Goal: Task Accomplishment & Management: Manage account settings

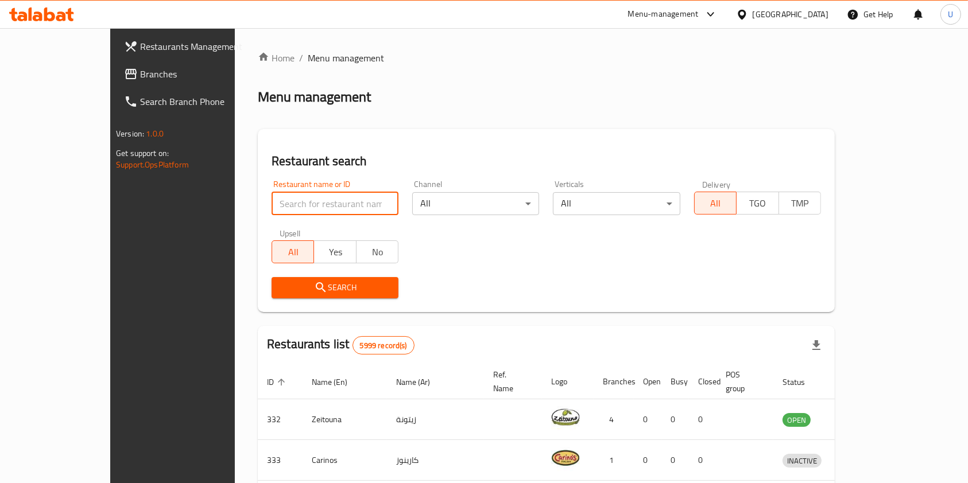
click at [308, 202] on input "search" at bounding box center [334, 203] width 127 height 23
type input "co co dip"
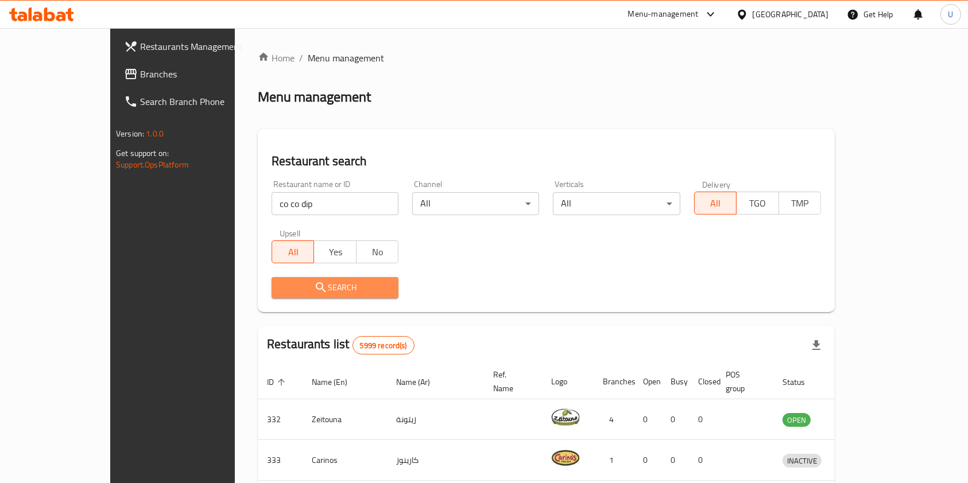
click at [322, 292] on span "Search" at bounding box center [335, 288] width 108 height 14
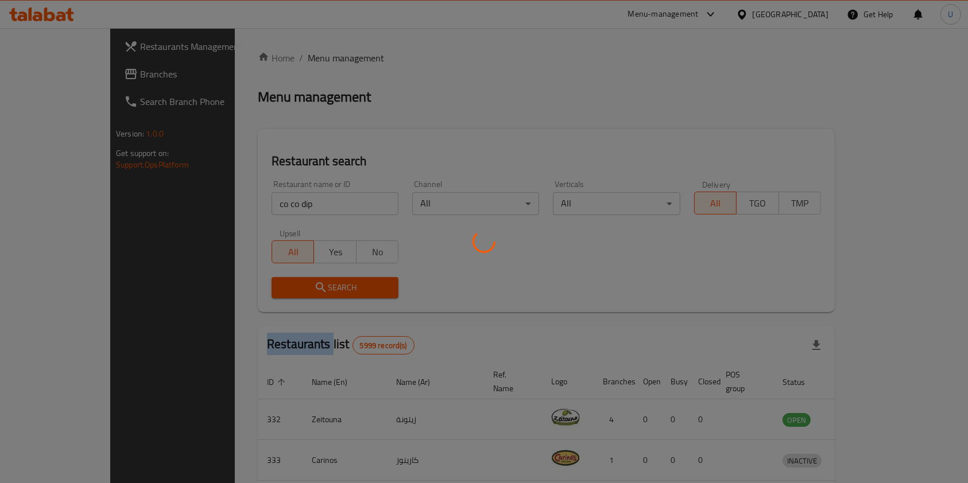
click at [322, 292] on div at bounding box center [484, 241] width 968 height 483
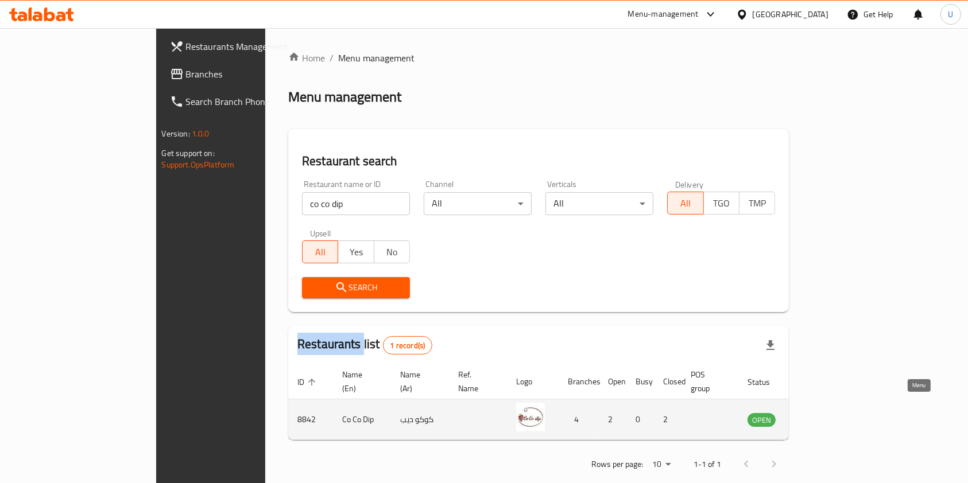
click at [819, 418] on icon "enhanced table" at bounding box center [817, 420] width 4 height 5
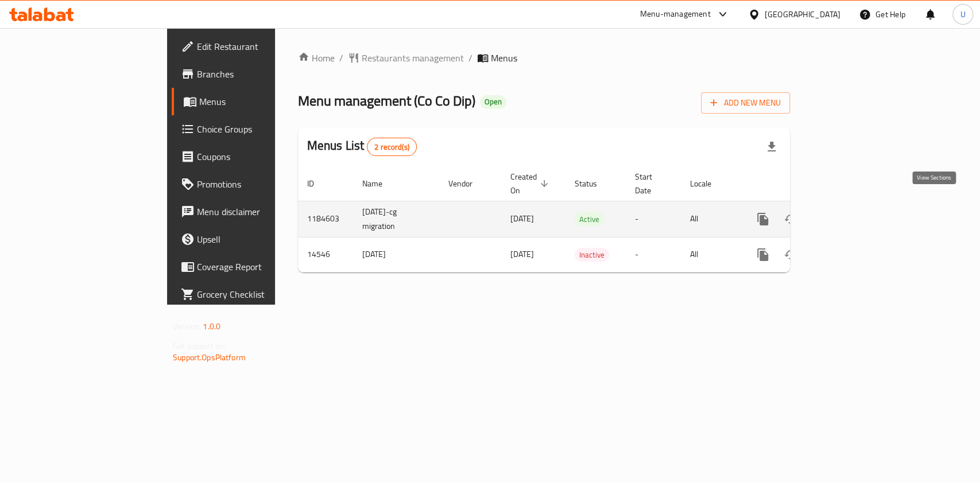
click at [851, 214] on icon "enhanced table" at bounding box center [845, 219] width 10 height 10
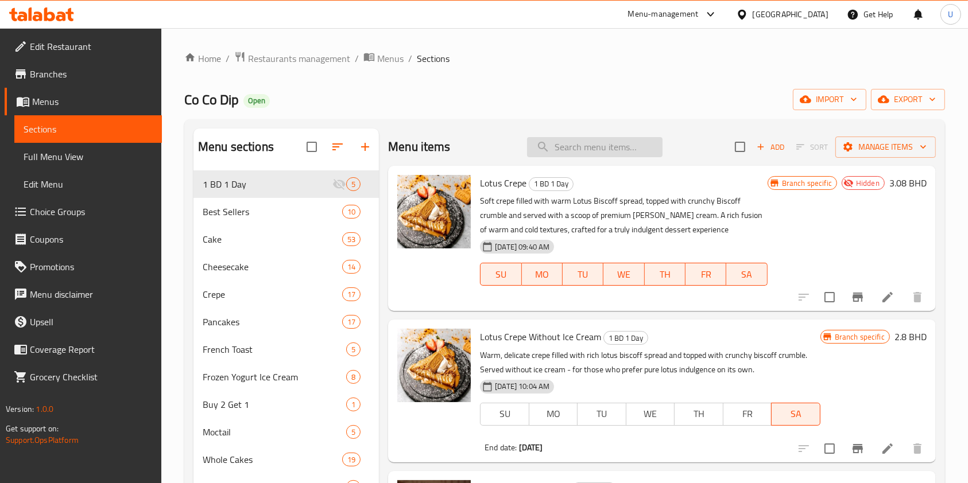
click at [580, 146] on input "search" at bounding box center [594, 147] width 135 height 20
click at [346, 402] on icon "edit" at bounding box center [346, 405] width 14 height 14
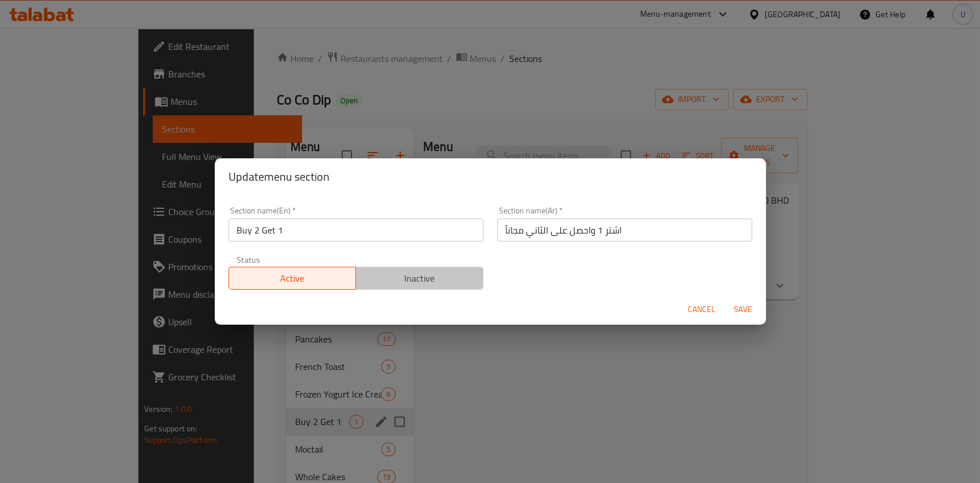
click at [431, 282] on span "Inactive" at bounding box center [419, 278] width 118 height 17
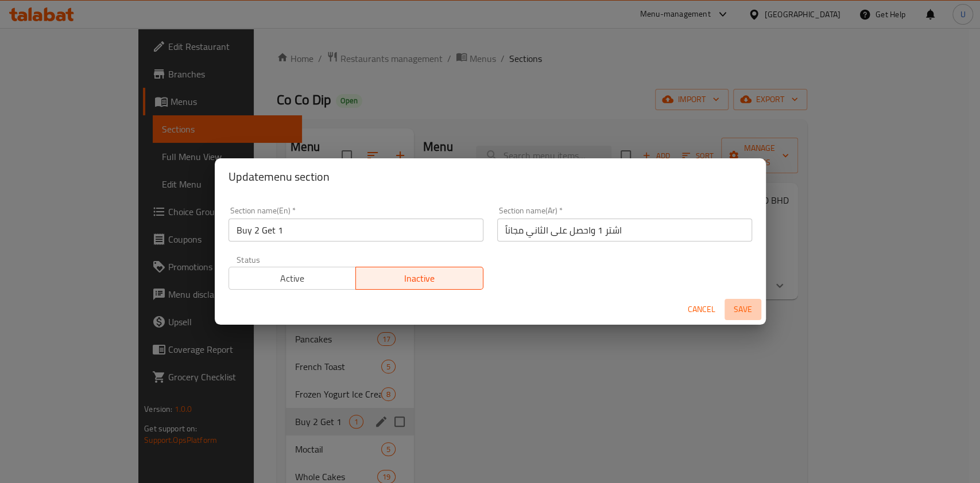
click at [745, 312] on span "Save" at bounding box center [743, 309] width 28 height 14
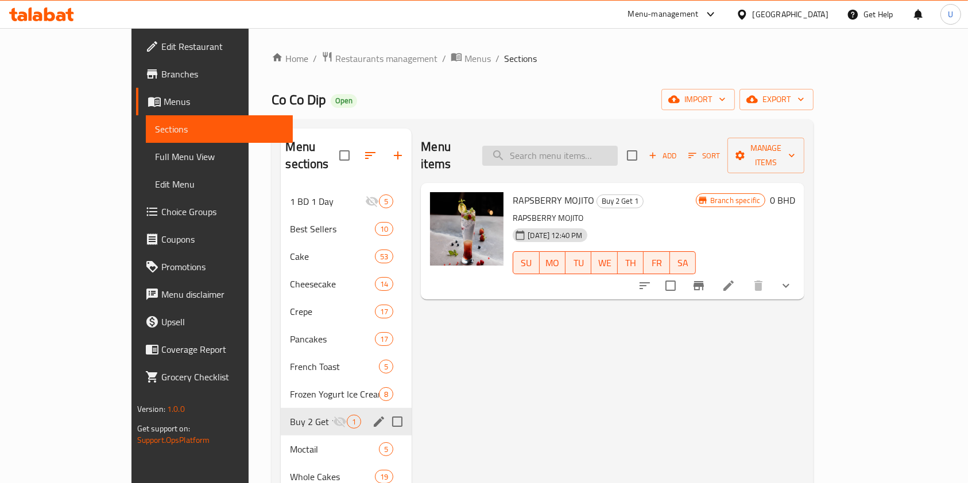
click at [577, 150] on input "search" at bounding box center [549, 156] width 135 height 20
paste input "Brownies Cake With Ice Cream"
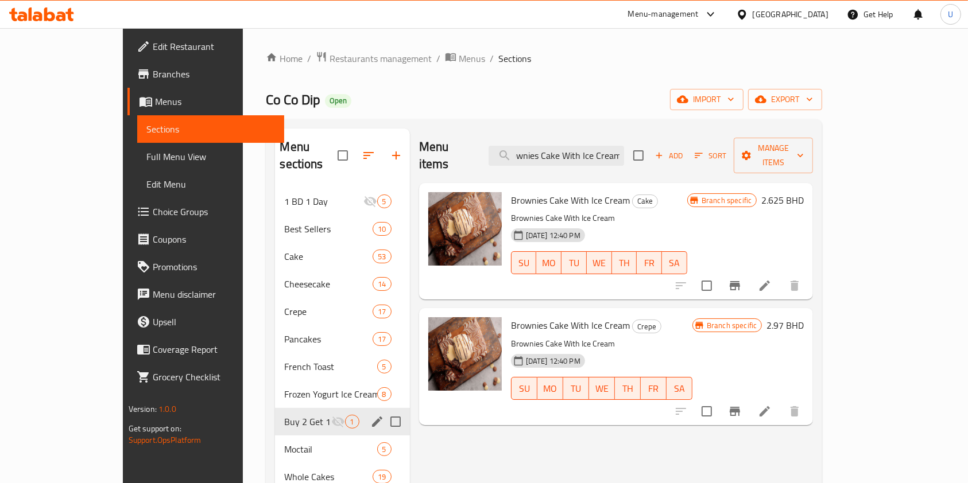
type input "Brownies Cake With Ice Cream"
click at [742, 279] on icon "Branch-specific-item" at bounding box center [735, 286] width 14 height 14
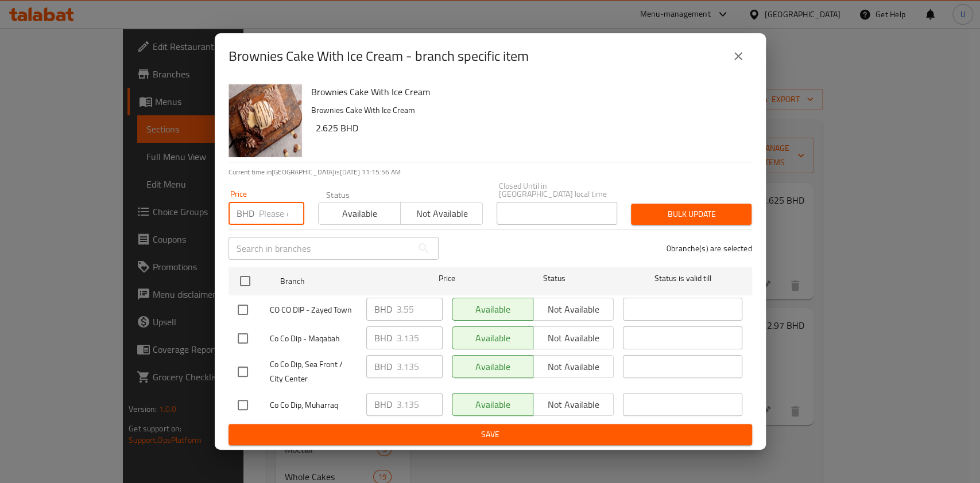
click at [271, 212] on input "number" at bounding box center [281, 213] width 45 height 23
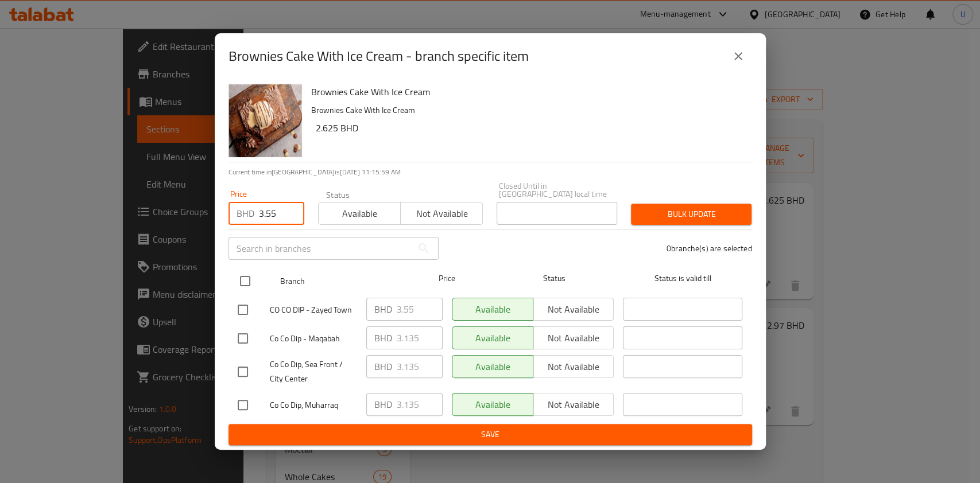
type input "3.55"
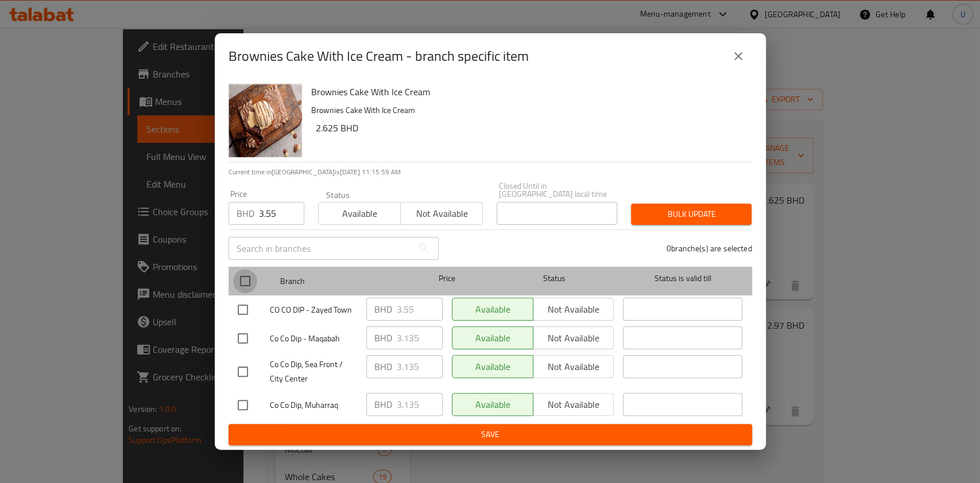
click at [246, 278] on input "checkbox" at bounding box center [245, 281] width 24 height 24
checkbox input "true"
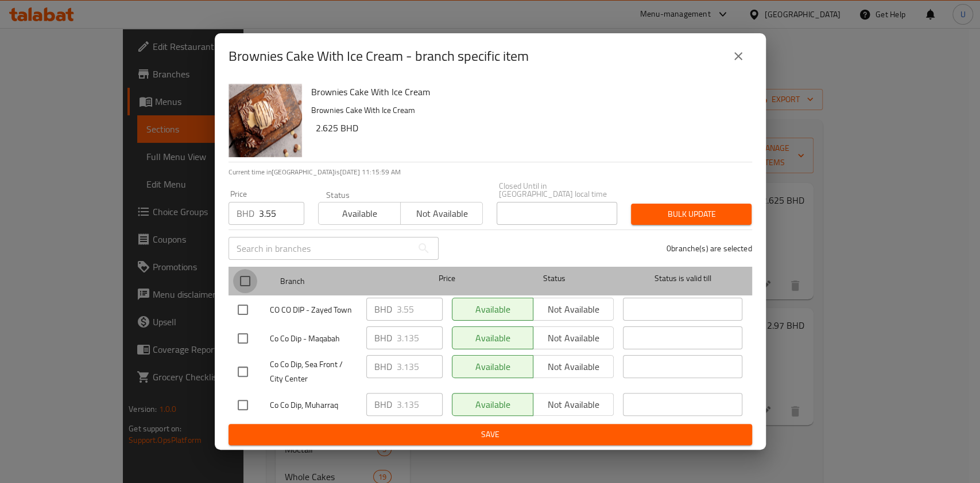
checkbox input "true"
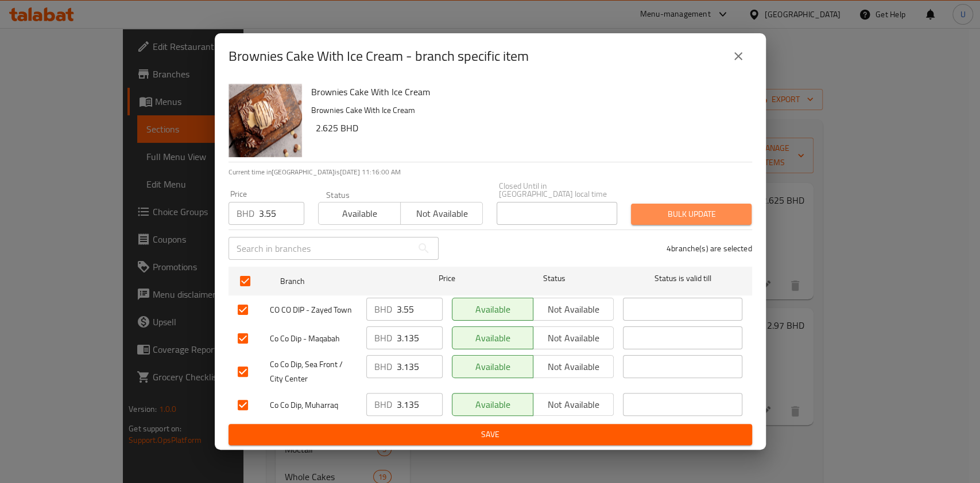
click at [686, 207] on span "Bulk update" at bounding box center [691, 214] width 102 height 14
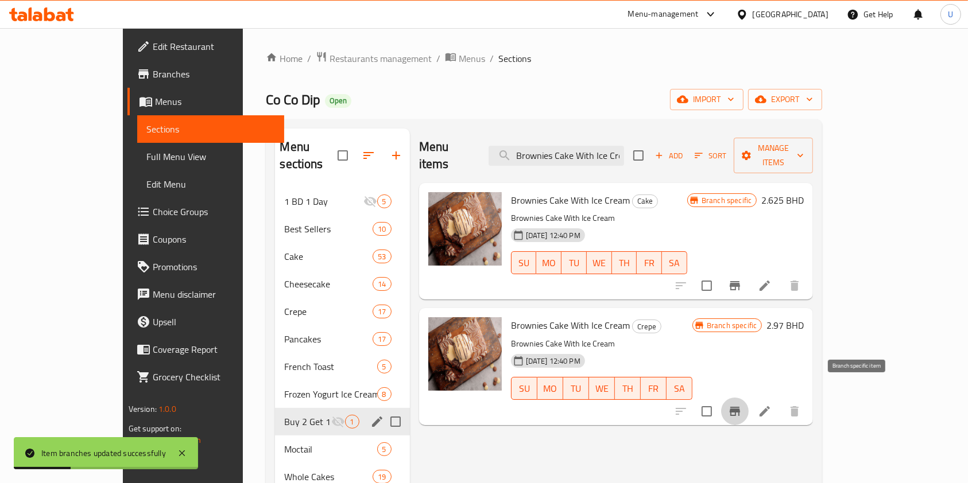
click at [742, 405] on icon "Branch-specific-item" at bounding box center [735, 412] width 14 height 14
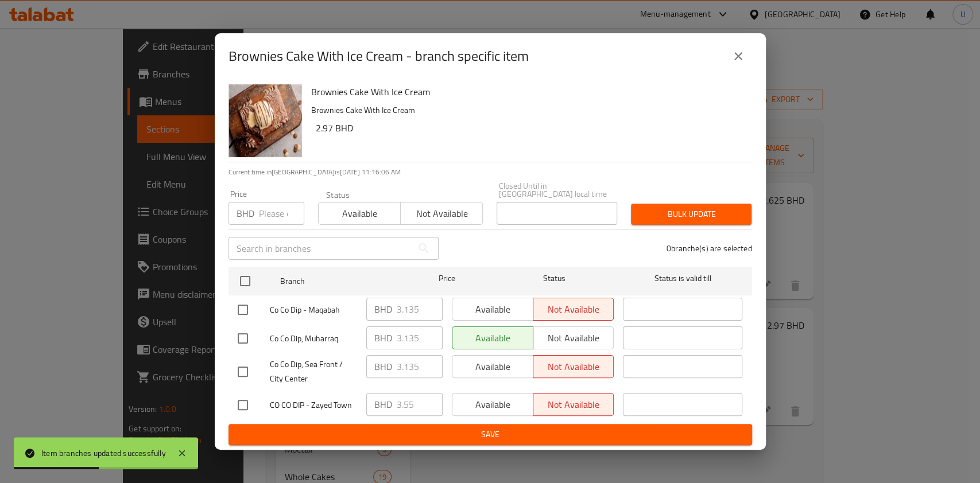
click at [265, 209] on input "number" at bounding box center [281, 213] width 45 height 23
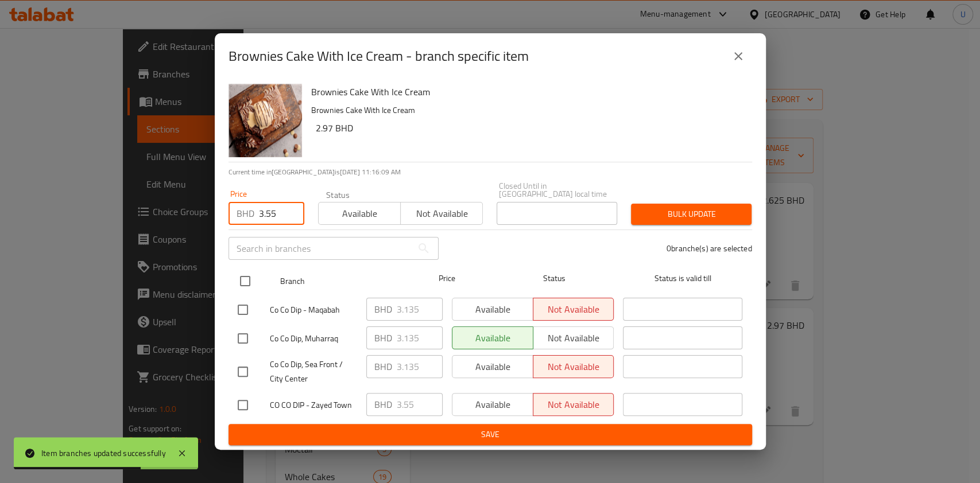
type input "3.55"
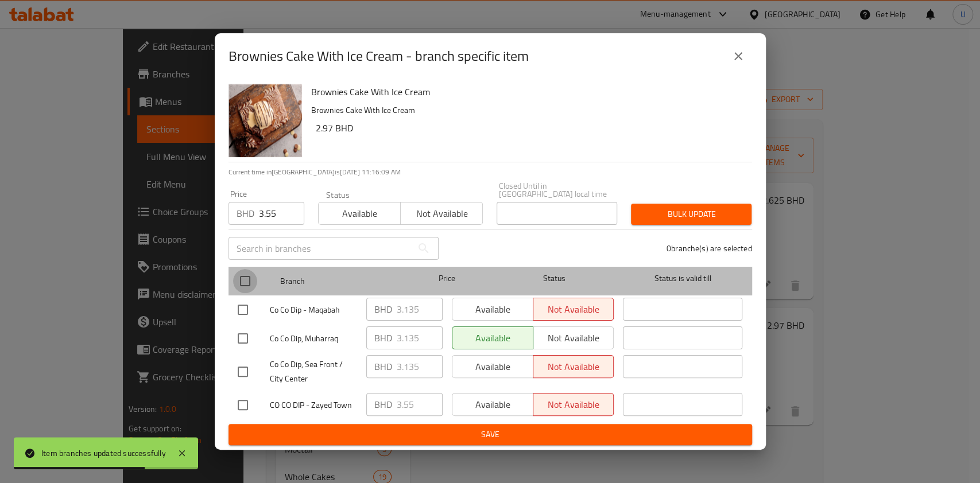
click at [244, 278] on input "checkbox" at bounding box center [245, 281] width 24 height 24
checkbox input "true"
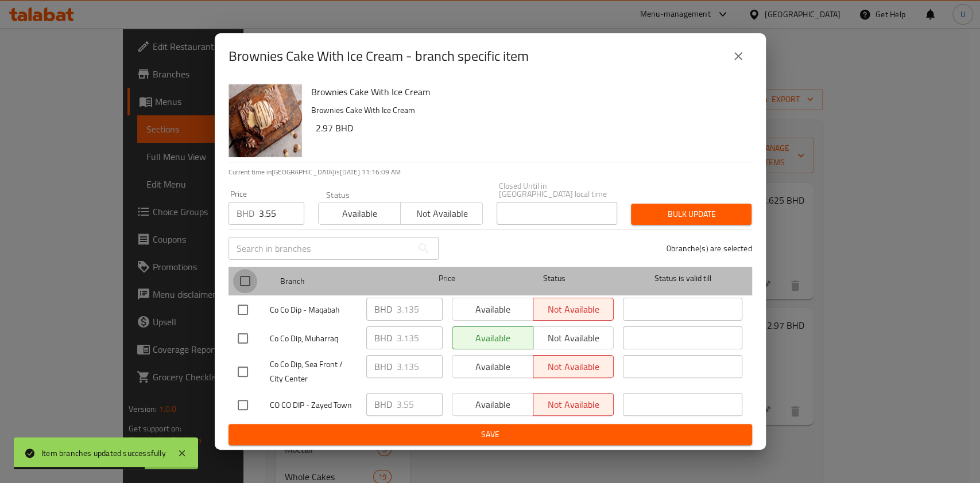
checkbox input "true"
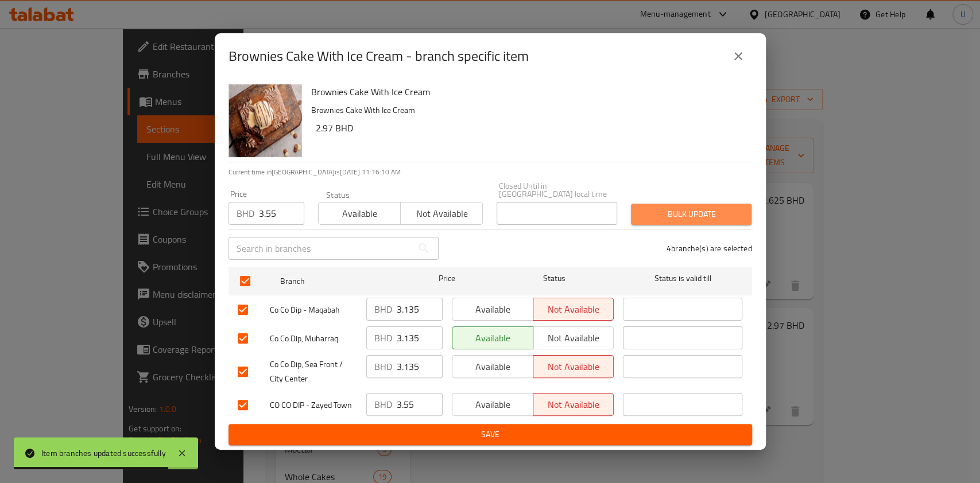
click at [653, 207] on span "Bulk update" at bounding box center [691, 214] width 102 height 14
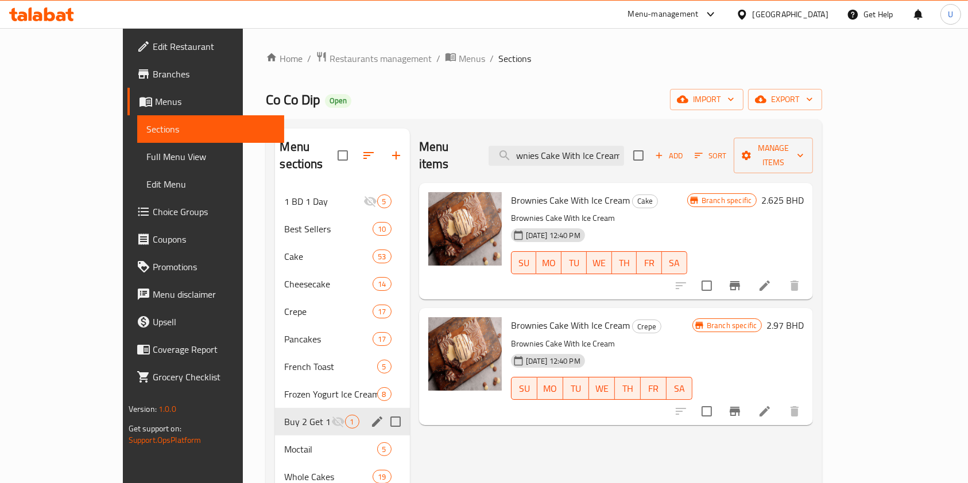
drag, startPoint x: 553, startPoint y: 147, endPoint x: 719, endPoint y: 153, distance: 166.0
click at [719, 153] on div "Menu items Brownies Cake With Ice Cream Add Sort Manage items" at bounding box center [616, 156] width 394 height 55
paste input "Chocolate Strawberries Poffers"
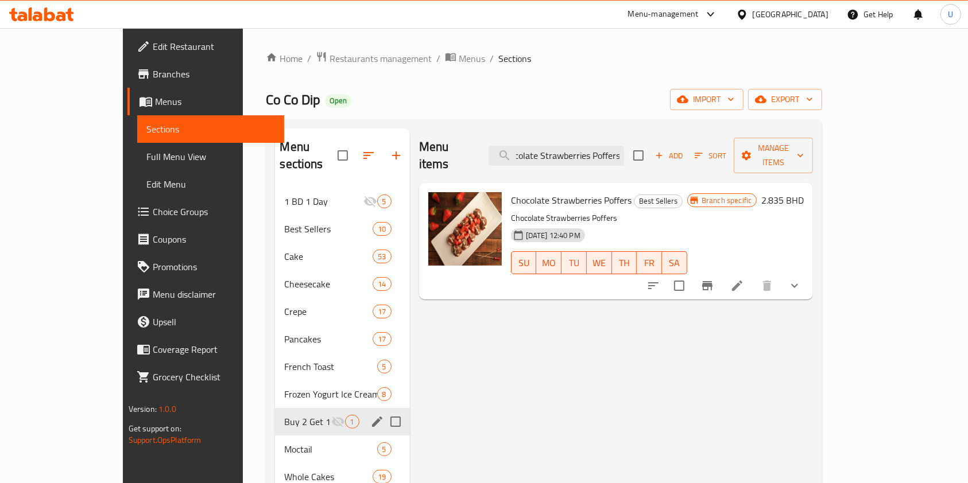
type input "Chocolate Strawberries Poffers"
click at [712, 281] on icon "Branch-specific-item" at bounding box center [707, 285] width 10 height 9
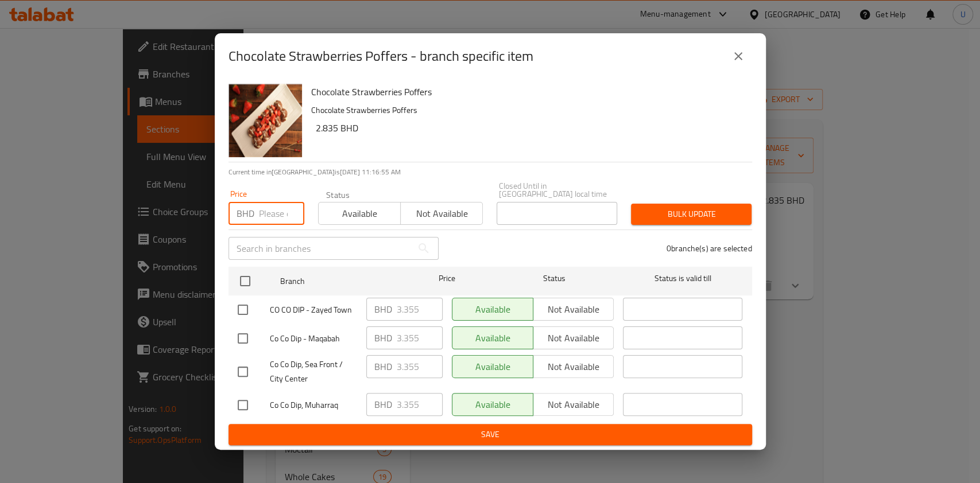
click at [267, 206] on input "number" at bounding box center [281, 213] width 45 height 23
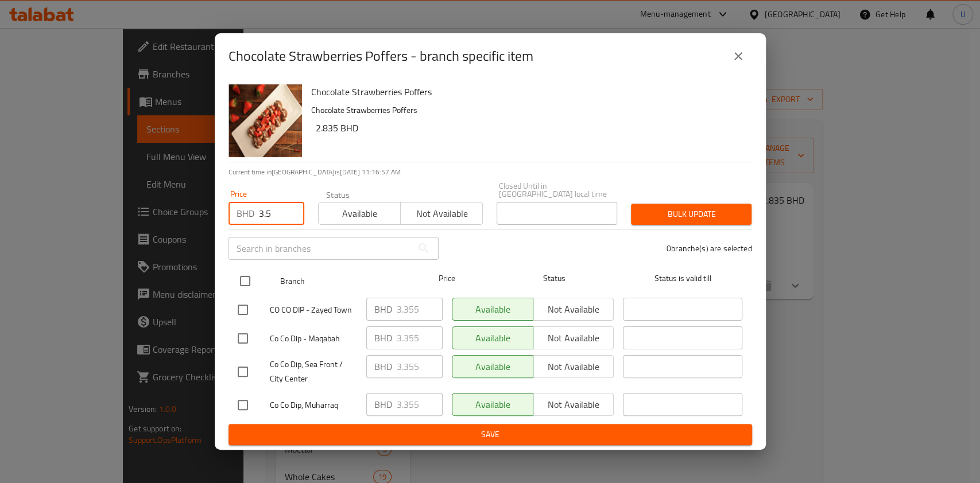
type input "3.5"
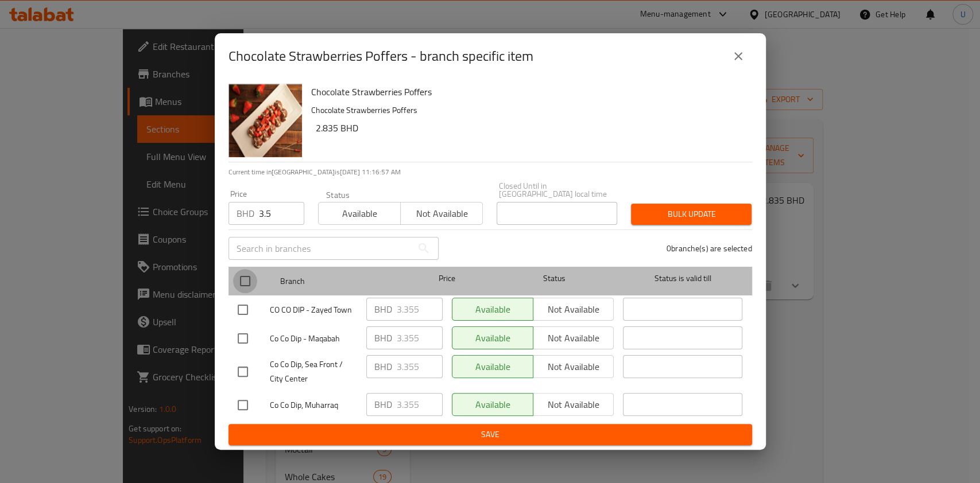
click at [243, 281] on input "checkbox" at bounding box center [245, 281] width 24 height 24
checkbox input "true"
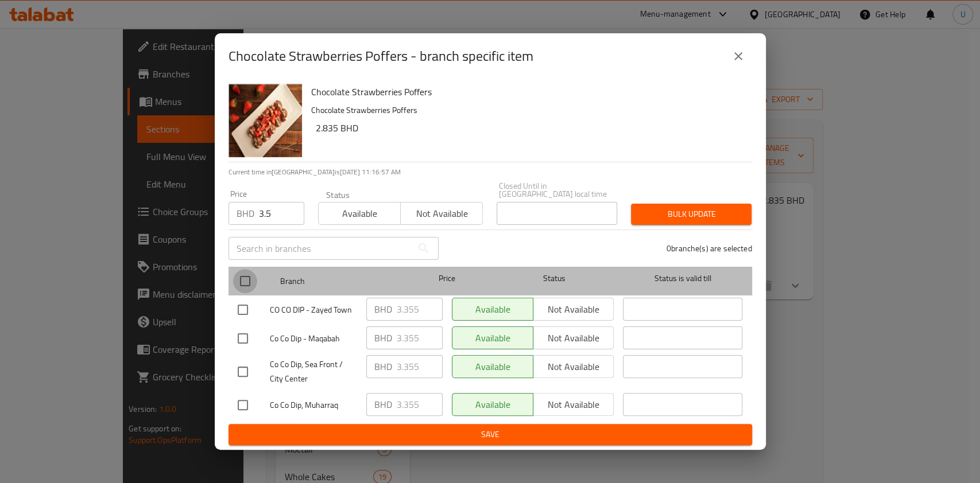
checkbox input "true"
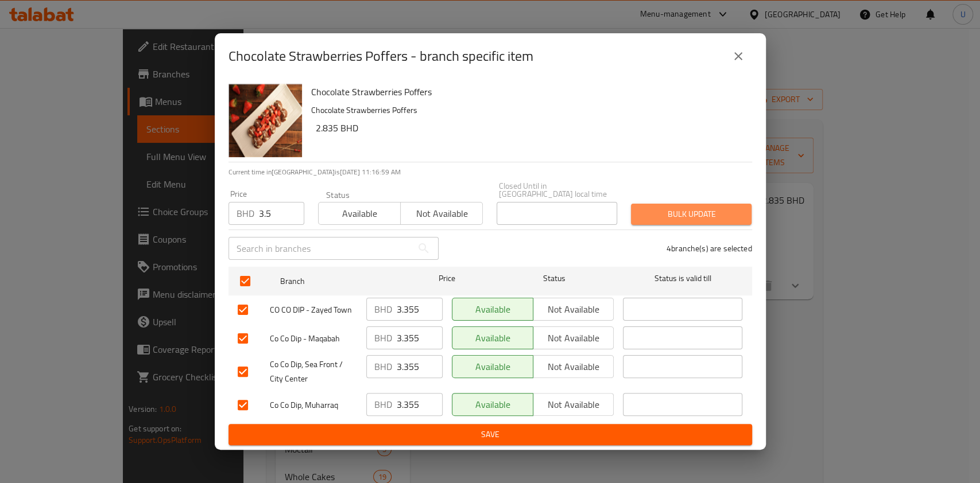
click at [666, 215] on span "Bulk update" at bounding box center [691, 214] width 102 height 14
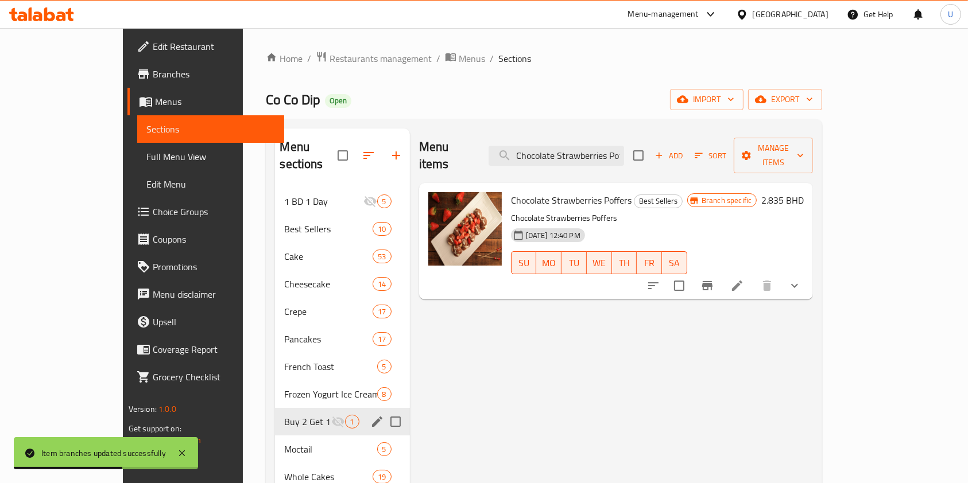
scroll to position [0, 17]
drag, startPoint x: 556, startPoint y: 149, endPoint x: 709, endPoint y: 157, distance: 153.5
click at [709, 157] on div "Menu items Chocolate Strawberries Poffers Add Sort Manage items" at bounding box center [616, 156] width 394 height 55
paste input "Fudge Smores Cake"
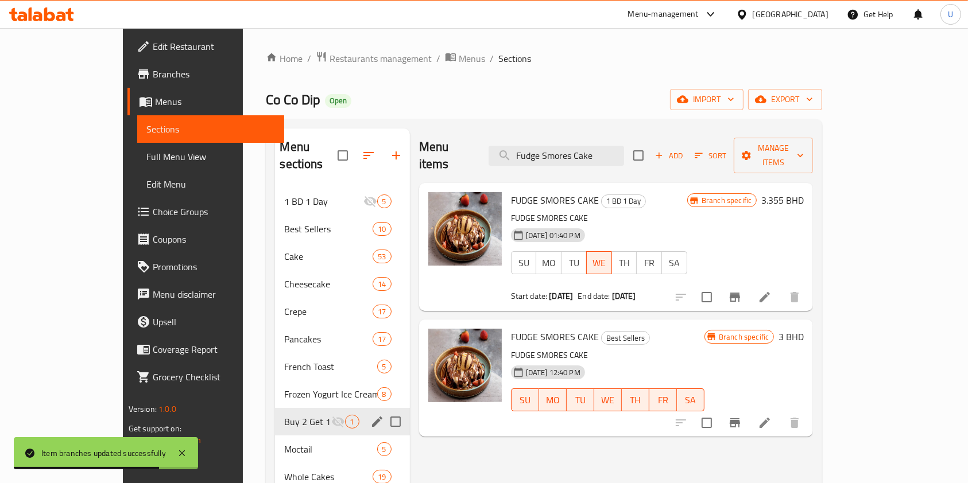
type input "Fudge Smores Cake"
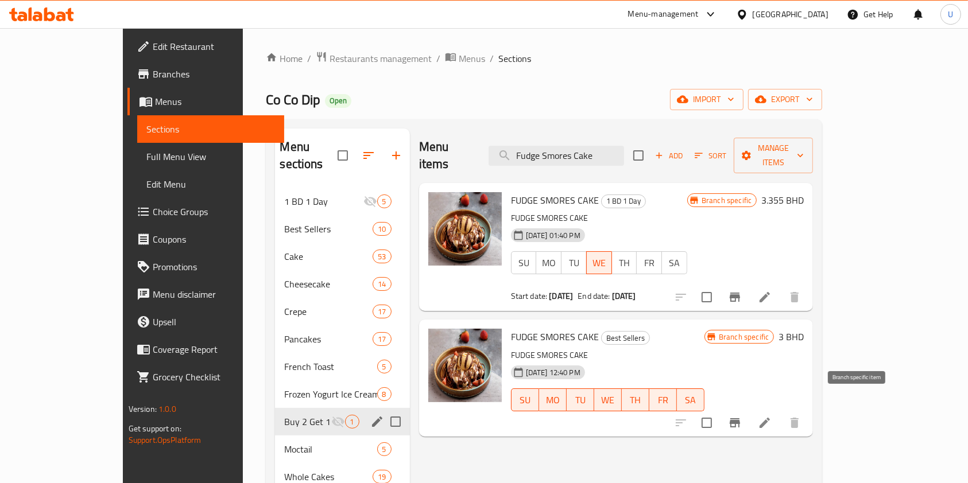
click at [740, 418] on icon "Branch-specific-item" at bounding box center [734, 422] width 10 height 9
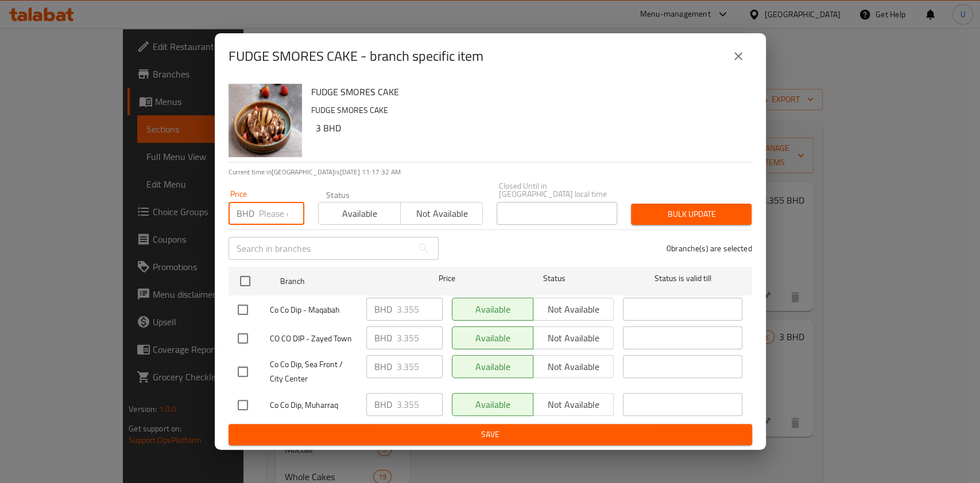
click at [266, 208] on input "number" at bounding box center [281, 213] width 45 height 23
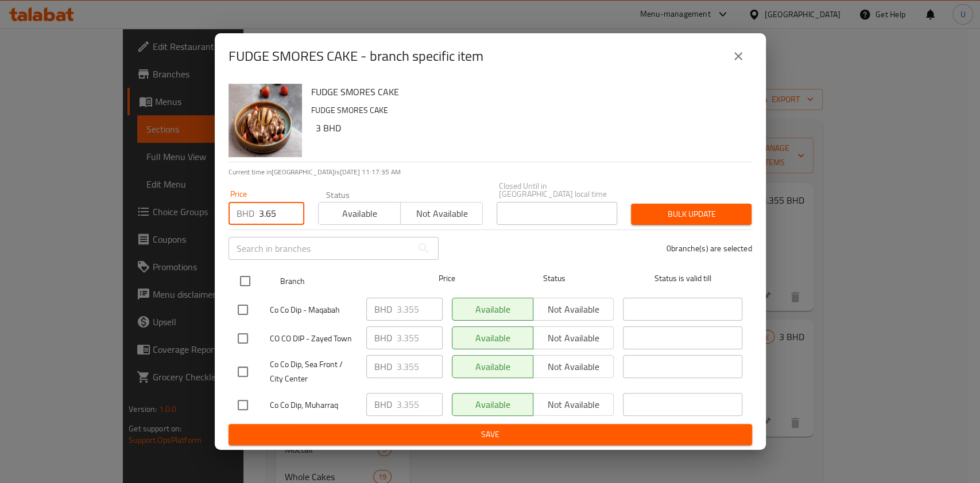
type input "3.65"
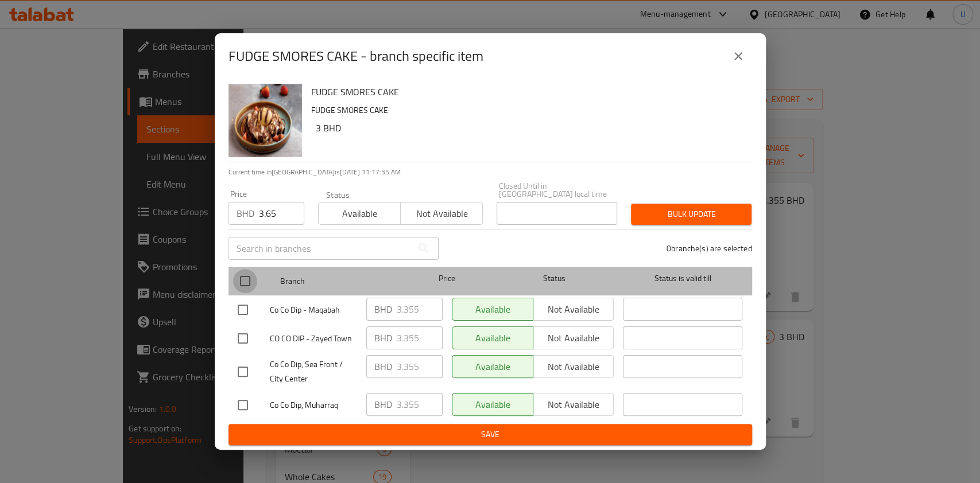
click at [245, 274] on input "checkbox" at bounding box center [245, 281] width 24 height 24
checkbox input "true"
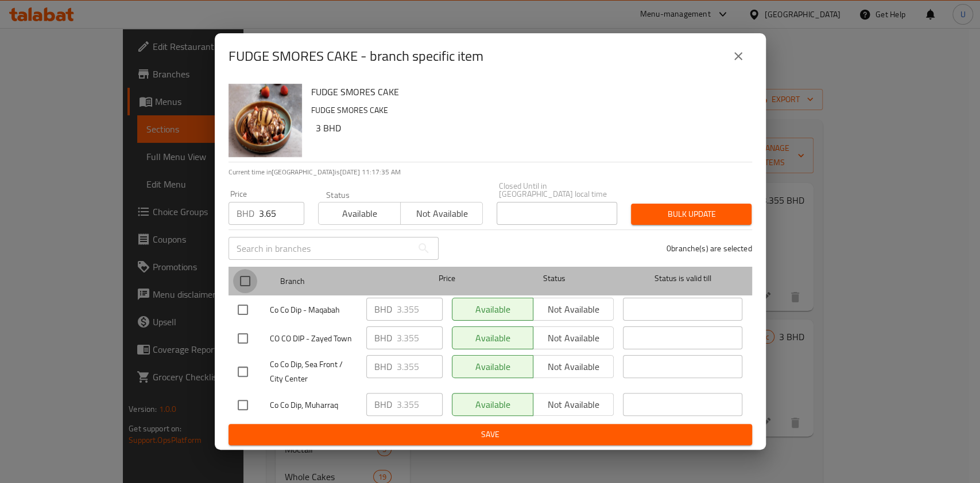
checkbox input "true"
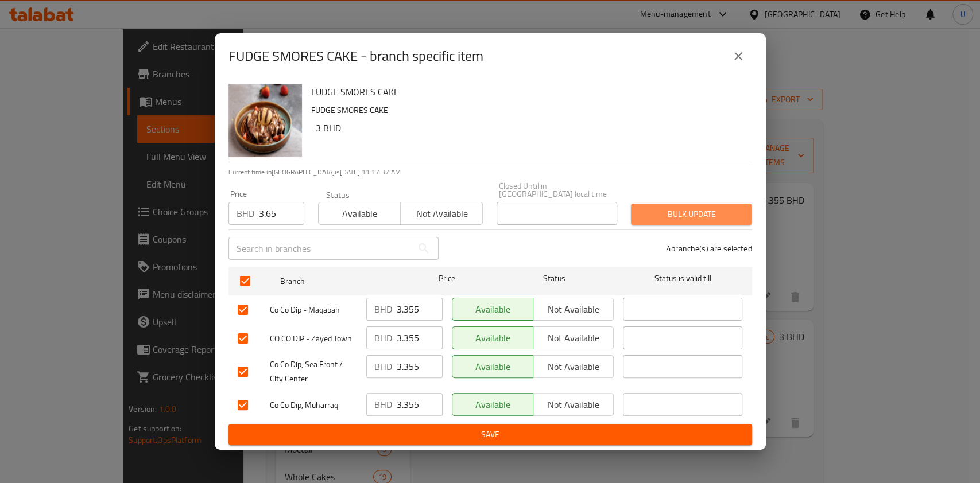
click at [684, 209] on span "Bulk update" at bounding box center [691, 214] width 102 height 14
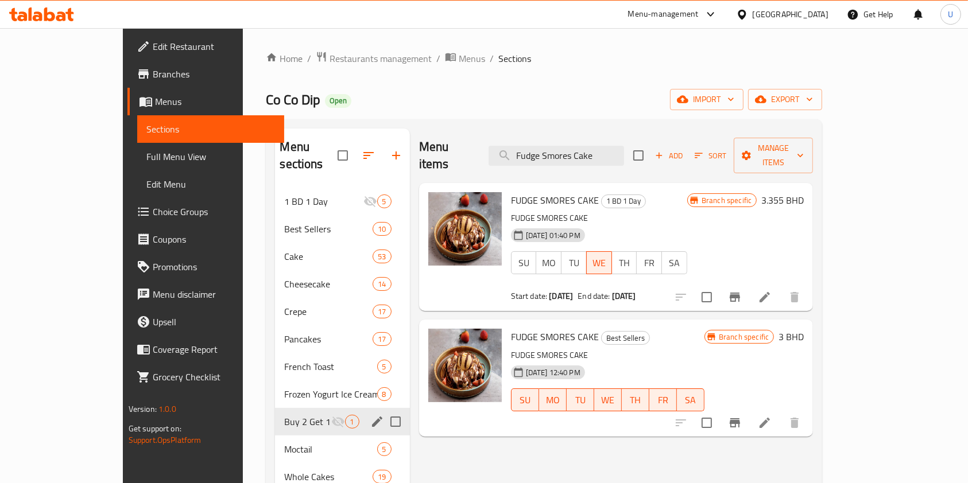
drag, startPoint x: 638, startPoint y: 142, endPoint x: 515, endPoint y: 178, distance: 128.6
click at [515, 178] on div "Menu items Fudge Smores Cake Add Sort Manage items FUDGE SMORES CAKE 1 BD 1 Day…" at bounding box center [611, 464] width 403 height 670
paste input "Decadent Kunafa Pistachio Pull-Up"
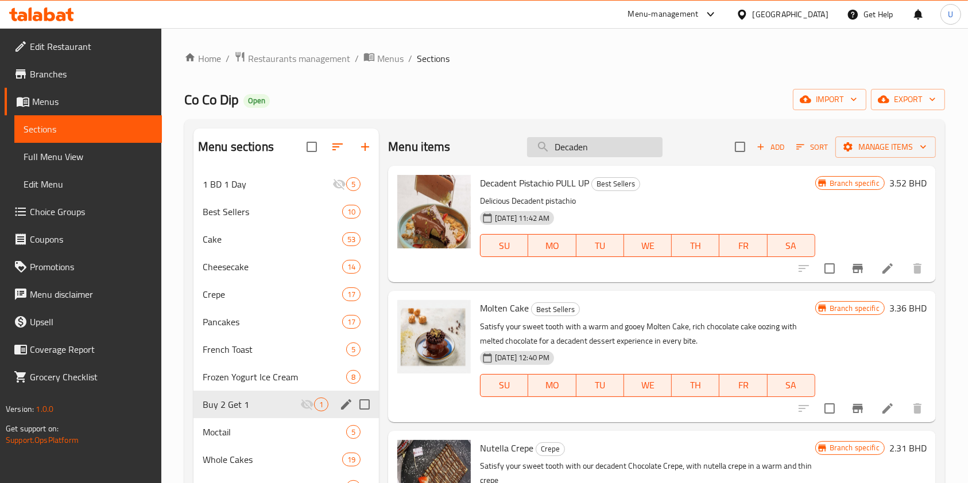
click at [566, 152] on input "Decaden" at bounding box center [594, 147] width 135 height 20
paste input "Marble Crepe W/Ice Cream"
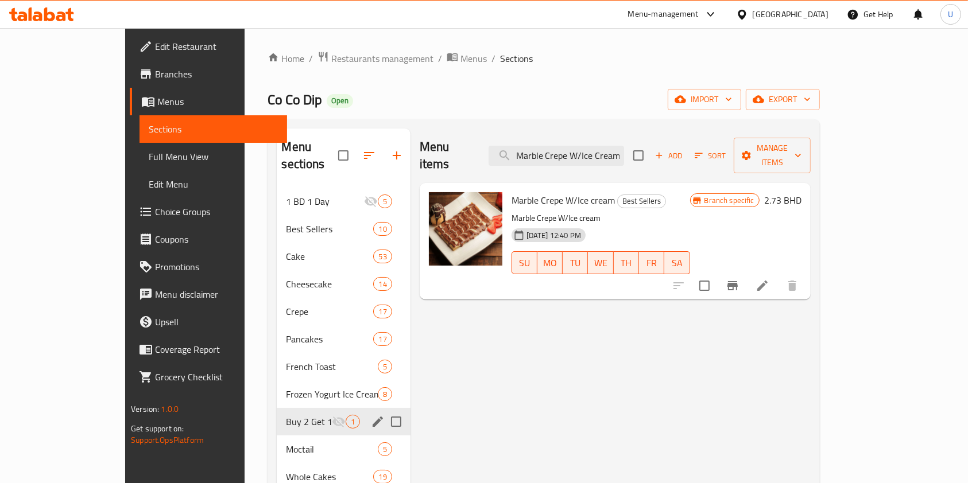
type input "Marble Crepe W/Ice Cream"
click at [739, 279] on icon "Branch-specific-item" at bounding box center [732, 286] width 14 height 14
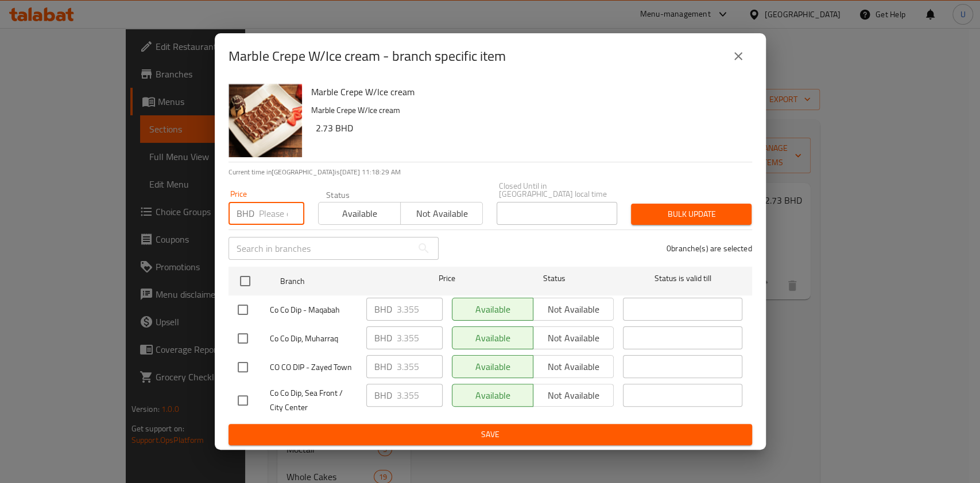
click at [268, 211] on input "number" at bounding box center [281, 213] width 45 height 23
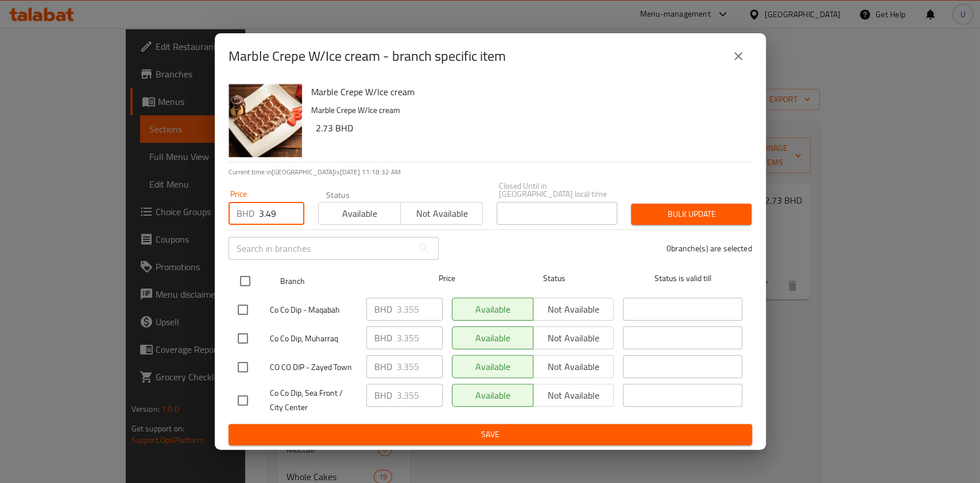
type input "3.49"
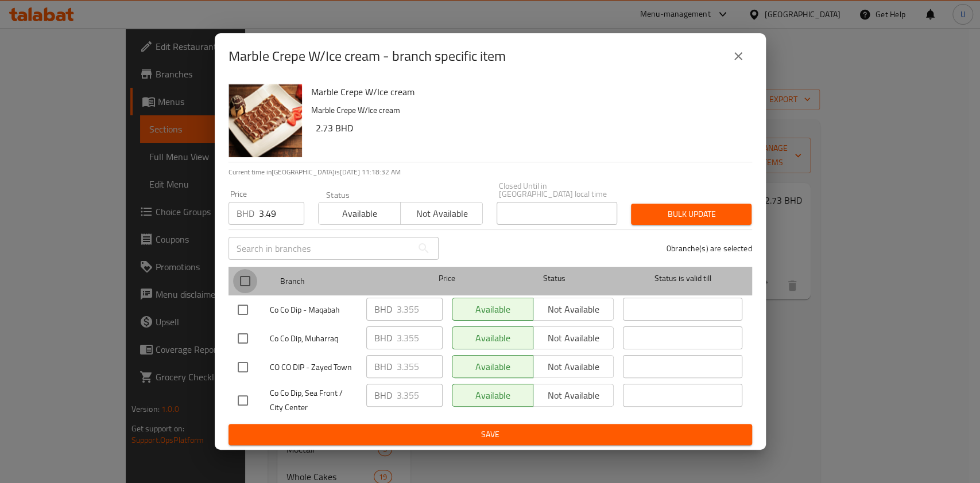
click at [246, 277] on input "checkbox" at bounding box center [245, 281] width 24 height 24
checkbox input "true"
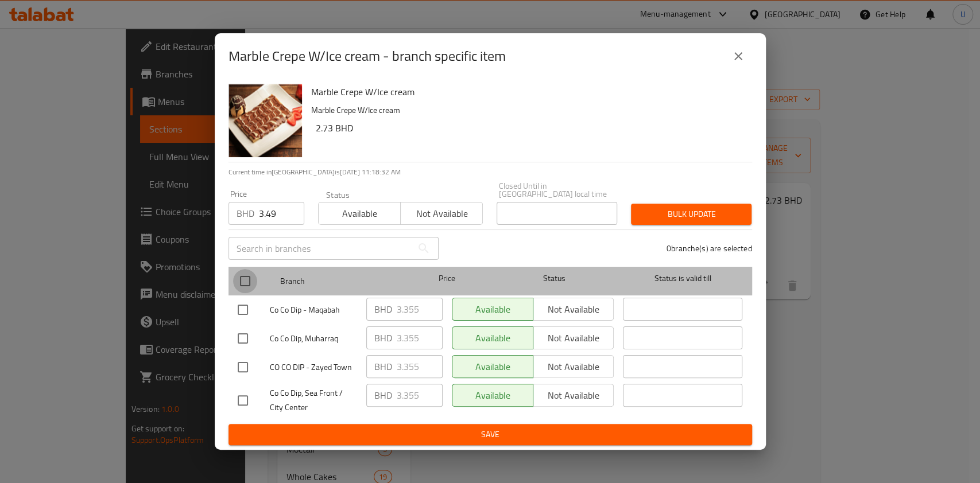
checkbox input "true"
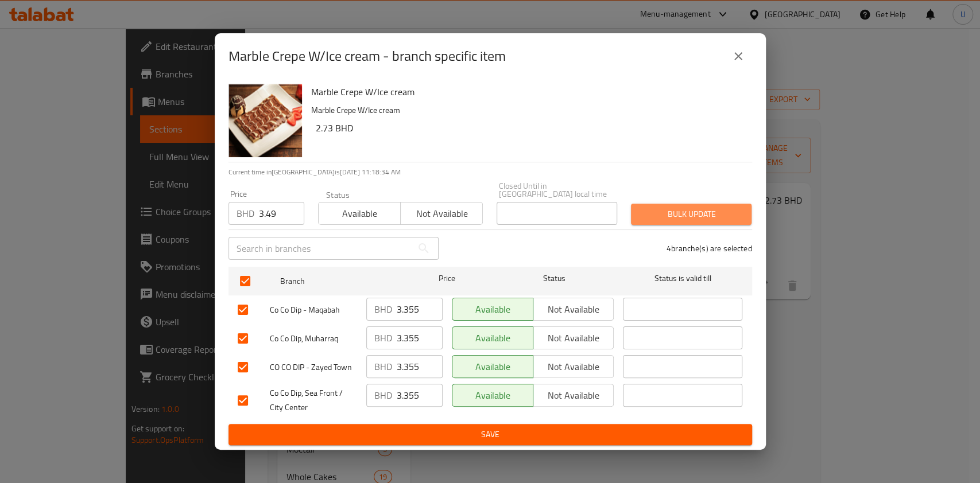
click at [685, 209] on span "Bulk update" at bounding box center [691, 214] width 102 height 14
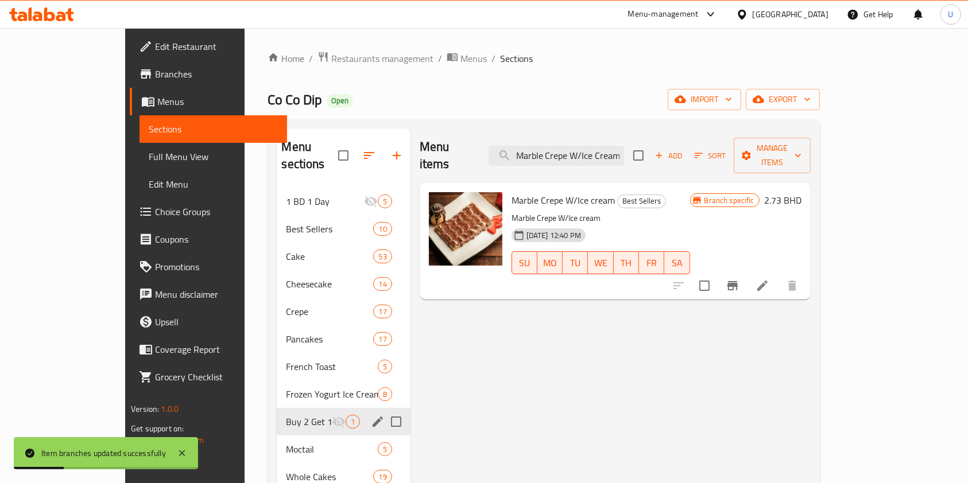
drag, startPoint x: 553, startPoint y: 142, endPoint x: 724, endPoint y: 153, distance: 172.0
click at [724, 153] on div "Menu items Marble Crepe W/Ice Cream Add Sort Manage items" at bounding box center [615, 156] width 391 height 55
paste input "Red Velvet Crepe"
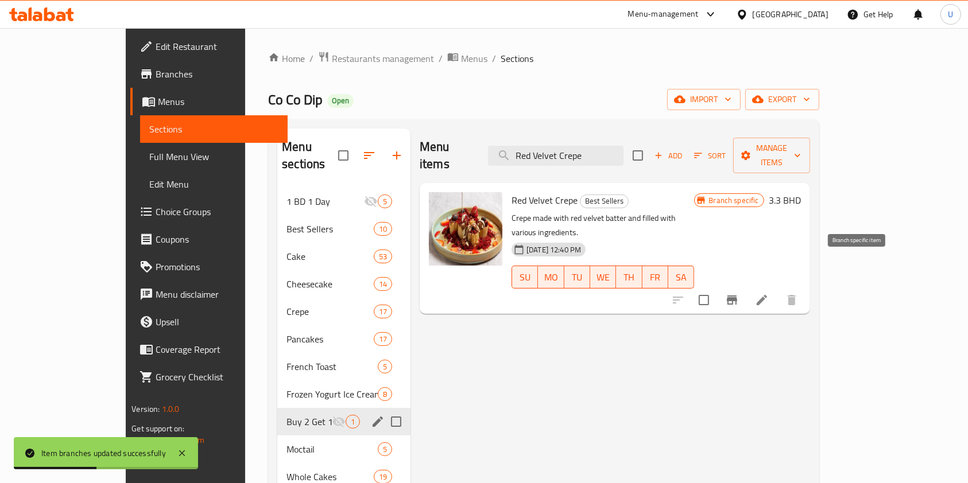
type input "Red Velvet Crepe"
click at [739, 293] on icon "Branch-specific-item" at bounding box center [732, 300] width 14 height 14
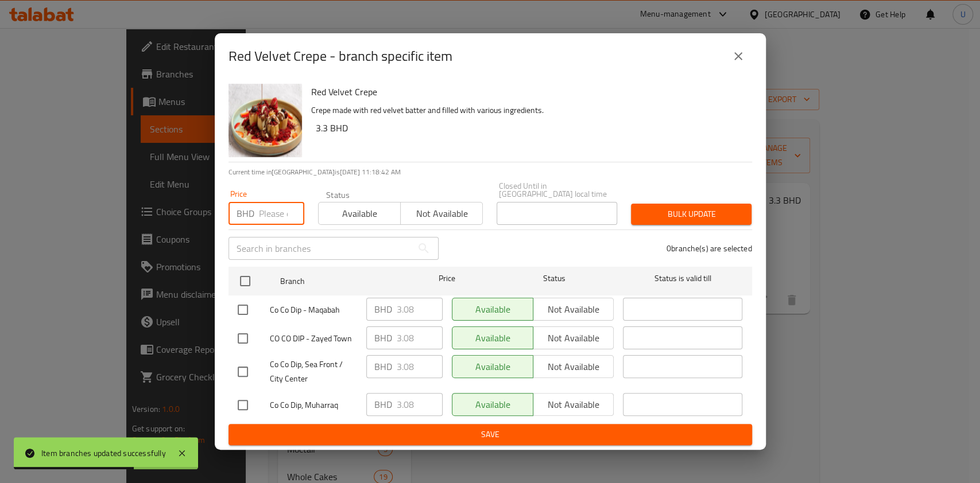
click at [271, 207] on input "number" at bounding box center [281, 213] width 45 height 23
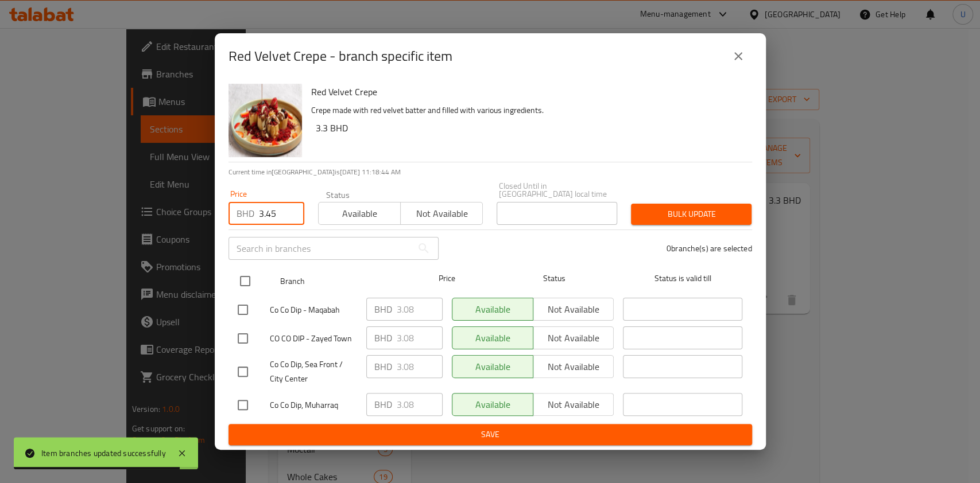
type input "3.45"
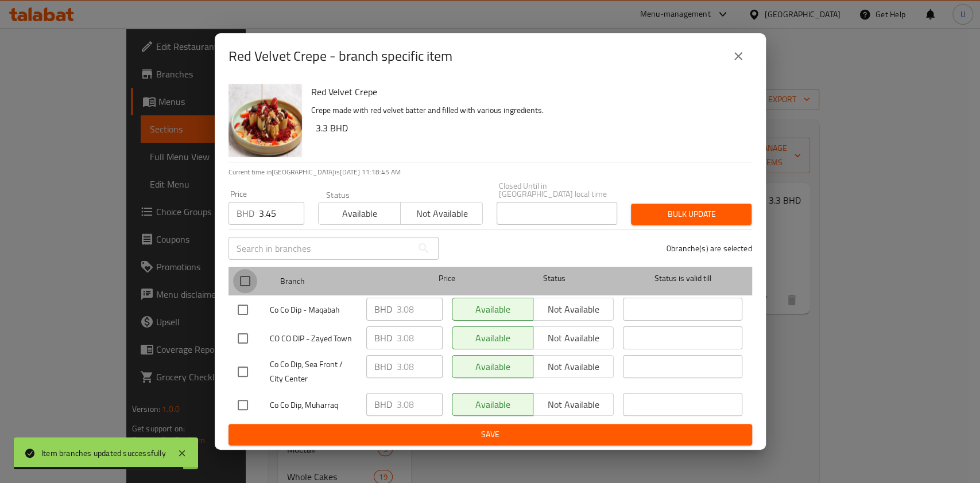
click at [243, 273] on input "checkbox" at bounding box center [245, 281] width 24 height 24
checkbox input "true"
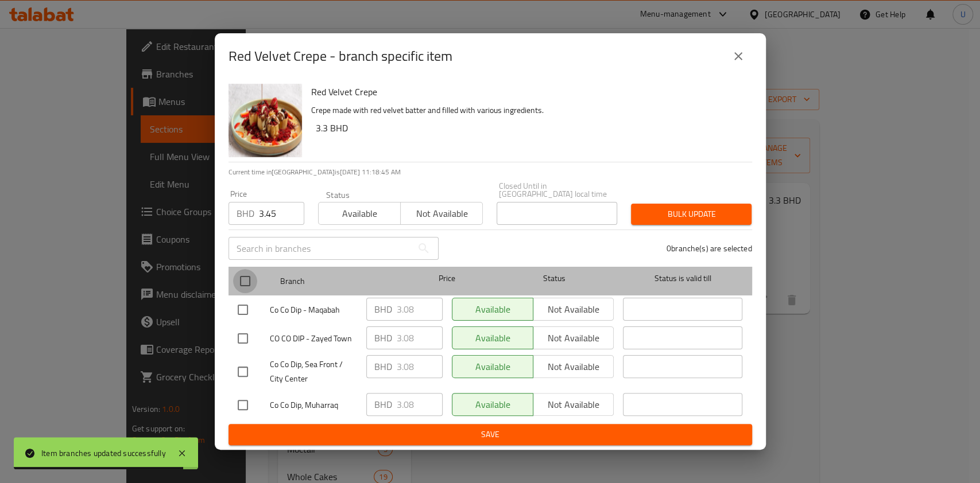
checkbox input "true"
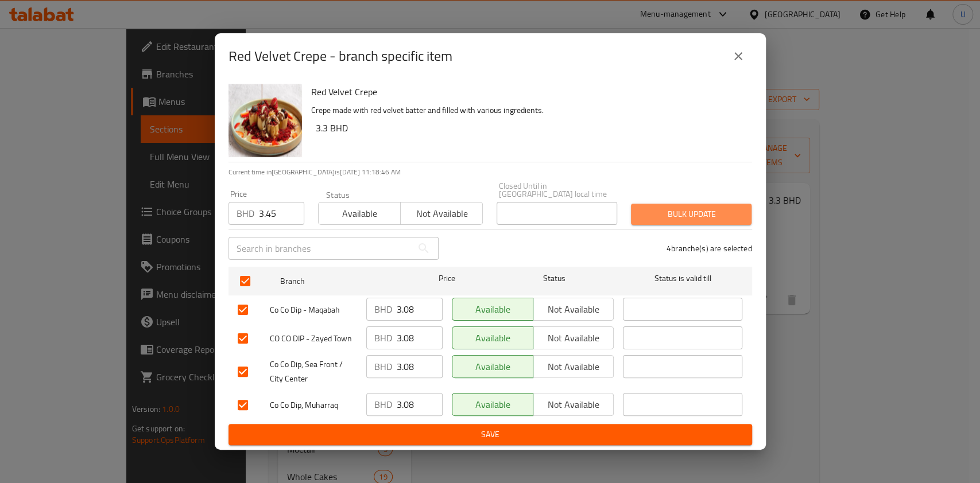
click at [666, 214] on span "Bulk update" at bounding box center [691, 214] width 102 height 14
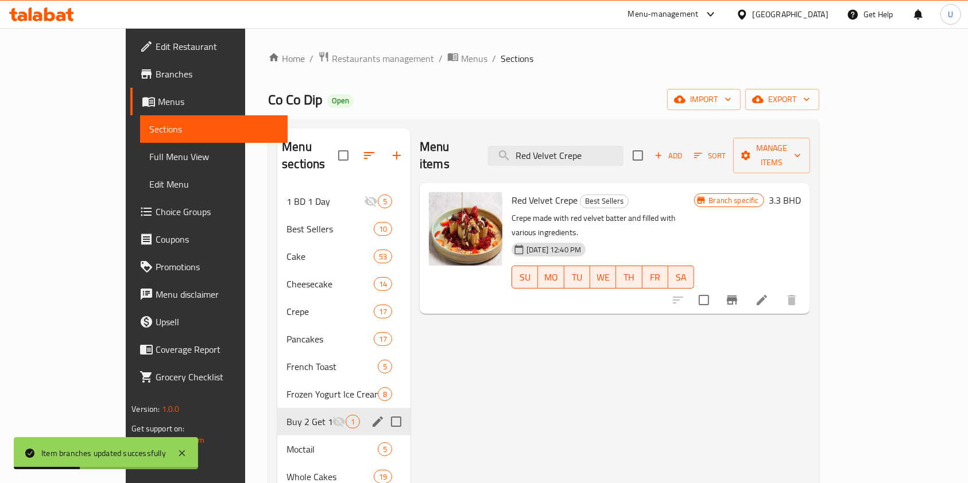
drag, startPoint x: 636, startPoint y: 146, endPoint x: 482, endPoint y: 149, distance: 153.8
click at [482, 149] on div "Menu items Red Velvet Crepe Add Sort Manage items" at bounding box center [615, 156] width 390 height 55
paste input "Lotus Pancake With Ice Cream"
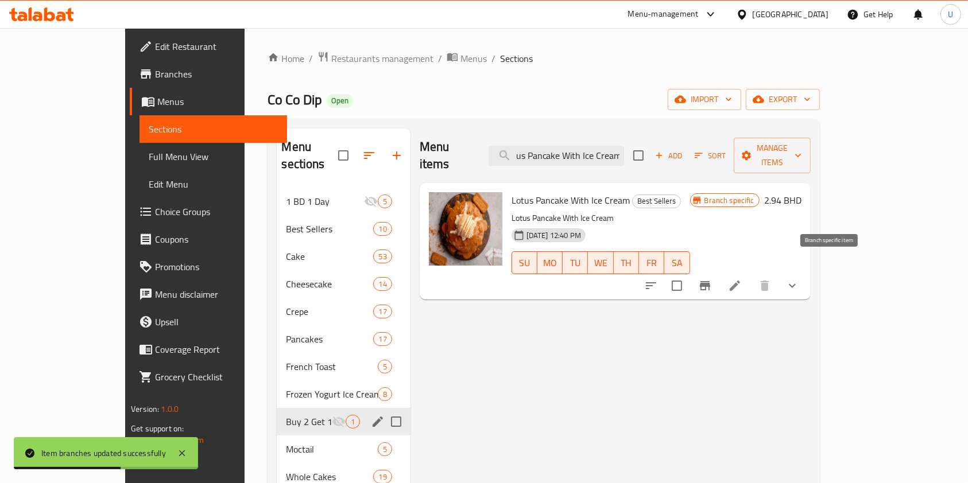
type input "Lotus Pancake With Ice Cream"
click at [710, 281] on icon "Branch-specific-item" at bounding box center [705, 285] width 10 height 9
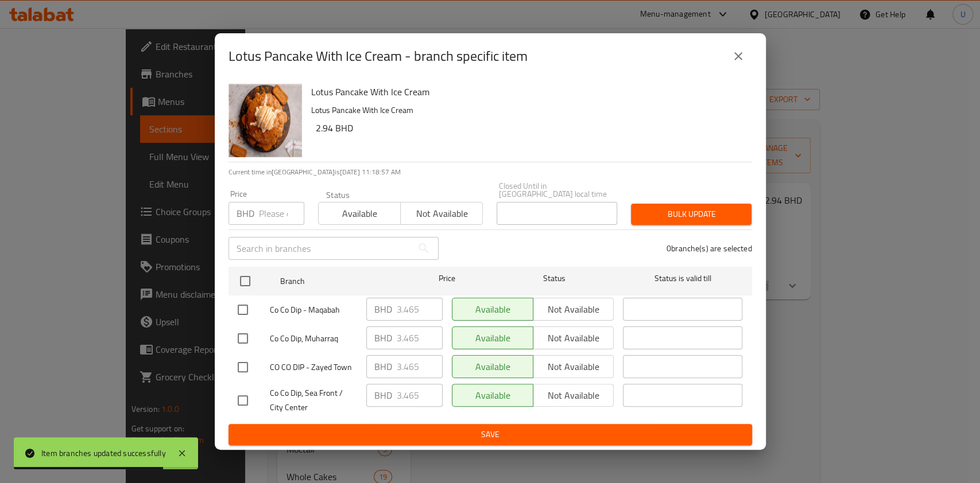
click at [271, 214] on input "number" at bounding box center [281, 213] width 45 height 23
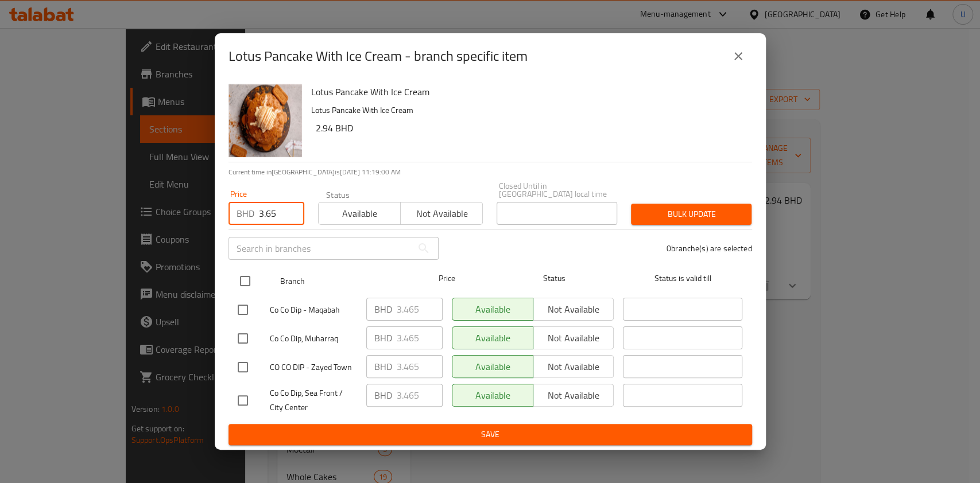
type input "3.65"
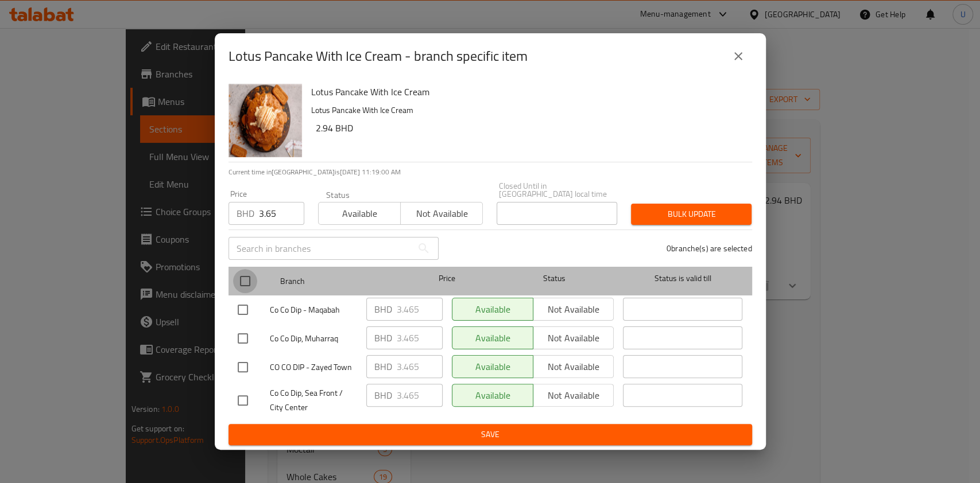
click at [243, 278] on input "checkbox" at bounding box center [245, 281] width 24 height 24
checkbox input "true"
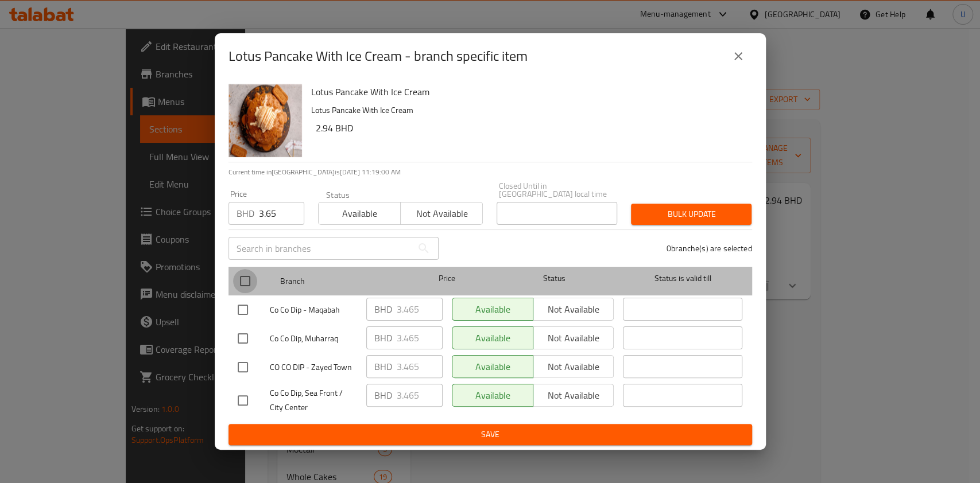
checkbox input "true"
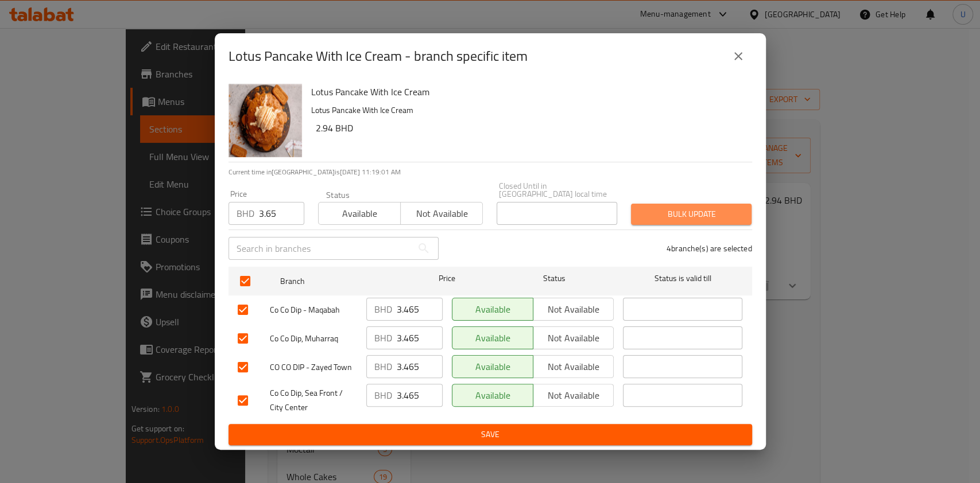
click at [668, 212] on span "Bulk update" at bounding box center [691, 214] width 102 height 14
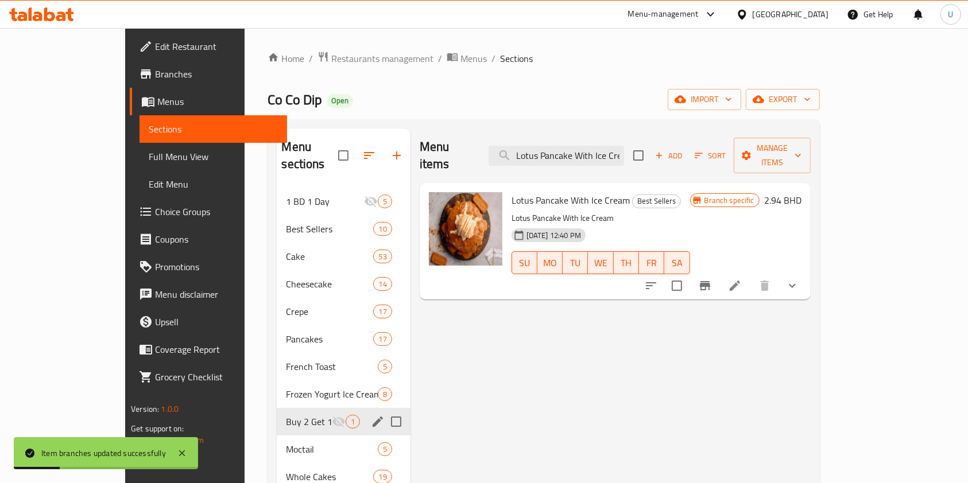
scroll to position [0, 13]
drag, startPoint x: 551, startPoint y: 149, endPoint x: 725, endPoint y: 146, distance: 174.5
click at [725, 146] on div "Menu items Lotus Pancake With Ice Cream Add Sort Manage items" at bounding box center [615, 156] width 391 height 55
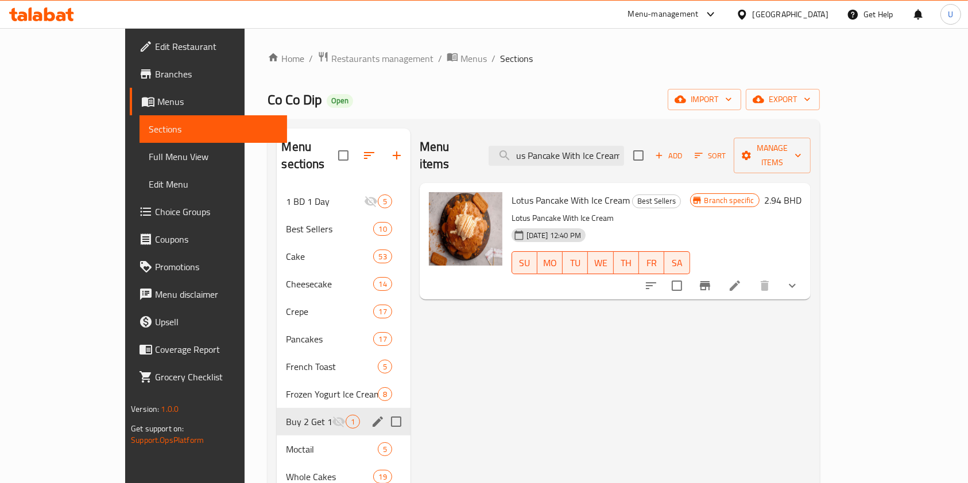
scroll to position [0, 0]
paste input "Heaven Cheesecake"
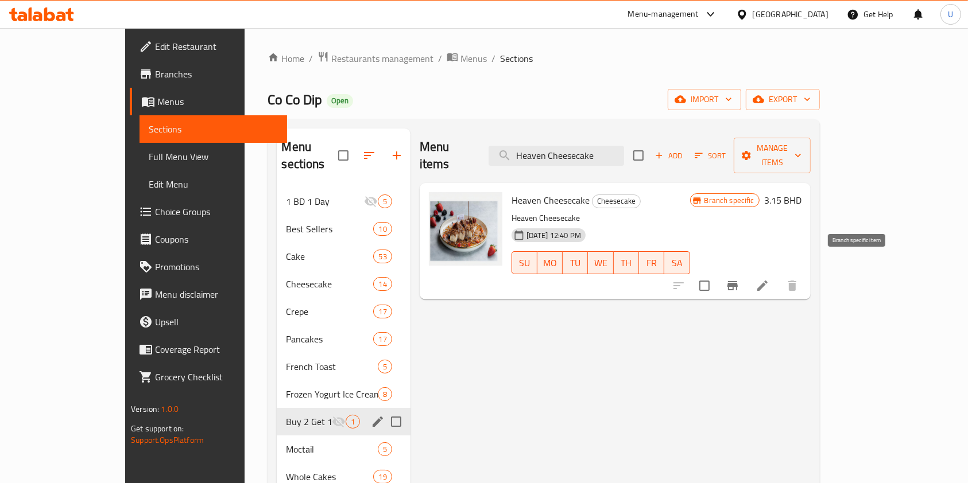
type input "Heaven Cheesecake"
click at [738, 281] on icon "Branch-specific-item" at bounding box center [732, 285] width 10 height 9
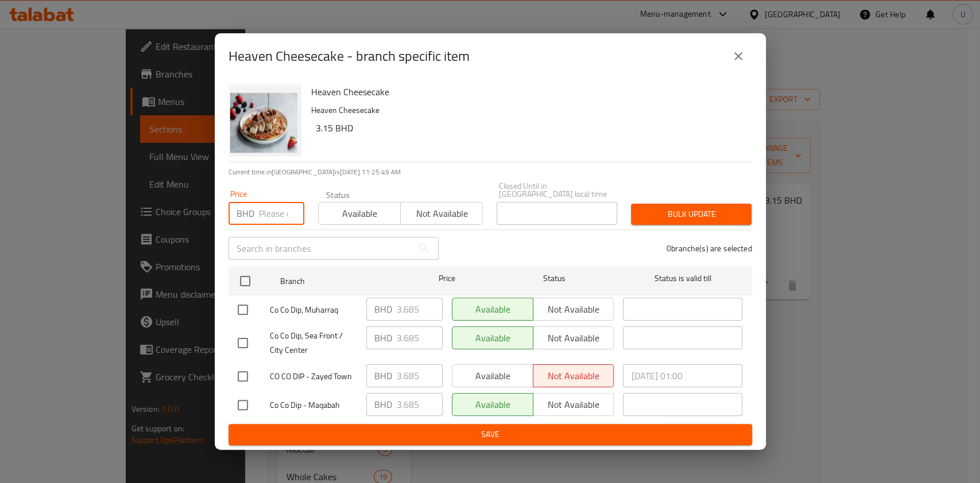
click at [266, 207] on input "number" at bounding box center [281, 213] width 45 height 23
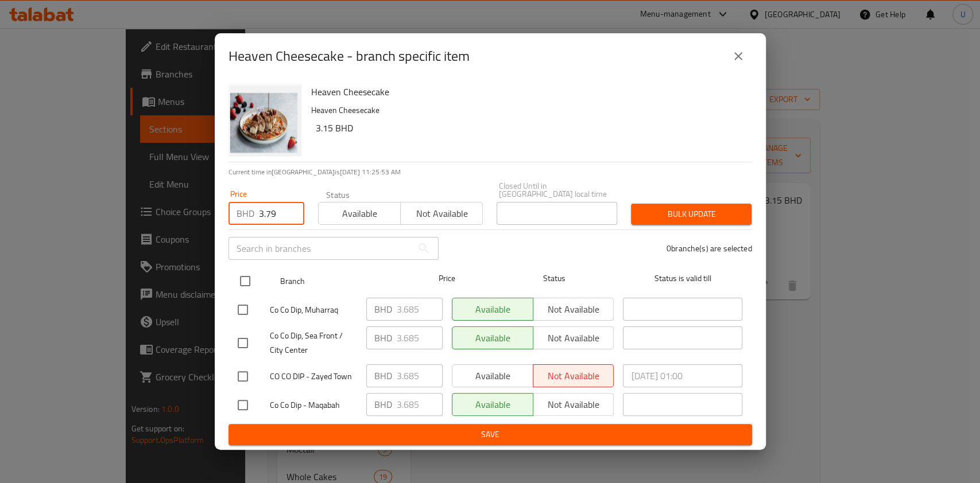
type input "3.79"
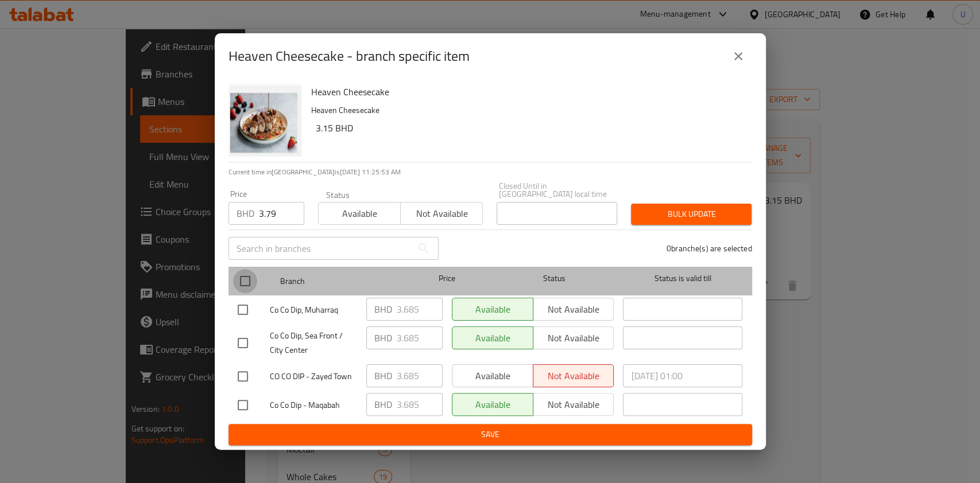
click at [249, 277] on input "checkbox" at bounding box center [245, 281] width 24 height 24
checkbox input "true"
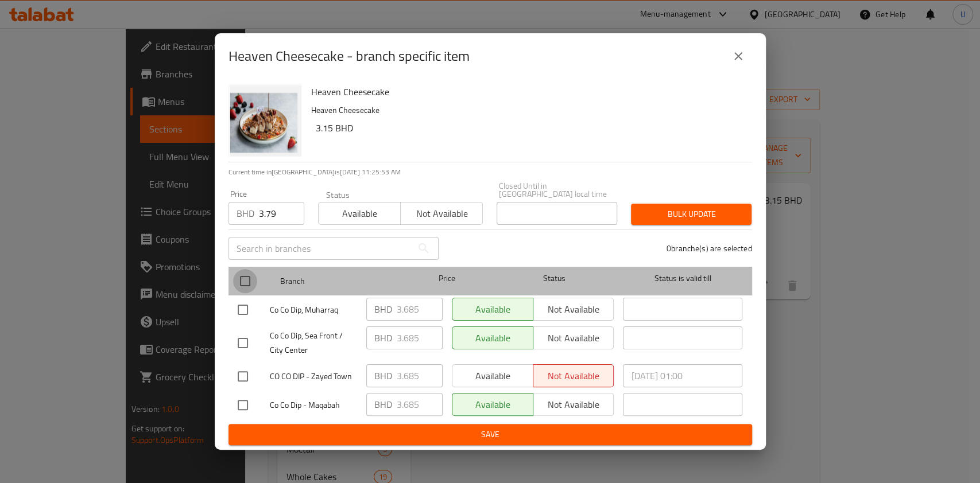
checkbox input "true"
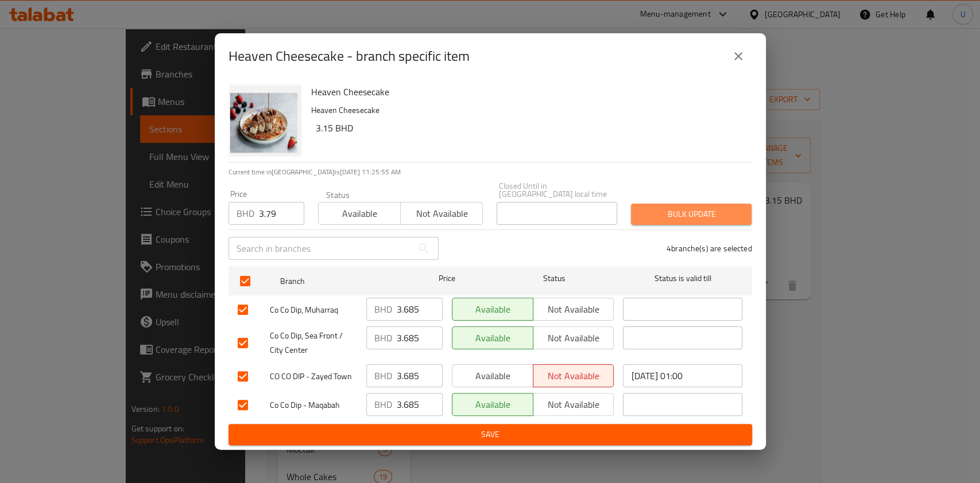
click at [649, 212] on span "Bulk update" at bounding box center [691, 214] width 102 height 14
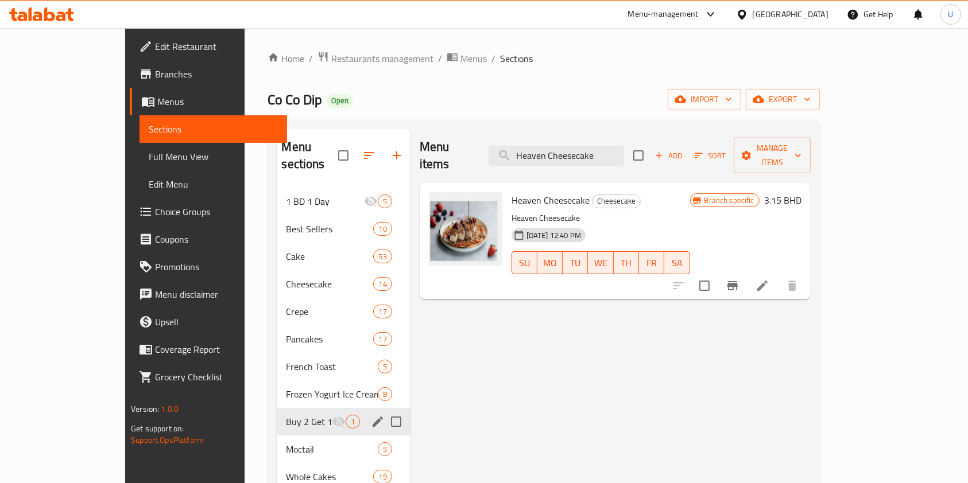
drag, startPoint x: 644, startPoint y: 146, endPoint x: 489, endPoint y: 157, distance: 155.4
click at [489, 157] on div "Menu items Heaven Cheesecake Add Sort Manage items" at bounding box center [615, 156] width 391 height 55
paste input "Blueberry Ice Cream"
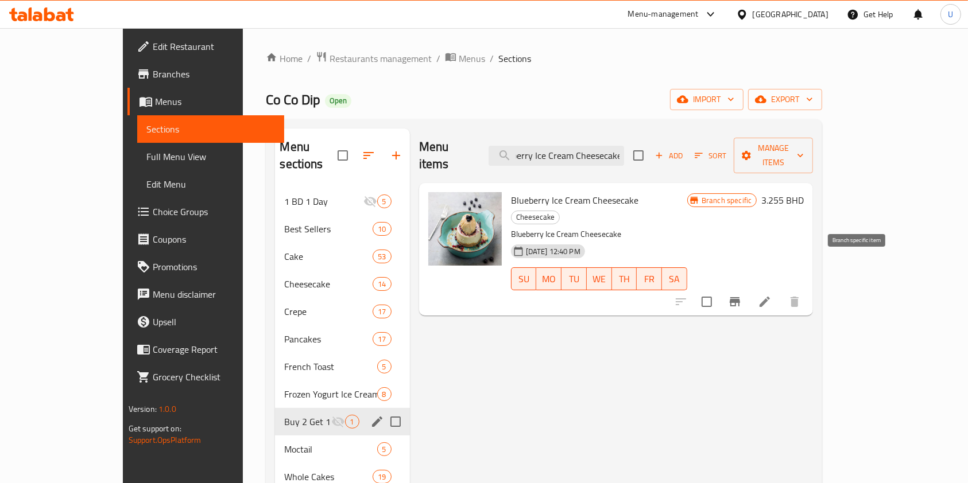
type input "Blueberry Ice Cream Cheesecake"
click at [742, 295] on icon "Branch-specific-item" at bounding box center [735, 302] width 14 height 14
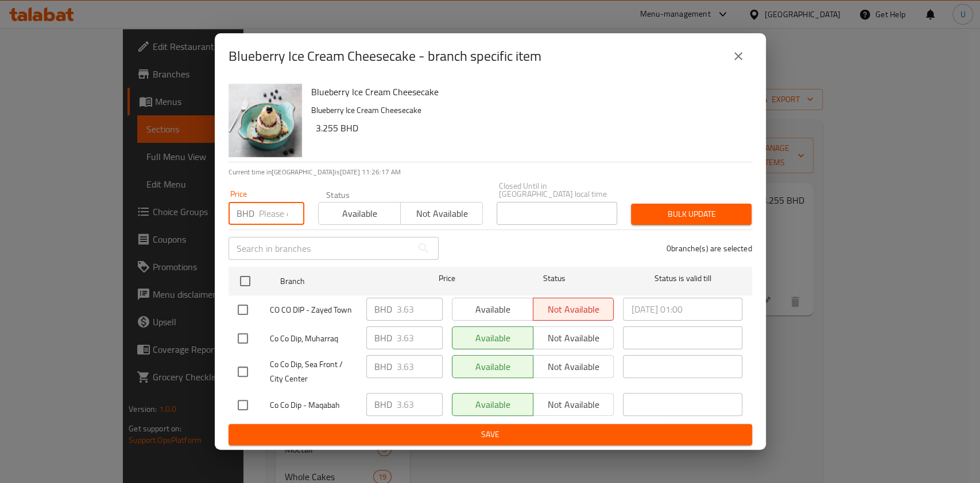
click at [270, 205] on input "number" at bounding box center [281, 213] width 45 height 23
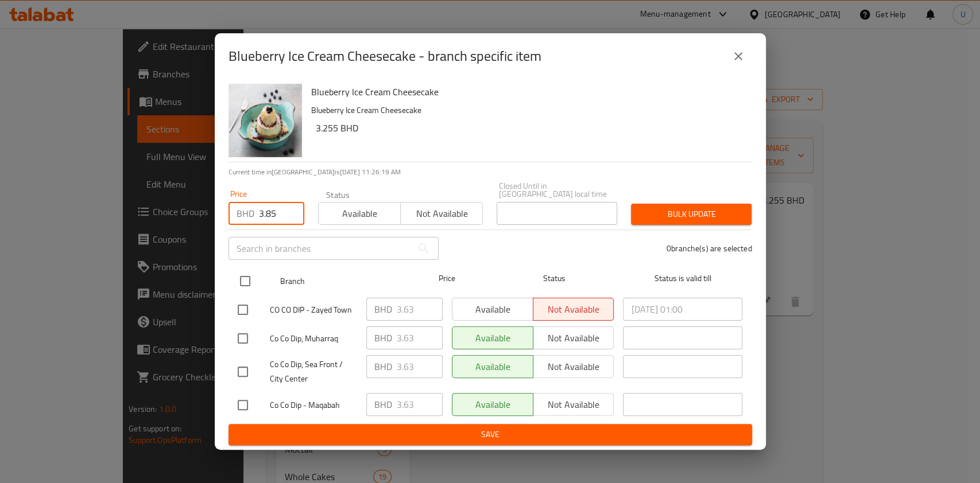
type input "3.85"
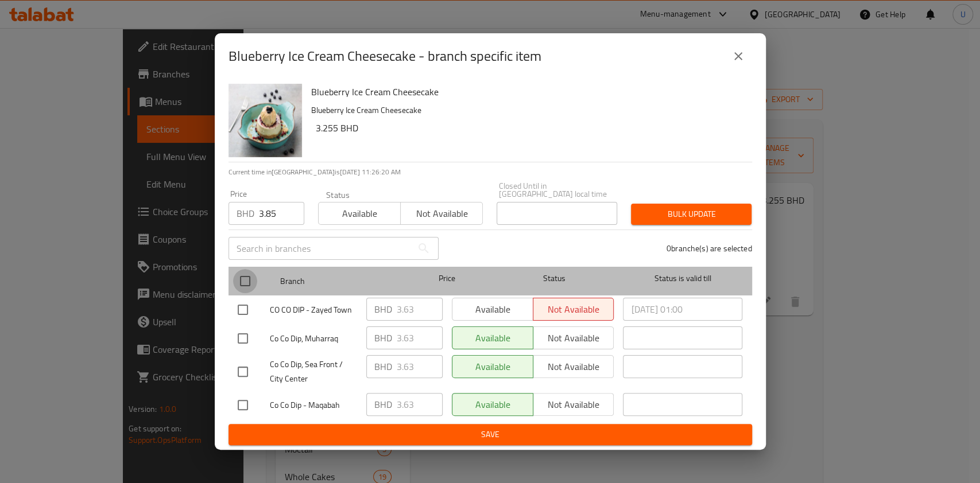
click at [242, 280] on input "checkbox" at bounding box center [245, 281] width 24 height 24
checkbox input "true"
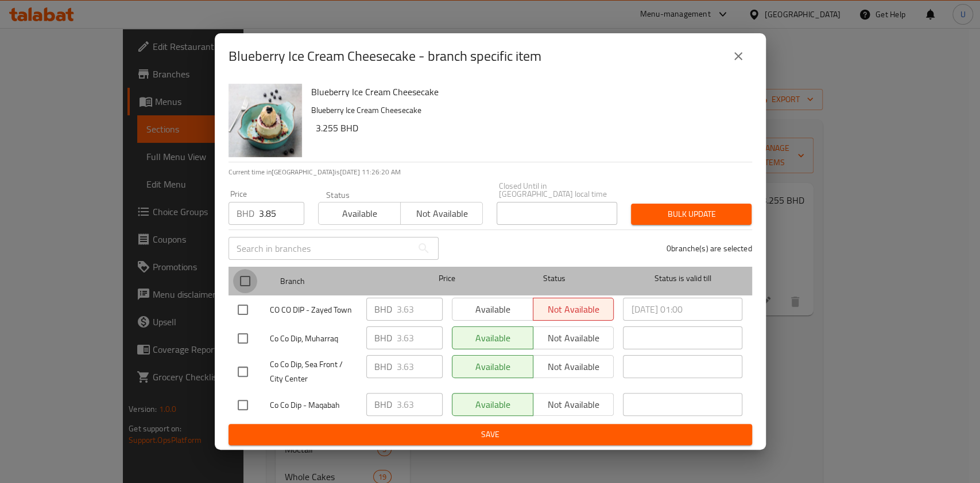
checkbox input "true"
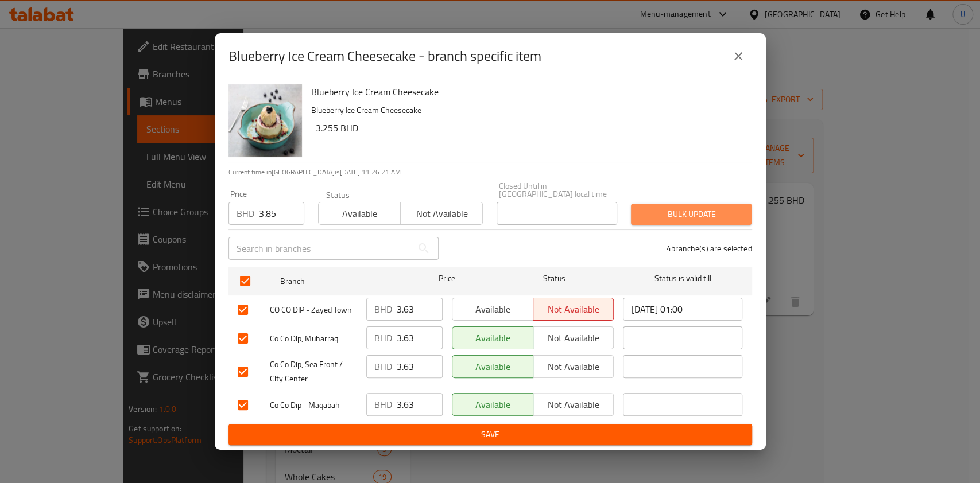
click at [678, 207] on span "Bulk update" at bounding box center [691, 214] width 102 height 14
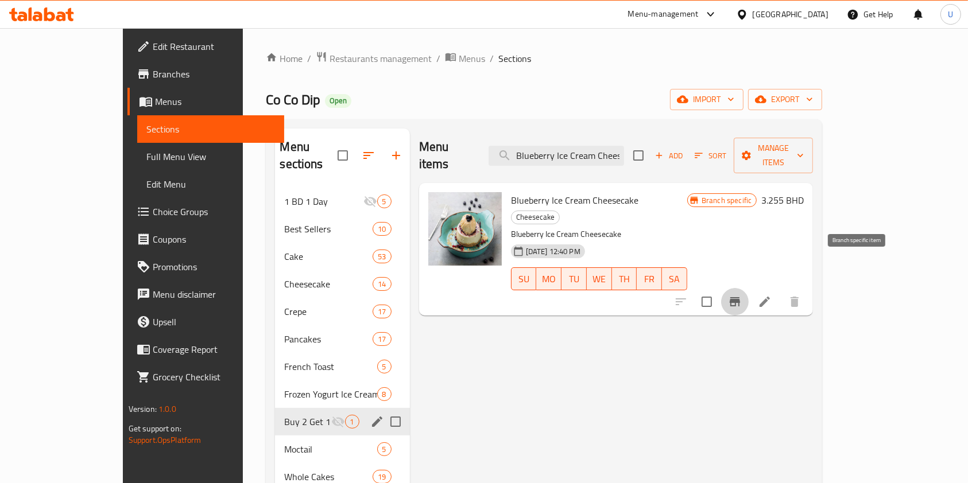
click at [740, 297] on icon "Branch-specific-item" at bounding box center [734, 301] width 10 height 9
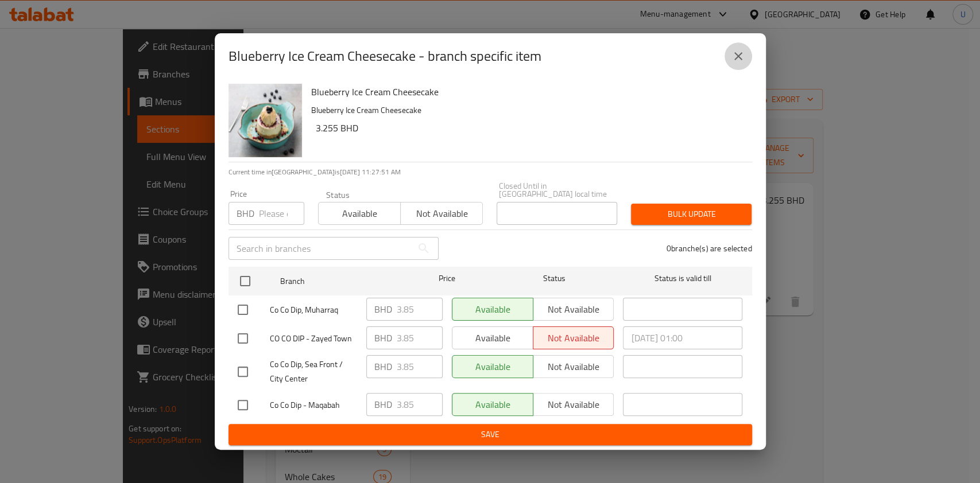
click at [738, 63] on icon "close" at bounding box center [738, 56] width 14 height 14
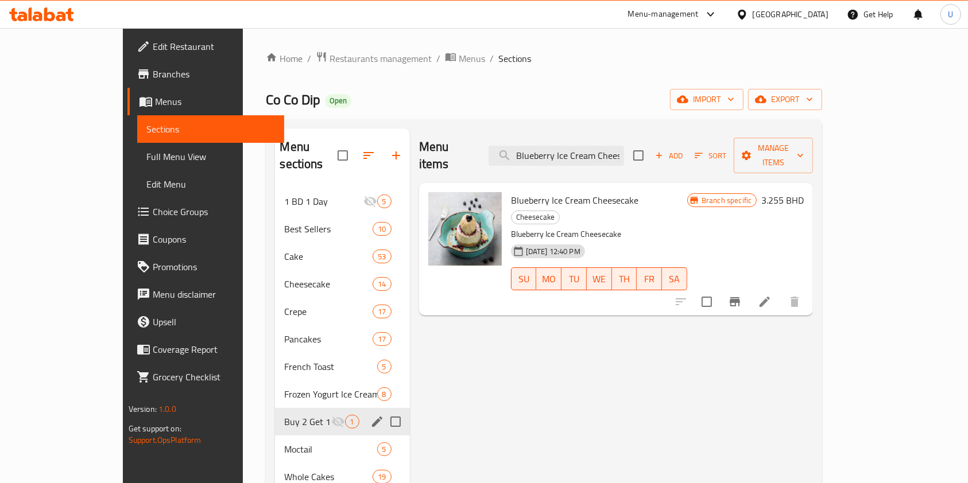
scroll to position [0, 22]
drag, startPoint x: 556, startPoint y: 146, endPoint x: 718, endPoint y: 157, distance: 162.8
click at [718, 157] on div "Menu items Blueberry Ice Cream Cheesecake Add Sort Manage items" at bounding box center [616, 156] width 394 height 55
paste input "San Sebastian"
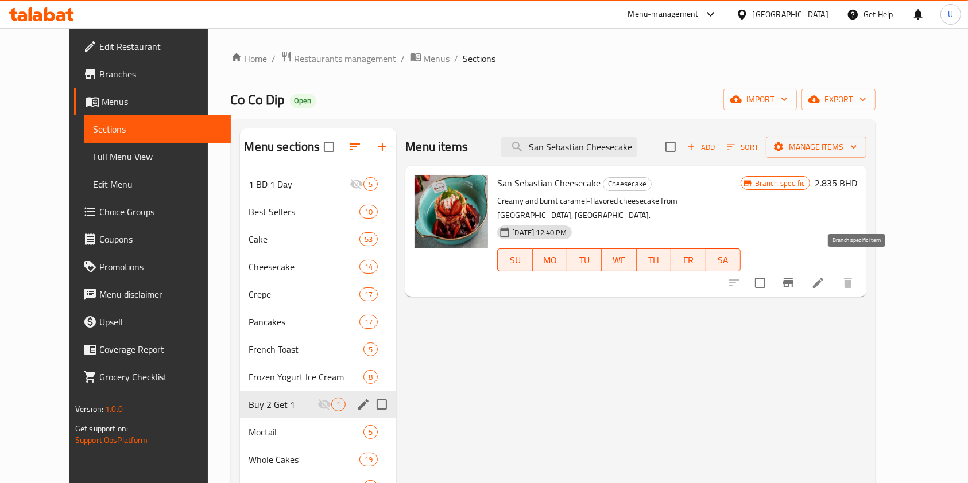
type input "San Sebastian Cheesecake"
click at [793, 278] on icon "Branch-specific-item" at bounding box center [788, 282] width 10 height 9
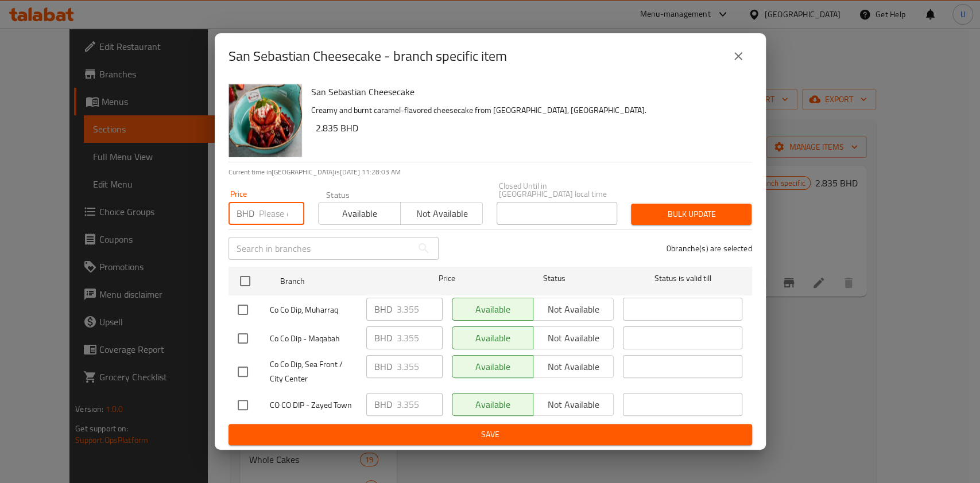
click at [271, 208] on input "number" at bounding box center [281, 213] width 45 height 23
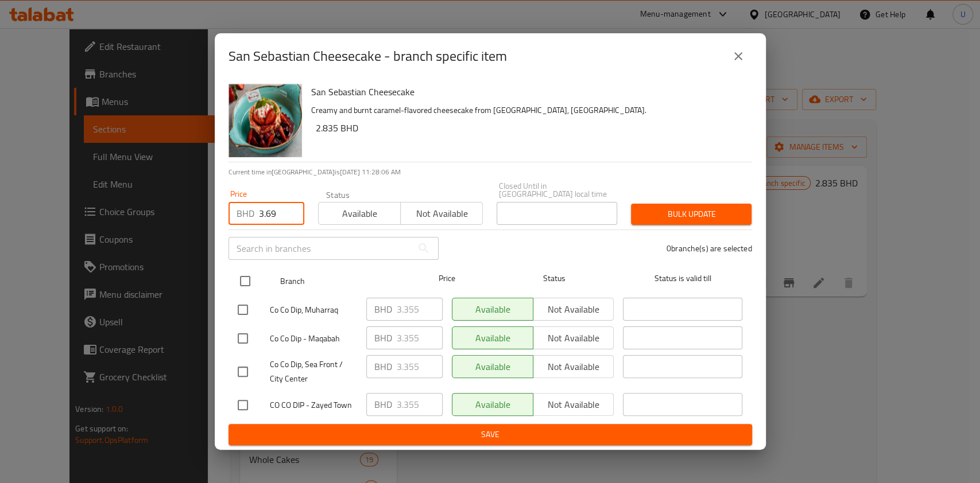
type input "3.69"
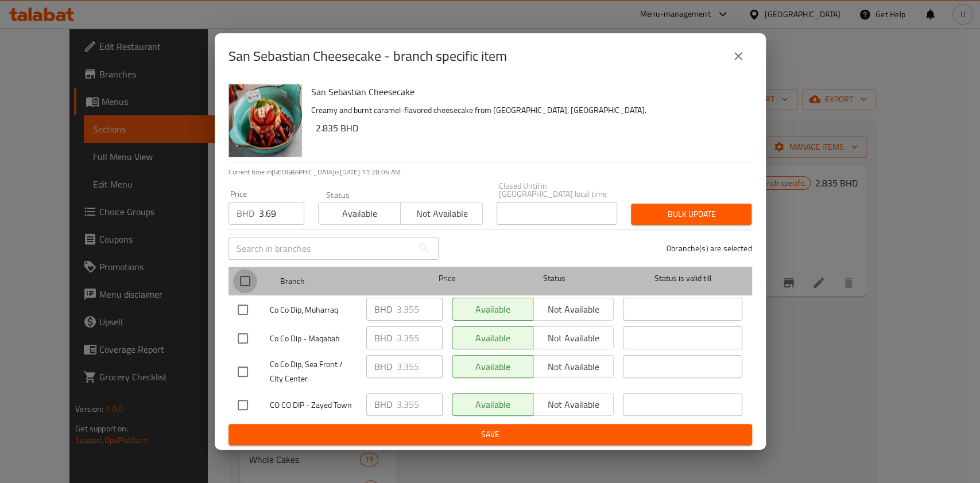
click at [243, 278] on input "checkbox" at bounding box center [245, 281] width 24 height 24
checkbox input "true"
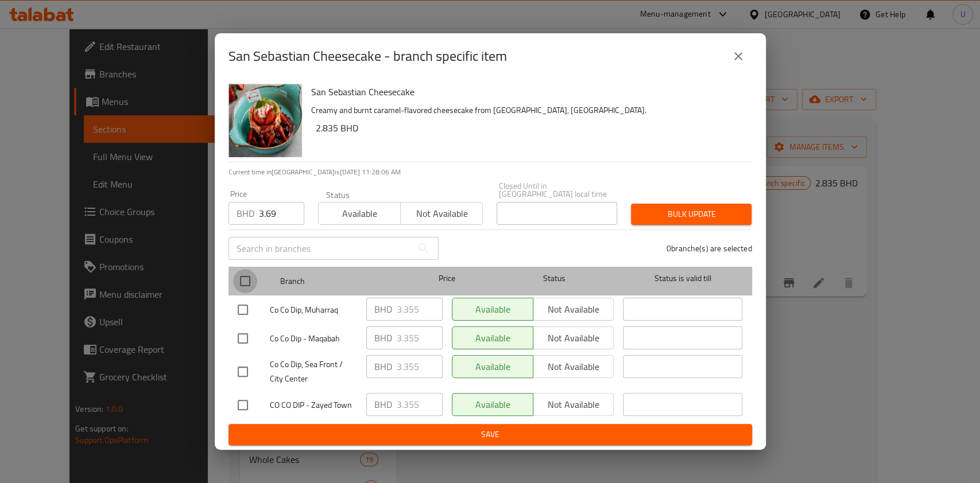
checkbox input "true"
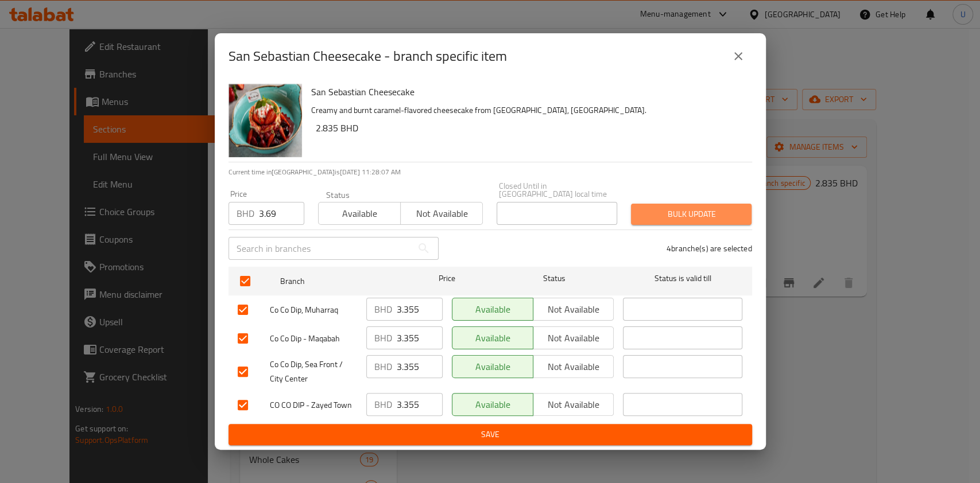
click at [663, 212] on span "Bulk update" at bounding box center [691, 214] width 102 height 14
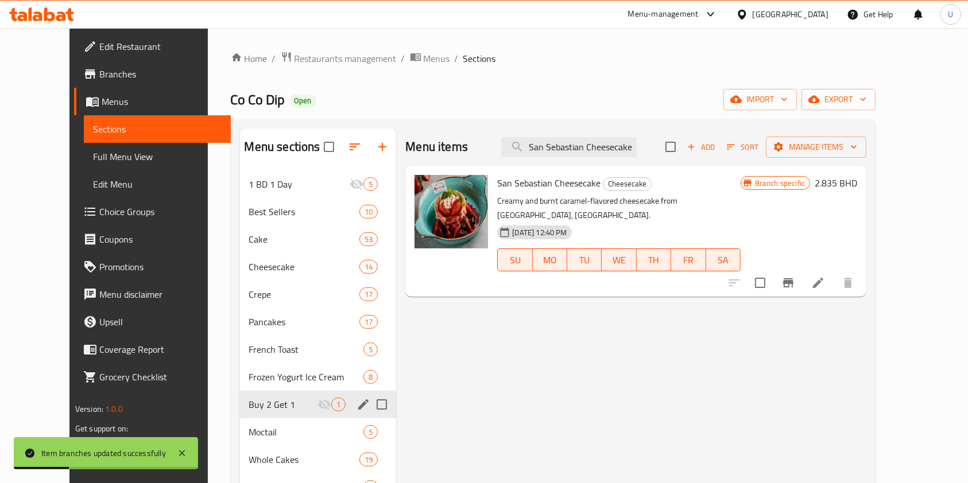
drag, startPoint x: 556, startPoint y: 145, endPoint x: 741, endPoint y: 166, distance: 186.5
click at [741, 166] on div "Menu items San Sebastian Cheesecake Add Sort Manage items San Sebastian Cheesec…" at bounding box center [631, 455] width 470 height 653
paste input "French Toast 3 Pcs"
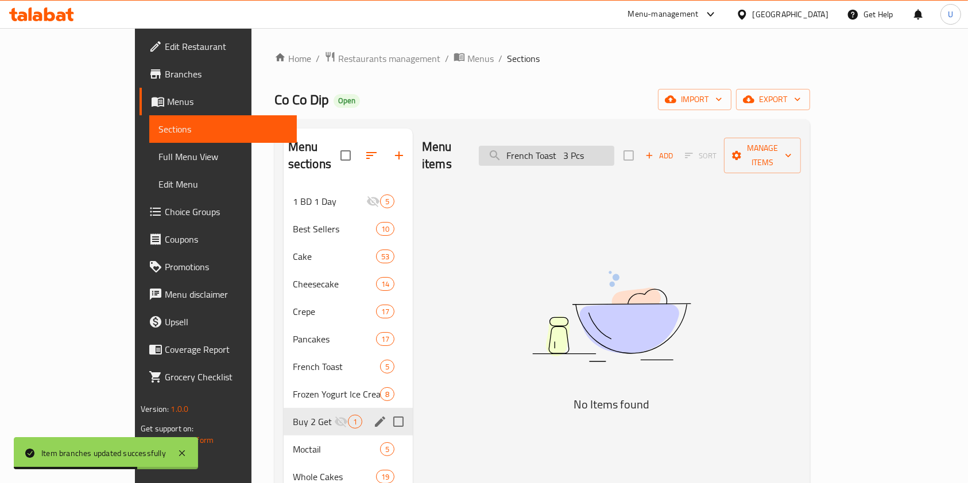
click at [612, 149] on input "French Toast 3 Pcs" at bounding box center [546, 156] width 135 height 20
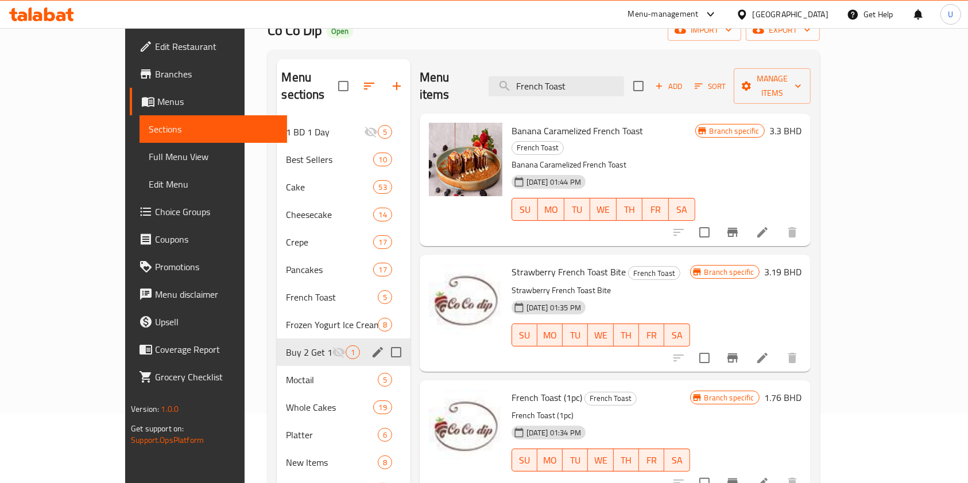
scroll to position [46, 0]
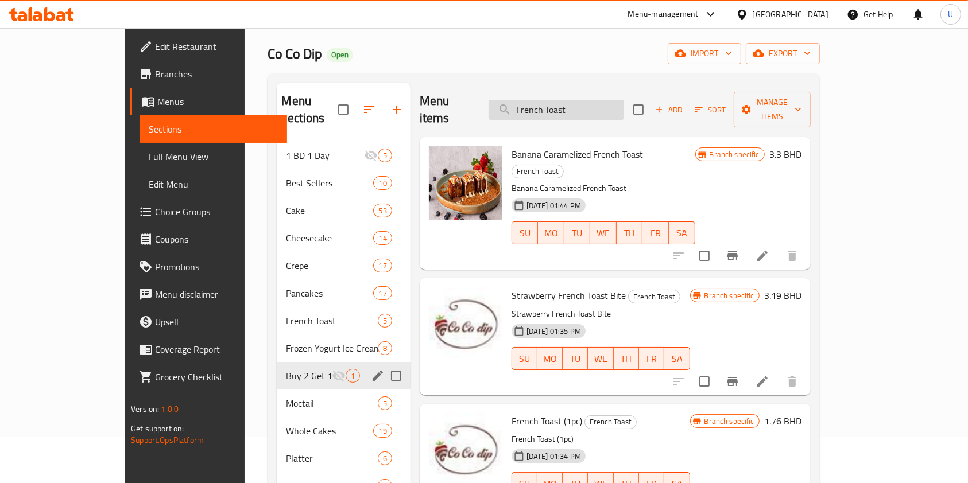
drag, startPoint x: 624, startPoint y: 104, endPoint x: 542, endPoint y: 111, distance: 82.9
click at [542, 111] on input "French Toast" at bounding box center [555, 110] width 135 height 20
paste input "Mix Strawberry"
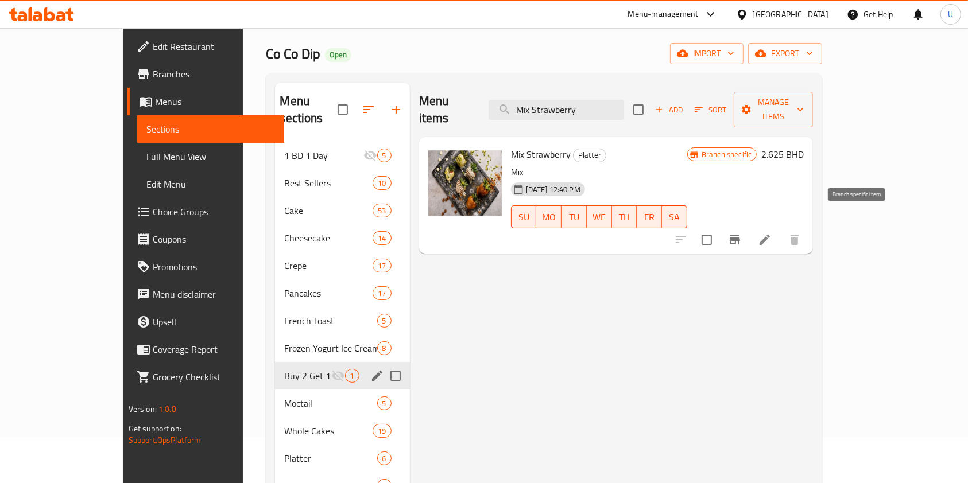
type input "Mix Strawberry"
click at [740, 235] on icon "Branch-specific-item" at bounding box center [734, 239] width 10 height 9
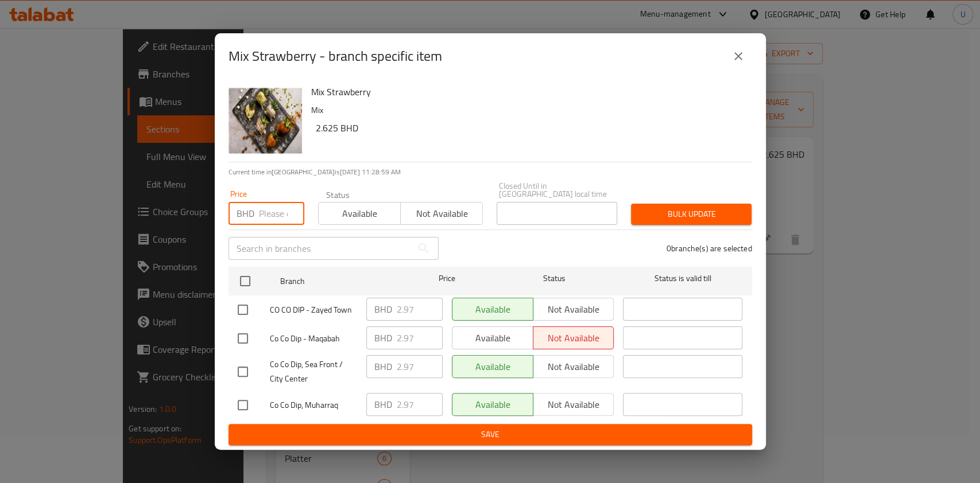
click at [264, 209] on input "number" at bounding box center [281, 213] width 45 height 23
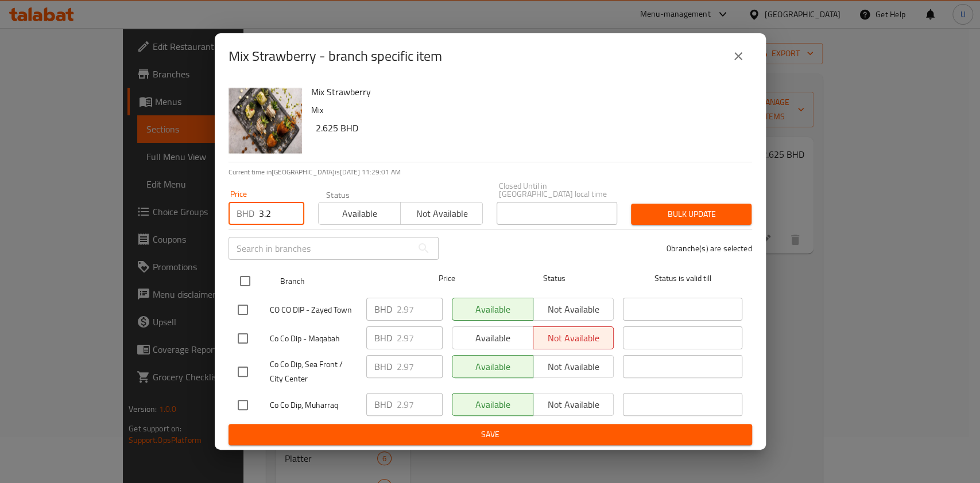
type input "3.2"
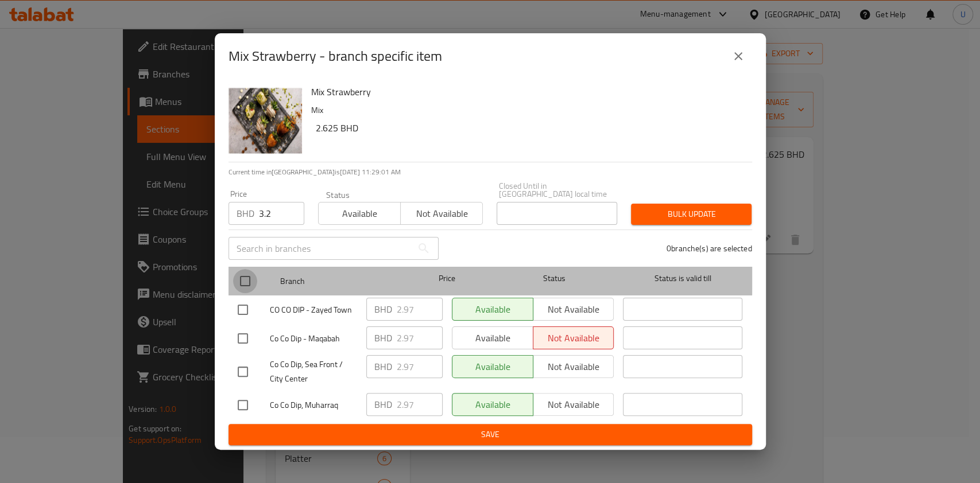
click at [251, 273] on input "checkbox" at bounding box center [245, 281] width 24 height 24
checkbox input "true"
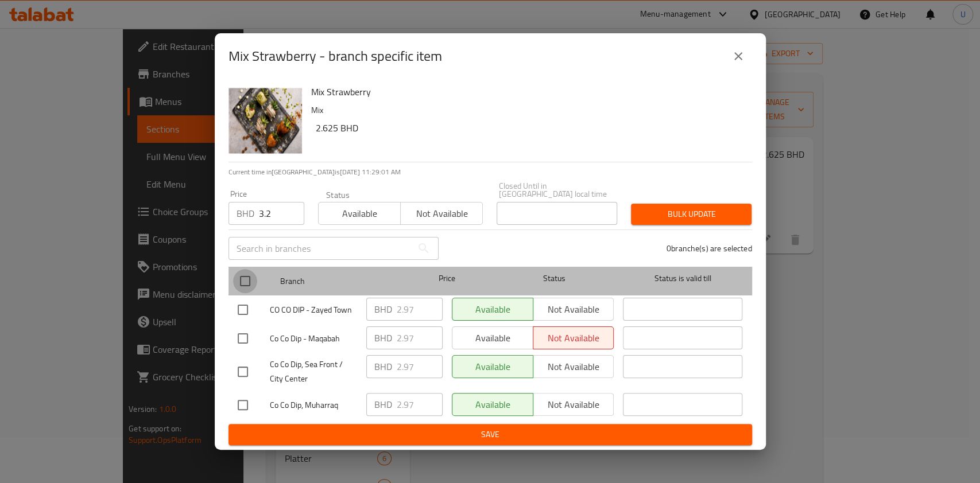
checkbox input "true"
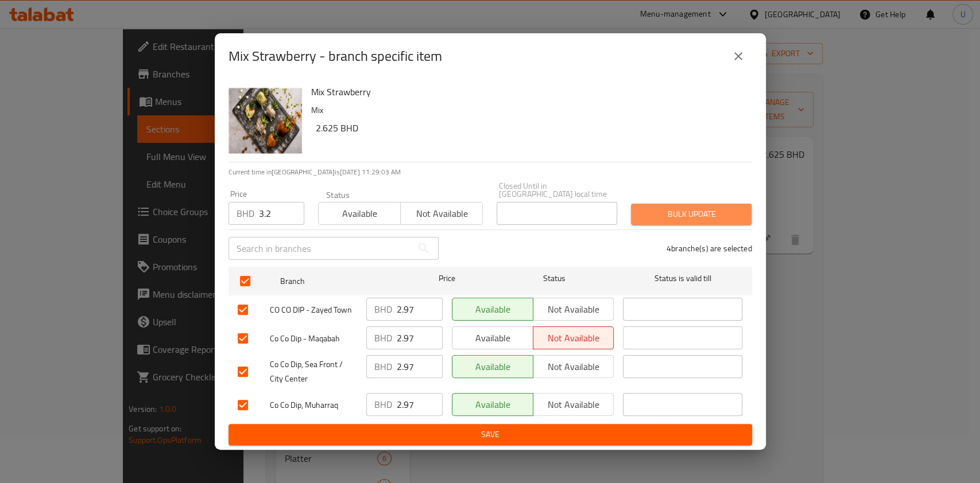
click at [709, 207] on span "Bulk update" at bounding box center [691, 214] width 102 height 14
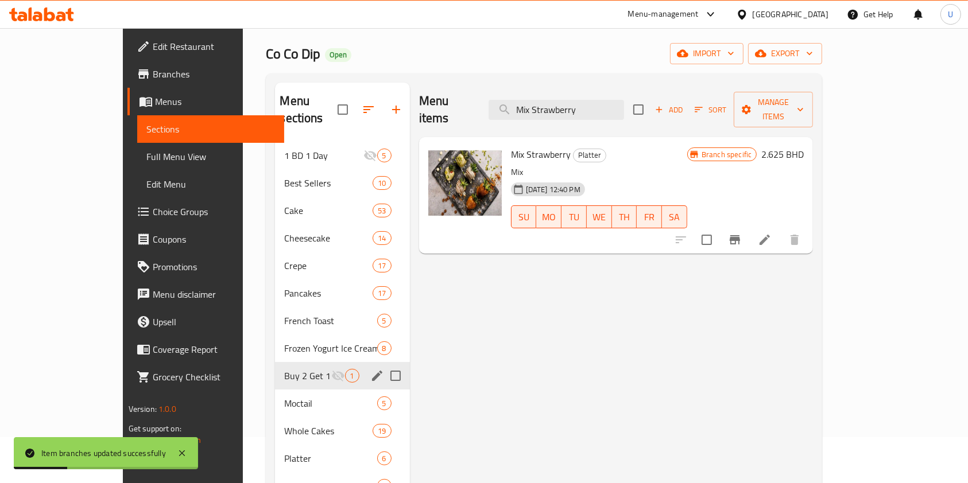
drag, startPoint x: 618, startPoint y: 100, endPoint x: 499, endPoint y: 118, distance: 120.2
click at [499, 118] on div "Menu items Mix Strawberry Add Sort Manage items" at bounding box center [616, 110] width 394 height 55
paste input "Strawberry With Chocolate"
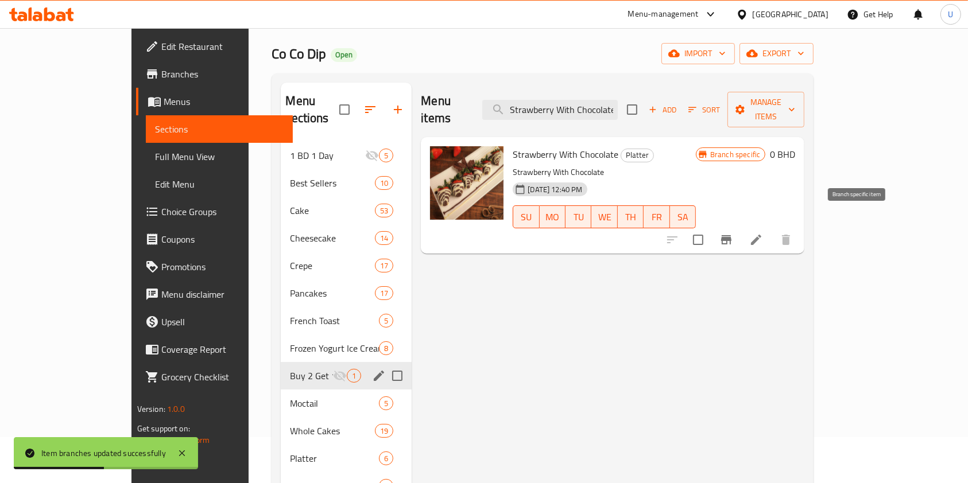
type input "Strawberry With Chocolate"
click at [731, 235] on icon "Branch-specific-item" at bounding box center [726, 239] width 10 height 9
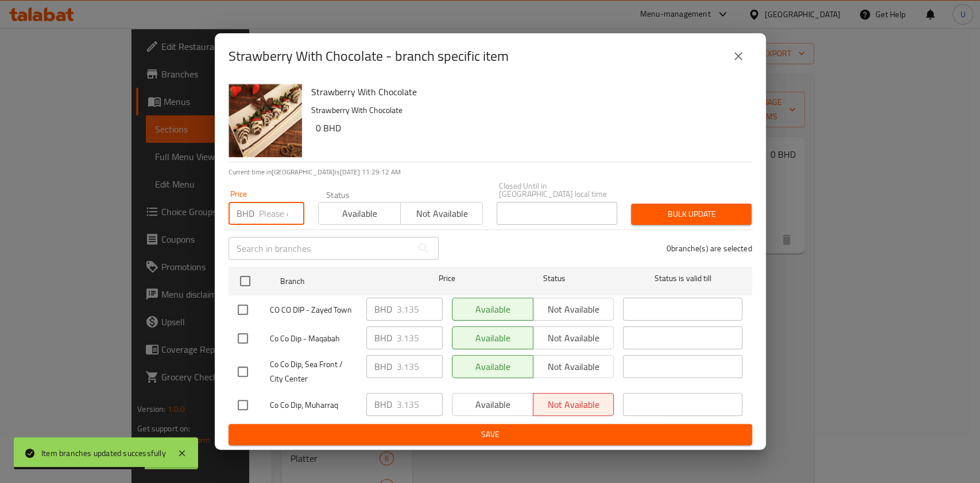
click at [270, 208] on input "number" at bounding box center [281, 213] width 45 height 23
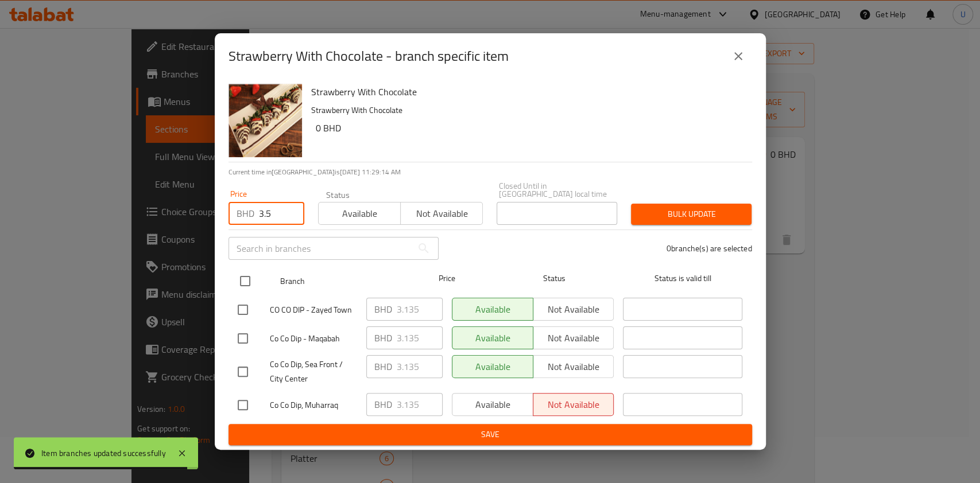
type input "3.5"
click at [248, 270] on input "checkbox" at bounding box center [245, 281] width 24 height 24
checkbox input "true"
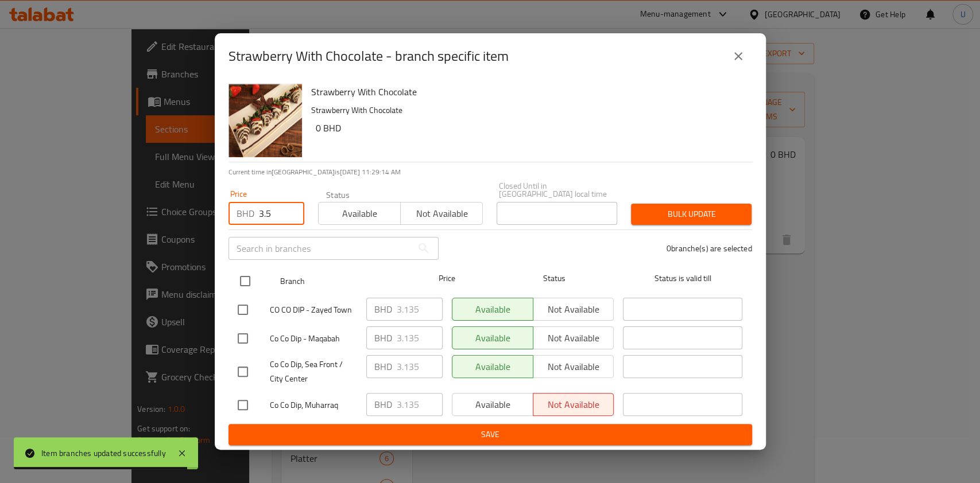
checkbox input "true"
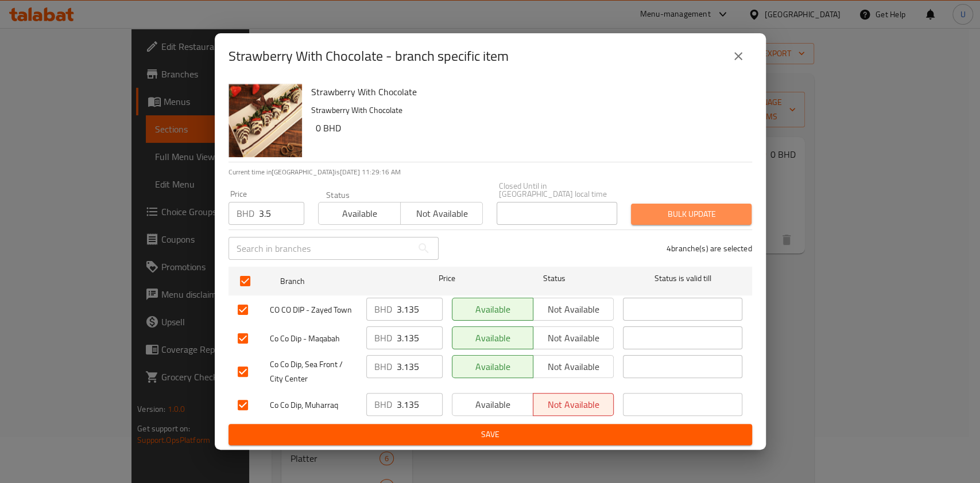
click at [662, 212] on span "Bulk update" at bounding box center [691, 214] width 102 height 14
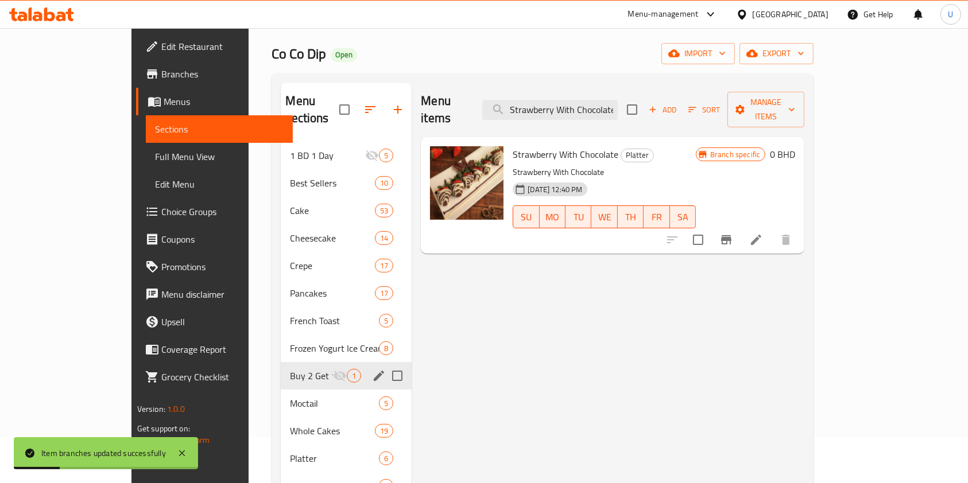
drag, startPoint x: 555, startPoint y: 103, endPoint x: 700, endPoint y: 99, distance: 145.3
click at [700, 99] on div "Menu items Strawberry With Chocolate Add Sort Manage items" at bounding box center [612, 110] width 383 height 55
paste input "[PERSON_NAME]"
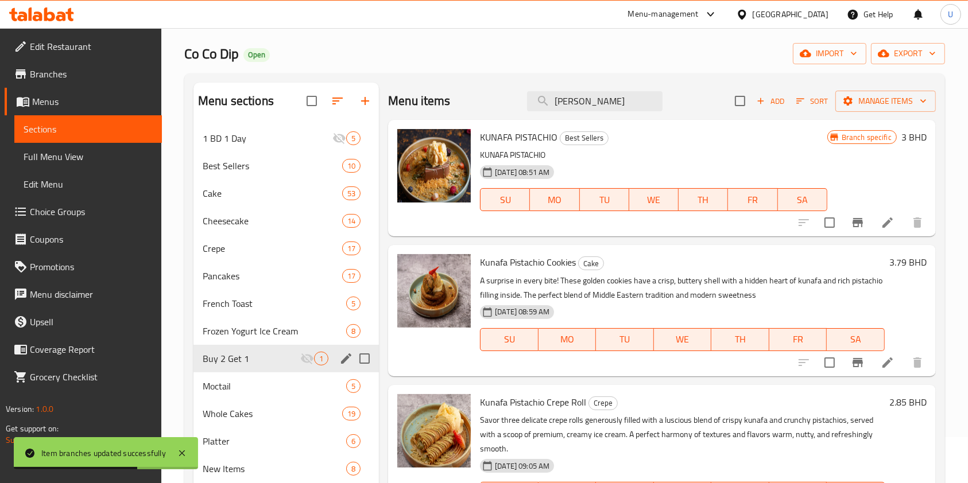
type input "[PERSON_NAME]"
click at [856, 225] on icon "Branch-specific-item" at bounding box center [858, 223] width 14 height 14
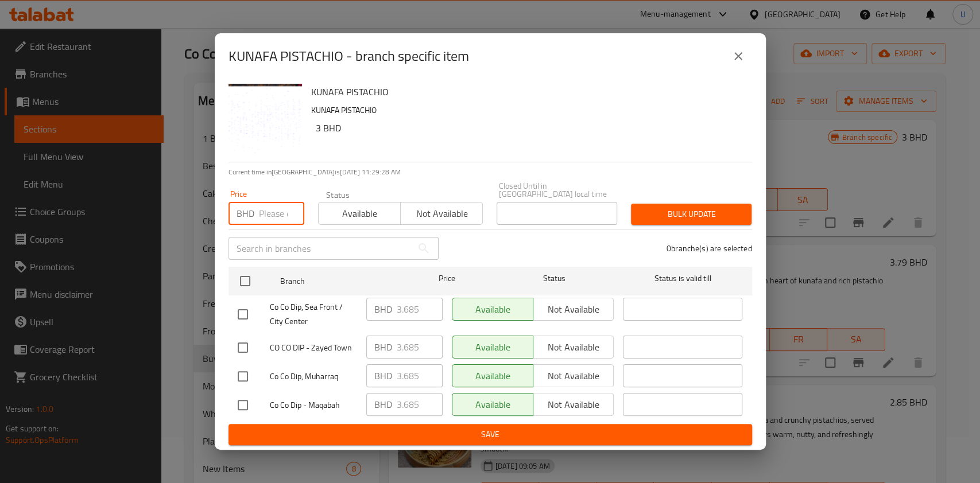
click at [272, 212] on input "number" at bounding box center [281, 213] width 45 height 23
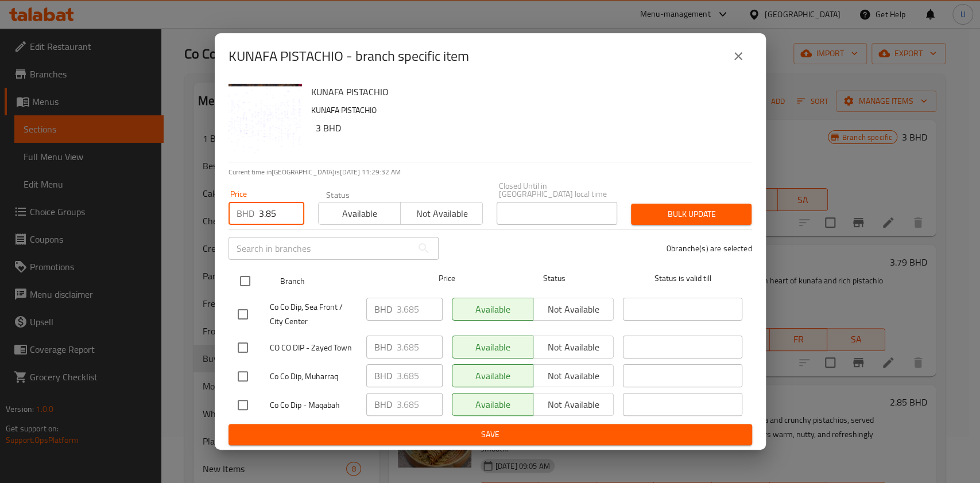
type input "3.85"
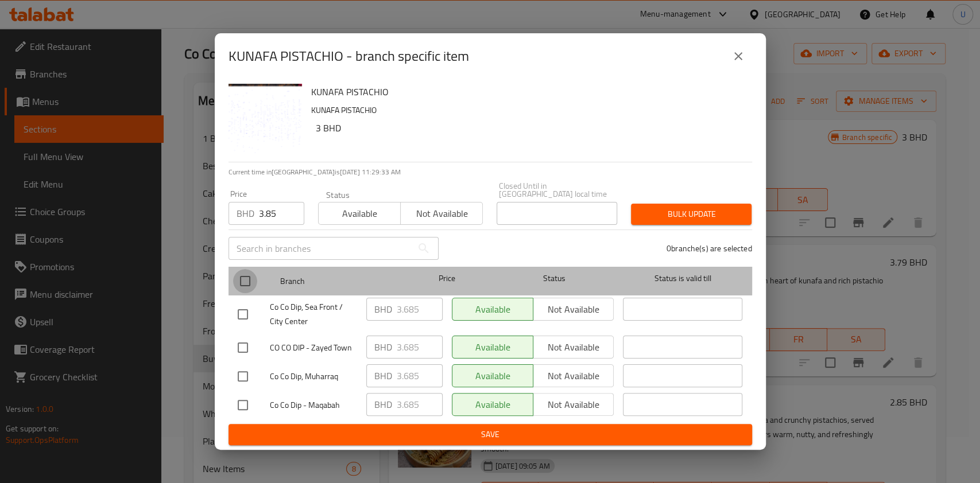
click at [245, 274] on input "checkbox" at bounding box center [245, 281] width 24 height 24
checkbox input "true"
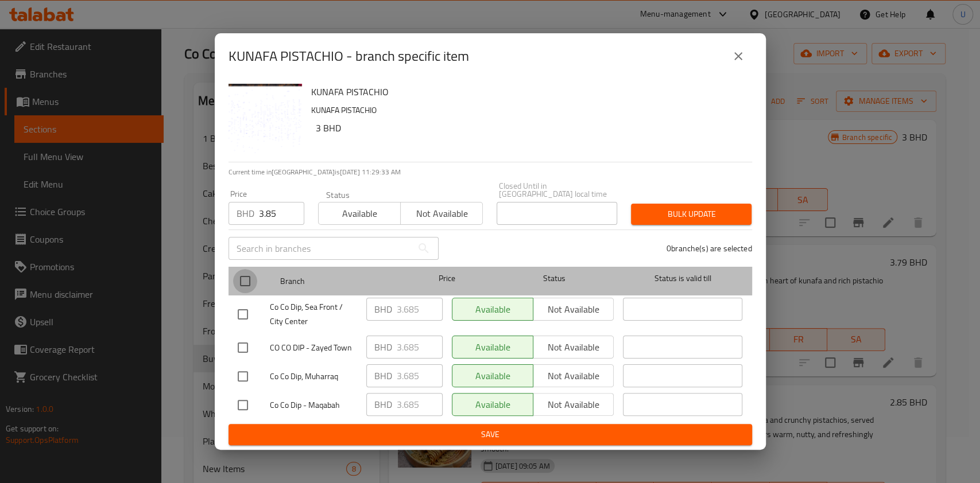
checkbox input "true"
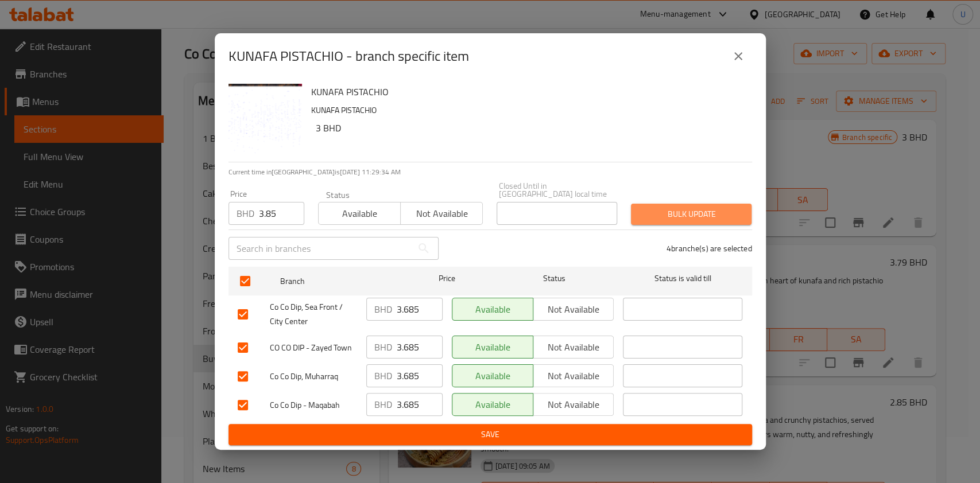
click at [666, 207] on span "Bulk update" at bounding box center [691, 214] width 102 height 14
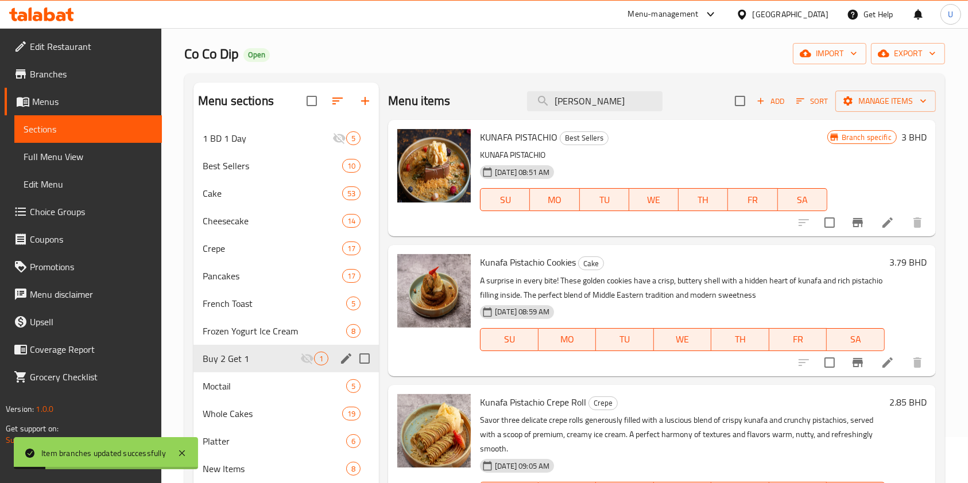
drag, startPoint x: 630, startPoint y: 101, endPoint x: 482, endPoint y: 92, distance: 148.3
click at [482, 92] on div "Menu items Kunafa Pistachio Add Sort Manage items" at bounding box center [662, 101] width 548 height 37
paste input "Cheesecake Mini Balls"
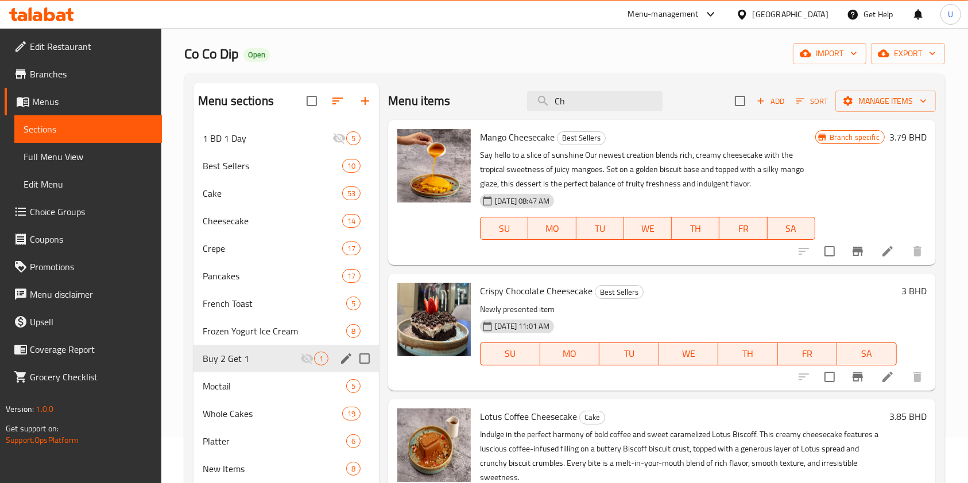
type input "C"
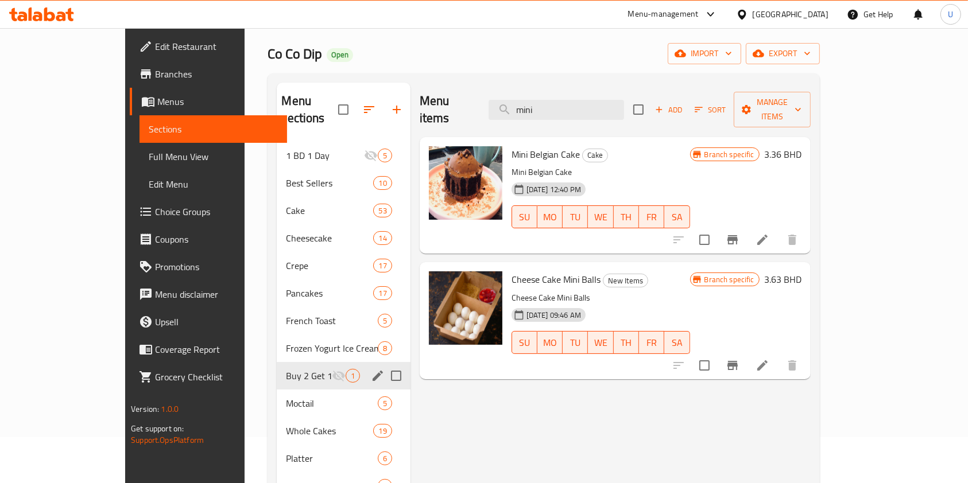
type input "mini"
click at [738, 361] on icon "Branch-specific-item" at bounding box center [732, 365] width 10 height 9
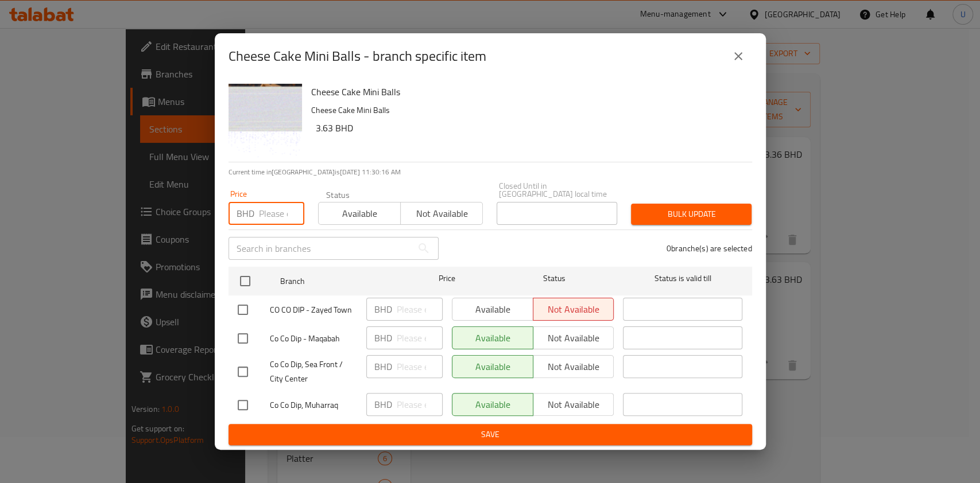
click at [269, 205] on input "number" at bounding box center [281, 213] width 45 height 23
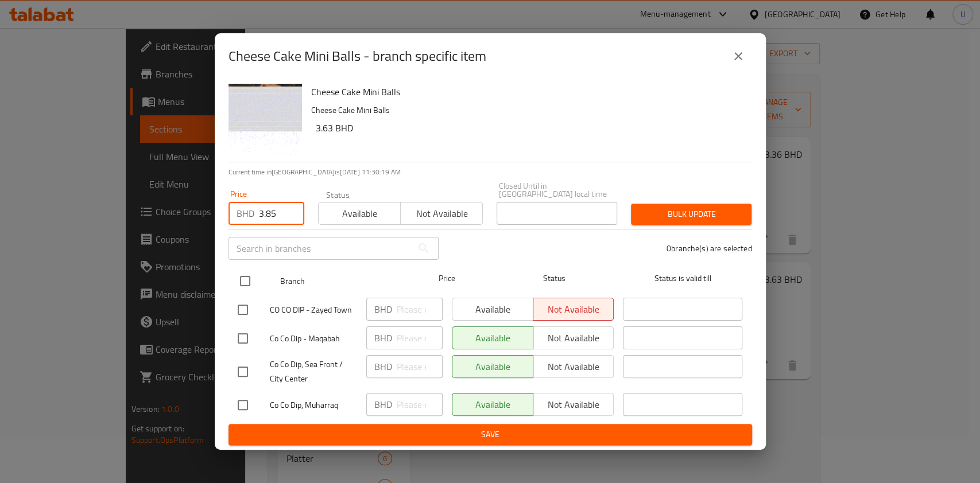
type input "3.85"
click at [246, 275] on input "checkbox" at bounding box center [245, 281] width 24 height 24
checkbox input "true"
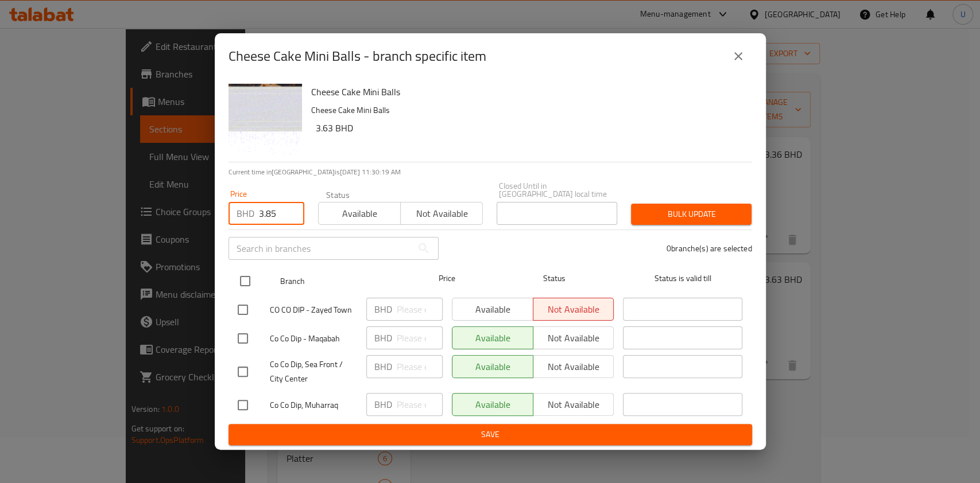
checkbox input "true"
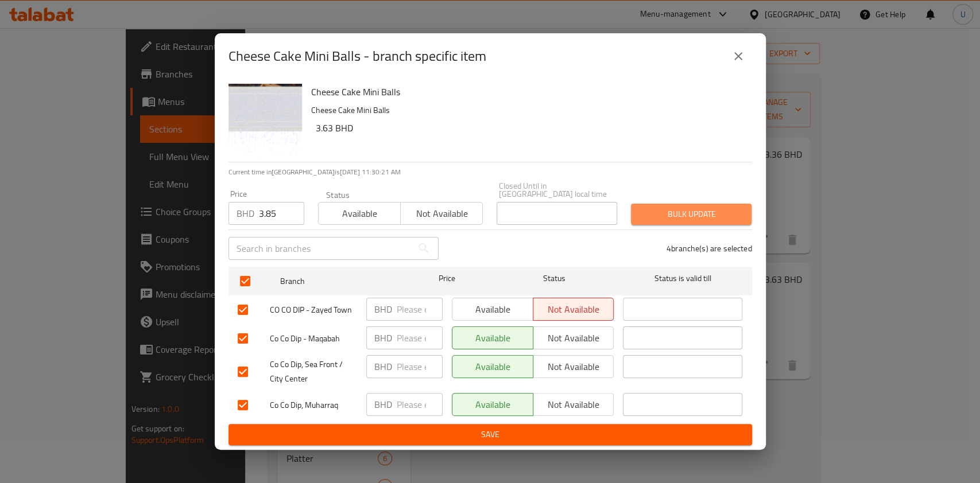
click at [666, 207] on span "Bulk update" at bounding box center [691, 214] width 102 height 14
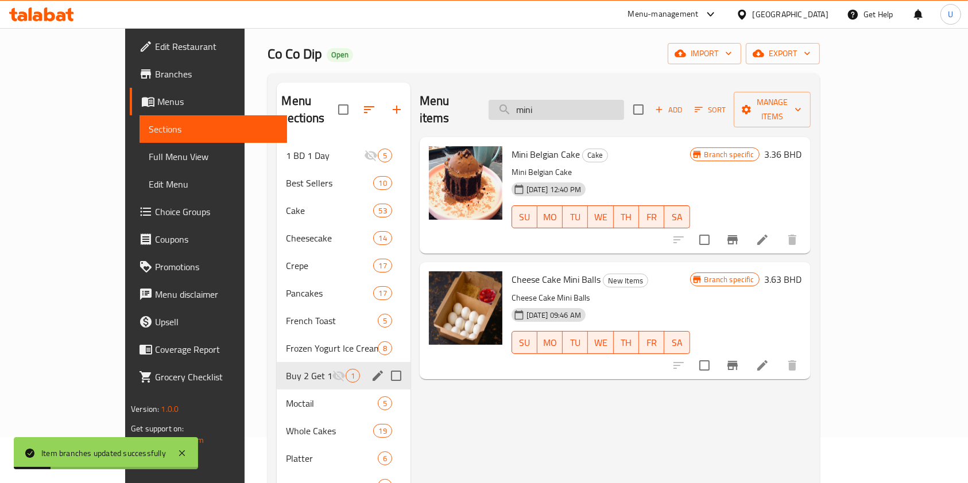
click at [562, 103] on input "mini" at bounding box center [555, 110] width 135 height 20
paste input "Pistachio Lava Cake"
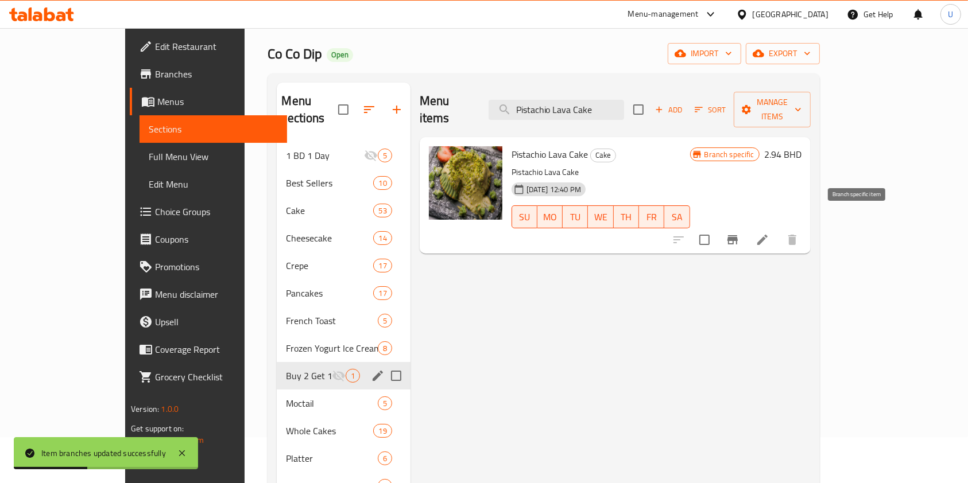
type input "Pistachio Lava Cake"
click at [738, 235] on icon "Branch-specific-item" at bounding box center [732, 239] width 10 height 9
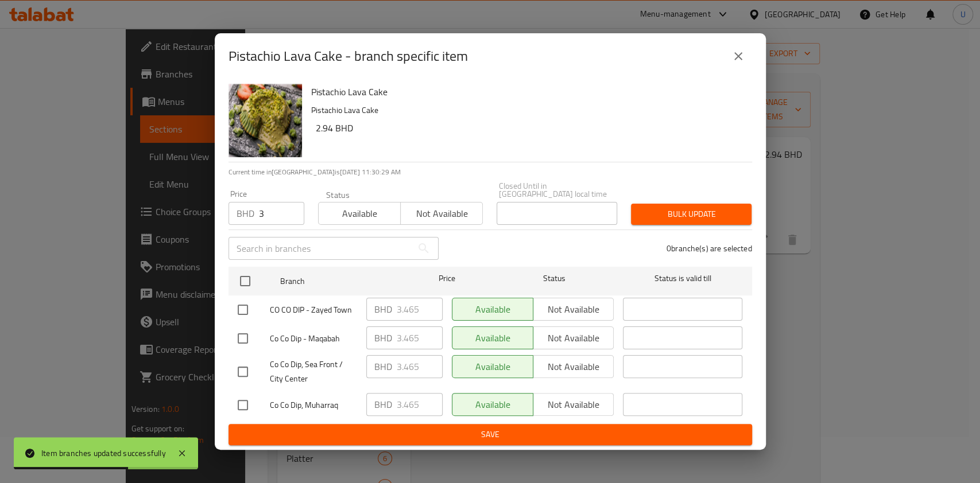
click at [266, 211] on input "3" at bounding box center [281, 213] width 45 height 23
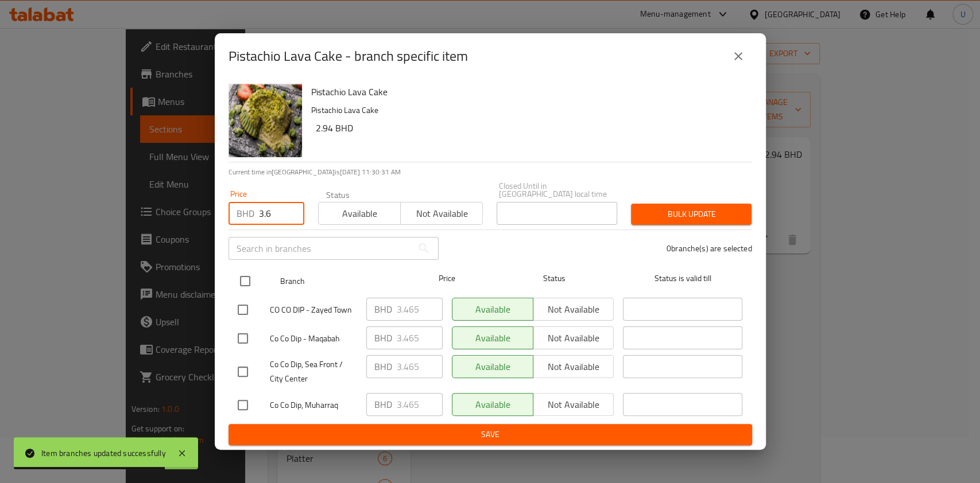
type input "3.6"
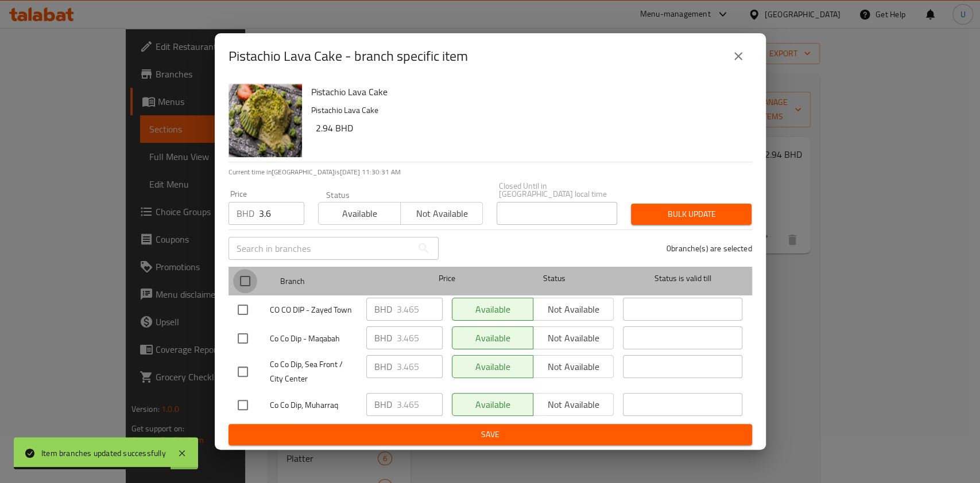
click at [246, 277] on input "checkbox" at bounding box center [245, 281] width 24 height 24
checkbox input "true"
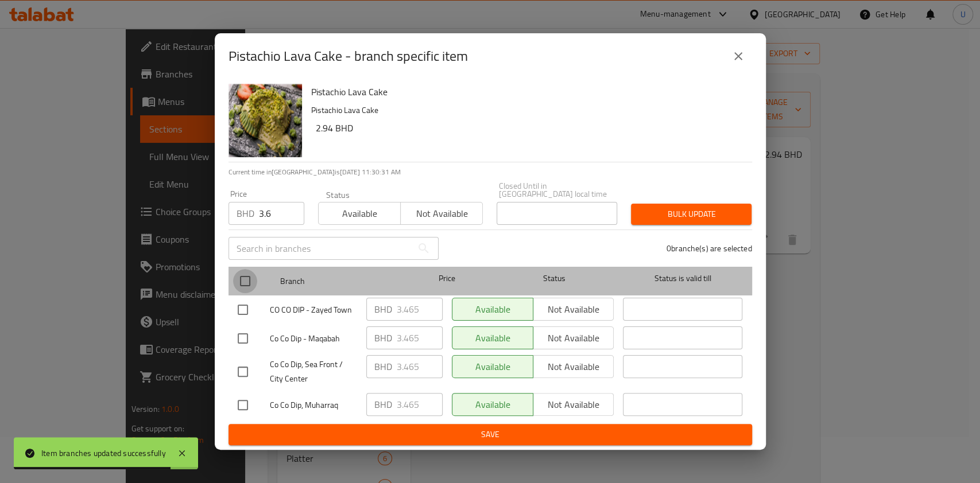
checkbox input "true"
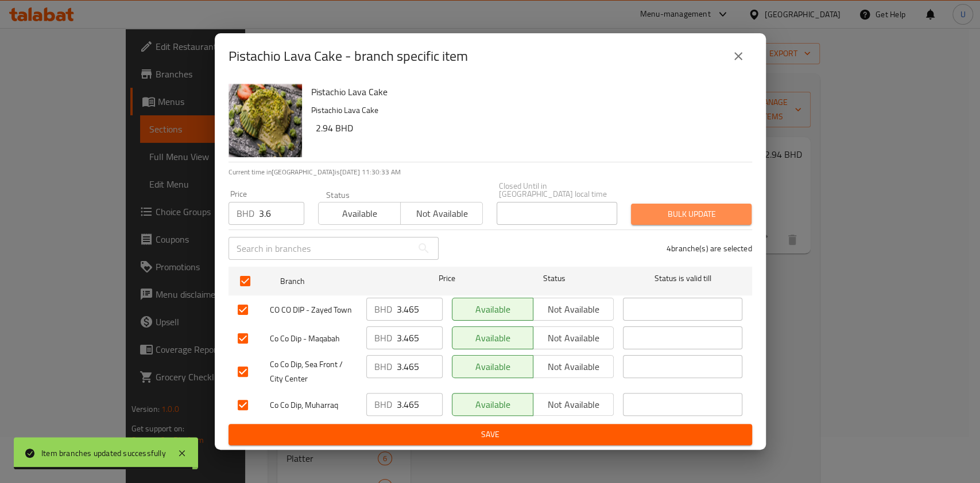
click at [647, 209] on span "Bulk update" at bounding box center [691, 214] width 102 height 14
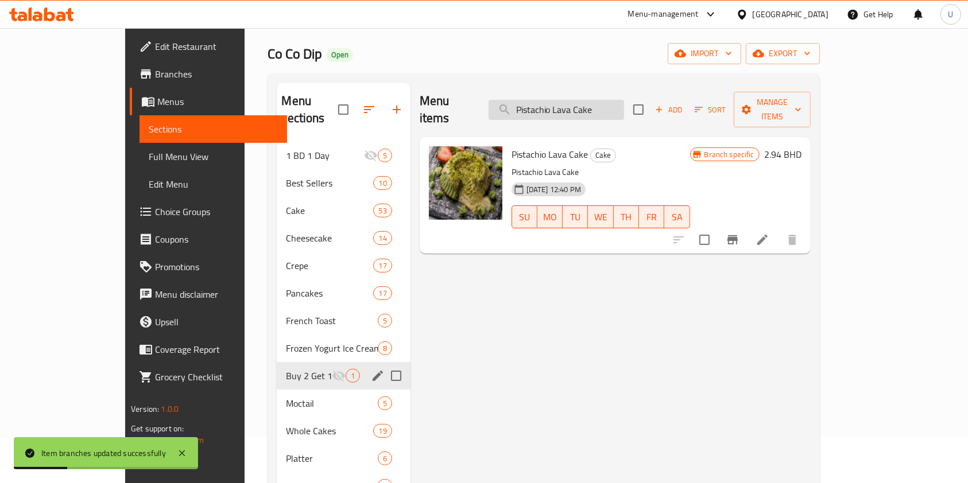
drag, startPoint x: 646, startPoint y: 102, endPoint x: 537, endPoint y: 106, distance: 108.6
click at [537, 106] on input "Pistachio Lava Cake" at bounding box center [555, 110] width 135 height 20
paste input "Chocolate"
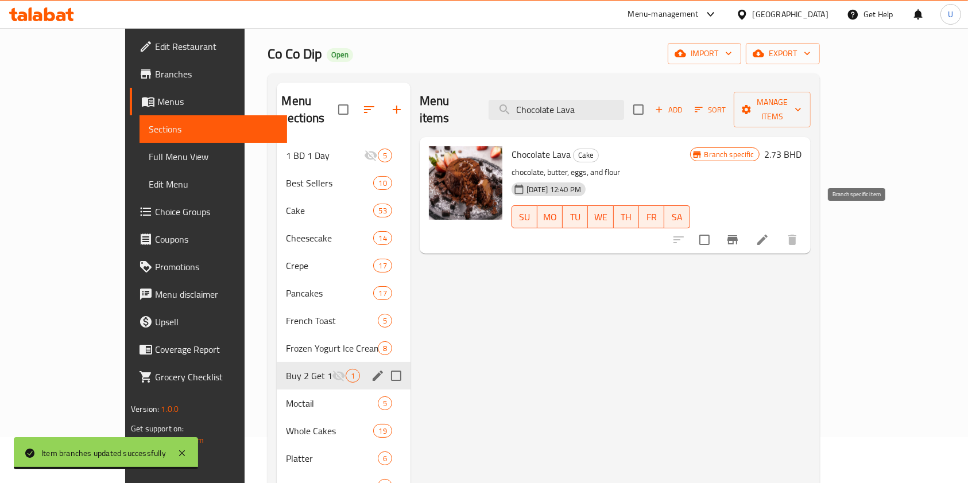
type input "Chocolate Lava"
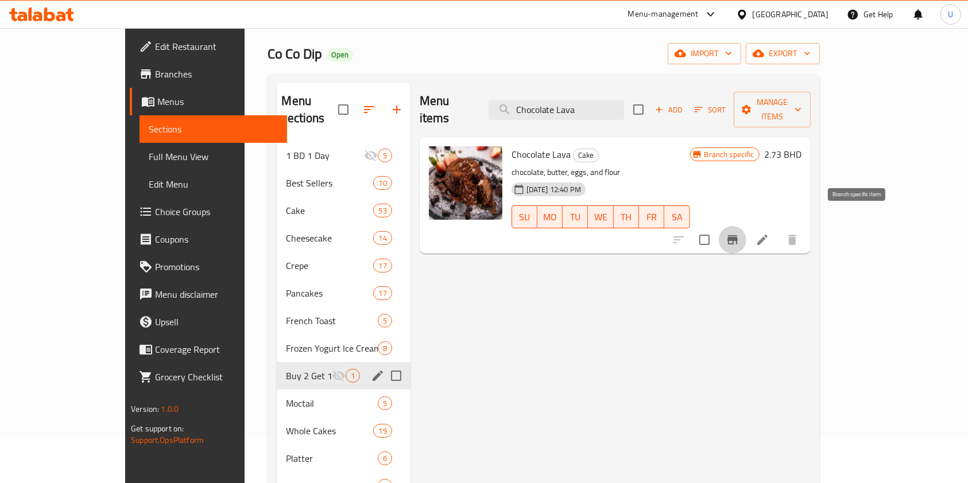
click at [738, 235] on icon "Branch-specific-item" at bounding box center [732, 239] width 10 height 9
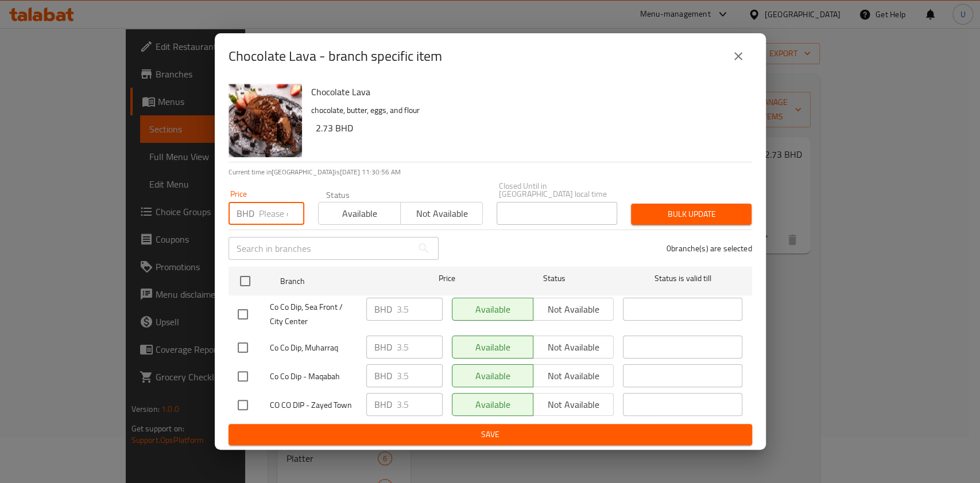
click at [269, 214] on input "number" at bounding box center [281, 213] width 45 height 23
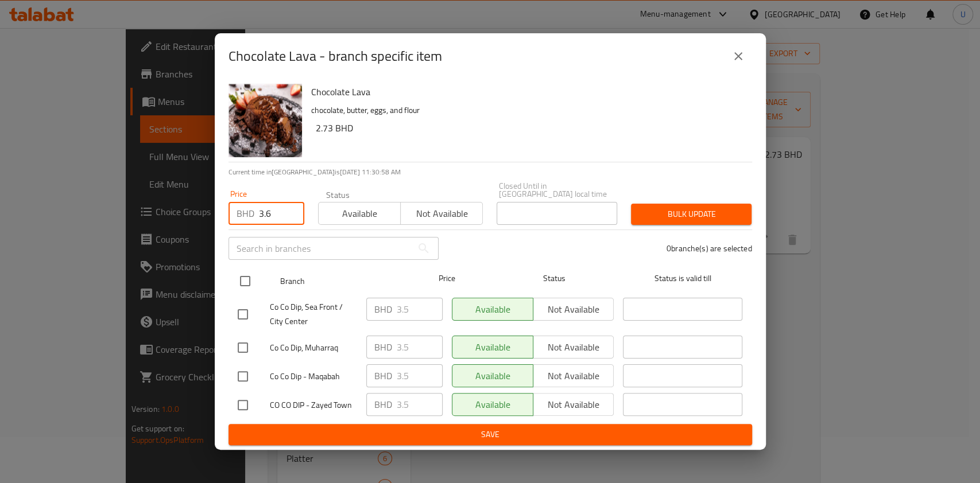
type input "3.6"
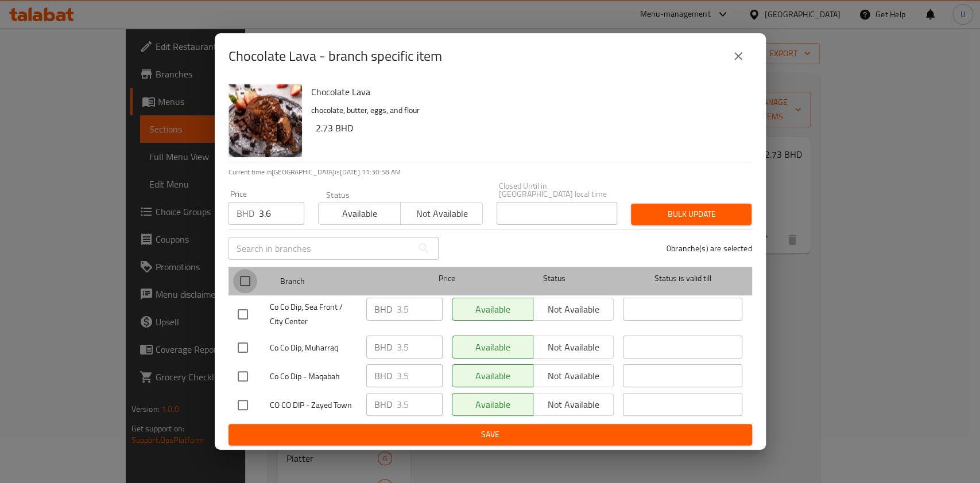
click at [245, 275] on input "checkbox" at bounding box center [245, 281] width 24 height 24
checkbox input "true"
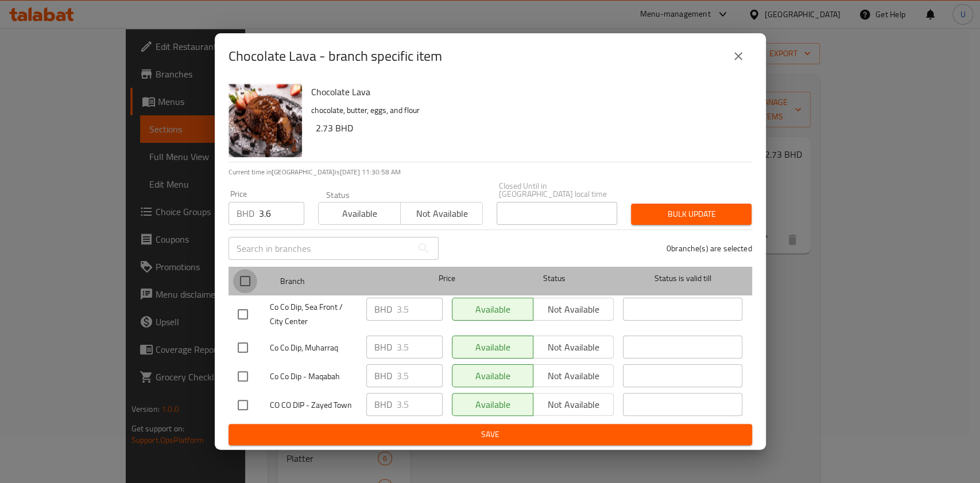
checkbox input "true"
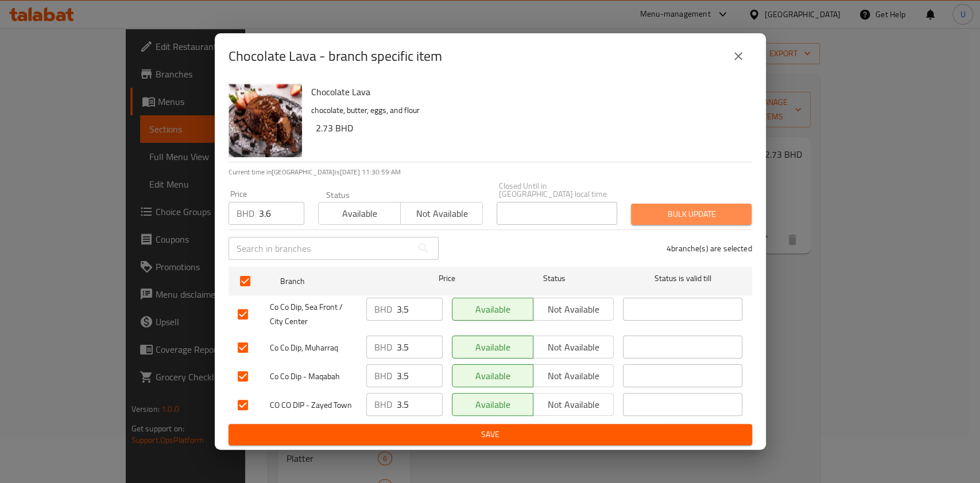
click at [694, 210] on span "Bulk update" at bounding box center [691, 214] width 102 height 14
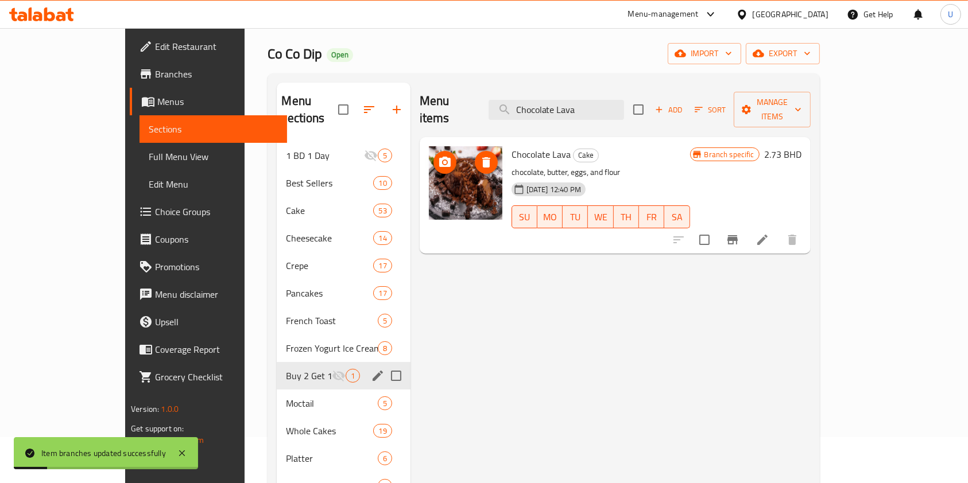
drag, startPoint x: 616, startPoint y: 97, endPoint x: 435, endPoint y: 130, distance: 183.7
click at [435, 130] on div "Menu items Chocolate Lava Add Sort Manage items Chocolate Lava Cake chocolate, …" at bounding box center [610, 418] width 400 height 670
paste input "The Blast"
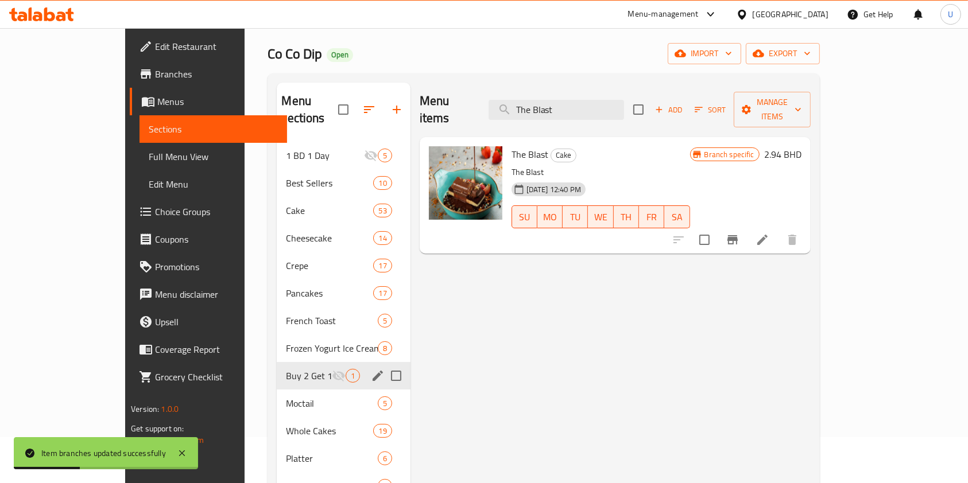
type input "The Blast"
click at [739, 233] on icon "Branch-specific-item" at bounding box center [732, 240] width 14 height 14
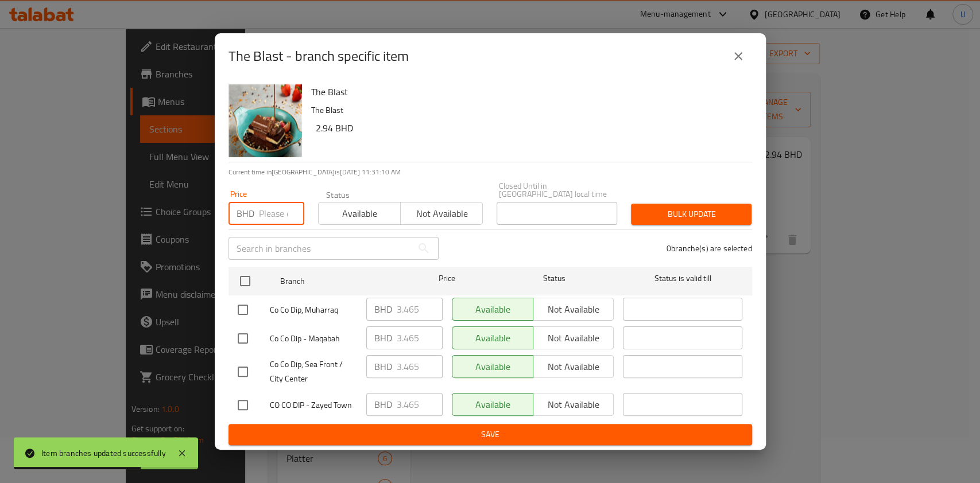
click at [266, 215] on input "number" at bounding box center [281, 213] width 45 height 23
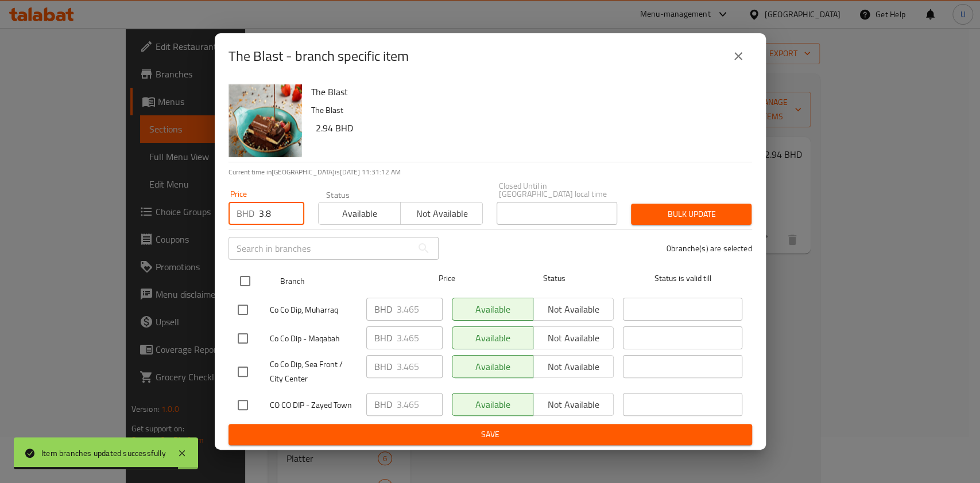
type input "3.8"
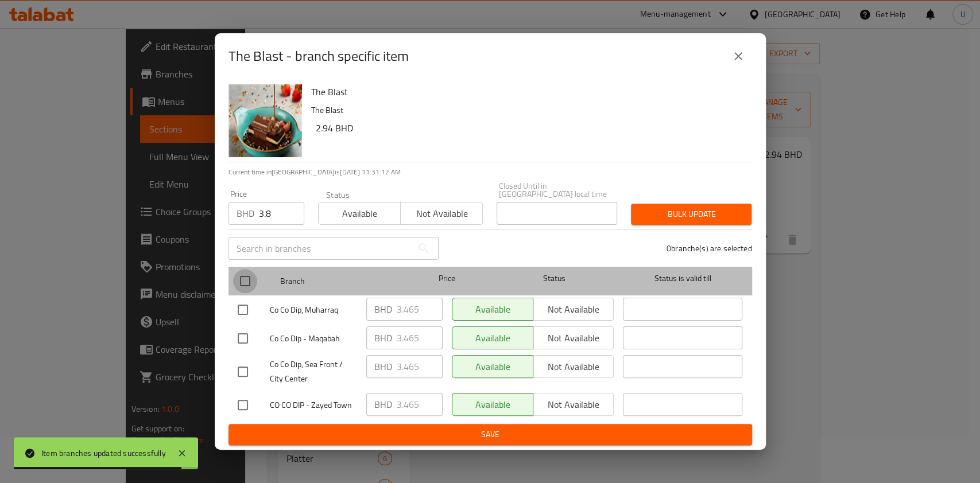
click at [241, 282] on input "checkbox" at bounding box center [245, 281] width 24 height 24
checkbox input "true"
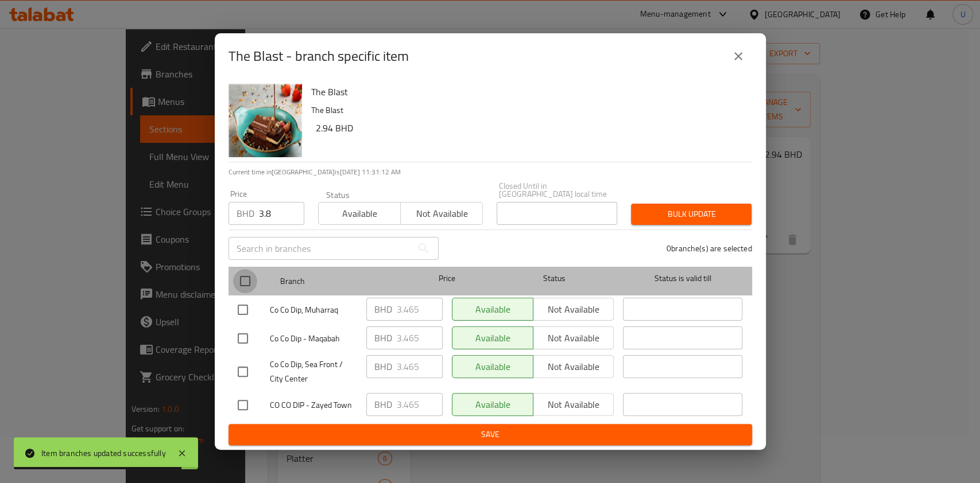
checkbox input "true"
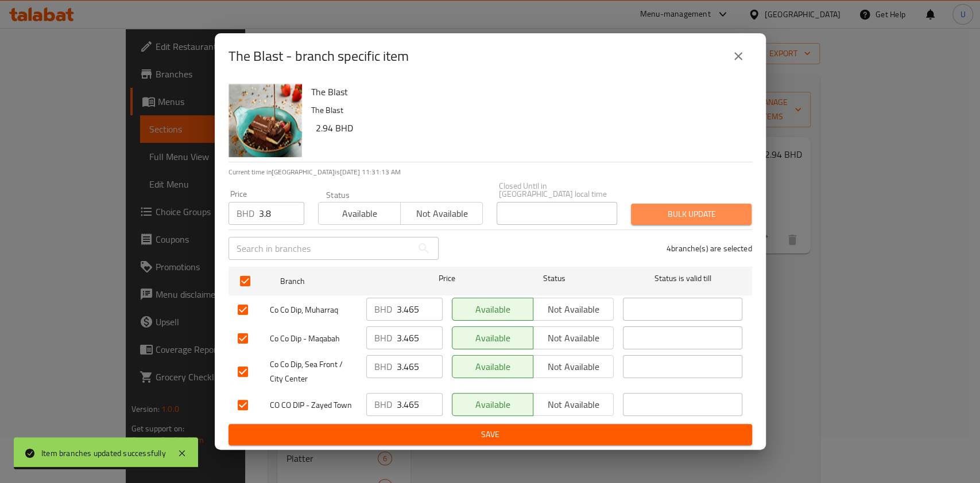
click at [667, 207] on span "Bulk update" at bounding box center [691, 214] width 102 height 14
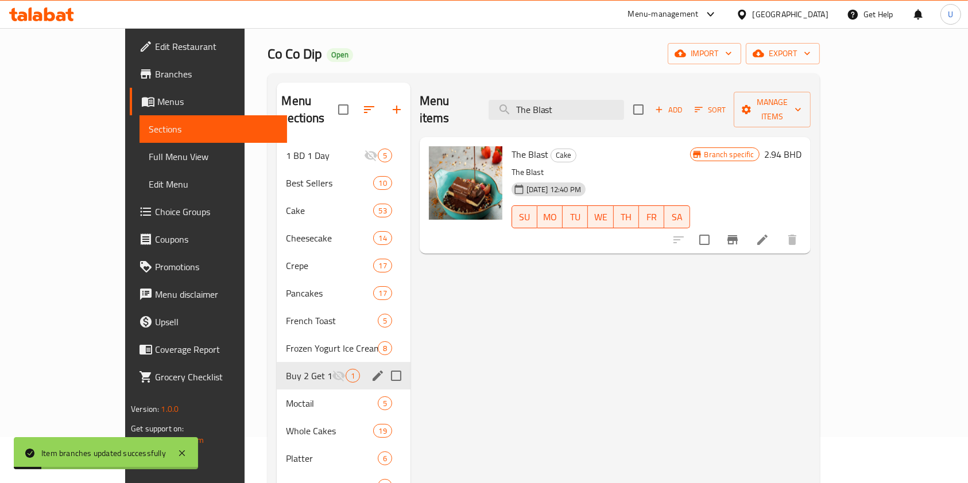
drag, startPoint x: 604, startPoint y: 104, endPoint x: 513, endPoint y: 113, distance: 91.7
click at [513, 113] on div "Menu items The Blast Add Sort Manage items" at bounding box center [615, 110] width 391 height 55
paste input "Gooeyness Cookies"
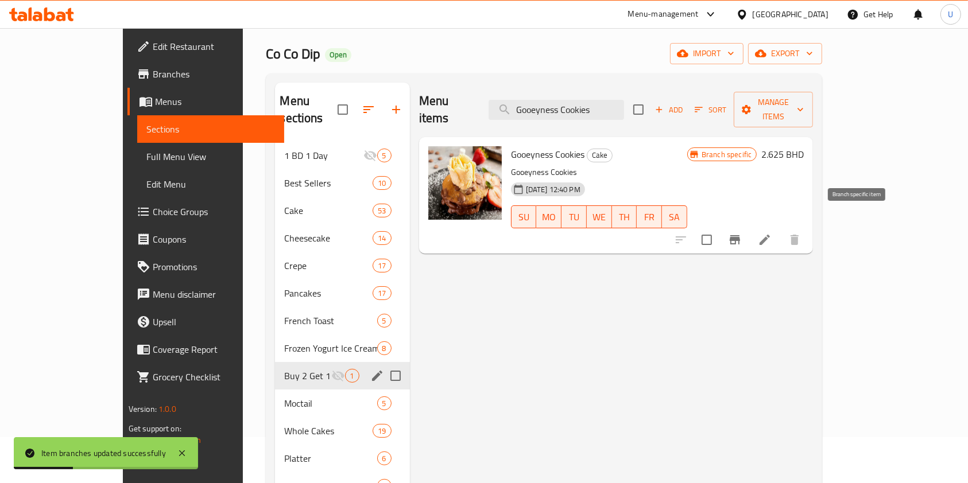
type input "Gooeyness Cookies"
click at [740, 235] on icon "Branch-specific-item" at bounding box center [734, 239] width 10 height 9
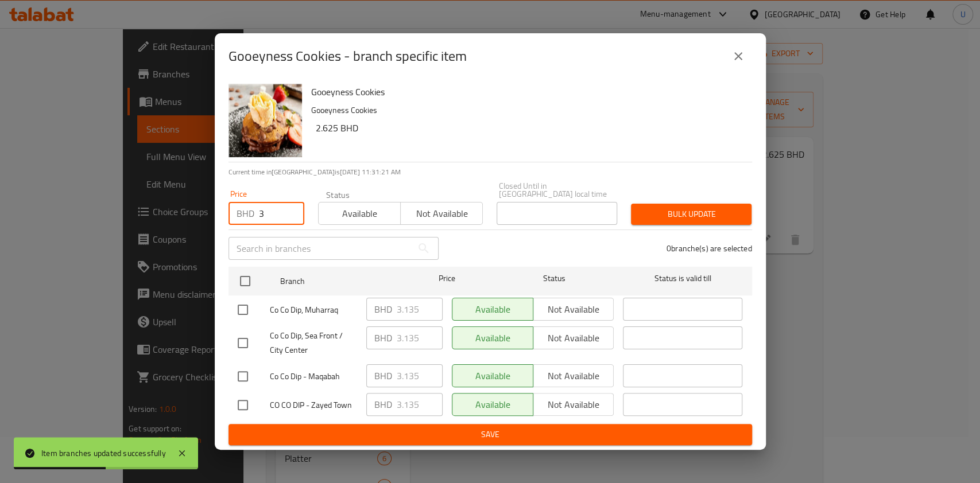
click at [266, 208] on input "3" at bounding box center [281, 213] width 45 height 23
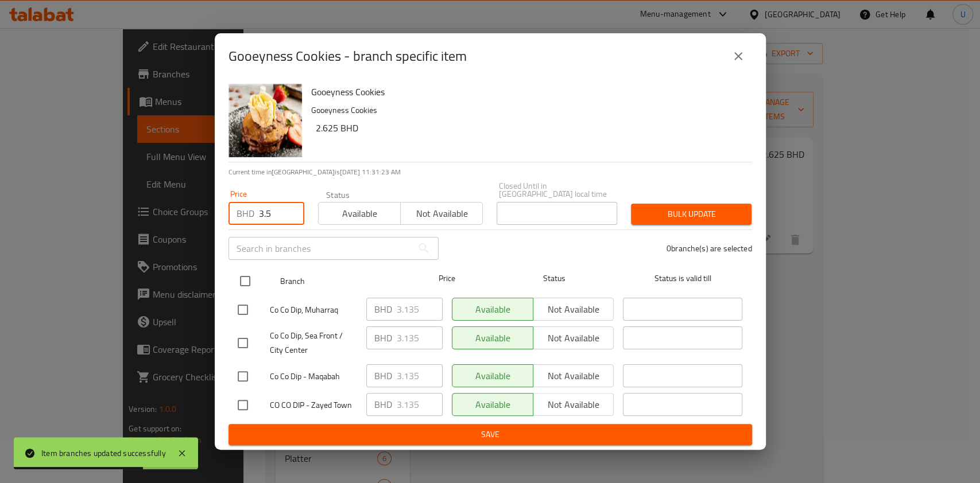
type input "3.5"
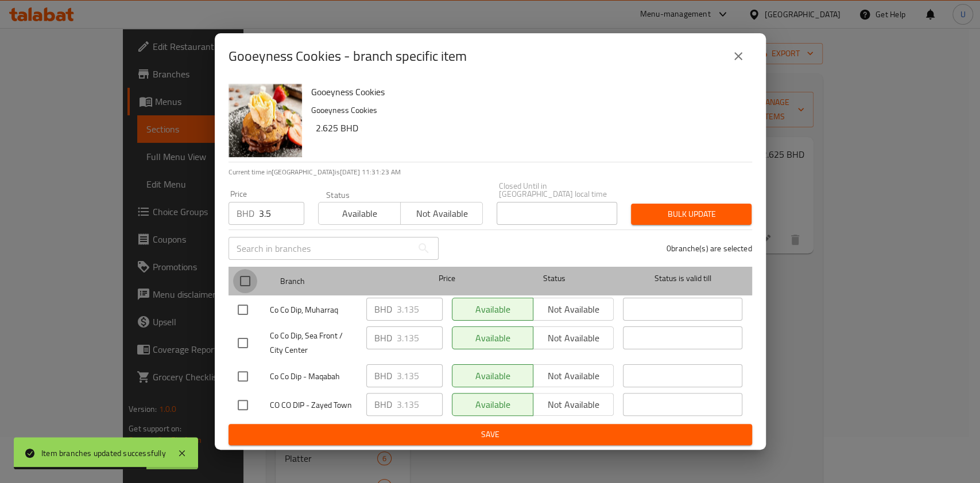
click at [243, 277] on input "checkbox" at bounding box center [245, 281] width 24 height 24
checkbox input "true"
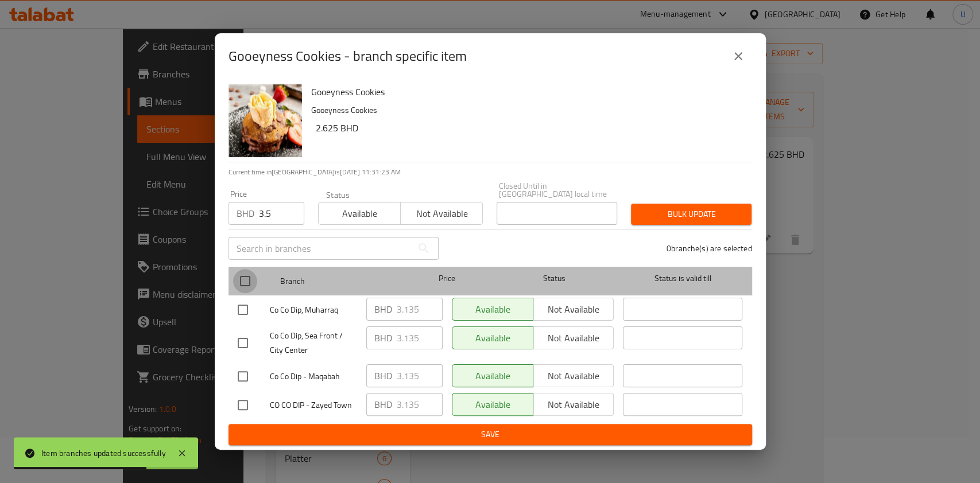
checkbox input "true"
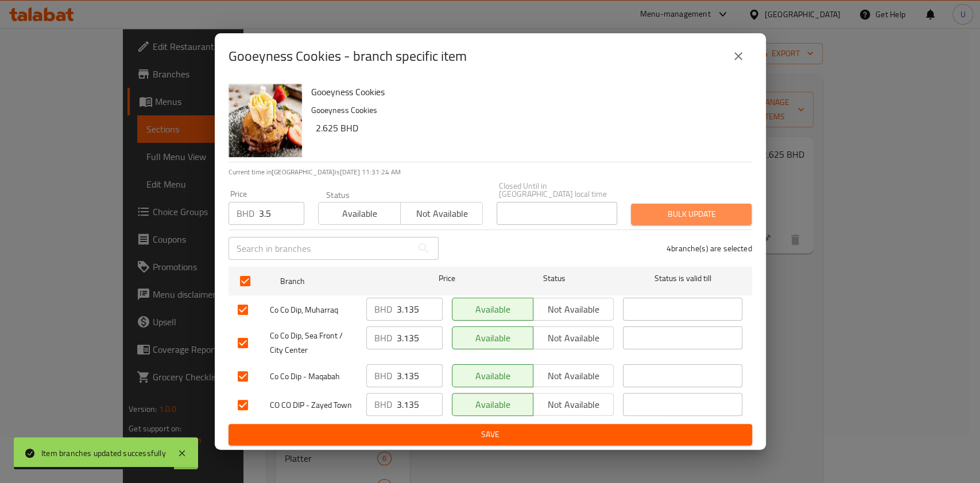
click at [653, 211] on span "Bulk update" at bounding box center [691, 214] width 102 height 14
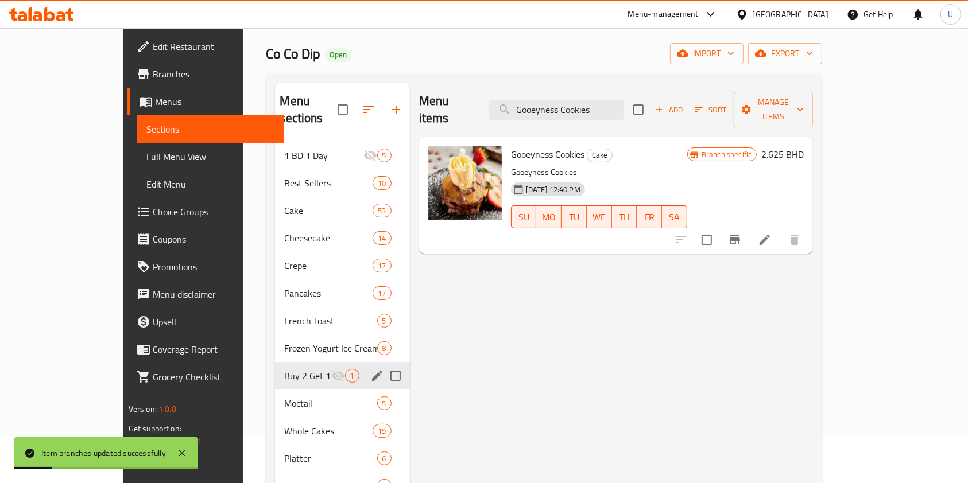
drag, startPoint x: 637, startPoint y: 100, endPoint x: 510, endPoint y: 88, distance: 127.4
click at [510, 88] on div "Menu items Gooeyness Cookies Add Sort Manage items" at bounding box center [616, 110] width 394 height 55
paste input "Br"
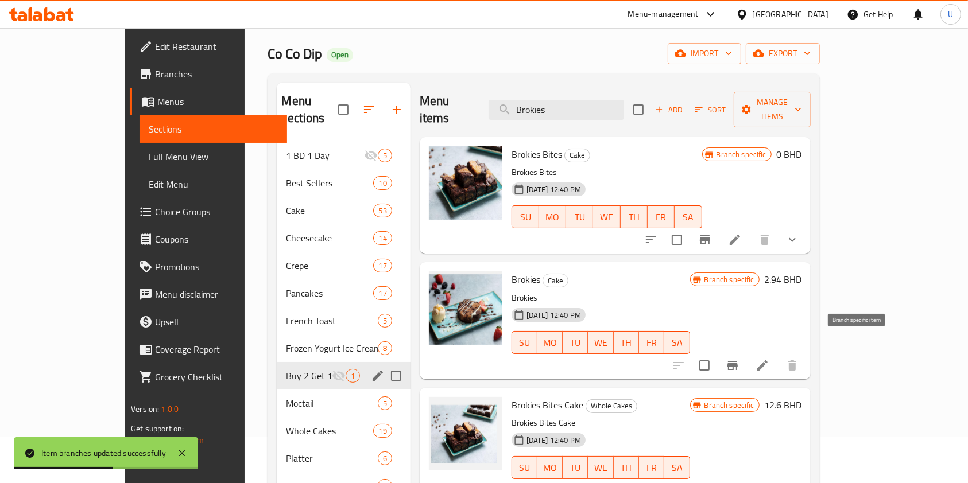
type input "Brokies"
click at [739, 359] on icon "Branch-specific-item" at bounding box center [732, 366] width 14 height 14
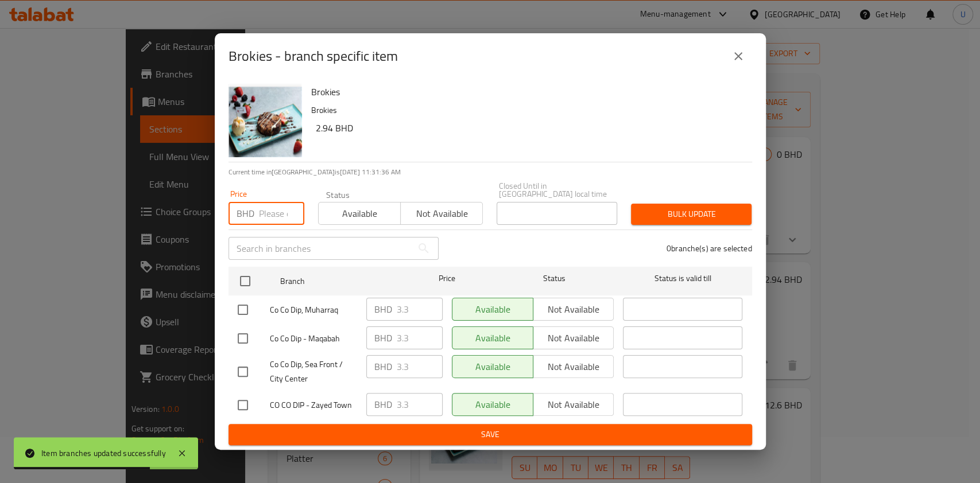
click at [270, 204] on input "number" at bounding box center [281, 213] width 45 height 23
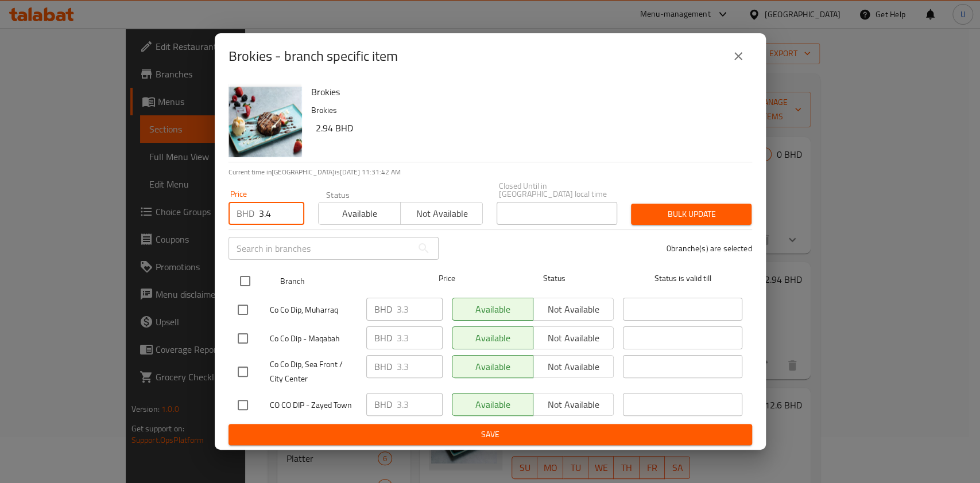
type input "3.4"
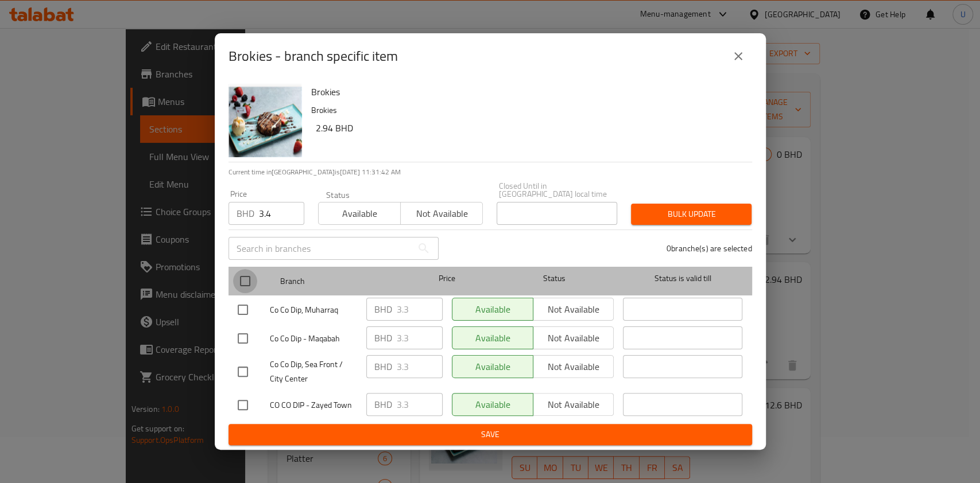
click at [245, 273] on input "checkbox" at bounding box center [245, 281] width 24 height 24
checkbox input "true"
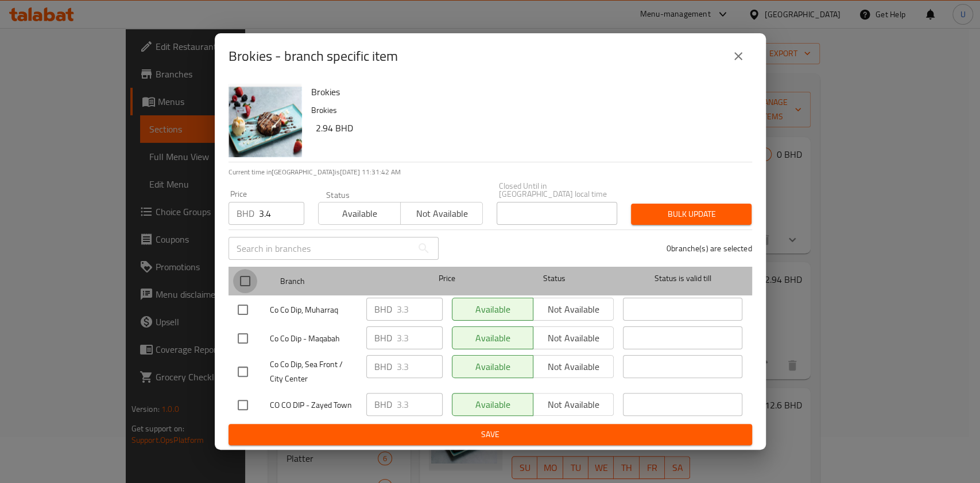
checkbox input "true"
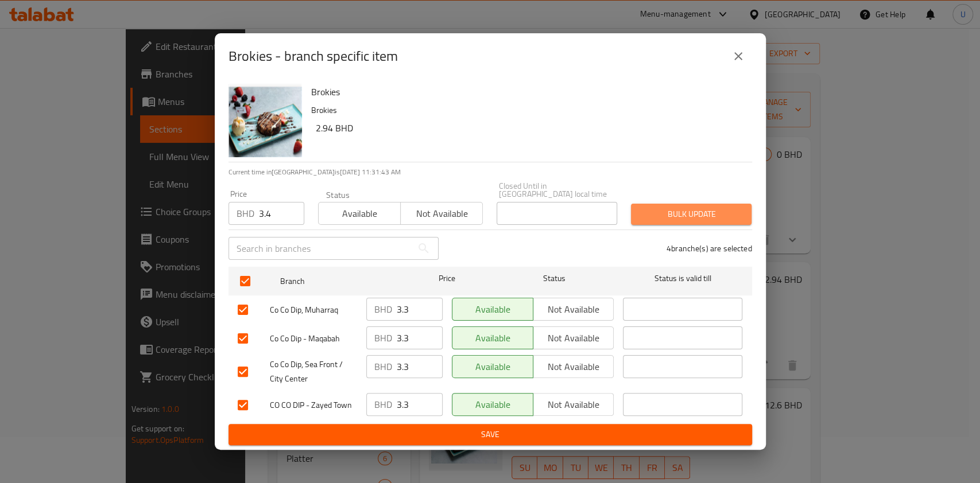
click at [686, 211] on span "Bulk update" at bounding box center [691, 214] width 102 height 14
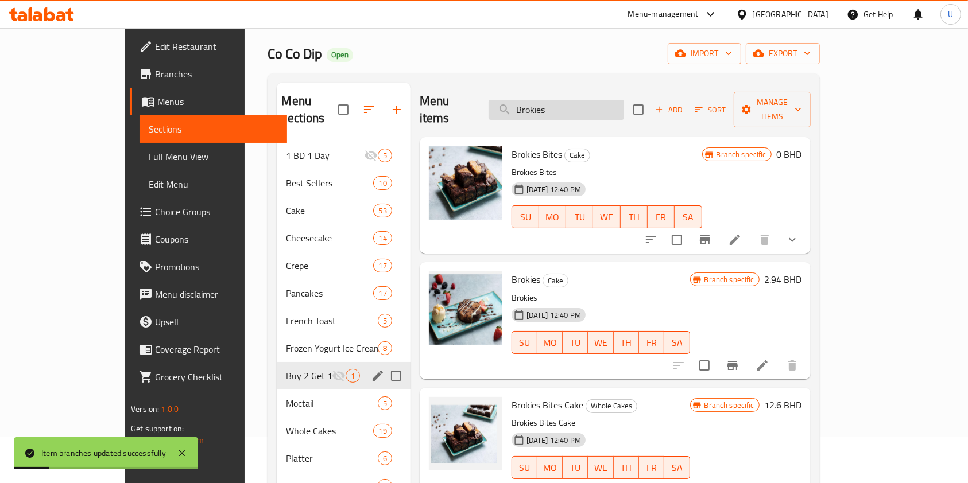
click at [569, 100] on input "Brokies" at bounding box center [555, 110] width 135 height 20
paste input "Nutella Chunks Bit"
click at [569, 100] on input "Brokies" at bounding box center [555, 110] width 135 height 20
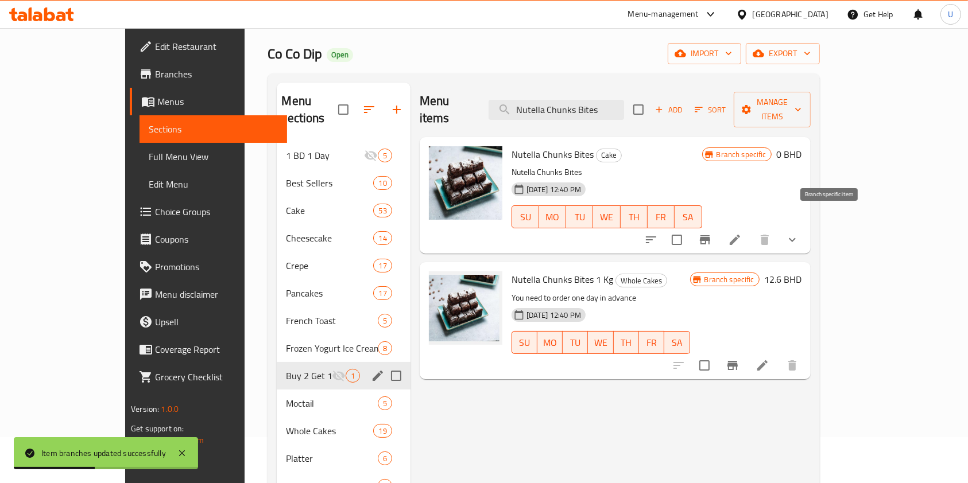
type input "Nutella Chunks Bites"
click at [719, 226] on button "Branch-specific-item" at bounding box center [705, 240] width 28 height 28
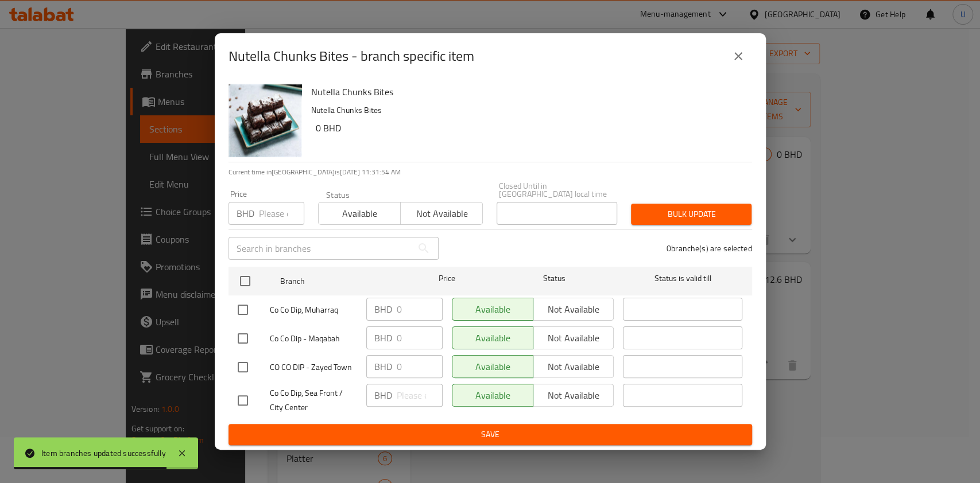
click at [739, 63] on icon "close" at bounding box center [738, 56] width 14 height 14
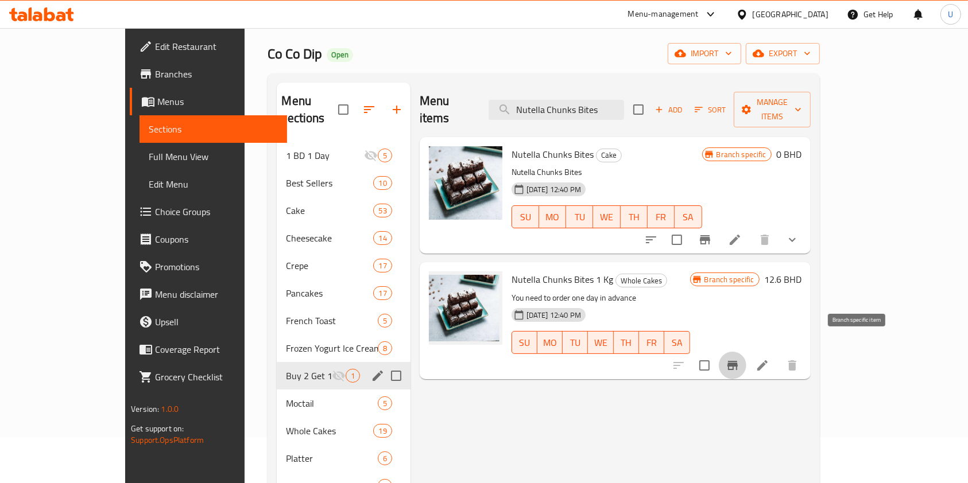
click at [738, 361] on icon "Branch-specific-item" at bounding box center [732, 365] width 10 height 9
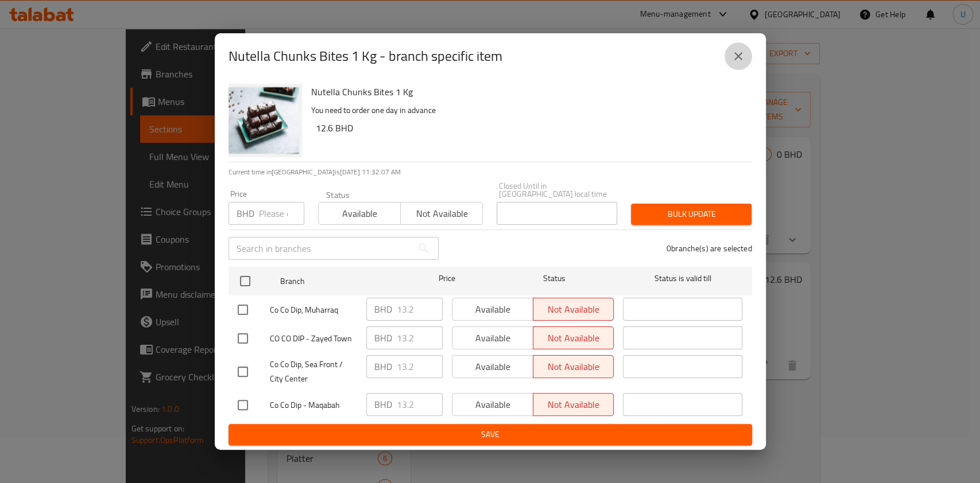
click at [739, 57] on icon "close" at bounding box center [738, 56] width 8 height 8
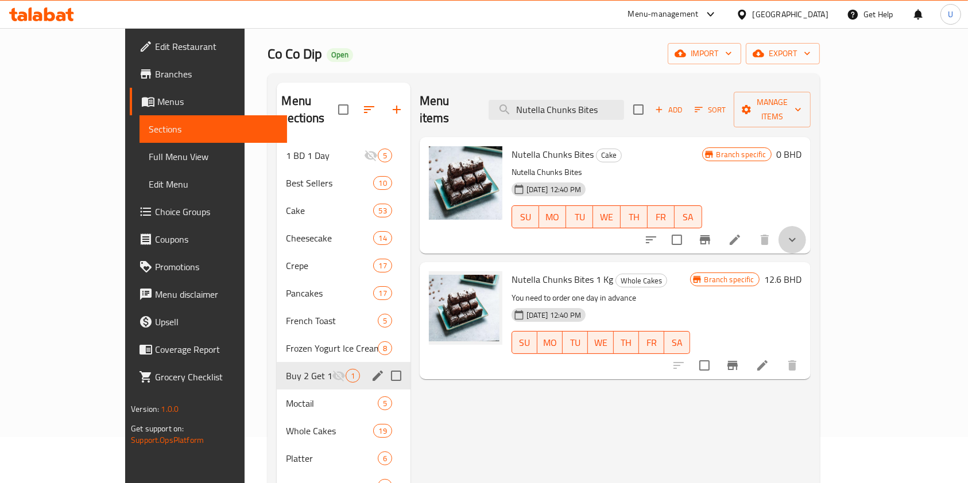
click at [806, 226] on button "show more" at bounding box center [792, 240] width 28 height 28
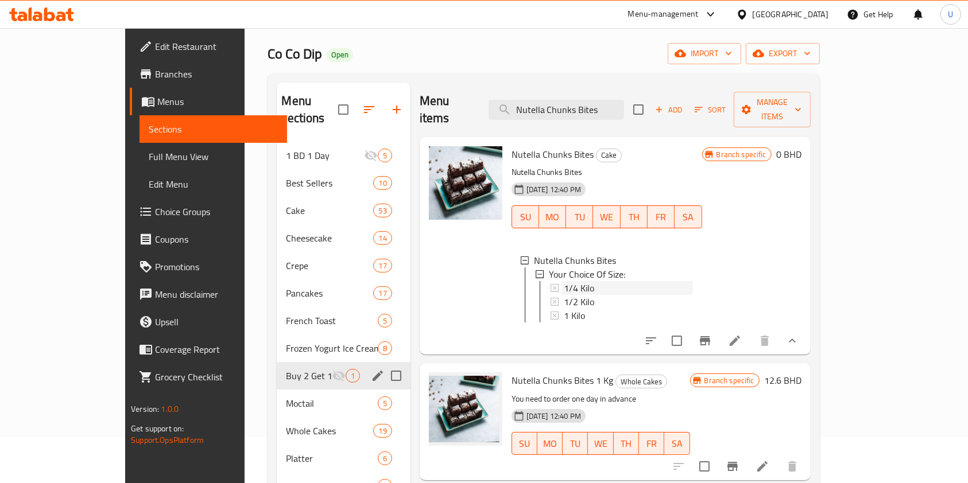
click at [564, 281] on span "1/4 Kilo" at bounding box center [579, 288] width 30 height 14
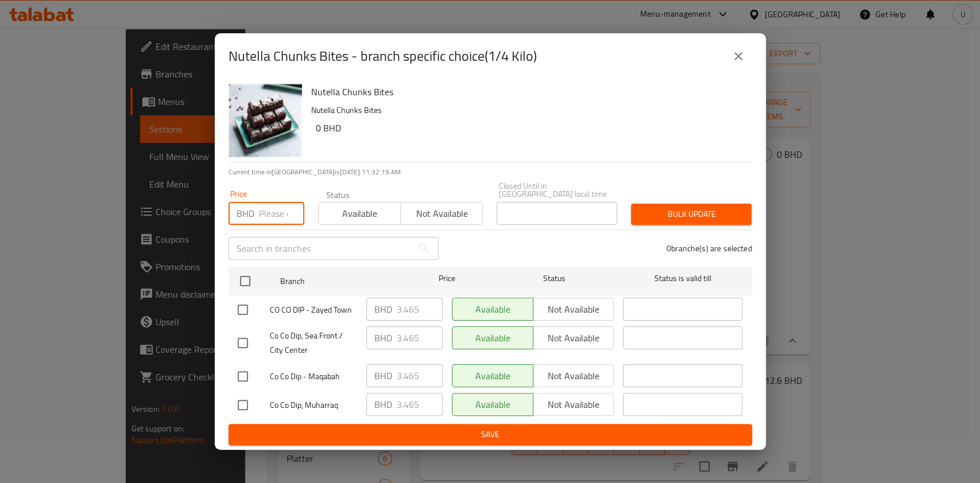
click at [269, 208] on input "number" at bounding box center [281, 213] width 45 height 23
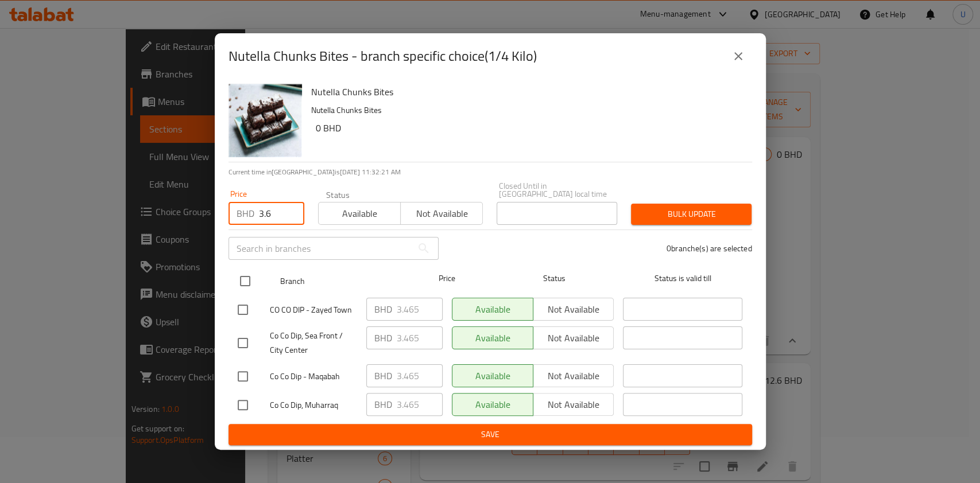
type input "3.6"
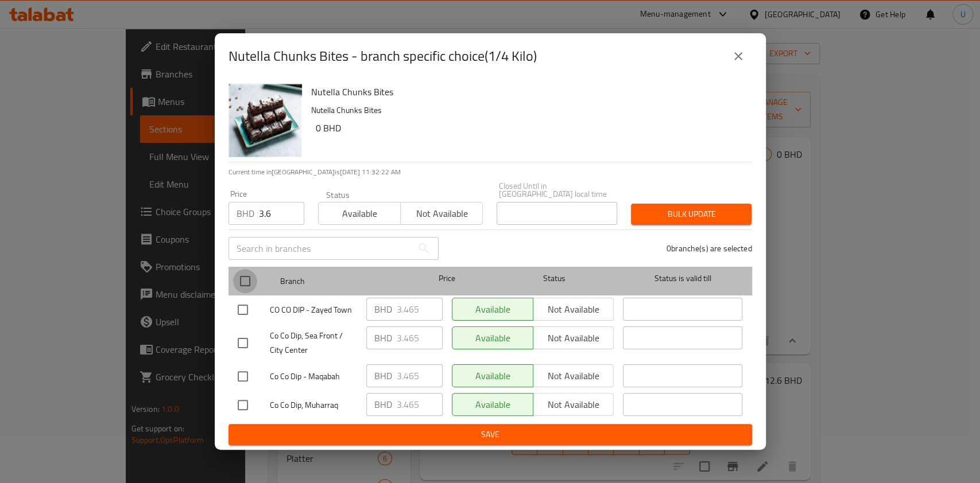
click at [242, 278] on input "checkbox" at bounding box center [245, 281] width 24 height 24
checkbox input "true"
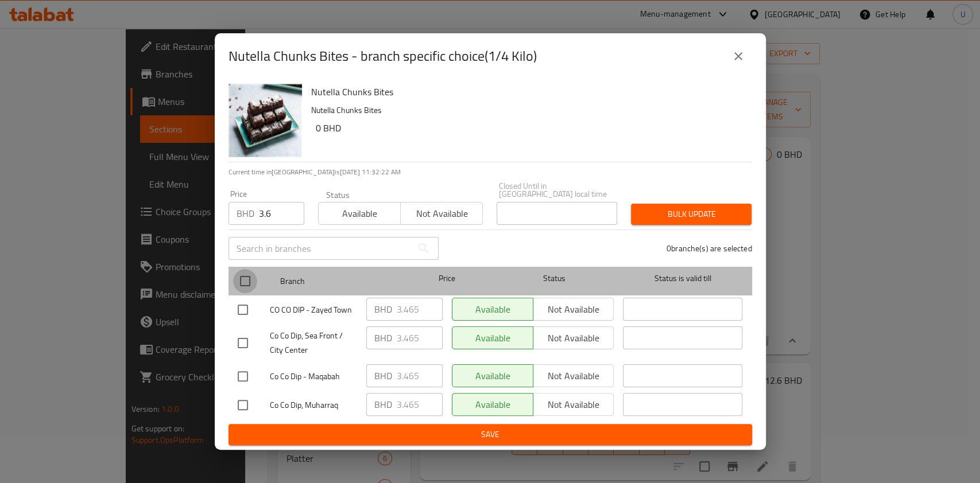
checkbox input "true"
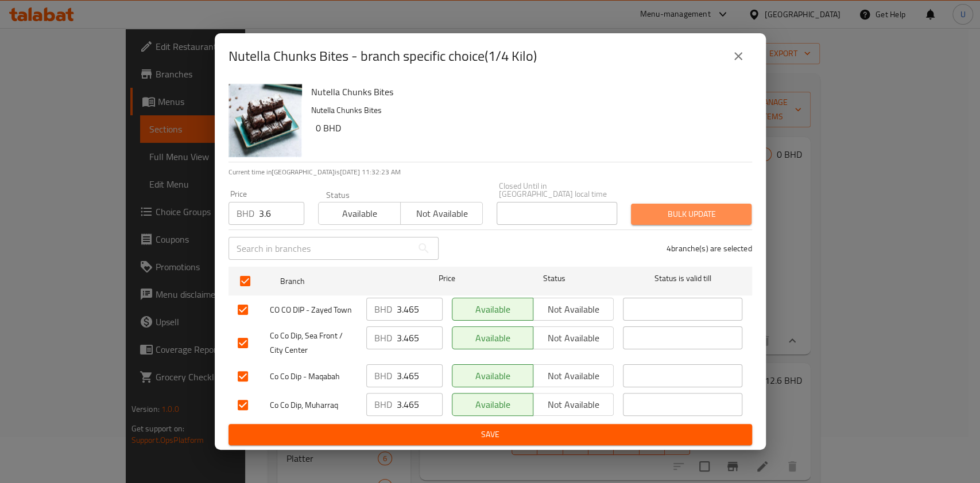
click at [676, 210] on span "Bulk update" at bounding box center [691, 214] width 102 height 14
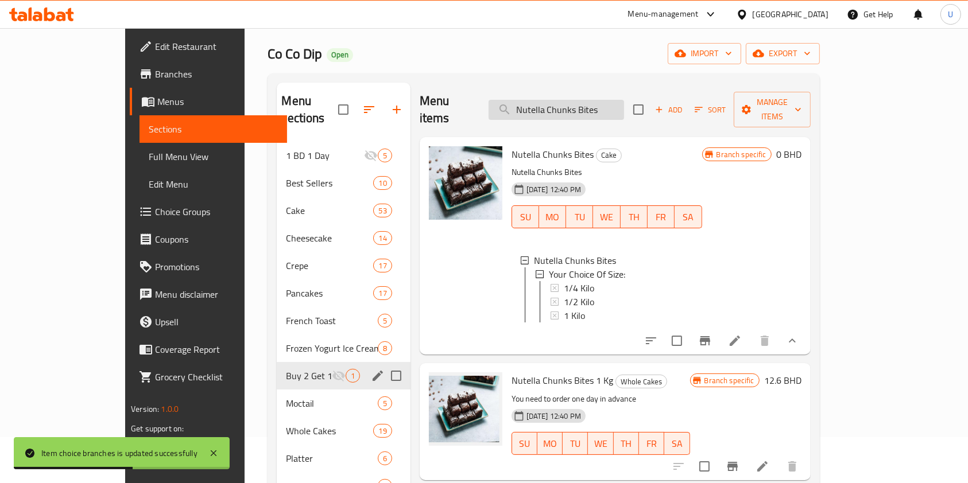
drag, startPoint x: 647, startPoint y: 102, endPoint x: 545, endPoint y: 99, distance: 102.2
click at [545, 100] on input "Nutella Chunks Bites" at bounding box center [555, 110] width 135 height 20
paste input "Brokie"
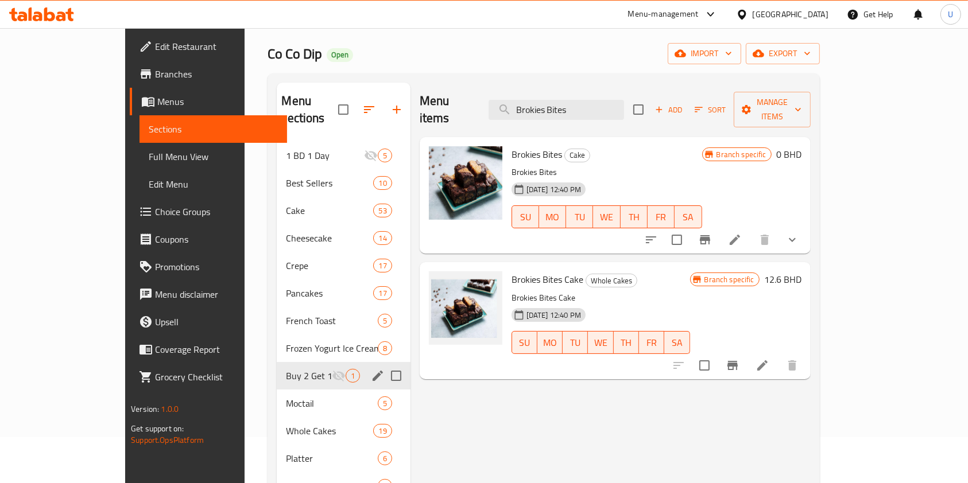
drag, startPoint x: 620, startPoint y: 97, endPoint x: 460, endPoint y: 136, distance: 164.3
click at [460, 136] on div "Menu items Brokies Bites Add Sort Manage items Brokies Bites Cake Brokies Bites…" at bounding box center [610, 418] width 400 height 670
paste input "Mini Belgian Cake"
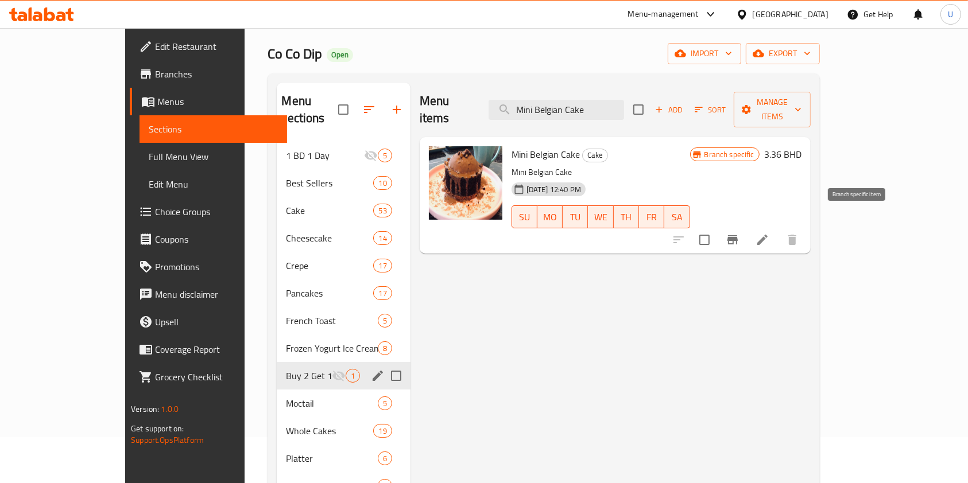
type input "Mini Belgian Cake"
click at [738, 235] on icon "Branch-specific-item" at bounding box center [732, 239] width 10 height 9
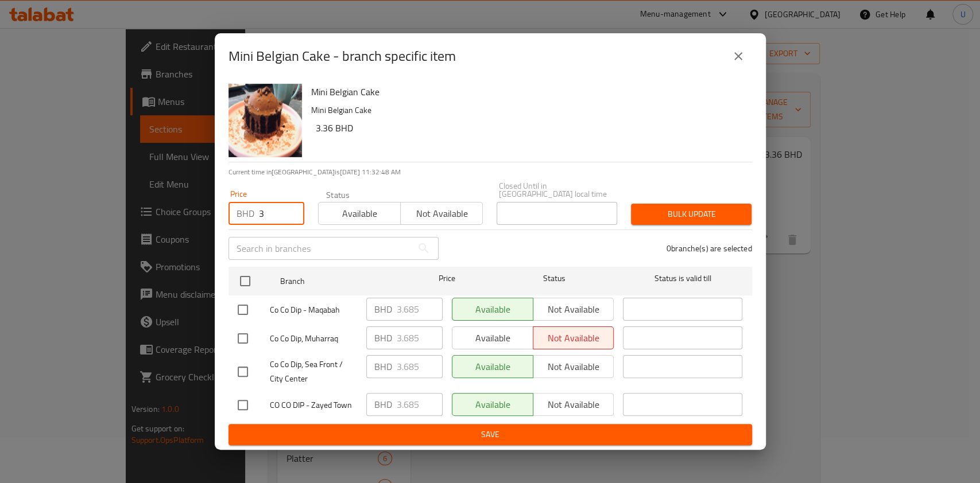
click at [275, 209] on input "3" at bounding box center [281, 213] width 45 height 23
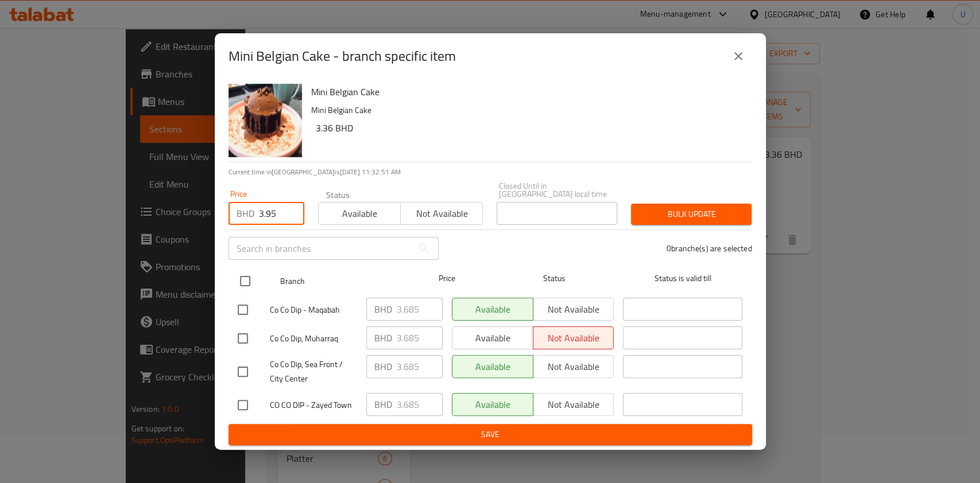
type input "3.95"
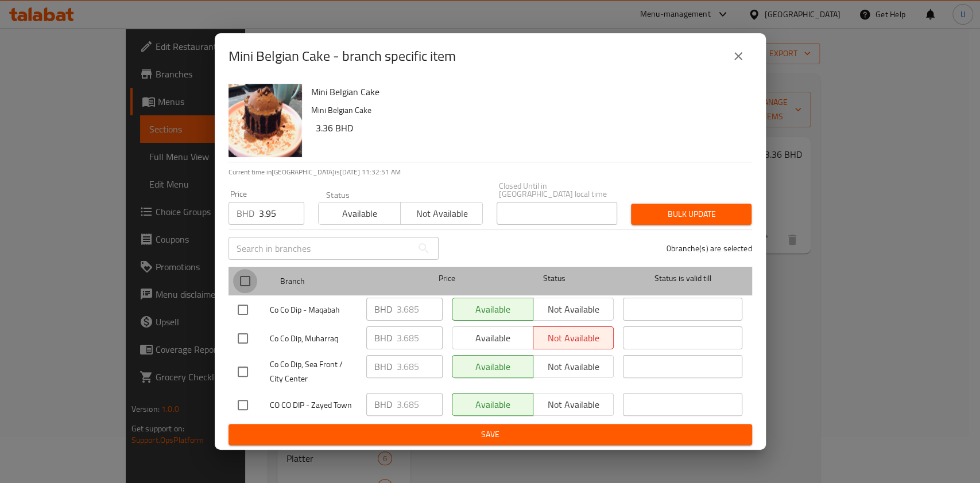
click at [239, 278] on input "checkbox" at bounding box center [245, 281] width 24 height 24
checkbox input "true"
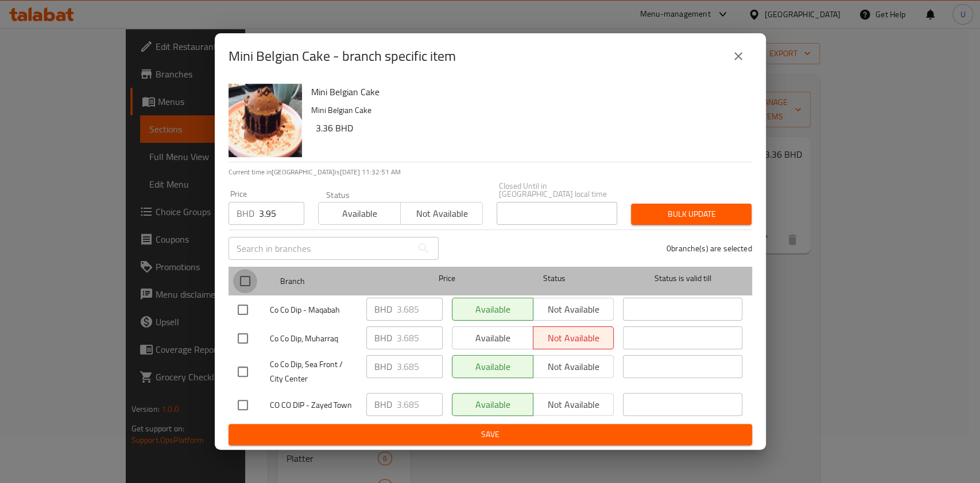
checkbox input "true"
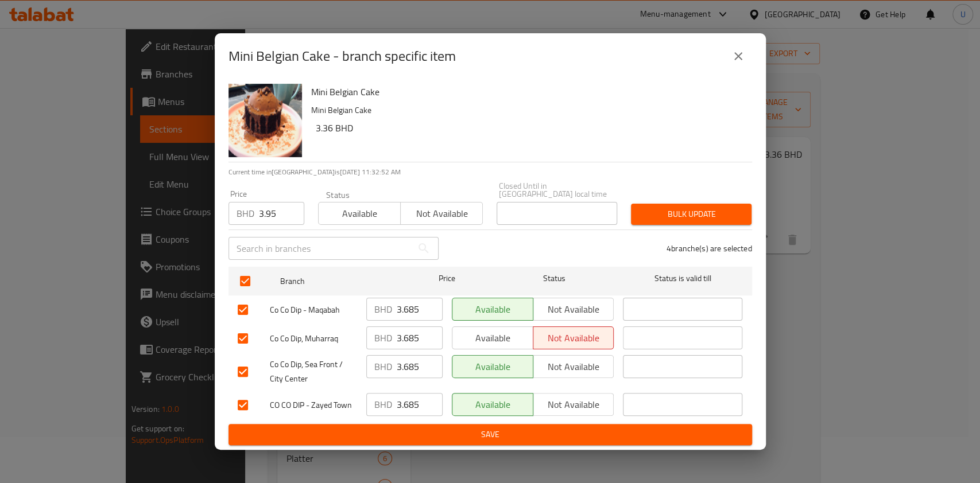
click at [663, 207] on span "Bulk update" at bounding box center [691, 214] width 102 height 14
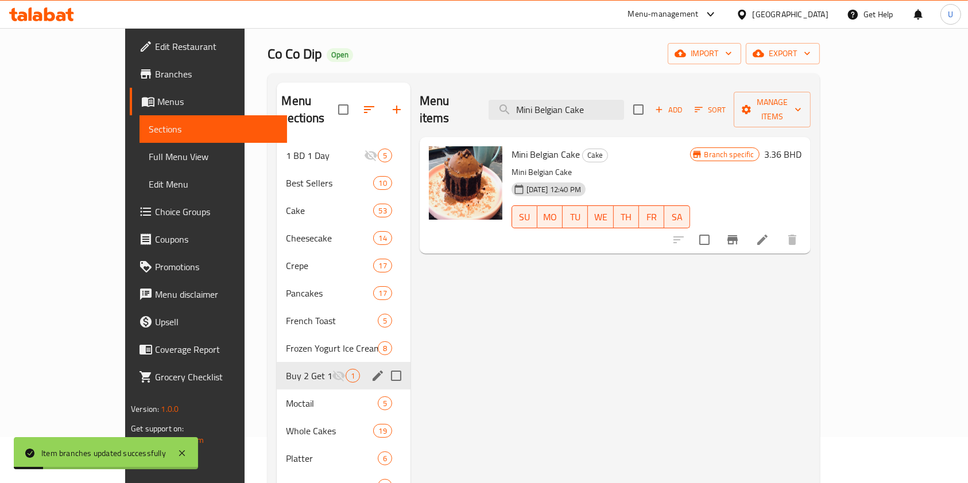
drag, startPoint x: 639, startPoint y: 98, endPoint x: 445, endPoint y: 110, distance: 193.8
click at [445, 110] on div "Menu items Mini Belgian Cake Add Sort Manage items" at bounding box center [615, 110] width 391 height 55
paste input "Chocolate Waffl"
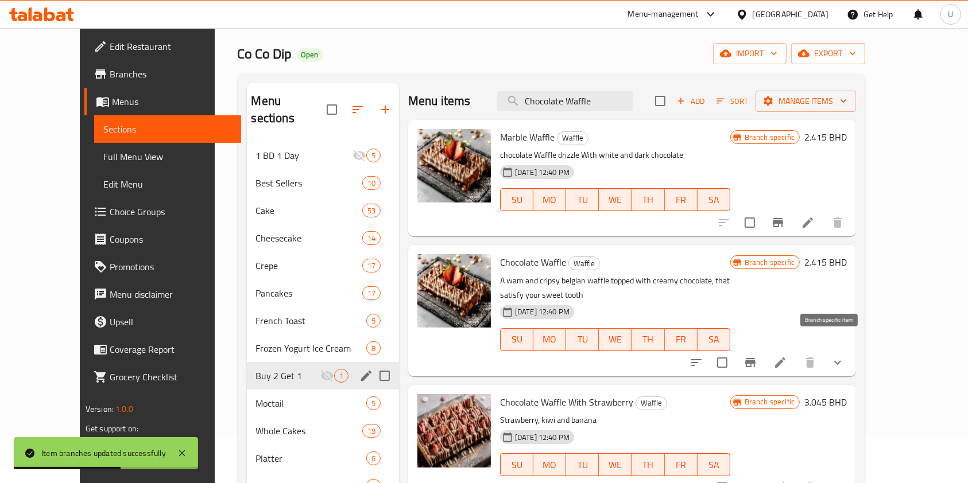
type input "Chocolate Waffle"
click at [755, 358] on icon "Branch-specific-item" at bounding box center [750, 362] width 10 height 9
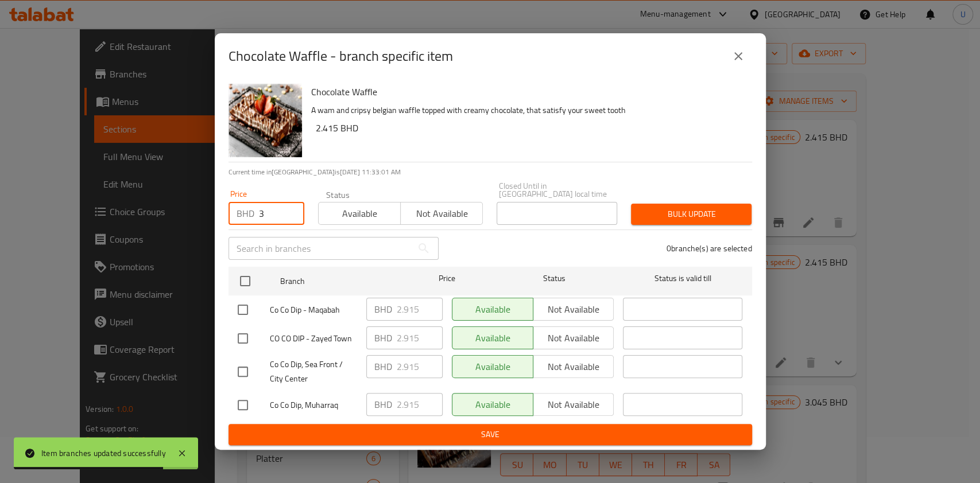
click at [270, 213] on input "3" at bounding box center [281, 213] width 45 height 23
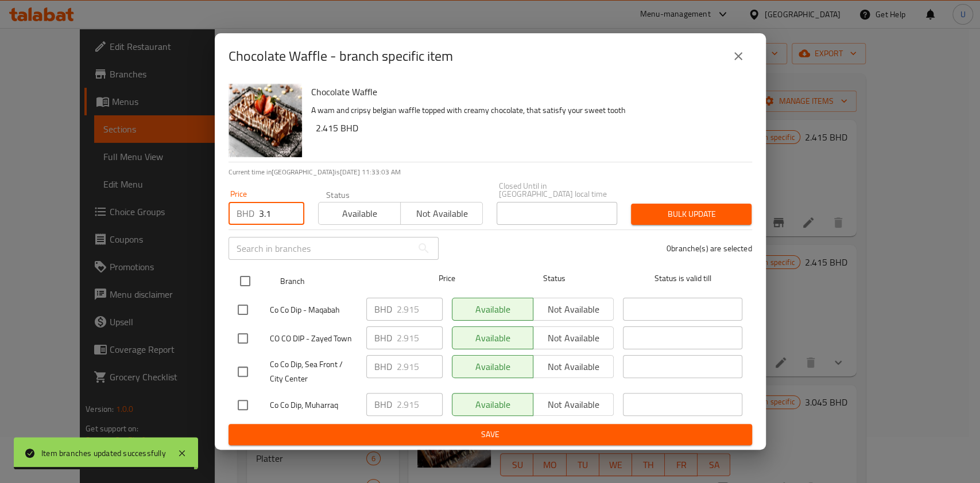
type input "3.1"
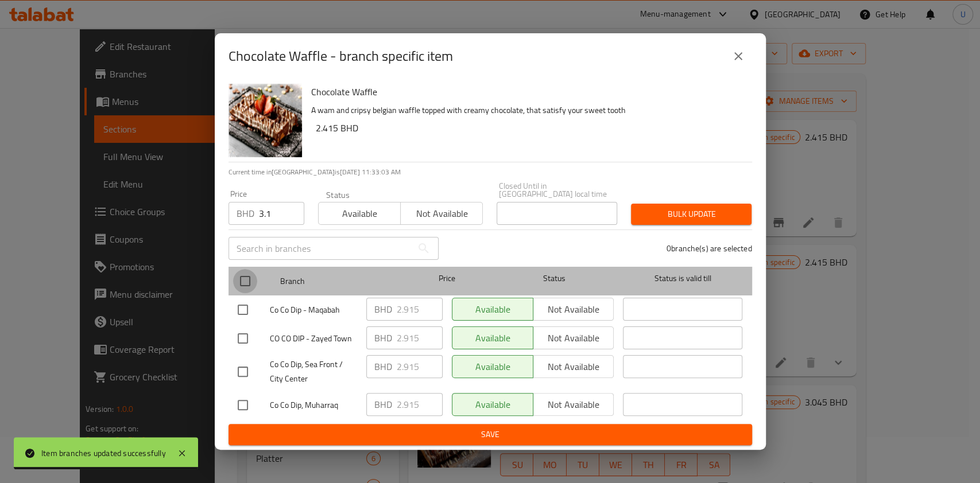
click at [250, 277] on input "checkbox" at bounding box center [245, 281] width 24 height 24
checkbox input "true"
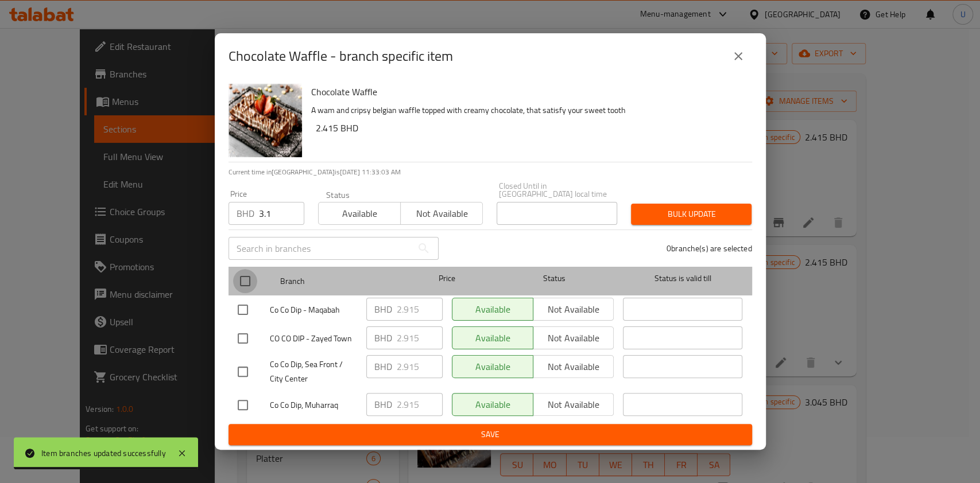
checkbox input "true"
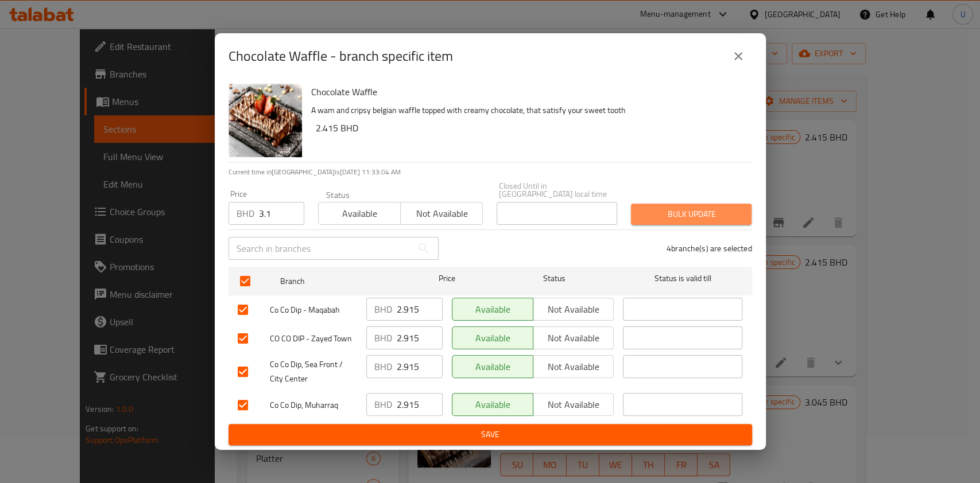
click at [655, 216] on span "Bulk update" at bounding box center [691, 214] width 102 height 14
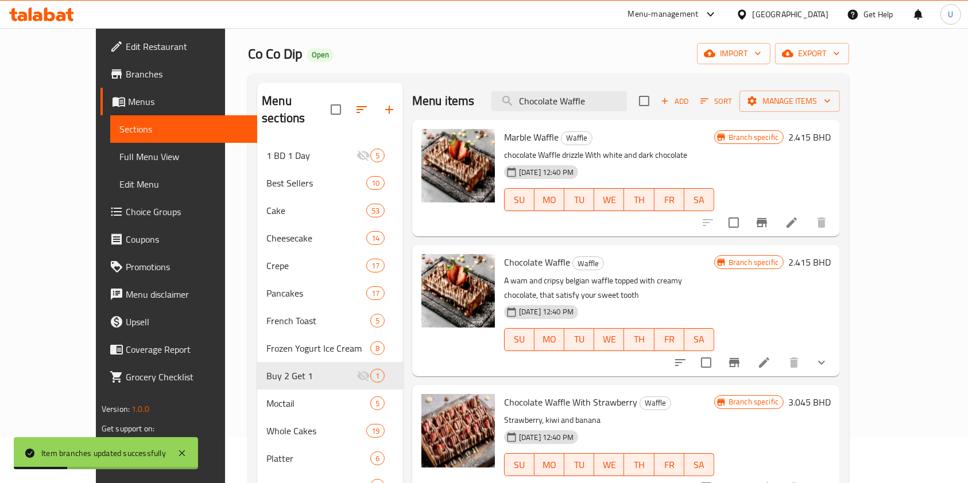
drag, startPoint x: 627, startPoint y: 99, endPoint x: 500, endPoint y: 103, distance: 126.9
click at [500, 103] on div "Menu items Chocolate Waffle Add Sort Manage items" at bounding box center [626, 101] width 428 height 37
paste input "Triple Waffle With Chocolate Pistachio And Lotus"
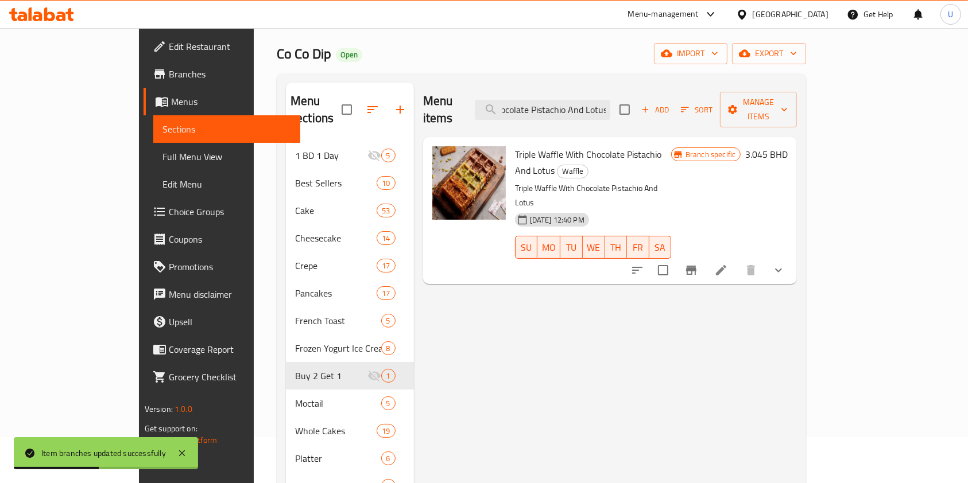
type input "Triple Waffle With Chocolate Pistachio And Lotus"
click at [696, 266] on icon "Branch-specific-item" at bounding box center [691, 270] width 10 height 9
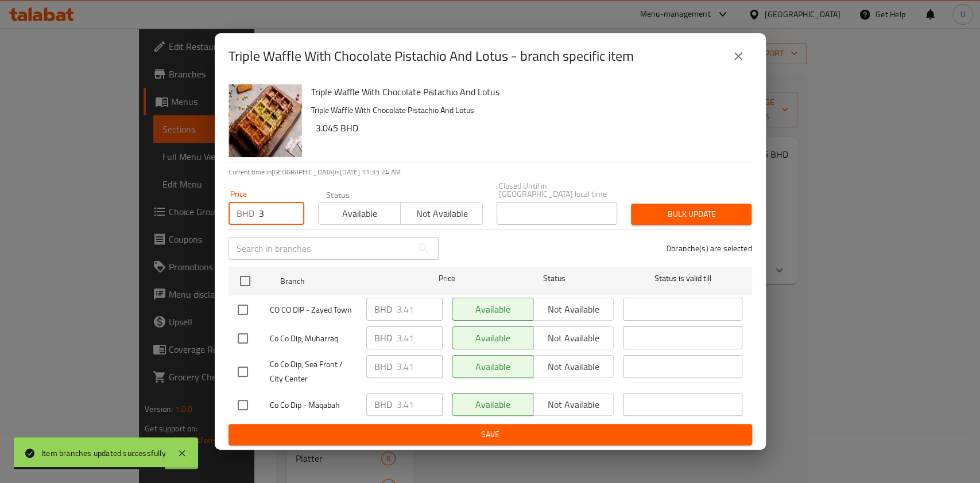
click at [274, 209] on input "3" at bounding box center [281, 213] width 45 height 23
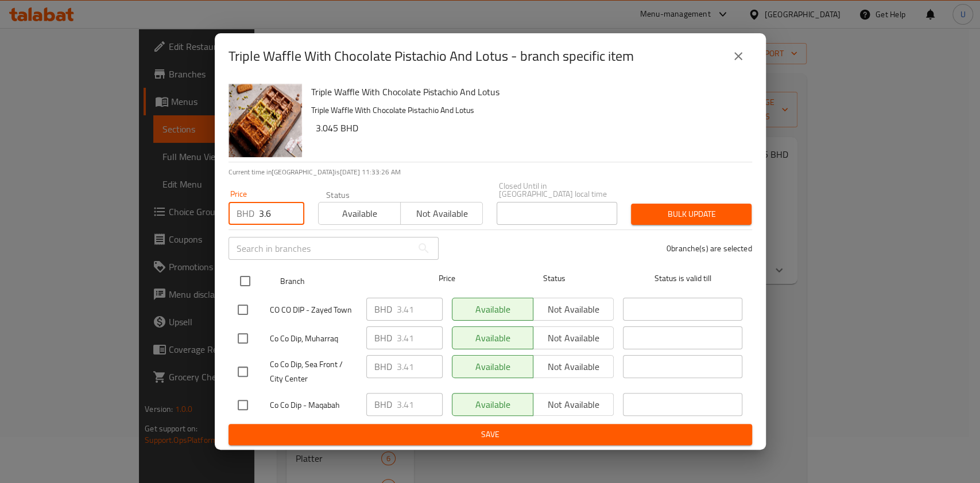
type input "3.6"
click at [245, 278] on input "checkbox" at bounding box center [245, 281] width 24 height 24
checkbox input "true"
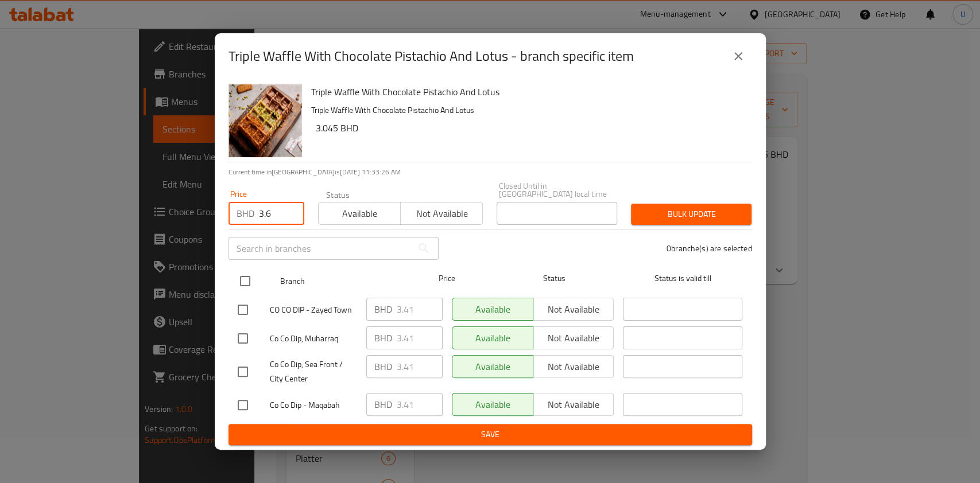
checkbox input "true"
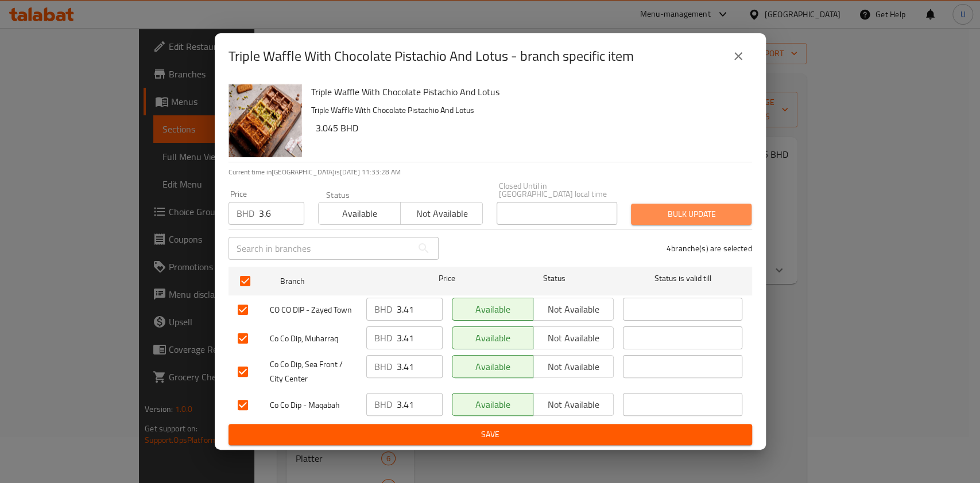
click at [679, 207] on span "Bulk update" at bounding box center [691, 214] width 102 height 14
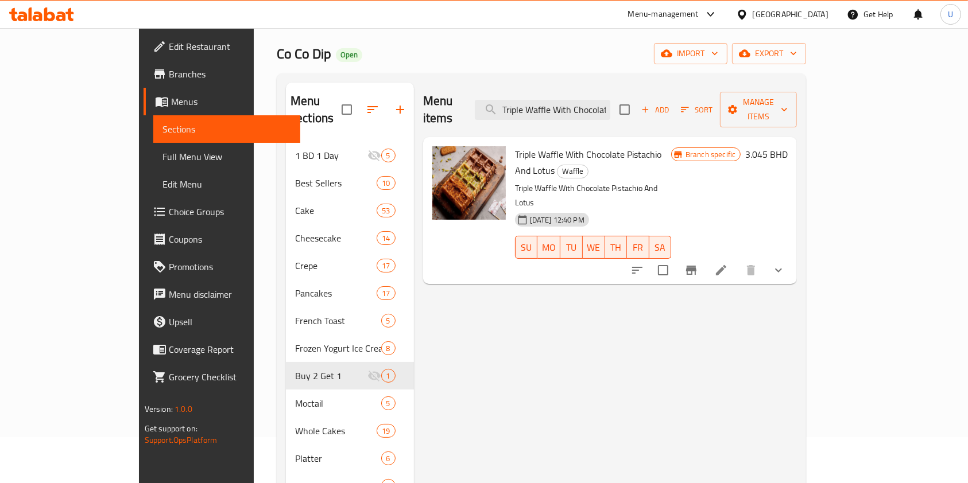
scroll to position [0, 83]
drag, startPoint x: 554, startPoint y: 99, endPoint x: 734, endPoint y: 82, distance: 180.5
click at [734, 82] on div "Menu sections 1 BD 1 Day 5 Best Sellers 10 Cake 53 Cheesecake 14 Crepe 17 Panca…" at bounding box center [541, 417] width 529 height 688
paste input "Lotus Waffle"
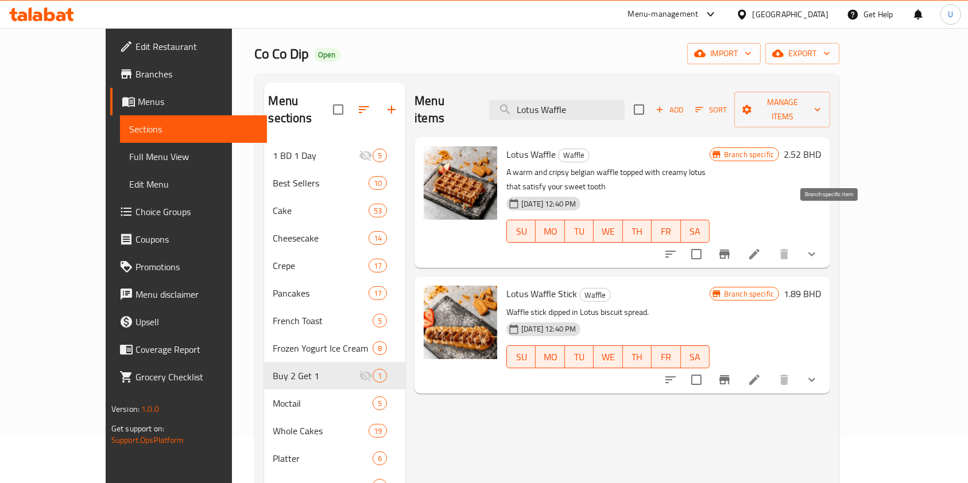
type input "Lotus Waffle"
click at [731, 247] on icon "Branch-specific-item" at bounding box center [724, 254] width 14 height 14
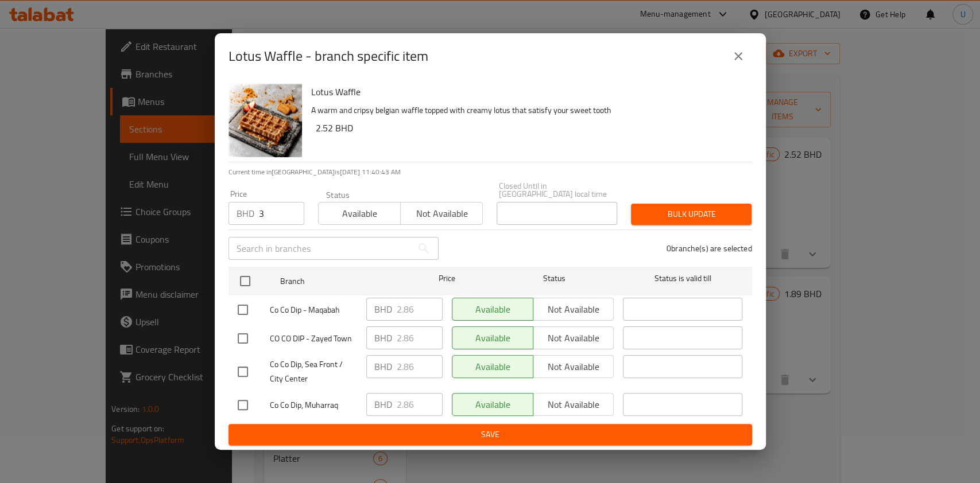
click at [280, 214] on input "3" at bounding box center [281, 213] width 45 height 23
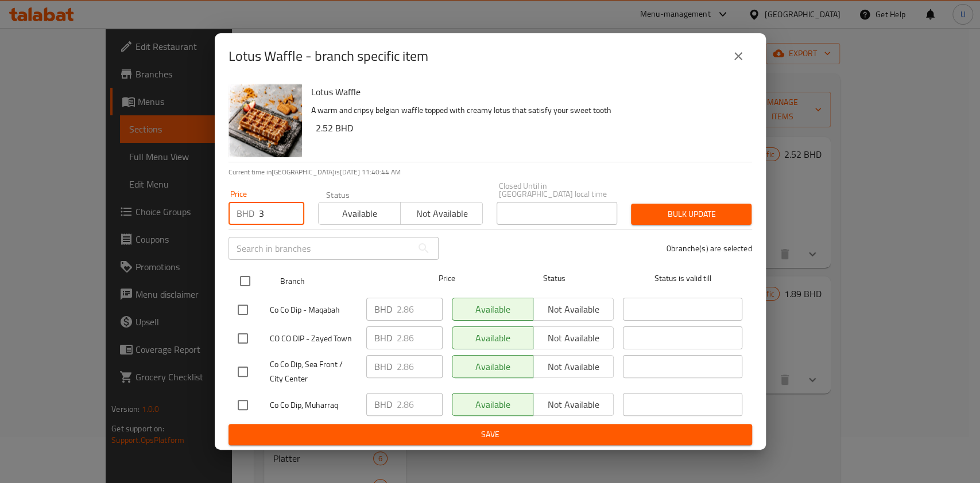
type input "3"
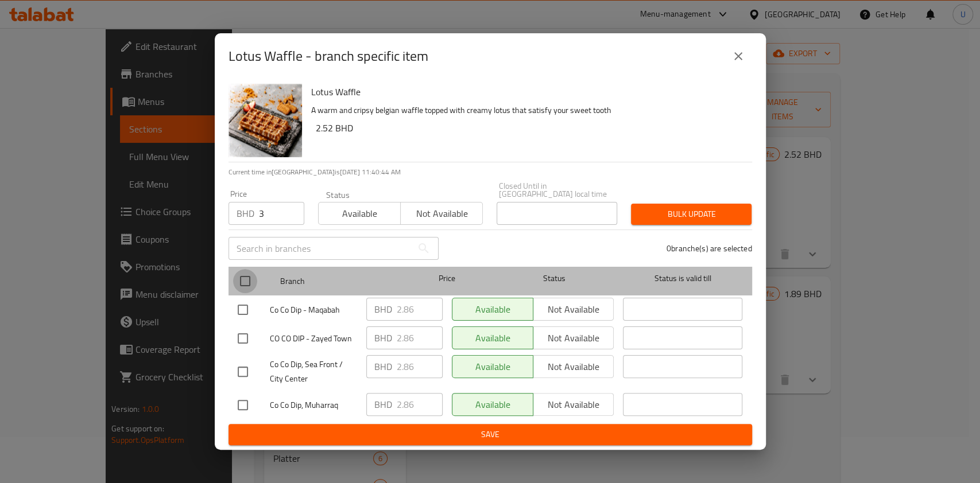
click at [245, 280] on input "checkbox" at bounding box center [245, 281] width 24 height 24
checkbox input "true"
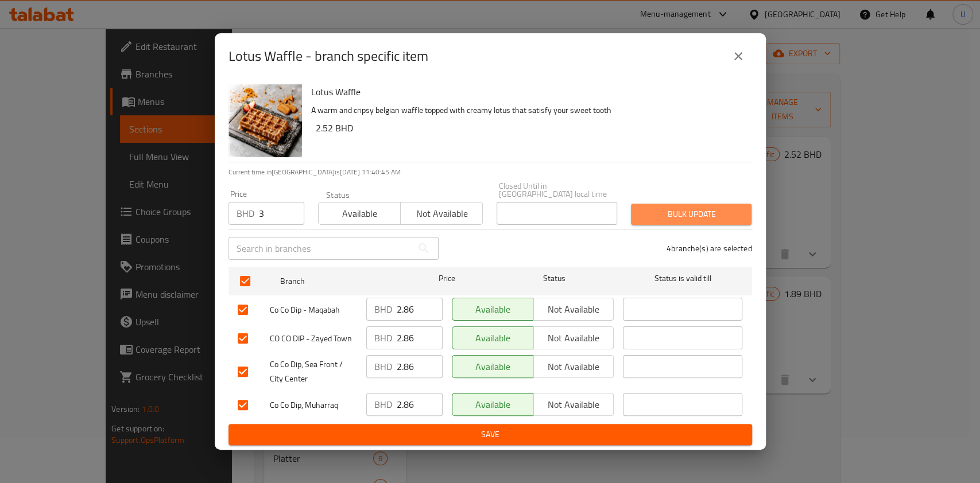
click at [681, 207] on span "Bulk update" at bounding box center [691, 214] width 102 height 14
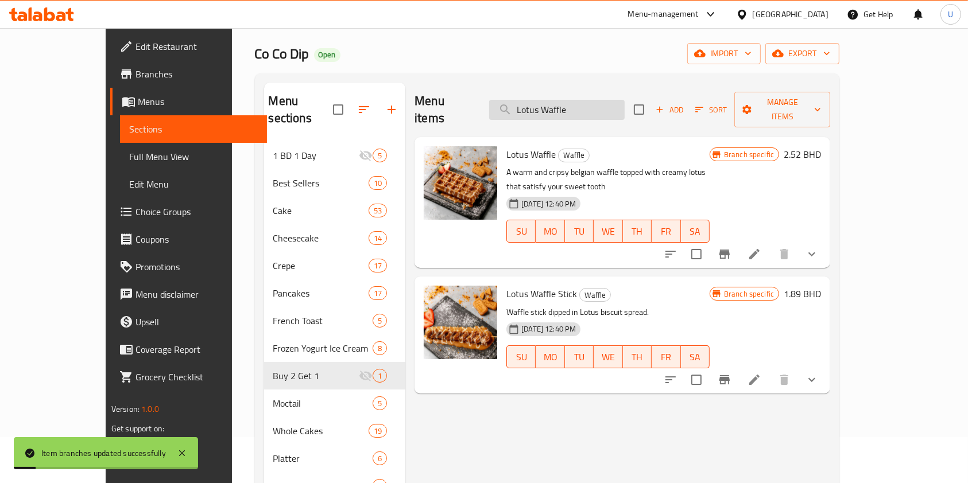
drag, startPoint x: 609, startPoint y: 102, endPoint x: 547, endPoint y: 103, distance: 62.0
click at [547, 103] on input "Lotus Waffle" at bounding box center [556, 110] width 135 height 20
paste input "S'more"
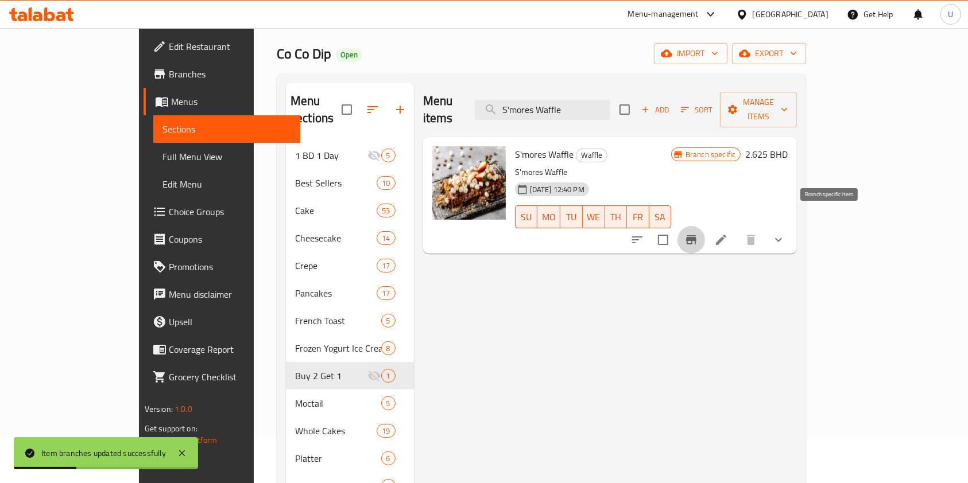
click at [705, 226] on button "Branch-specific-item" at bounding box center [691, 240] width 28 height 28
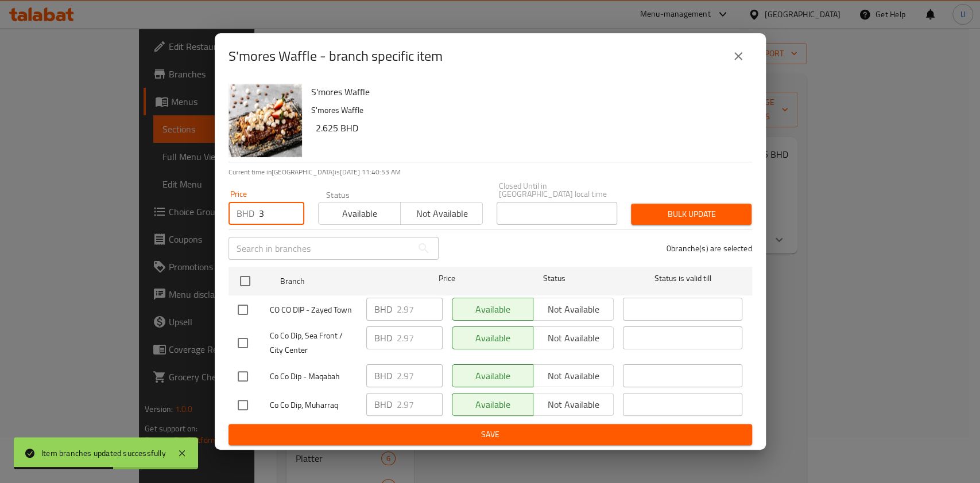
click at [277, 214] on input "3" at bounding box center [281, 213] width 45 height 23
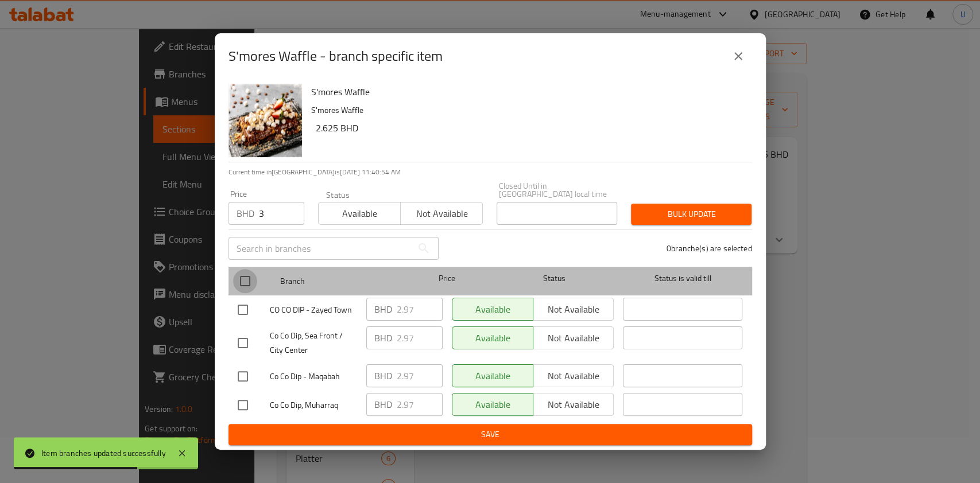
click at [248, 278] on input "checkbox" at bounding box center [245, 281] width 24 height 24
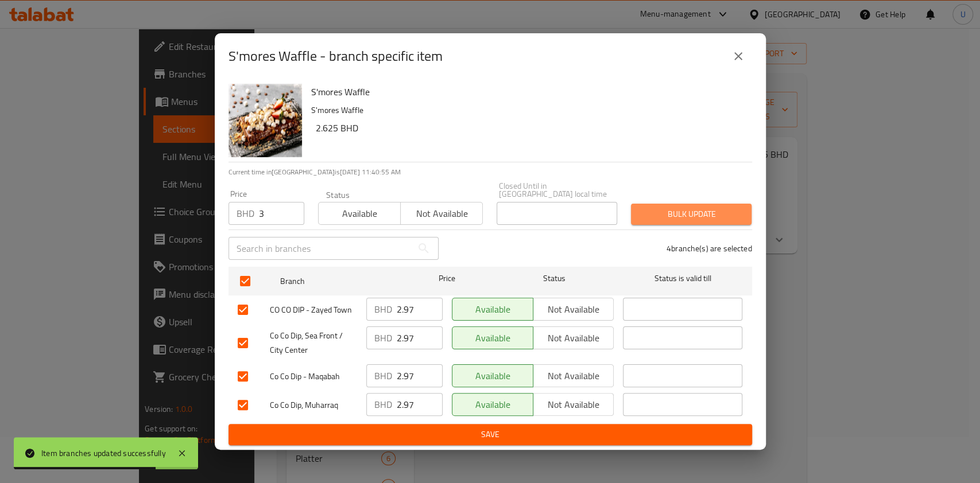
click at [667, 207] on span "Bulk update" at bounding box center [691, 214] width 102 height 14
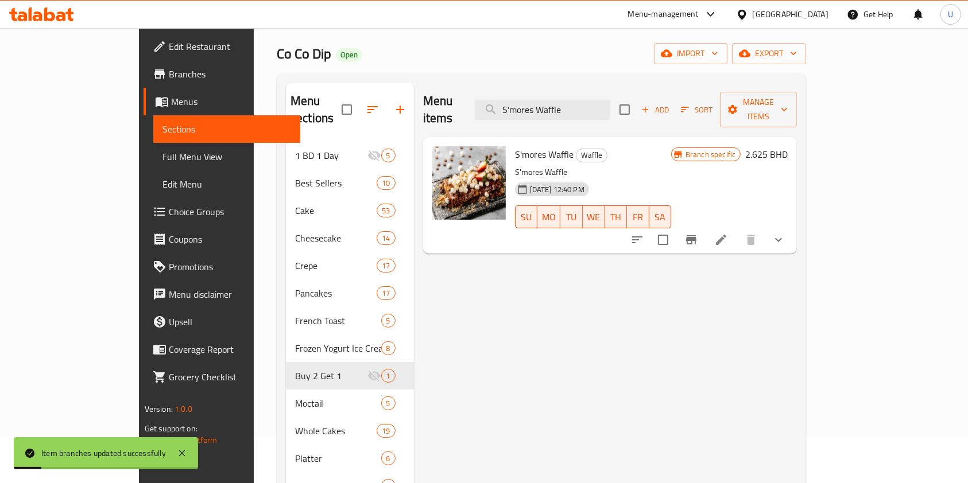
drag, startPoint x: 632, startPoint y: 99, endPoint x: 500, endPoint y: 110, distance: 133.0
click at [500, 110] on div "Menu items S'mores Waffle Add Sort Manage items" at bounding box center [610, 110] width 374 height 55
paste input "Waffle Kinder Bueno With Ice Cream"
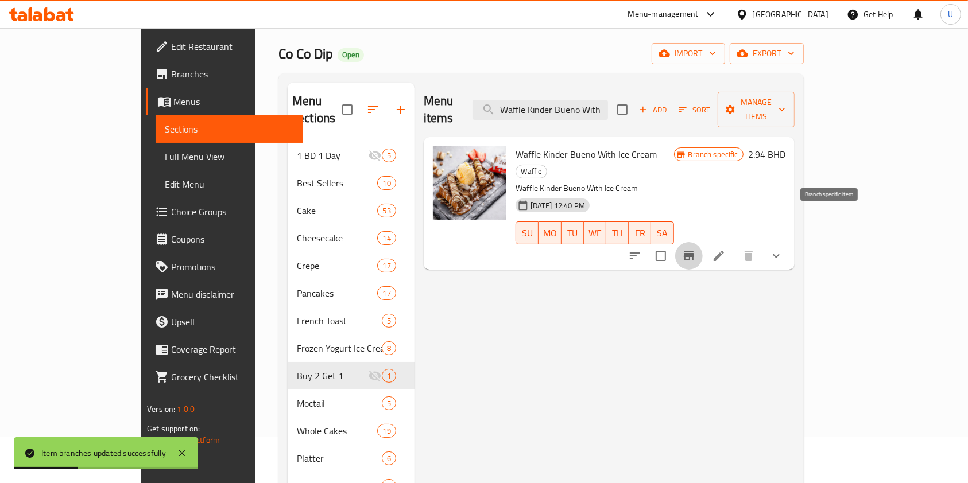
click at [694, 251] on icon "Branch-specific-item" at bounding box center [689, 255] width 10 height 9
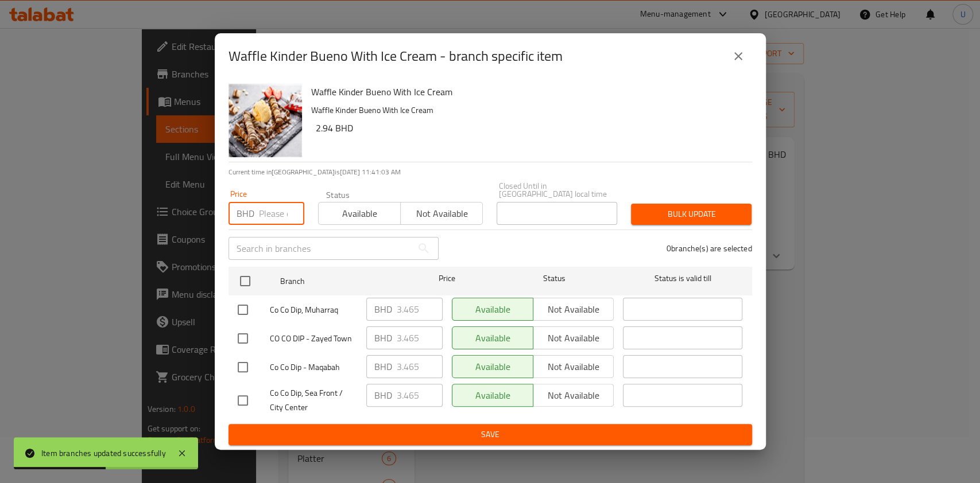
click at [277, 210] on input "number" at bounding box center [281, 213] width 45 height 23
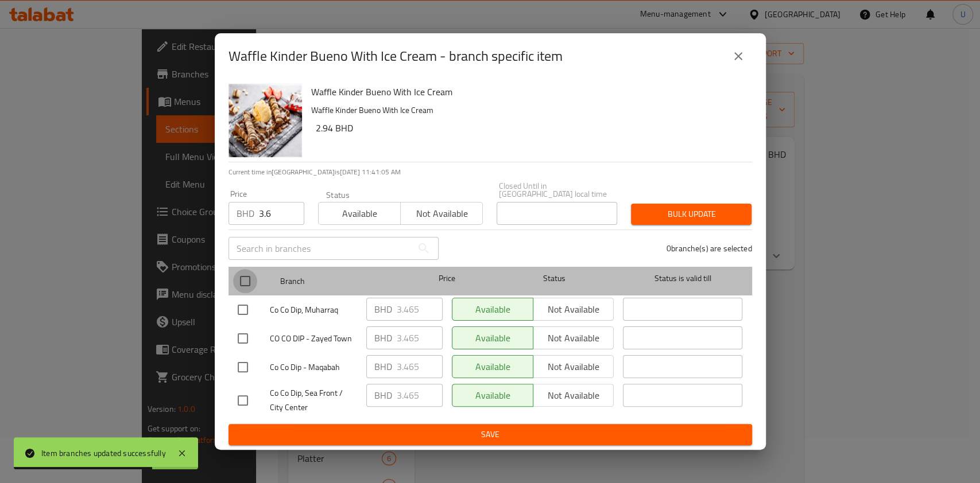
click at [248, 274] on input "checkbox" at bounding box center [245, 281] width 24 height 24
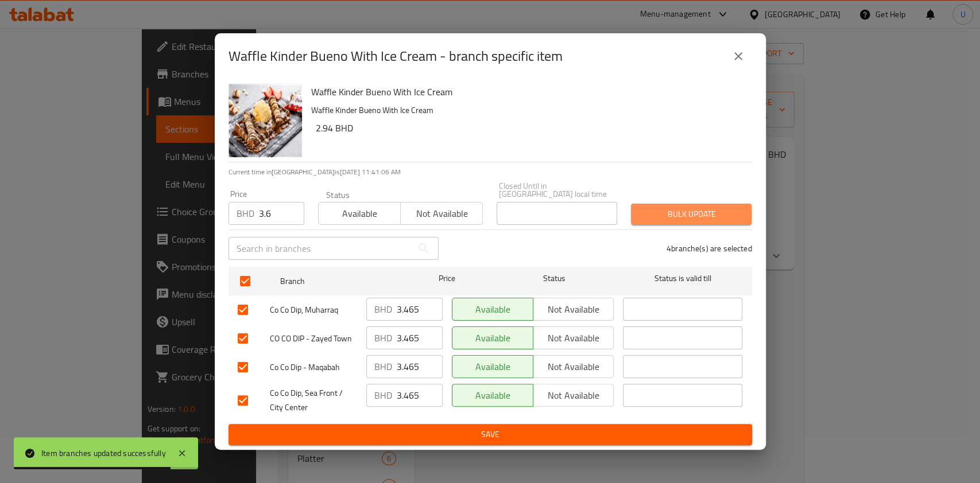
click at [671, 207] on span "Bulk update" at bounding box center [691, 214] width 102 height 14
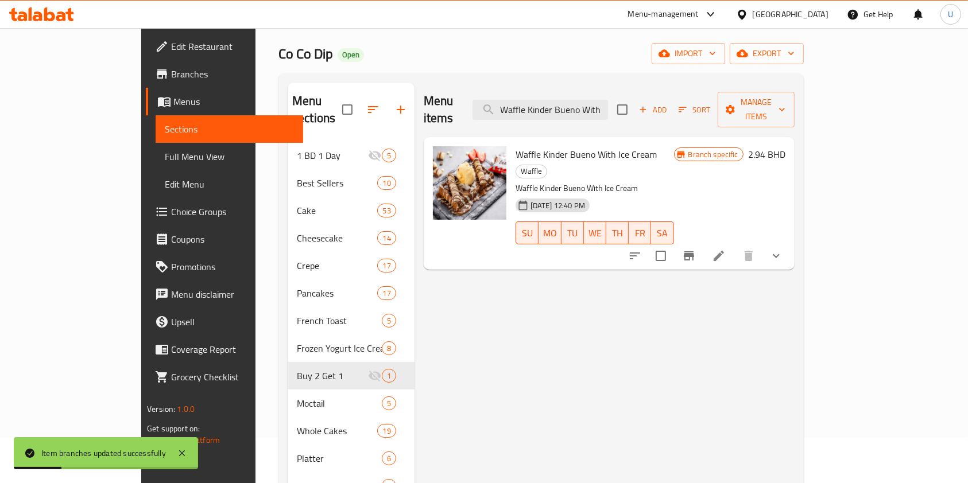
scroll to position [0, 36]
drag, startPoint x: 554, startPoint y: 102, endPoint x: 705, endPoint y: 104, distance: 151.6
click at [705, 104] on div "Menu items Waffle Kinder Bueno With Ice Cream Add Sort Manage items" at bounding box center [609, 110] width 371 height 55
paste input "Nutella Poffers"
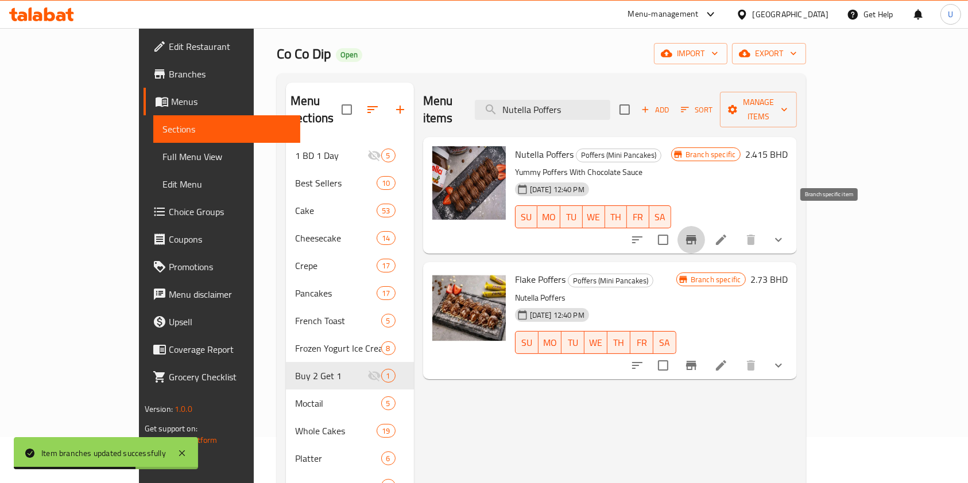
click at [696, 235] on icon "Branch-specific-item" at bounding box center [691, 239] width 10 height 9
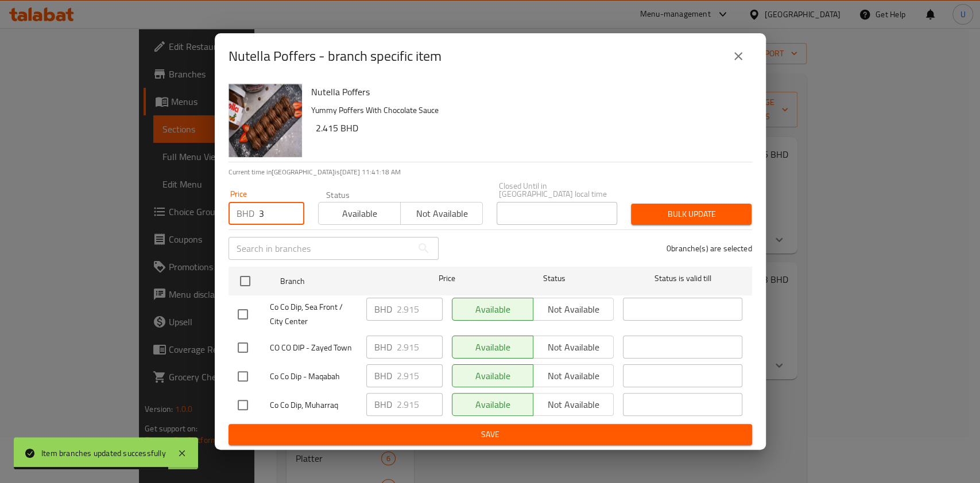
click at [270, 213] on input "3" at bounding box center [281, 213] width 45 height 23
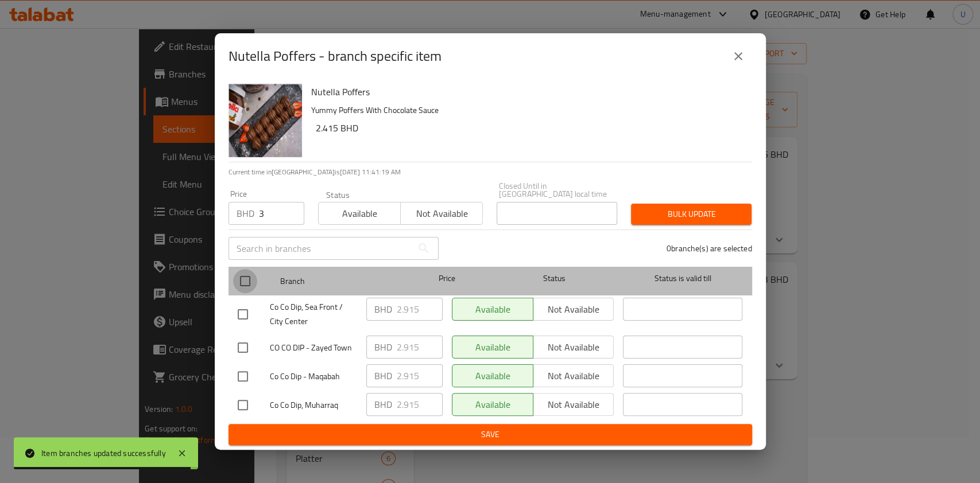
click at [245, 280] on input "checkbox" at bounding box center [245, 281] width 24 height 24
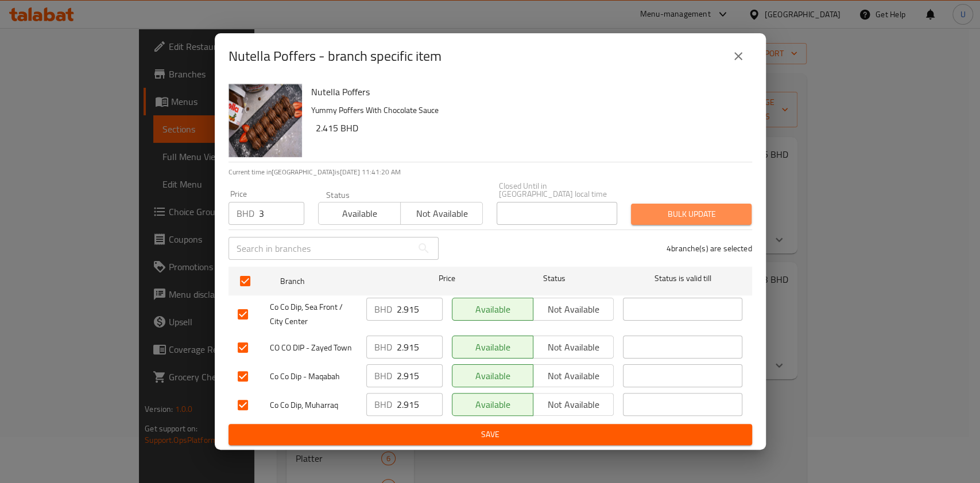
click at [680, 207] on span "Bulk update" at bounding box center [691, 214] width 102 height 14
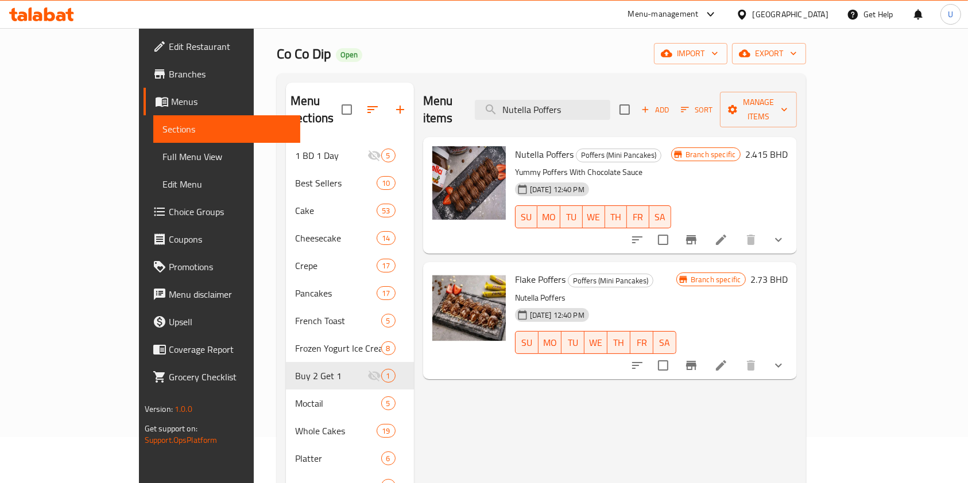
drag, startPoint x: 626, startPoint y: 102, endPoint x: 400, endPoint y: 138, distance: 228.4
click at [414, 138] on div "Menu items Nutella Poffers Add Sort Manage items Nutella Poffers Poffers (Mini …" at bounding box center [605, 418] width 383 height 670
paste input "Brownie Cheesecake"
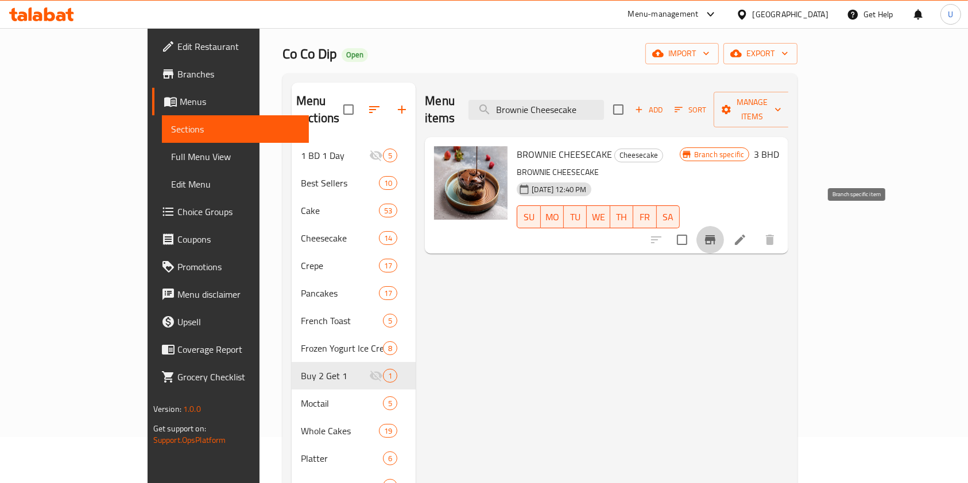
click at [715, 235] on icon "Branch-specific-item" at bounding box center [710, 239] width 10 height 9
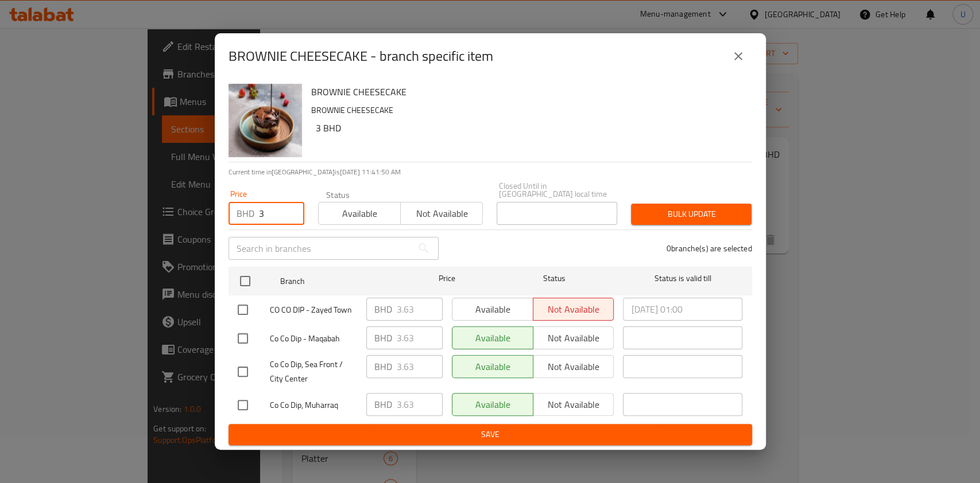
click at [275, 212] on input "3" at bounding box center [281, 213] width 45 height 23
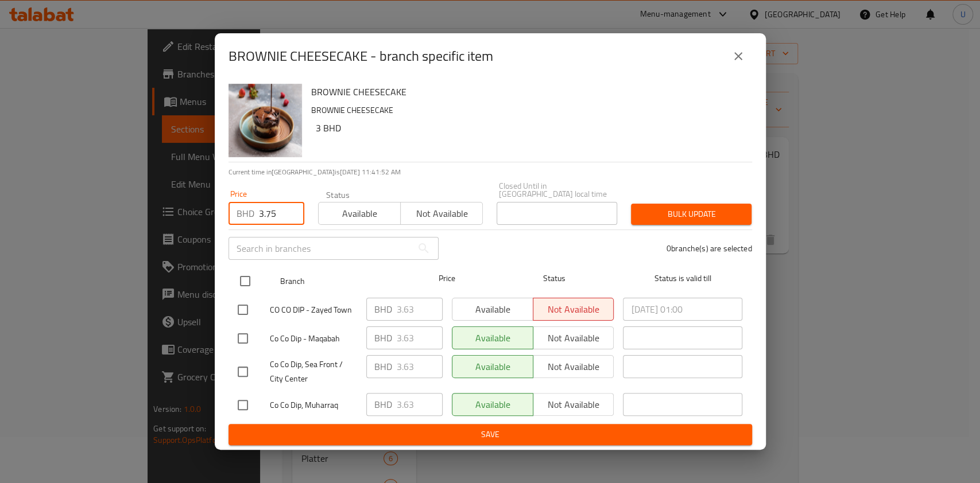
click at [244, 281] on input "checkbox" at bounding box center [245, 281] width 24 height 24
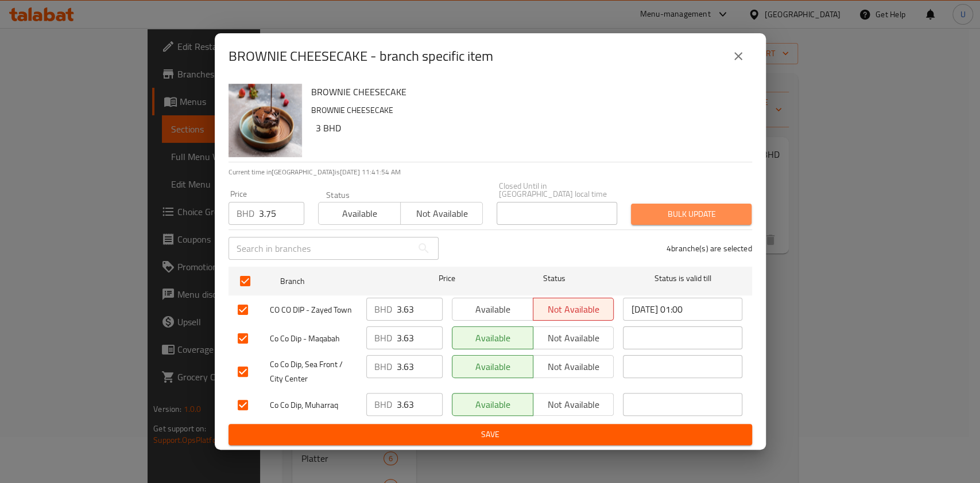
click at [690, 207] on span "Bulk update" at bounding box center [691, 214] width 102 height 14
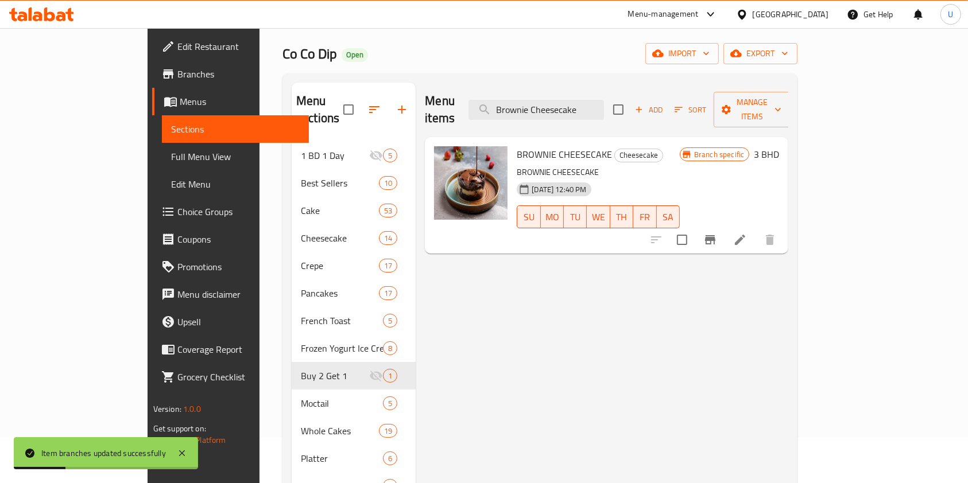
drag, startPoint x: 643, startPoint y: 97, endPoint x: 513, endPoint y: 100, distance: 130.3
click at [513, 100] on div "Menu items Brownie Cheesecake Add Sort Manage items" at bounding box center [606, 110] width 363 height 55
paste input "French Toast (1pc)"
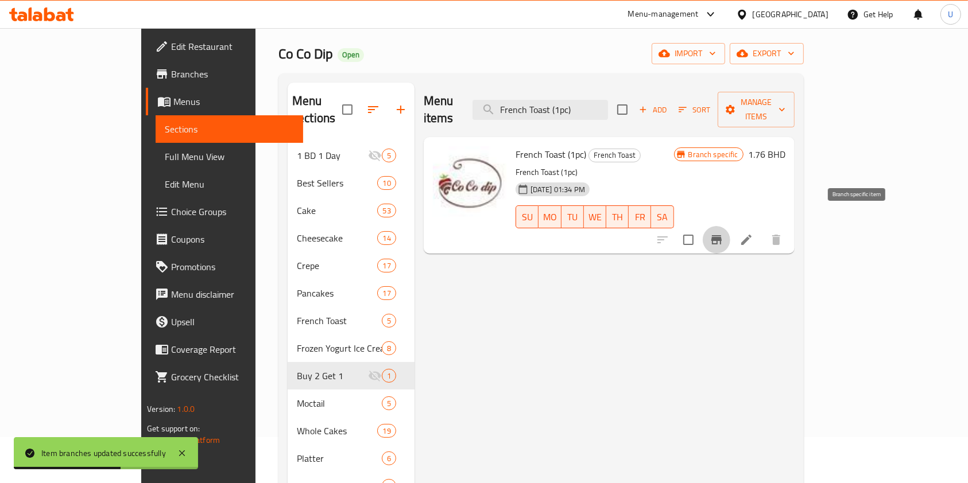
click at [721, 235] on icon "Branch-specific-item" at bounding box center [716, 239] width 10 height 9
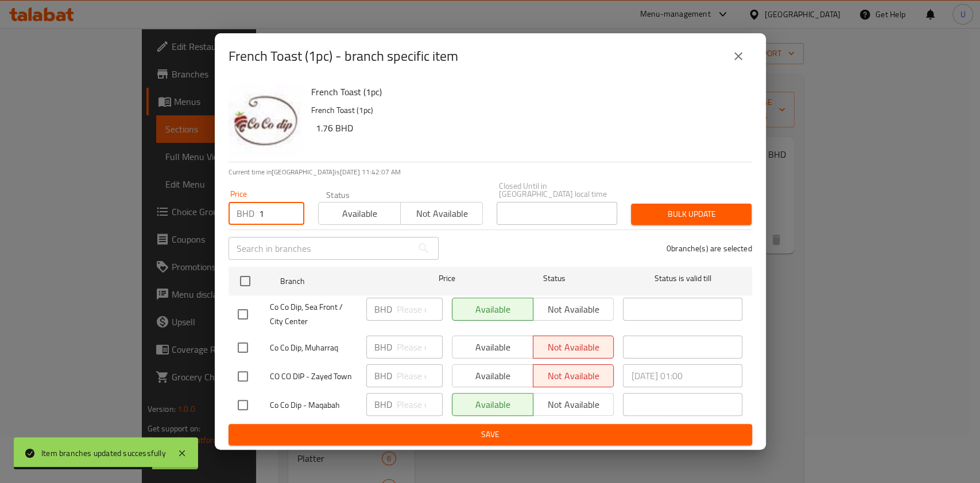
click at [266, 212] on input "1" at bounding box center [281, 213] width 45 height 23
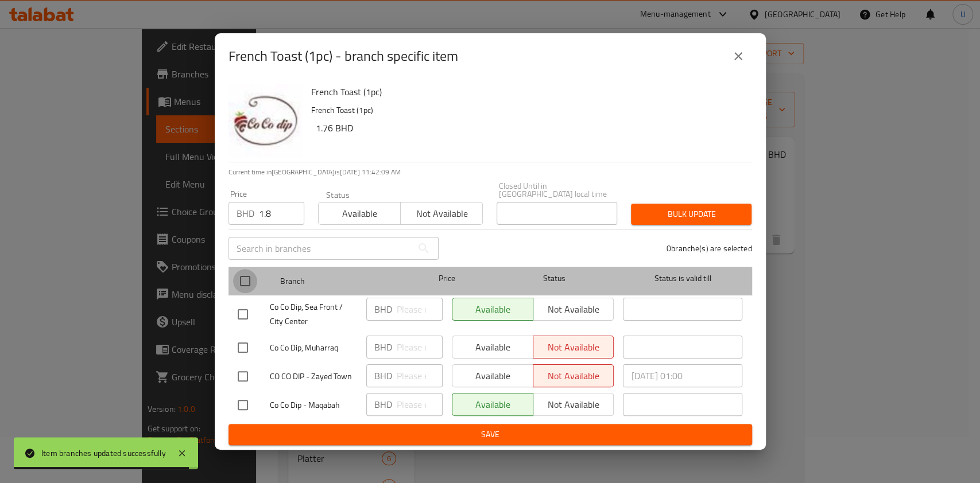
click at [247, 280] on input "checkbox" at bounding box center [245, 281] width 24 height 24
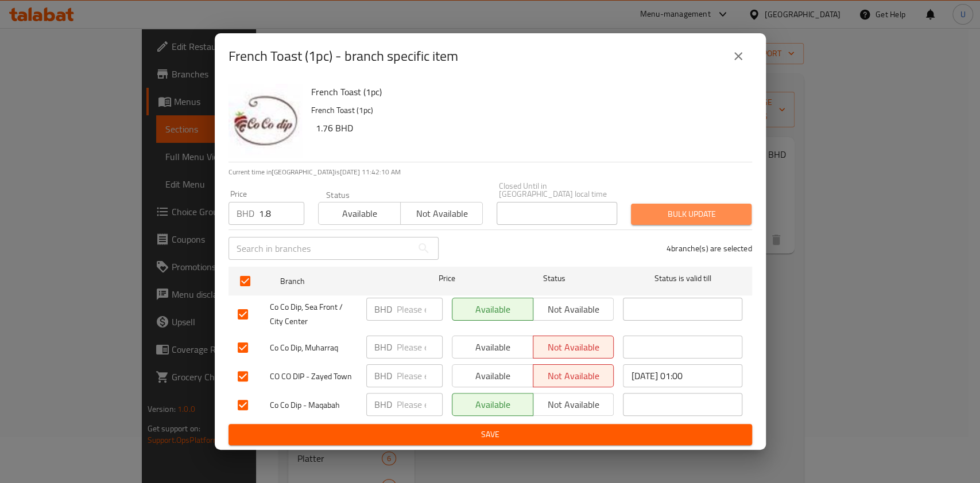
click at [698, 209] on span "Bulk update" at bounding box center [691, 214] width 102 height 14
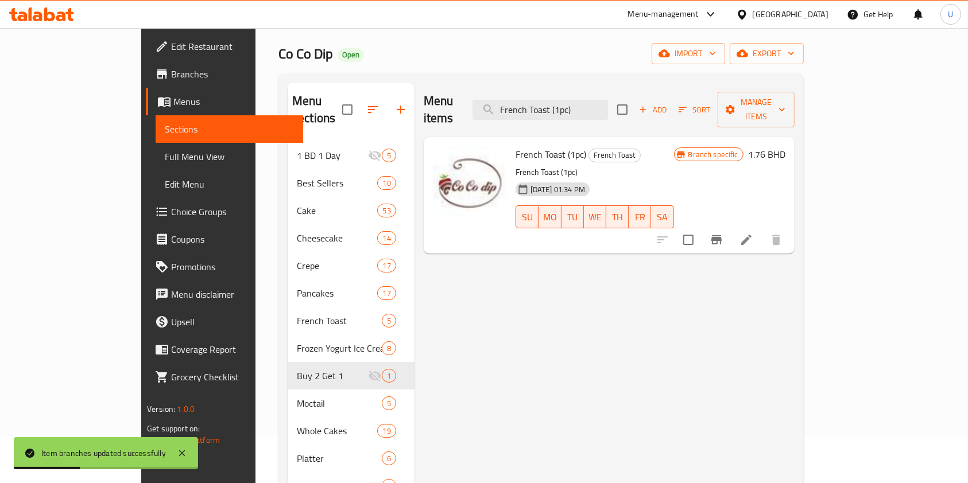
drag, startPoint x: 639, startPoint y: 103, endPoint x: 474, endPoint y: 134, distance: 168.7
click at [474, 134] on div "Menu items French Toast (1pc) Add Sort Manage items French Toast (1pc) French T…" at bounding box center [604, 418] width 380 height 670
paste input "Strawberry [GEOGRAPHIC_DATA]"
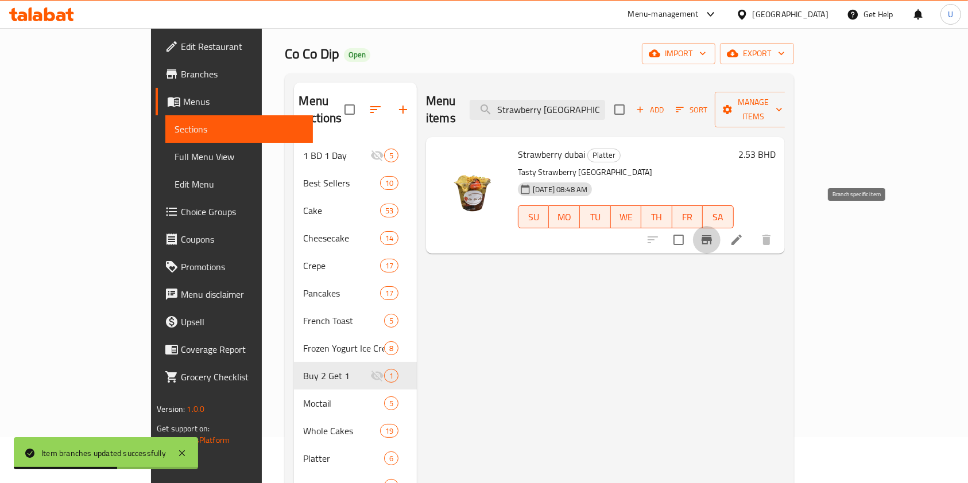
click at [713, 233] on icon "Branch-specific-item" at bounding box center [707, 240] width 14 height 14
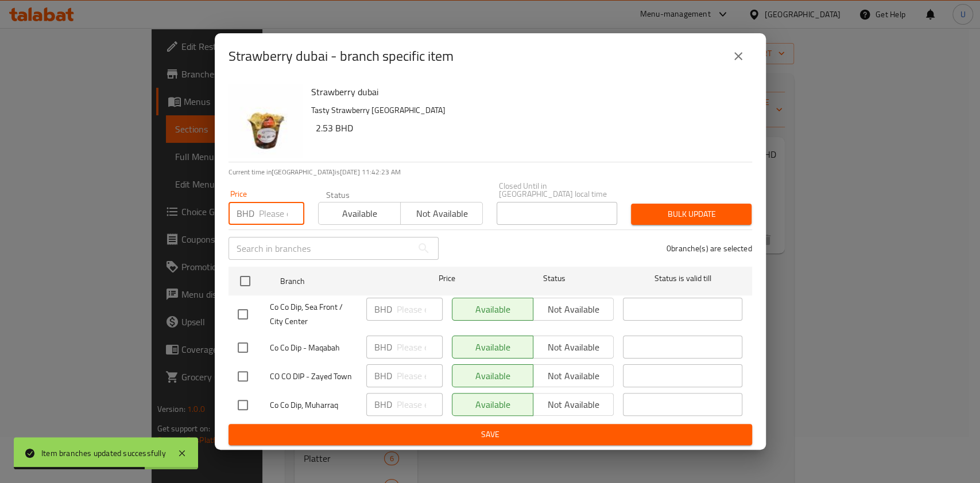
click at [274, 210] on input "number" at bounding box center [281, 213] width 45 height 23
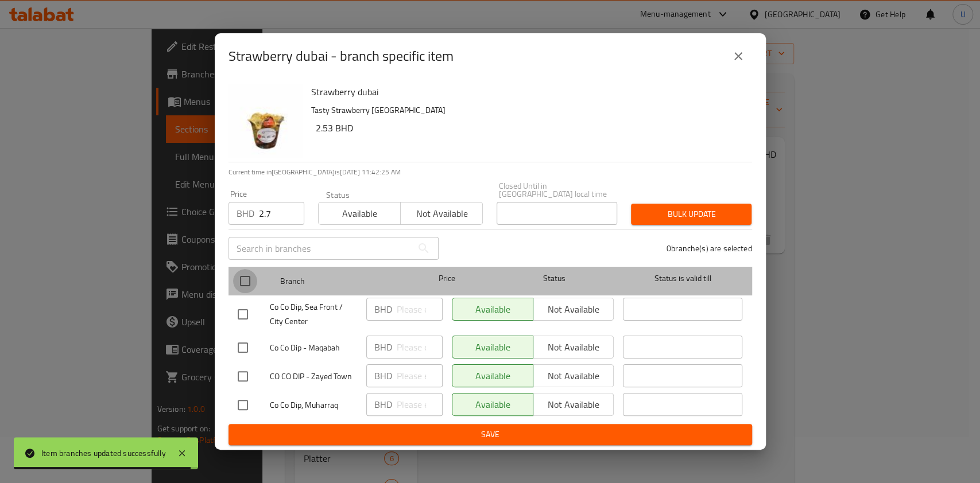
click at [249, 275] on input "checkbox" at bounding box center [245, 281] width 24 height 24
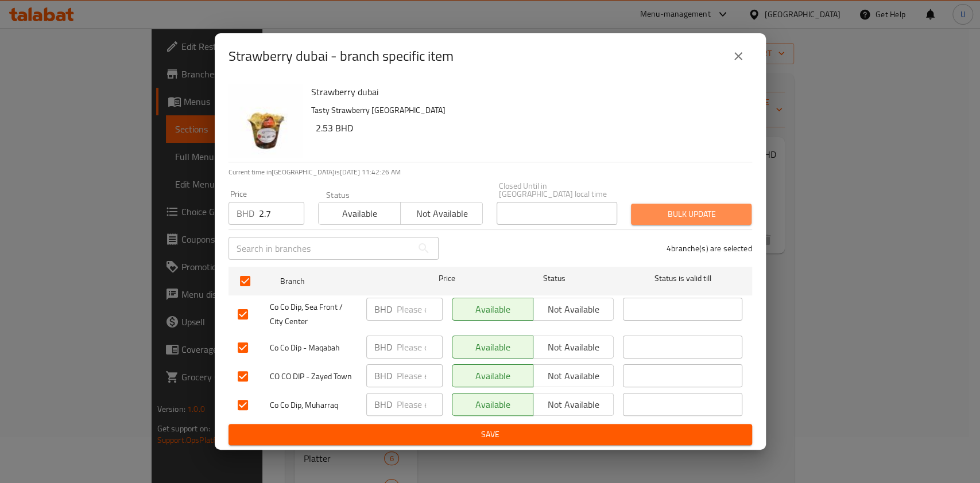
click at [657, 214] on span "Bulk update" at bounding box center [691, 214] width 102 height 14
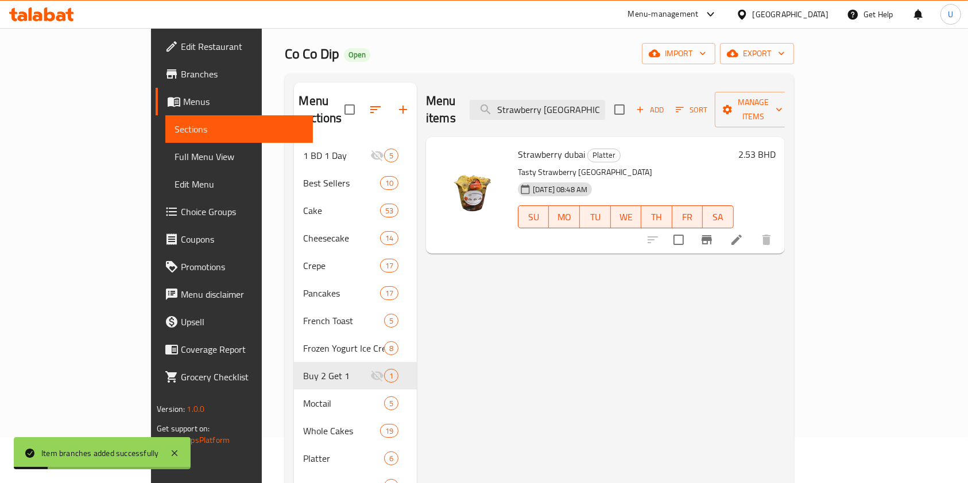
drag, startPoint x: 628, startPoint y: 98, endPoint x: 507, endPoint y: 109, distance: 121.0
click at [507, 109] on div "Menu items Strawberry [GEOGRAPHIC_DATA] Add Sort Manage items" at bounding box center [605, 110] width 359 height 55
paste input "Choco Brioche Caramelized Toast"
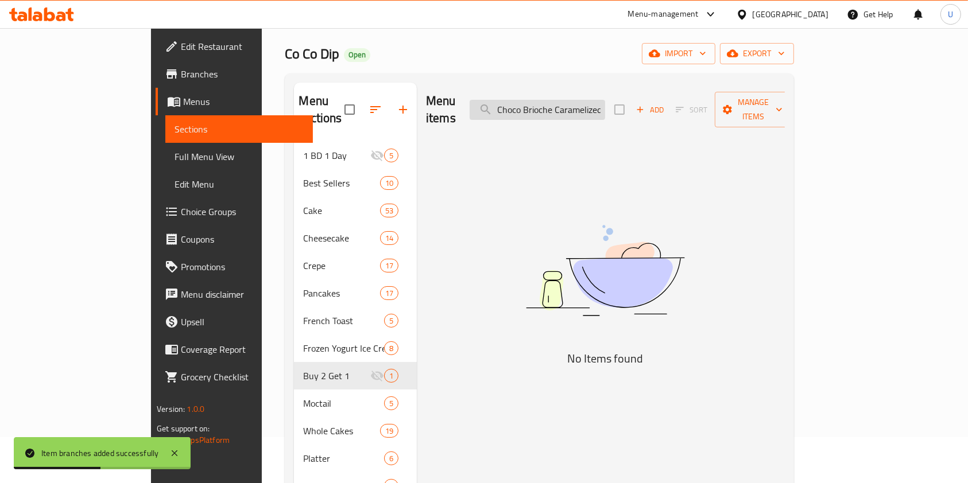
click at [605, 100] on input "Choco Brioche Caramelized Toast" at bounding box center [536, 110] width 135 height 20
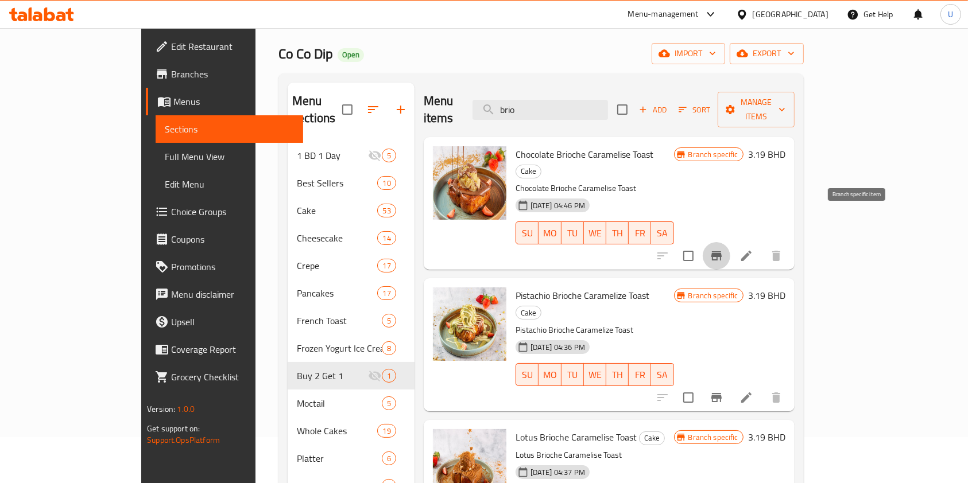
click at [730, 242] on button "Branch-specific-item" at bounding box center [717, 256] width 28 height 28
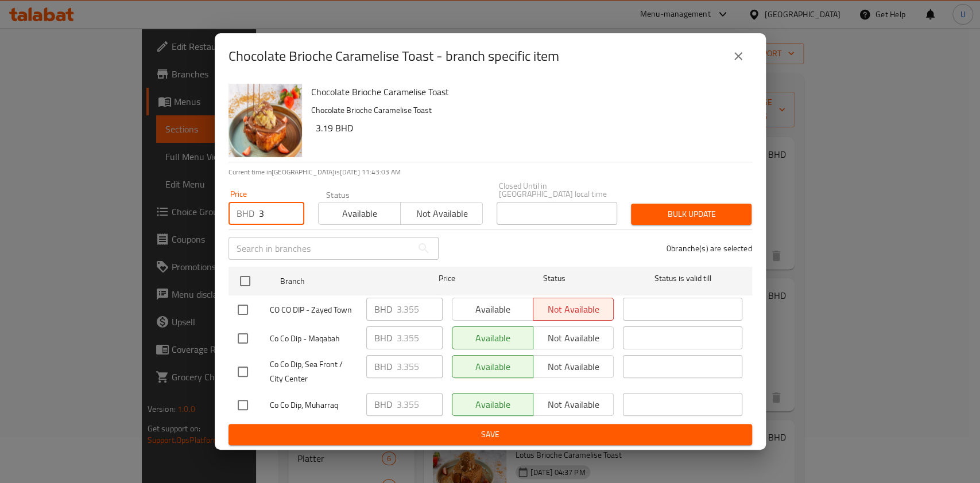
click at [266, 208] on input "3" at bounding box center [281, 213] width 45 height 23
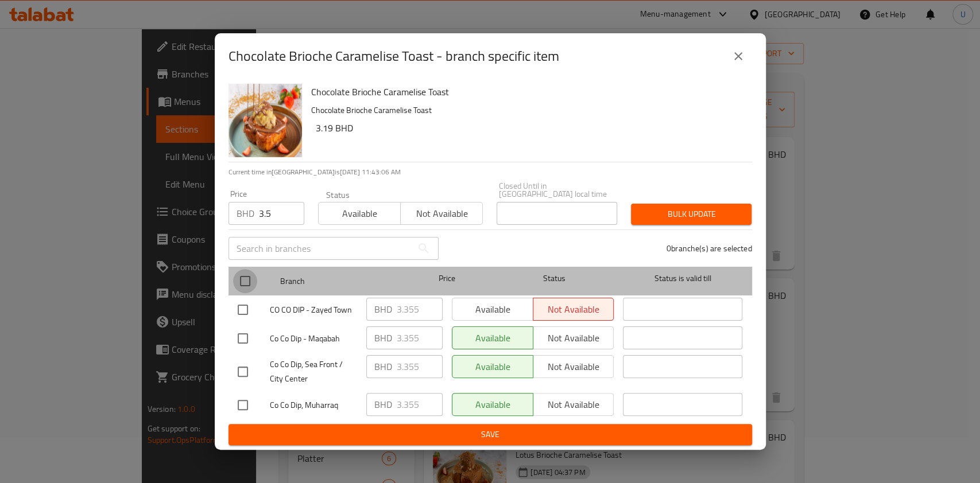
click at [242, 280] on input "checkbox" at bounding box center [245, 281] width 24 height 24
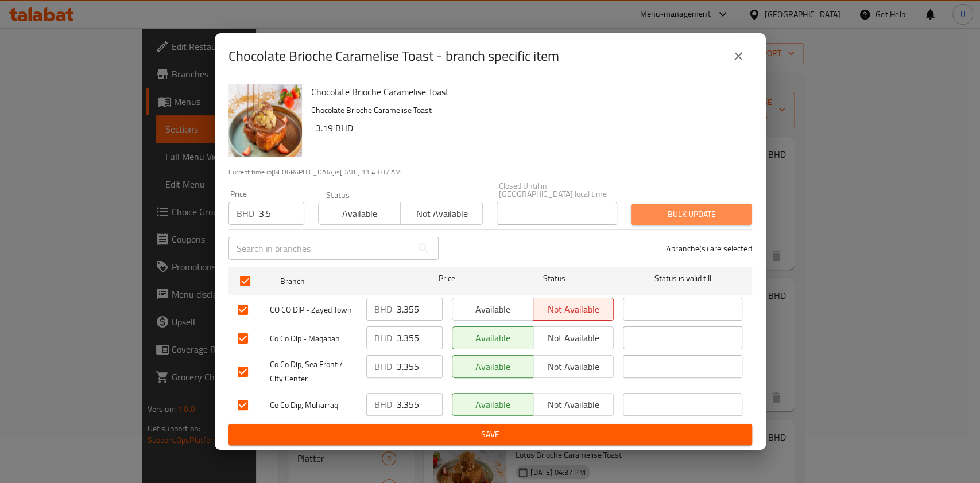
click at [654, 211] on span "Bulk update" at bounding box center [691, 214] width 102 height 14
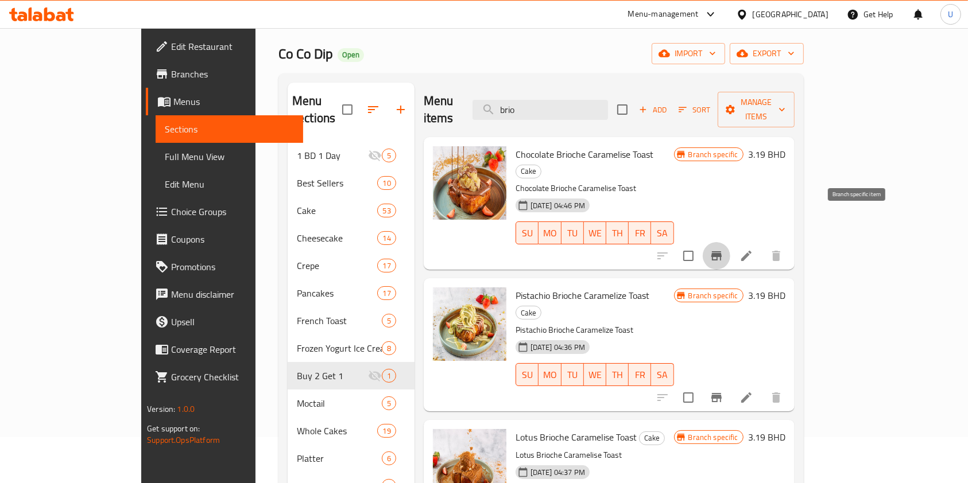
click at [730, 242] on button "Branch-specific-item" at bounding box center [717, 256] width 28 height 28
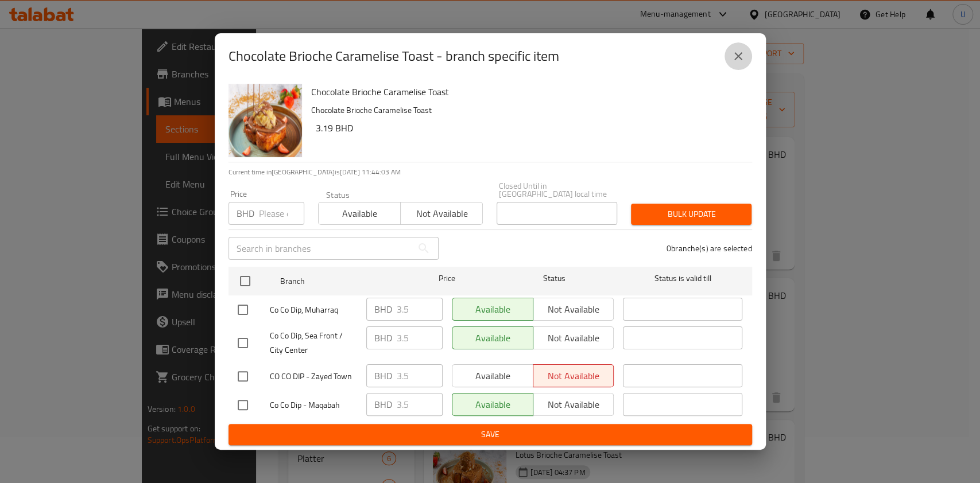
click at [743, 59] on icon "close" at bounding box center [738, 56] width 14 height 14
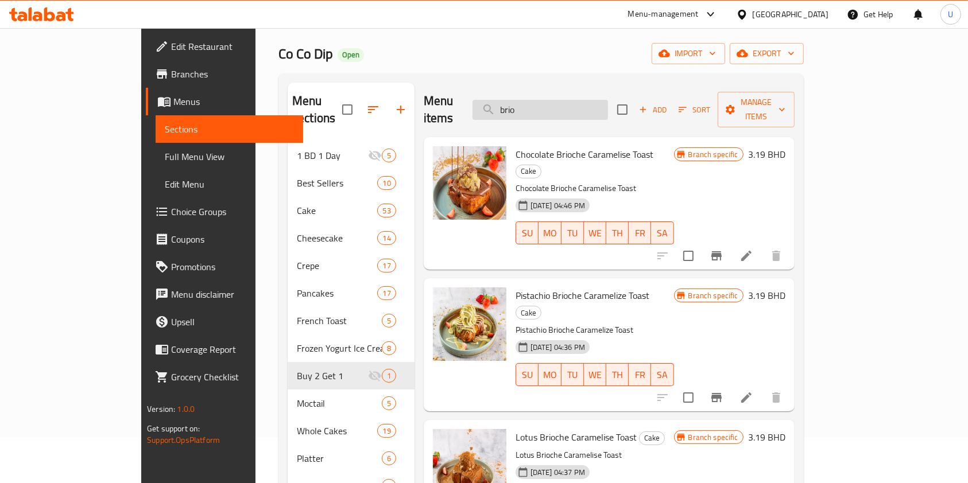
click at [557, 103] on input "brio" at bounding box center [539, 110] width 135 height 20
paste input "Happy Bear"
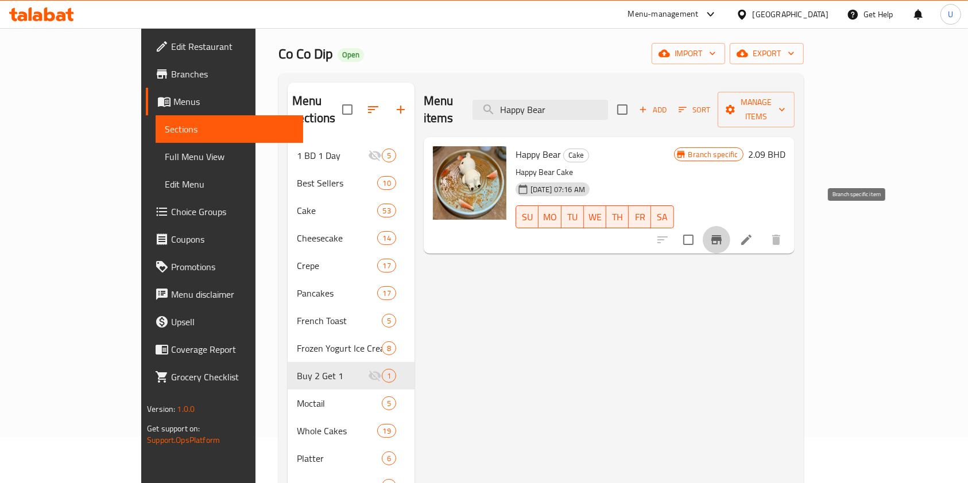
click at [721, 235] on icon "Branch-specific-item" at bounding box center [716, 239] width 10 height 9
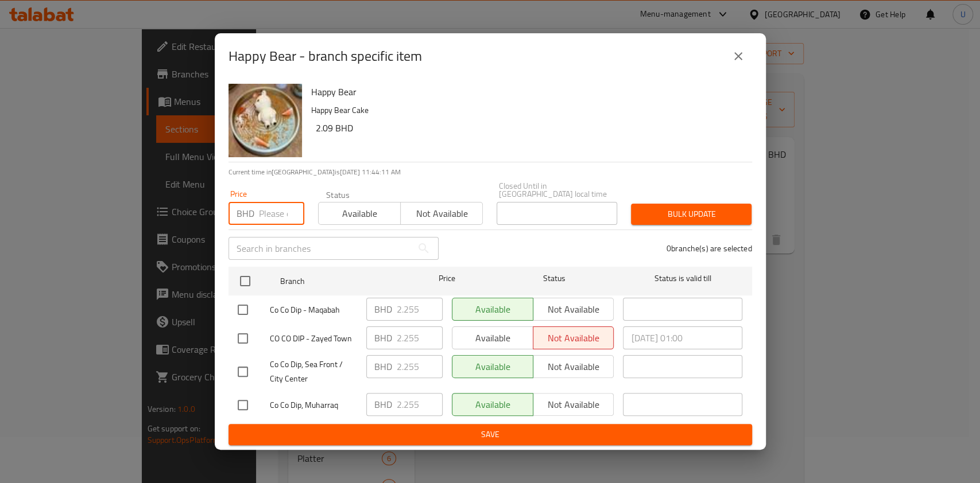
click at [267, 211] on input "number" at bounding box center [281, 213] width 45 height 23
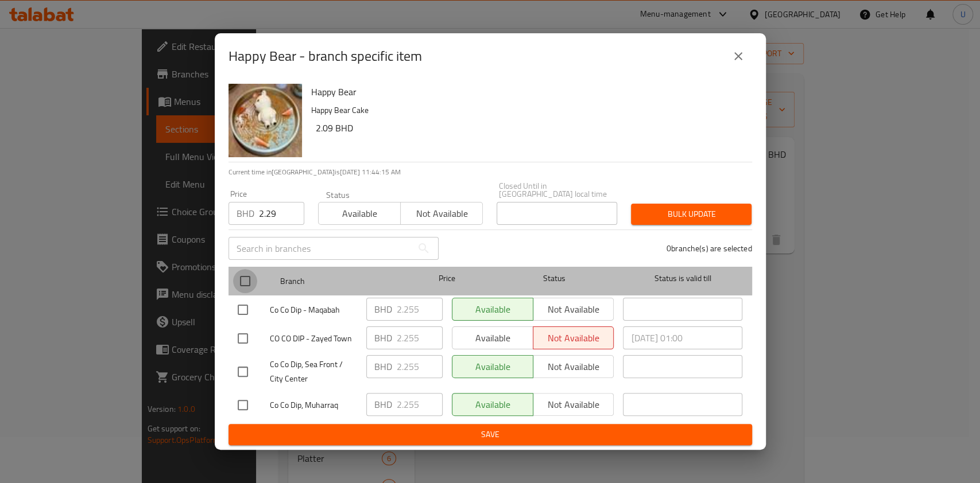
click at [248, 277] on input "checkbox" at bounding box center [245, 281] width 24 height 24
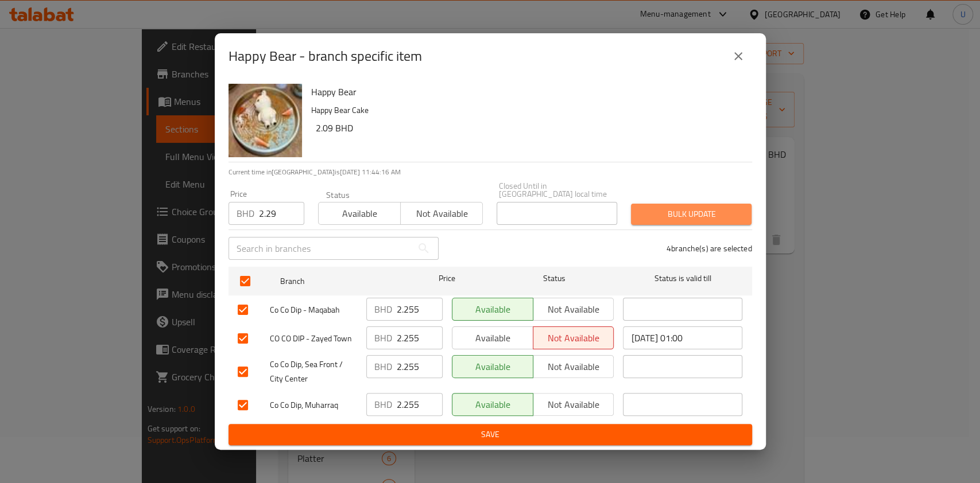
click at [669, 209] on span "Bulk update" at bounding box center [691, 214] width 102 height 14
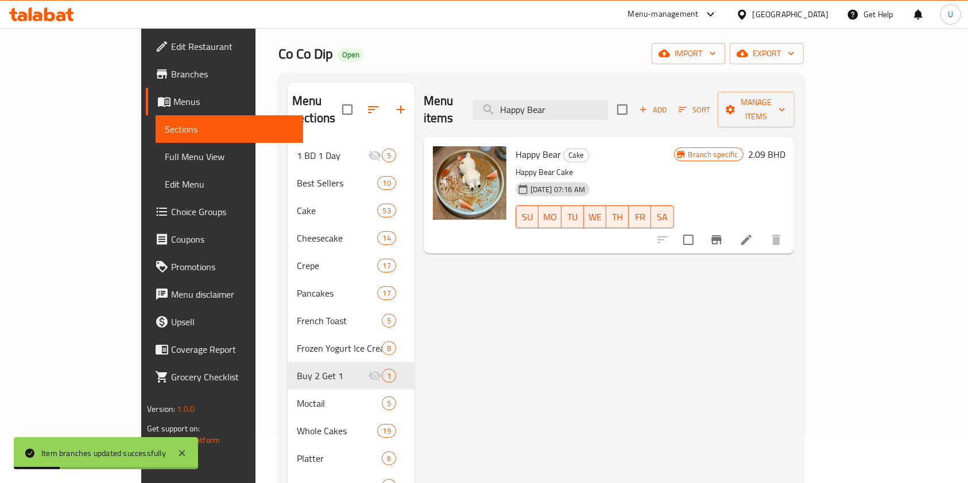
drag, startPoint x: 618, startPoint y: 102, endPoint x: 518, endPoint y: 107, distance: 100.0
click at [518, 107] on div "Menu items Happy Bear Add Sort Manage items" at bounding box center [609, 110] width 371 height 55
paste input "Kunafa Overload"
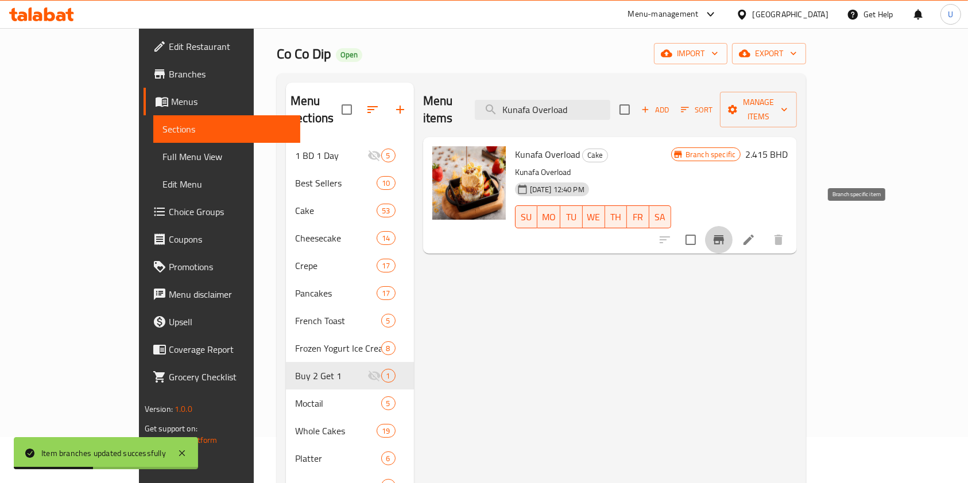
click at [725, 233] on icon "Branch-specific-item" at bounding box center [719, 240] width 14 height 14
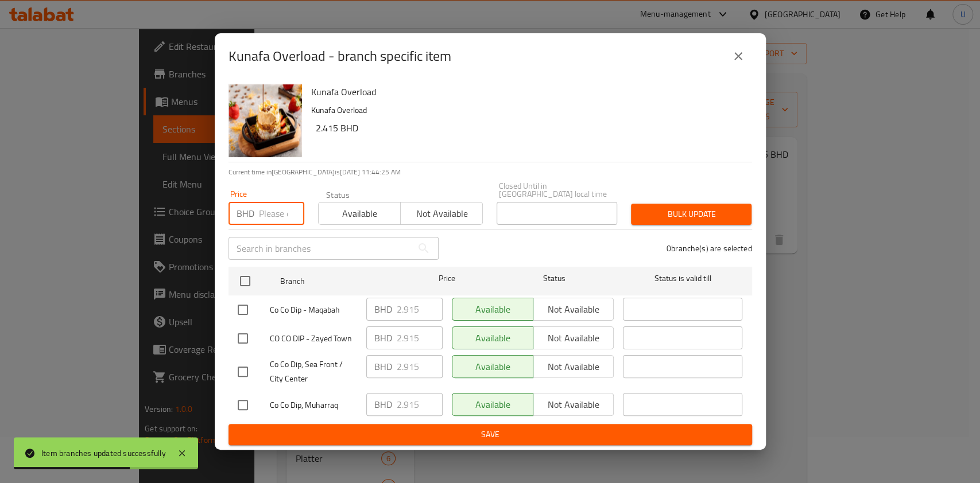
click at [266, 212] on input "number" at bounding box center [281, 213] width 45 height 23
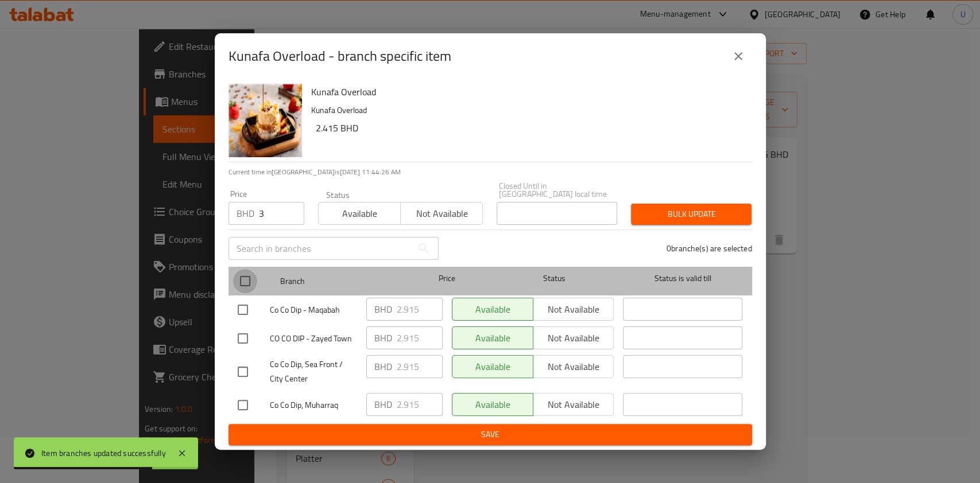
click at [246, 275] on input "checkbox" at bounding box center [245, 281] width 24 height 24
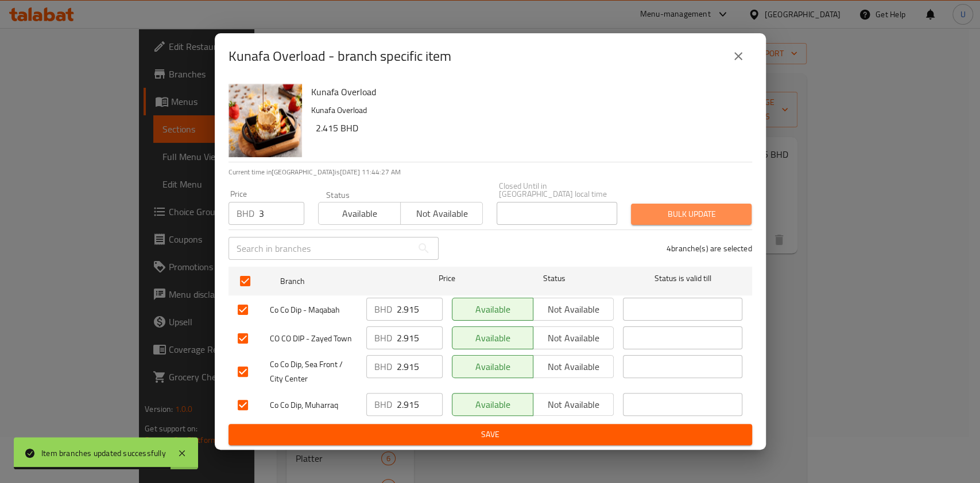
click at [685, 207] on span "Bulk update" at bounding box center [691, 214] width 102 height 14
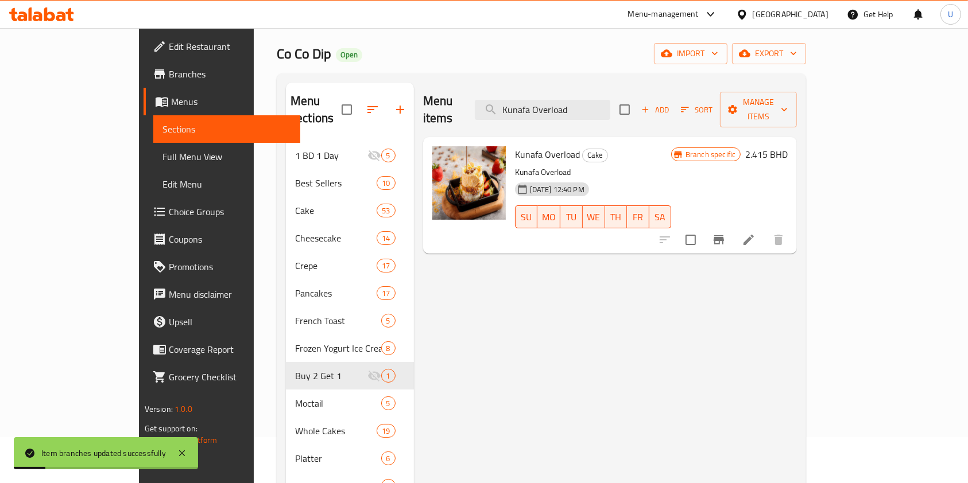
drag, startPoint x: 624, startPoint y: 101, endPoint x: 522, endPoint y: 106, distance: 102.8
click at [522, 106] on div "Menu items Kunafa Overload Add Sort Manage items" at bounding box center [610, 110] width 374 height 55
paste input "Chocolate Kinder Cake"
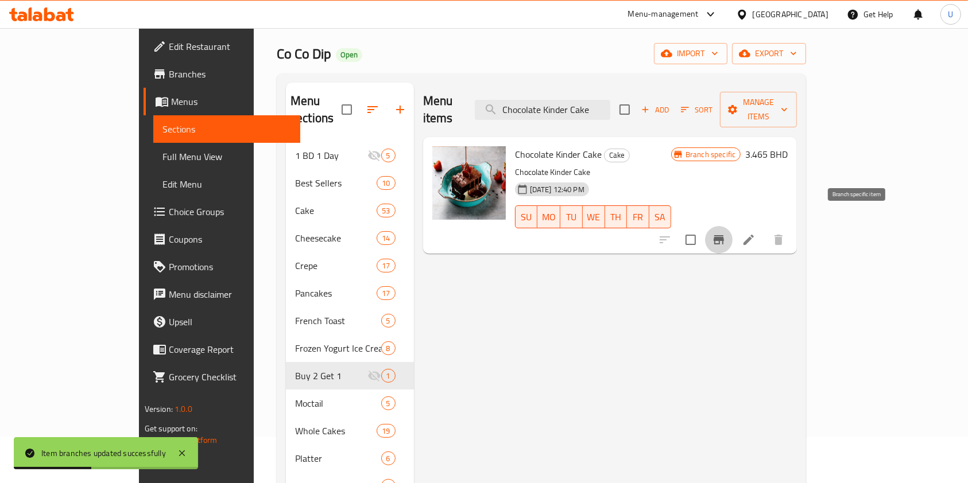
click at [725, 233] on icon "Branch-specific-item" at bounding box center [719, 240] width 14 height 14
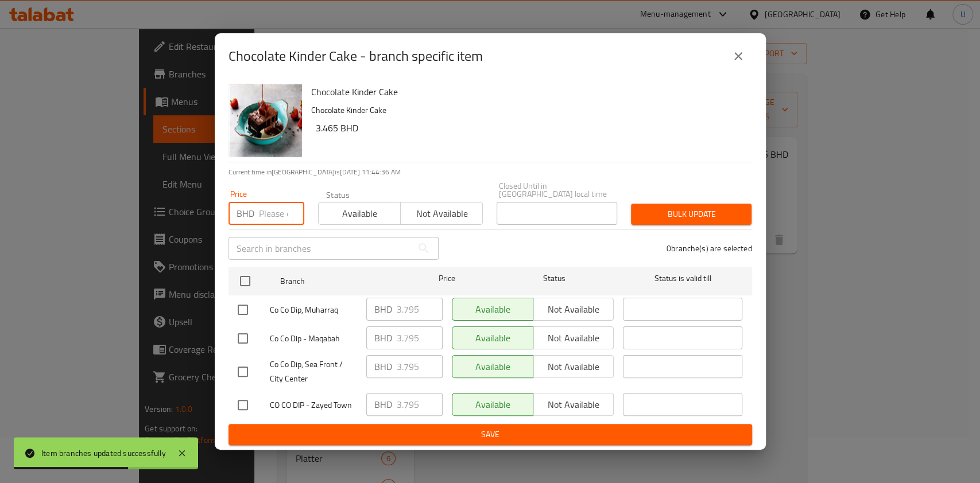
click at [269, 210] on input "number" at bounding box center [281, 213] width 45 height 23
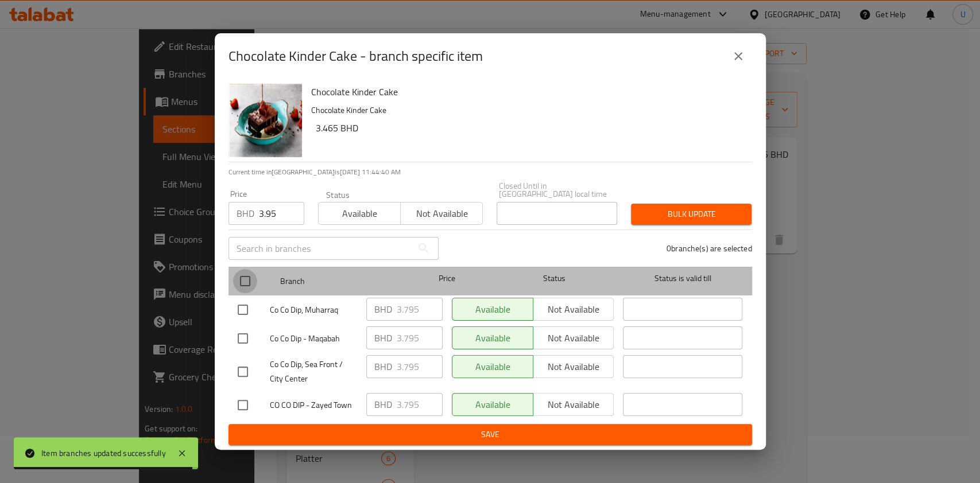
click at [246, 280] on input "checkbox" at bounding box center [245, 281] width 24 height 24
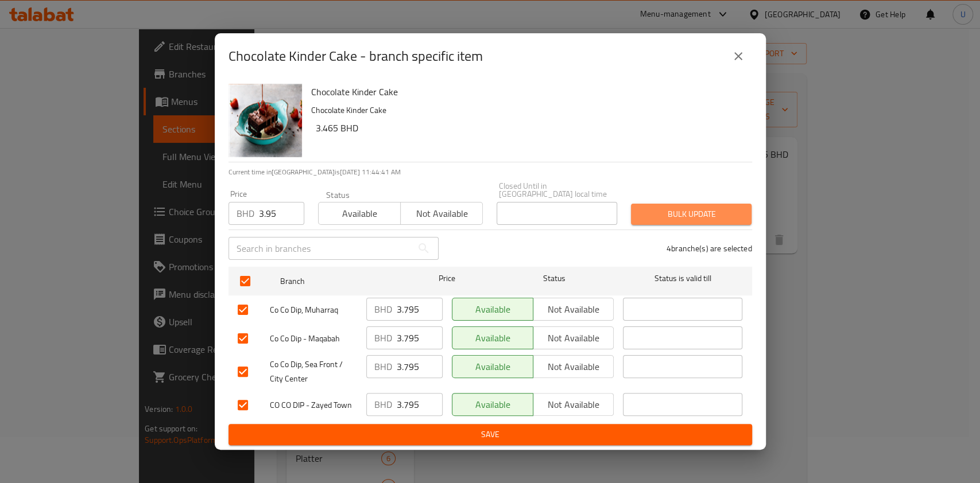
click at [655, 215] on span "Bulk update" at bounding box center [691, 214] width 102 height 14
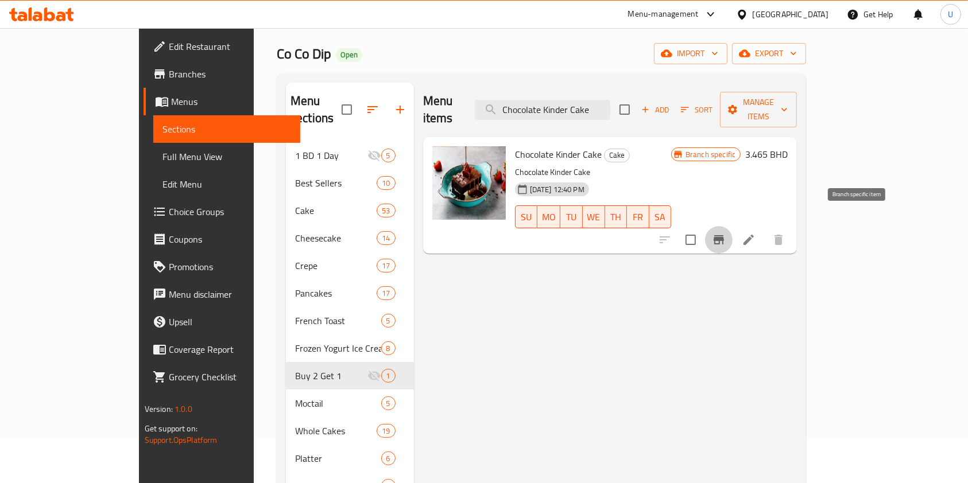
click at [732, 226] on button "Branch-specific-item" at bounding box center [719, 240] width 28 height 28
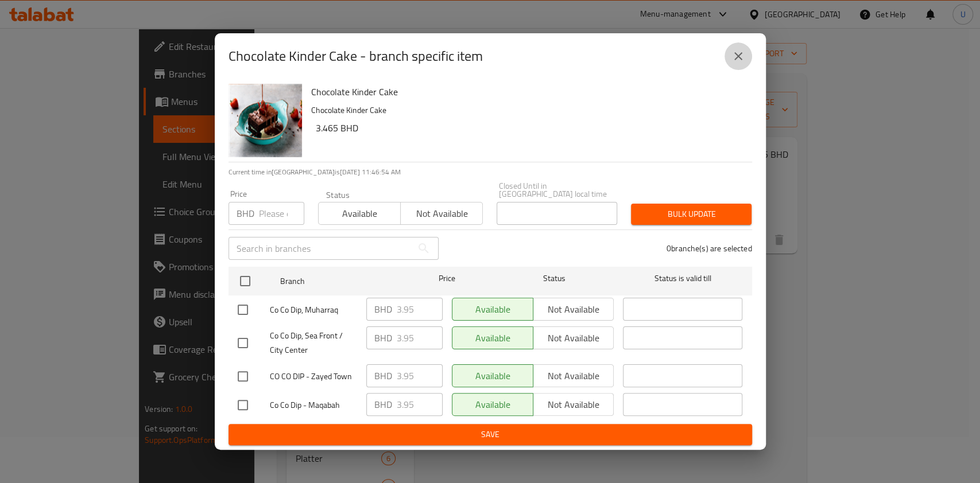
click at [744, 62] on icon "close" at bounding box center [738, 56] width 14 height 14
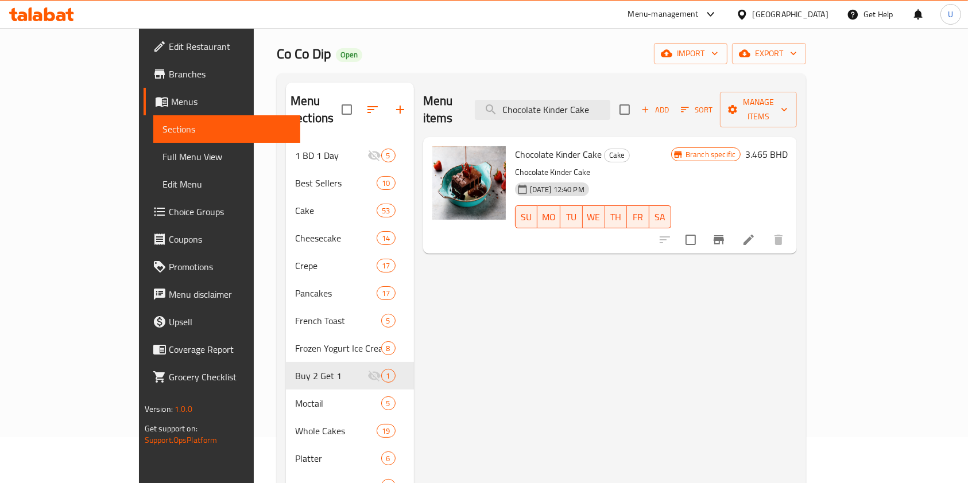
drag, startPoint x: 647, startPoint y: 103, endPoint x: 475, endPoint y: 103, distance: 172.8
click at [475, 103] on div "Menu items Chocolate Kinder Cake Add Sort Manage items" at bounding box center [610, 110] width 374 height 55
paste input "Waffle With Strawberry"
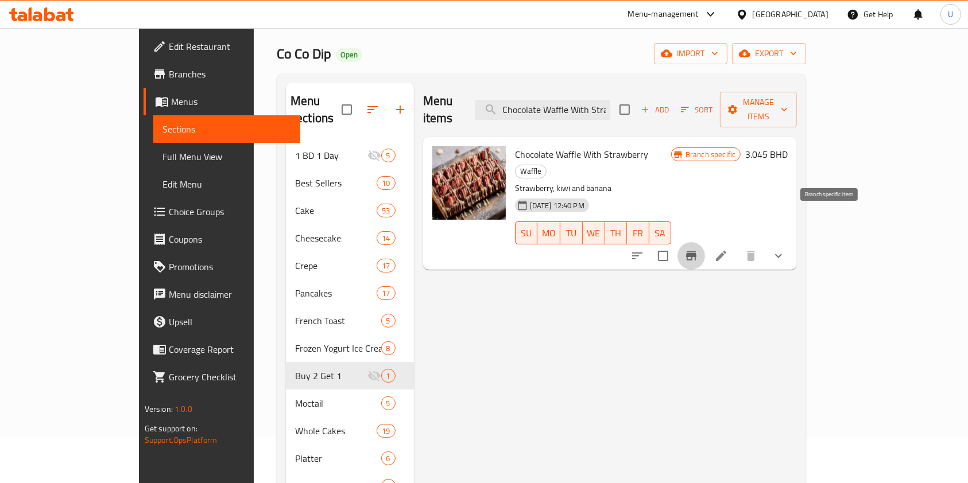
click at [696, 251] on icon "Branch-specific-item" at bounding box center [691, 255] width 10 height 9
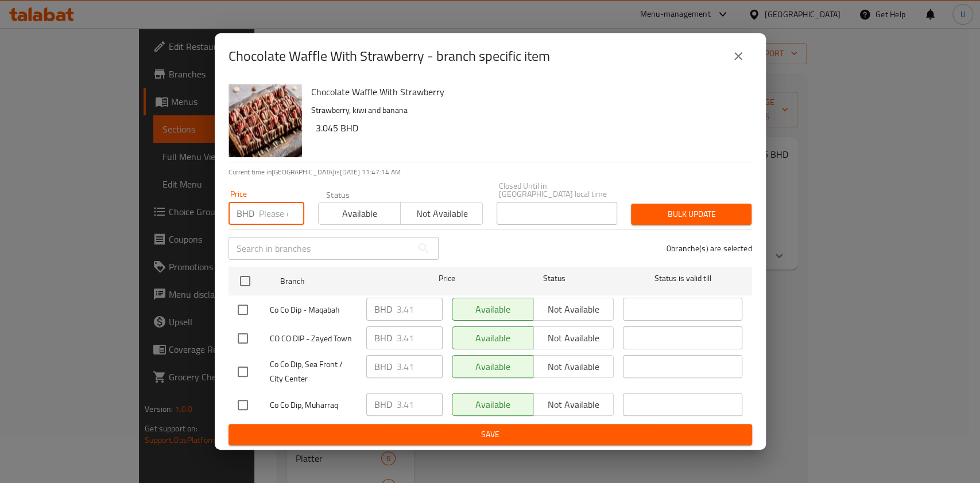
click at [272, 212] on input "number" at bounding box center [281, 213] width 45 height 23
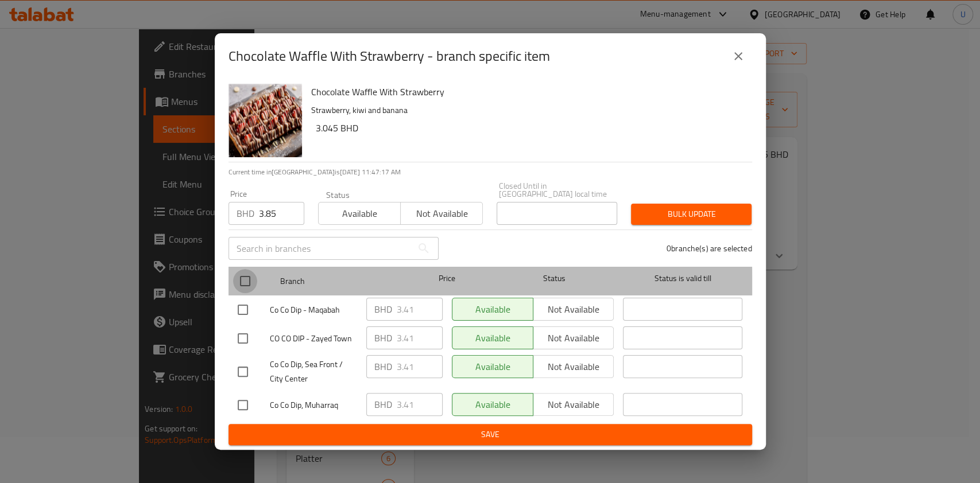
click at [243, 284] on input "checkbox" at bounding box center [245, 281] width 24 height 24
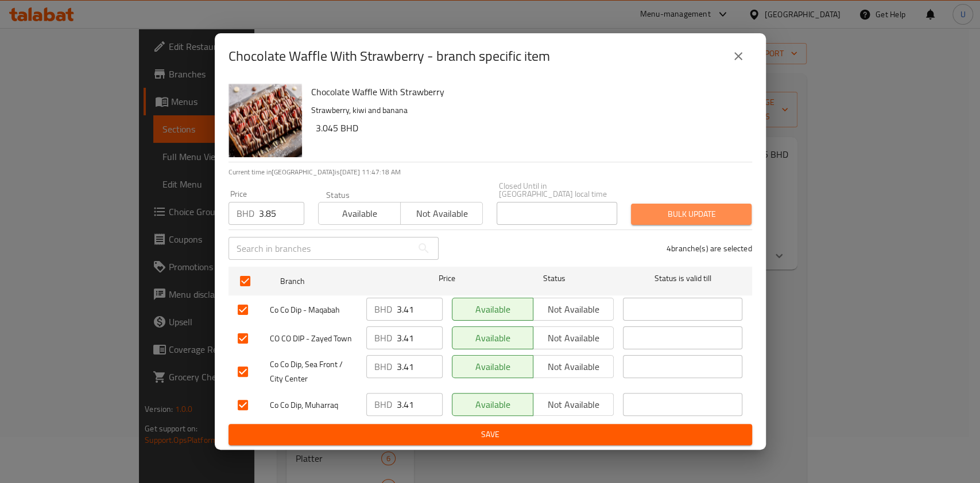
click at [656, 209] on span "Bulk update" at bounding box center [691, 214] width 102 height 14
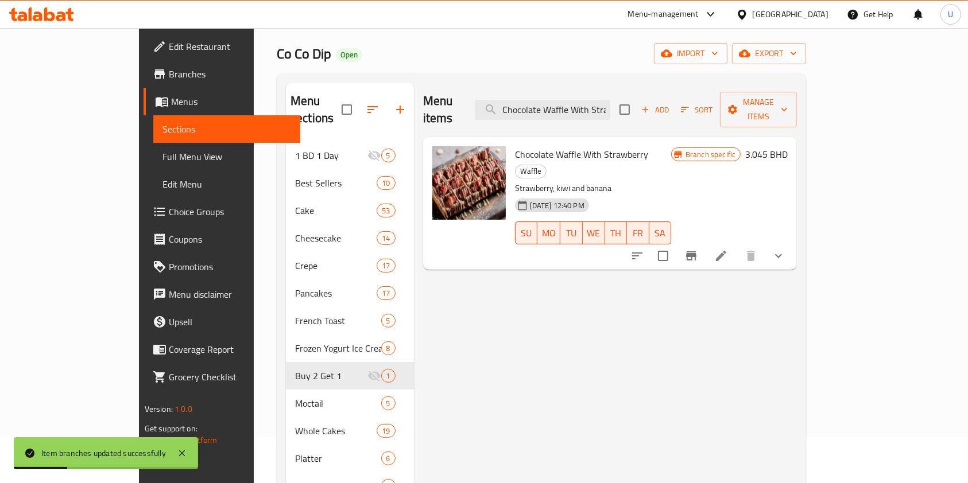
scroll to position [0, 28]
drag, startPoint x: 554, startPoint y: 102, endPoint x: 730, endPoint y: 117, distance: 176.2
click at [730, 117] on div "Menu items Chocolate Waffle With Strawberry Add Sort Manage items" at bounding box center [610, 110] width 374 height 55
paste input "Flake Poffers"
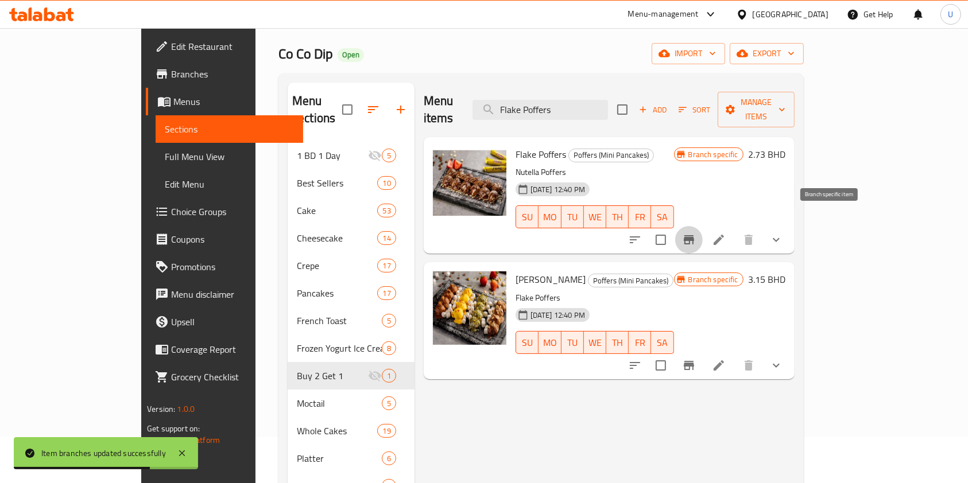
click at [696, 233] on icon "Branch-specific-item" at bounding box center [689, 240] width 14 height 14
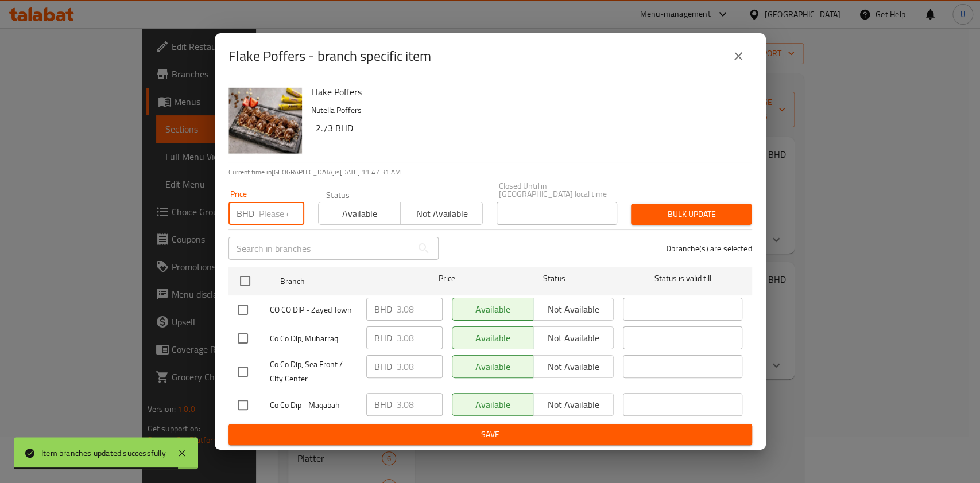
click at [271, 214] on input "number" at bounding box center [281, 213] width 45 height 23
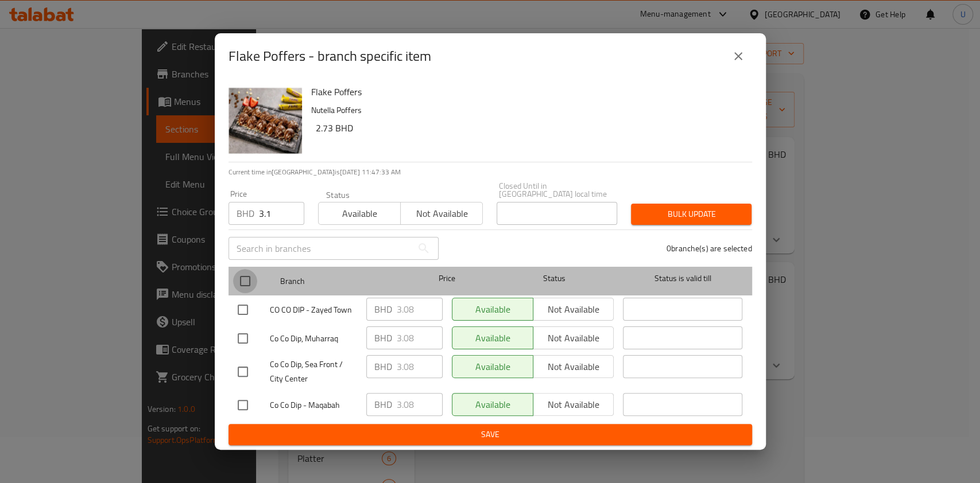
click at [244, 279] on input "checkbox" at bounding box center [245, 281] width 24 height 24
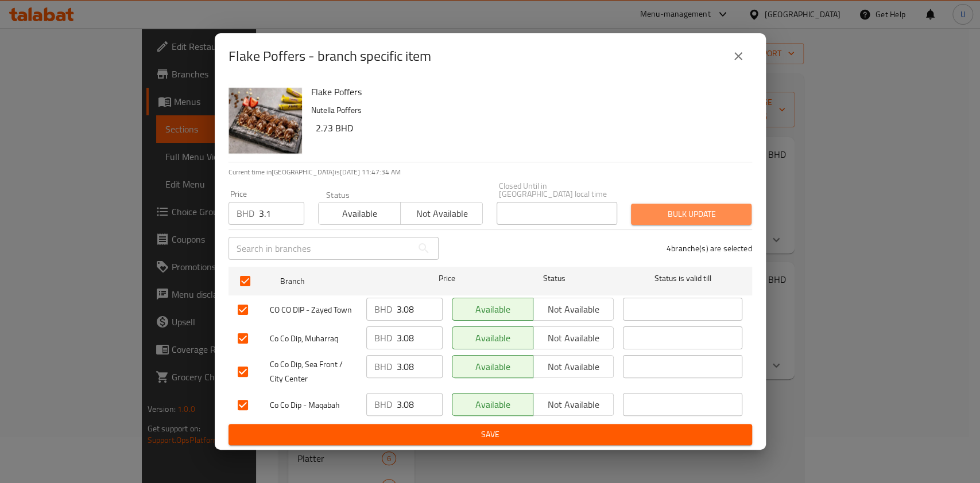
click at [684, 207] on span "Bulk update" at bounding box center [691, 214] width 102 height 14
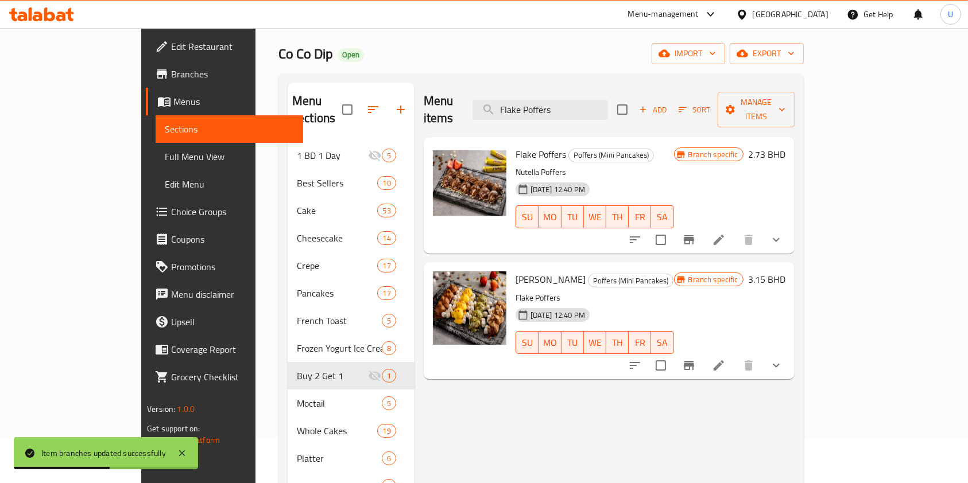
drag, startPoint x: 614, startPoint y: 100, endPoint x: 473, endPoint y: 104, distance: 141.2
click at [473, 104] on div "Menu items Flake Poffers Add Sort Manage items" at bounding box center [609, 110] width 371 height 55
paste input "Co Co"
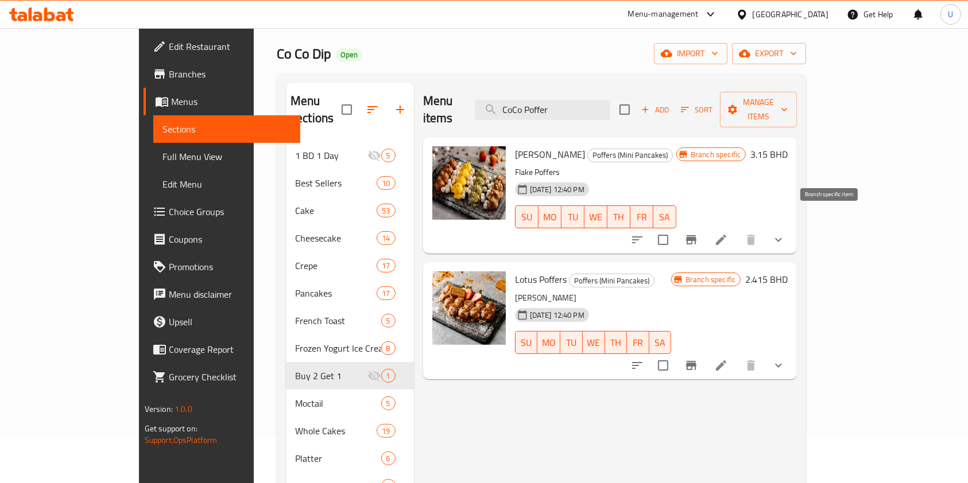
click at [696, 235] on icon "Branch-specific-item" at bounding box center [691, 239] width 10 height 9
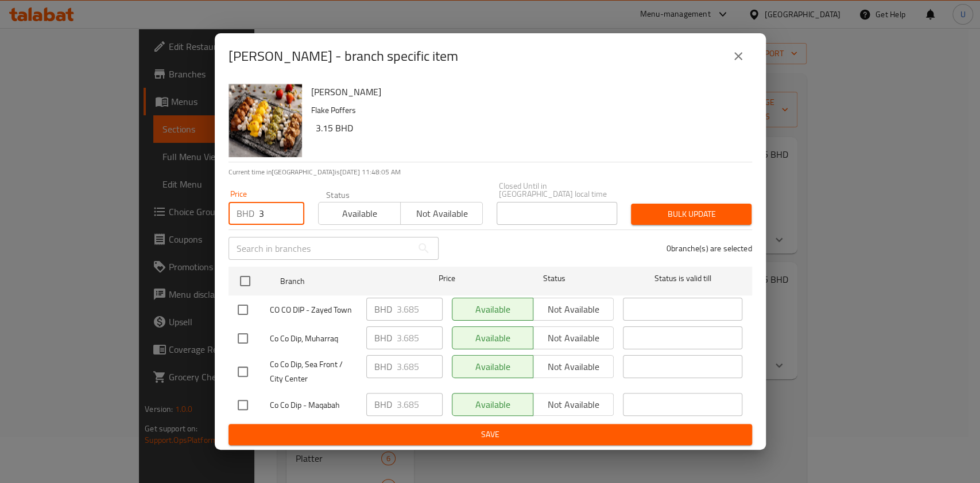
click at [274, 211] on input "3" at bounding box center [281, 213] width 45 height 23
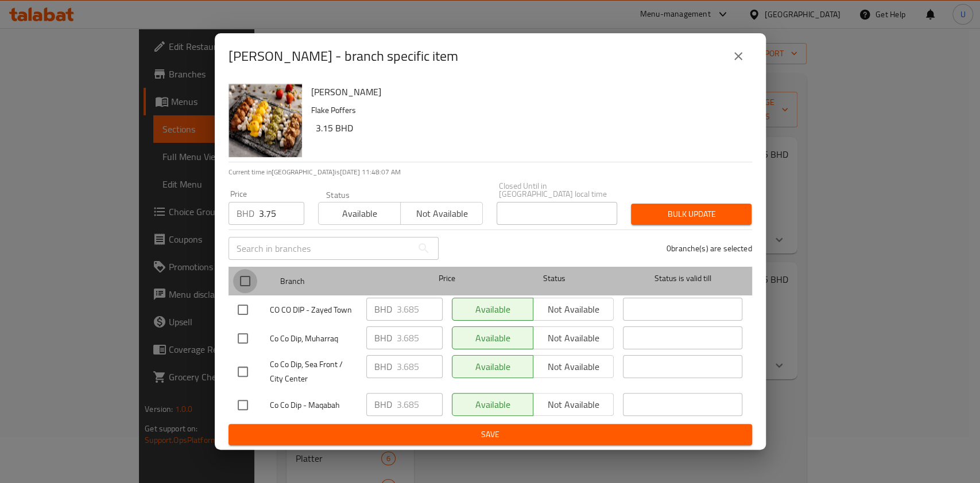
click at [249, 277] on input "checkbox" at bounding box center [245, 281] width 24 height 24
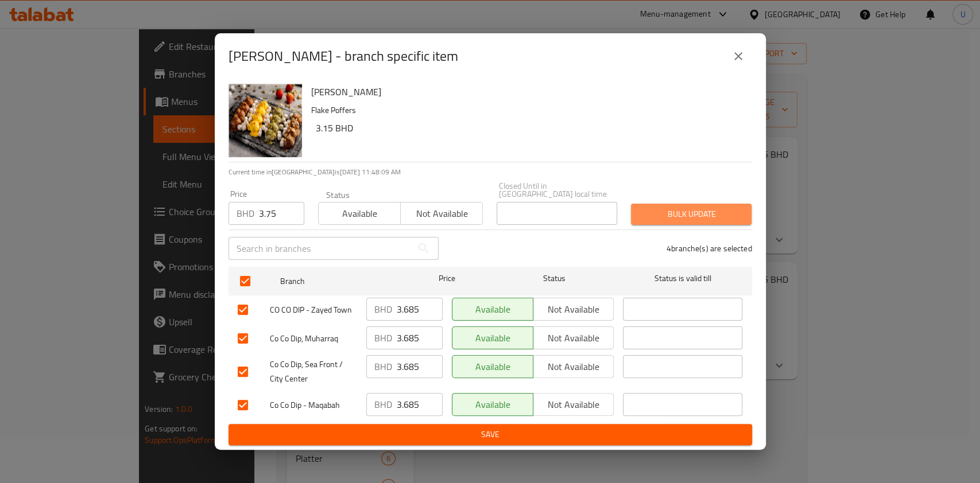
click at [678, 207] on span "Bulk update" at bounding box center [691, 214] width 102 height 14
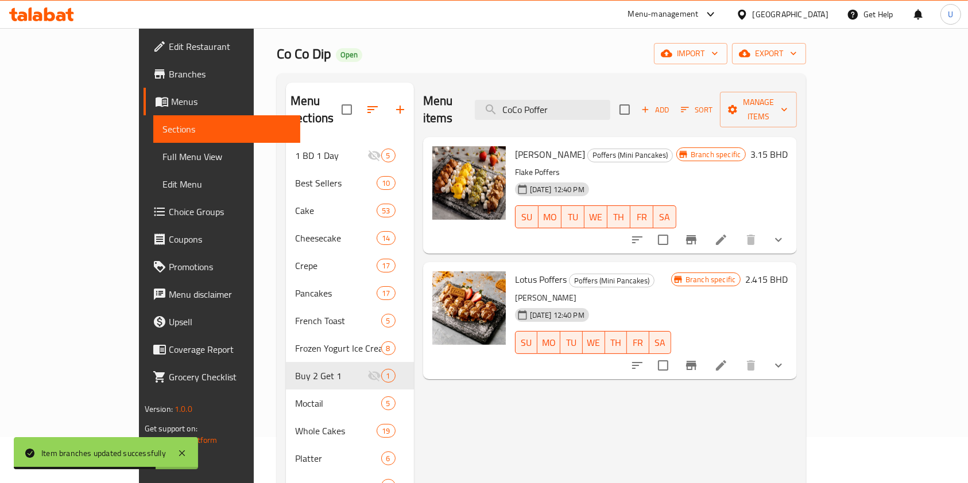
drag, startPoint x: 613, startPoint y: 96, endPoint x: 472, endPoint y: 110, distance: 141.3
click at [472, 110] on div "Menu items CoCo Poffer Add Sort Manage items" at bounding box center [610, 110] width 374 height 55
paste input "Lotus Poffers"
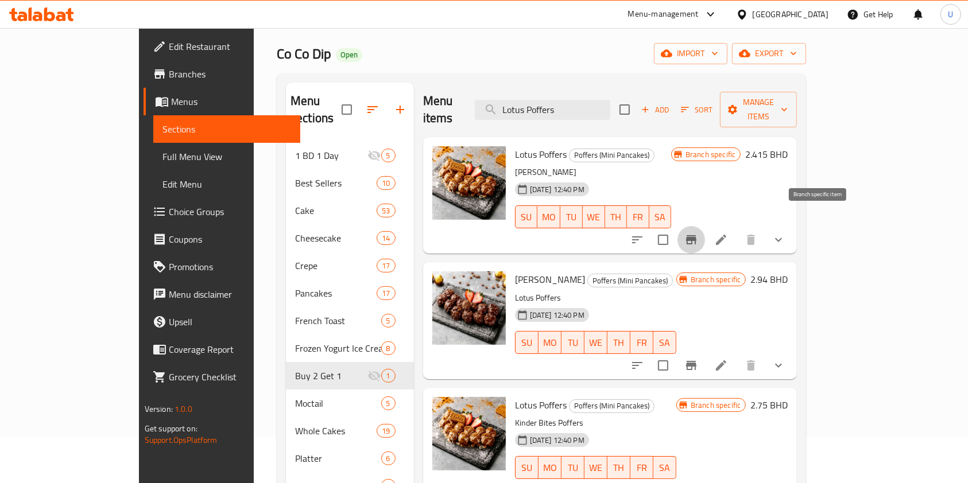
click at [696, 235] on icon "Branch-specific-item" at bounding box center [691, 239] width 10 height 9
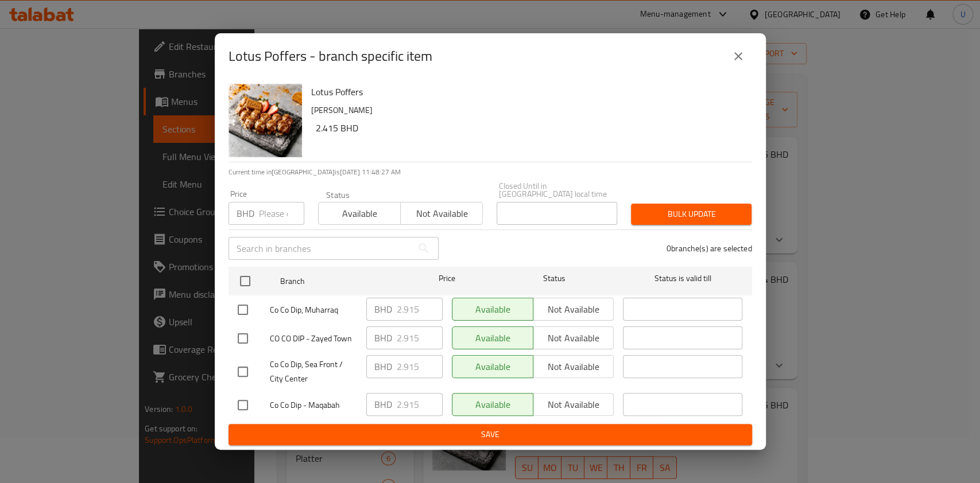
click at [271, 205] on input "number" at bounding box center [281, 213] width 45 height 23
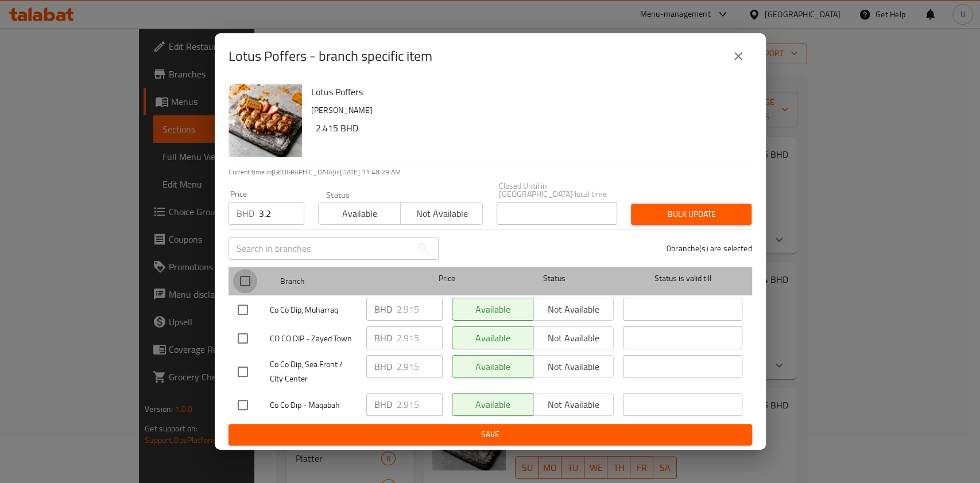
click at [240, 278] on input "checkbox" at bounding box center [245, 281] width 24 height 24
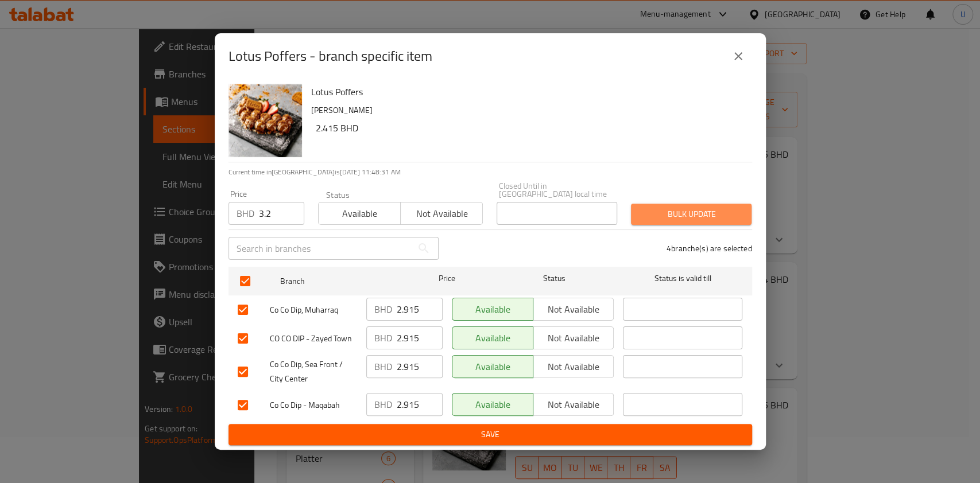
click at [675, 211] on span "Bulk update" at bounding box center [691, 214] width 102 height 14
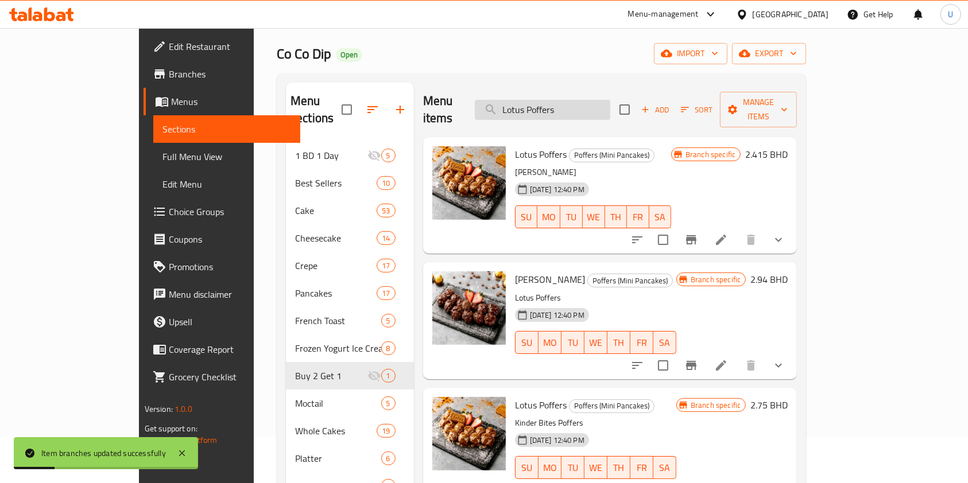
drag, startPoint x: 615, startPoint y: 99, endPoint x: 530, endPoint y: 98, distance: 84.4
click at [530, 100] on input "Lotus Poffers" at bounding box center [542, 110] width 135 height 20
paste input "Ferrero"
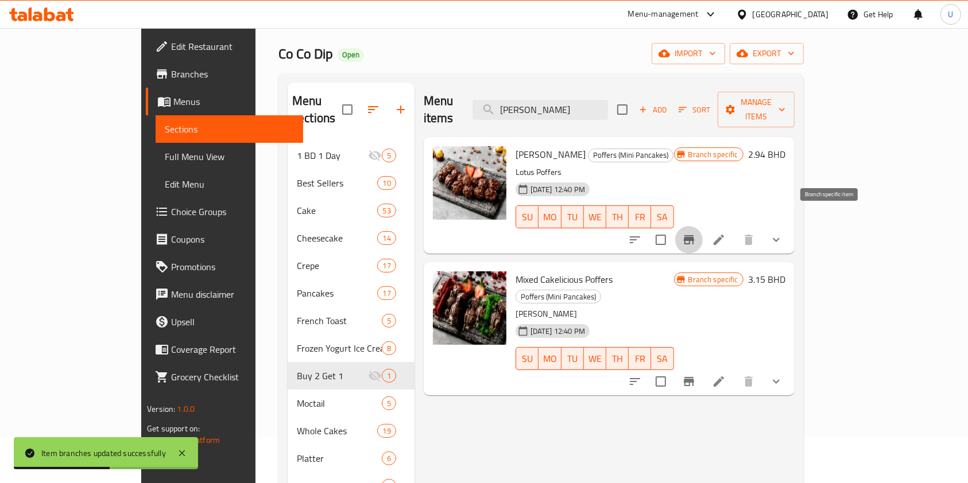
click at [696, 233] on icon "Branch-specific-item" at bounding box center [689, 240] width 14 height 14
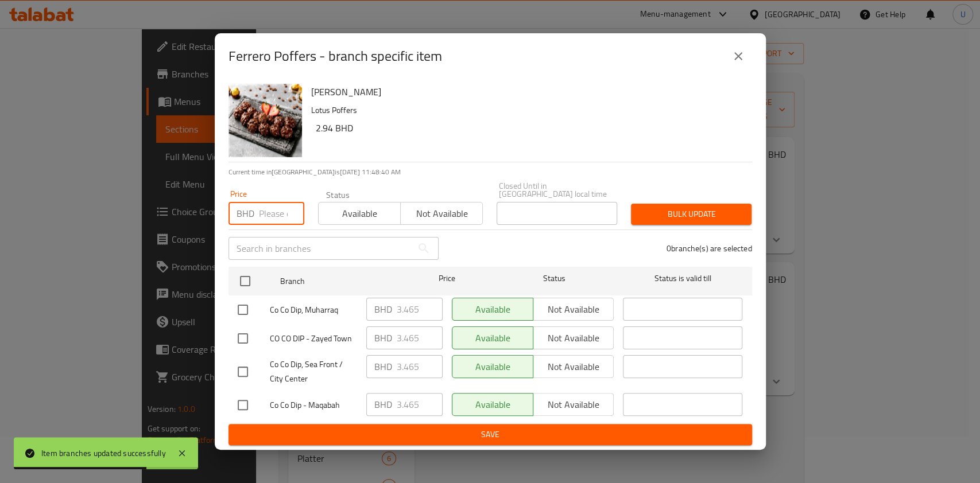
click at [271, 213] on input "number" at bounding box center [281, 213] width 45 height 23
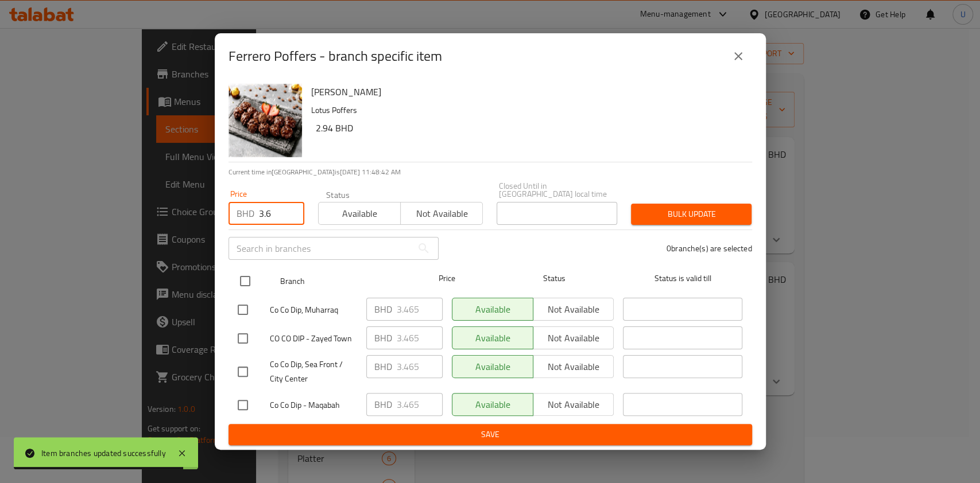
click at [247, 274] on input "checkbox" at bounding box center [245, 281] width 24 height 24
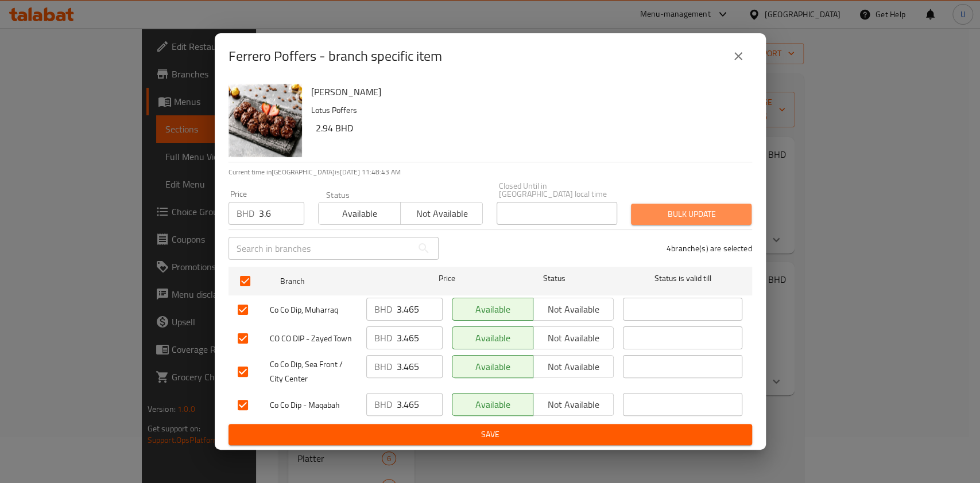
click at [656, 207] on span "Bulk update" at bounding box center [691, 214] width 102 height 14
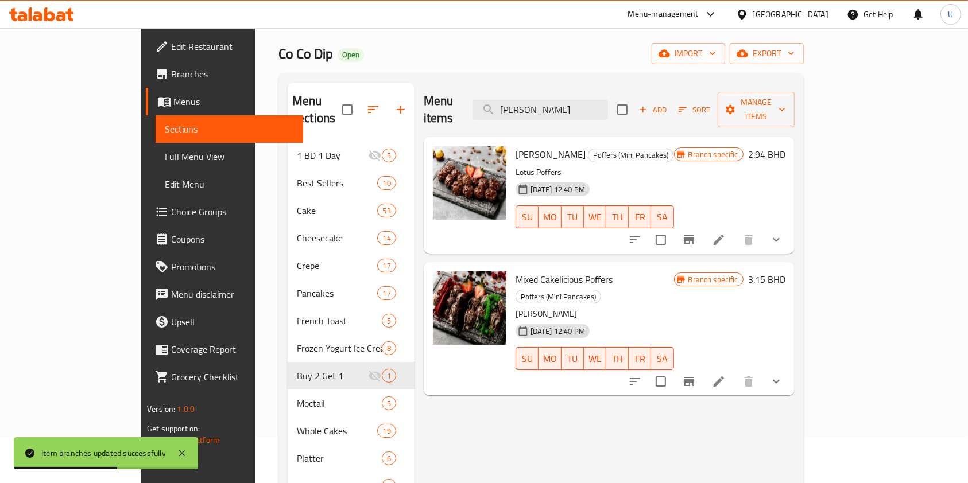
drag, startPoint x: 621, startPoint y: 101, endPoint x: 434, endPoint y: 165, distance: 197.7
click at [434, 165] on div "Menu items Ferrero Poffers Add Sort Manage items Ferrero Poffers Poffers (Mini …" at bounding box center [604, 418] width 380 height 670
paste input "Mixed Cakelicious Poffer"
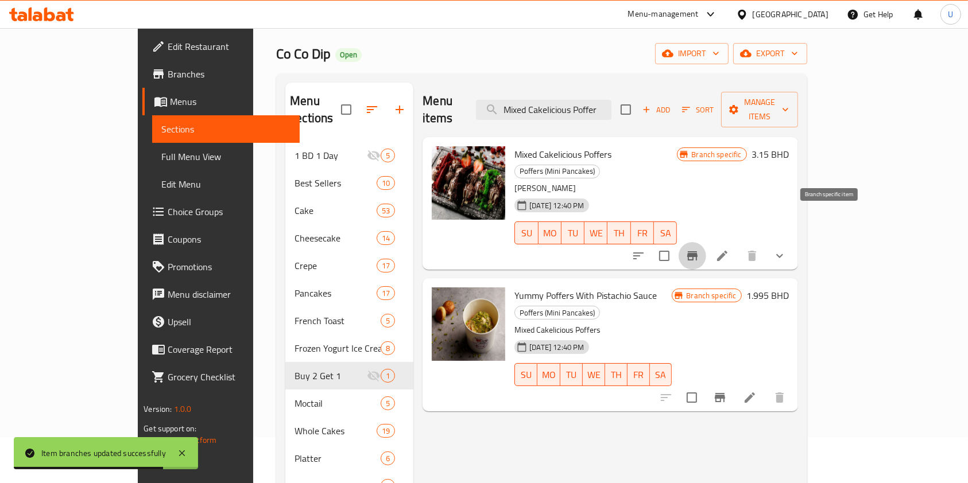
click at [697, 251] on icon "Branch-specific-item" at bounding box center [692, 255] width 10 height 9
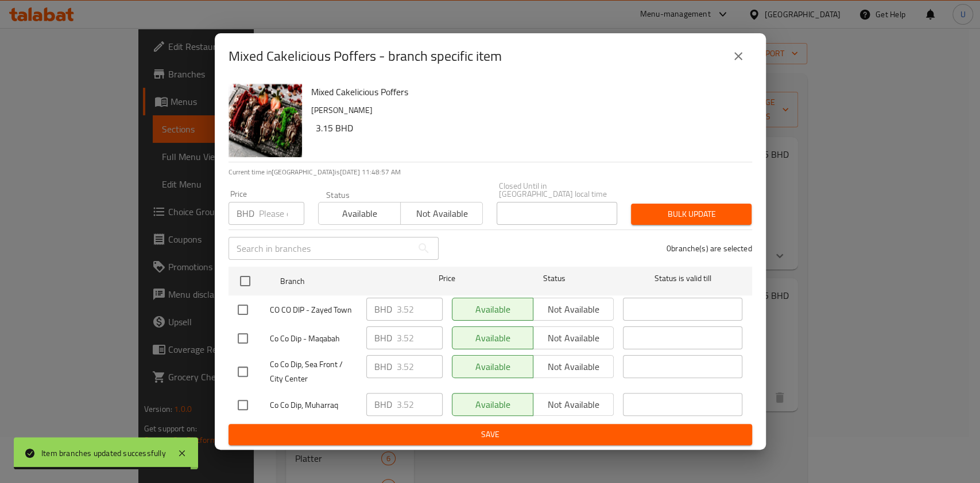
click at [271, 213] on input "number" at bounding box center [281, 213] width 45 height 23
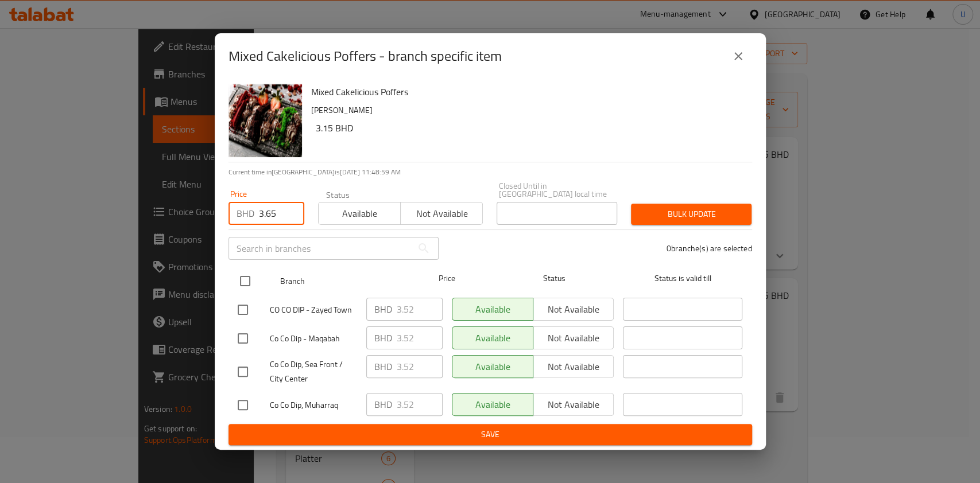
click at [241, 281] on input "checkbox" at bounding box center [245, 281] width 24 height 24
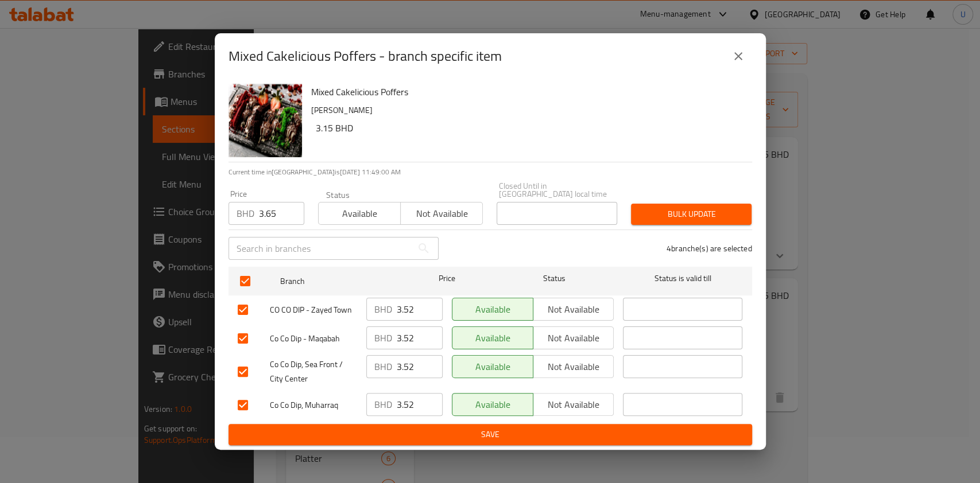
click at [657, 213] on span "Bulk update" at bounding box center [691, 214] width 102 height 14
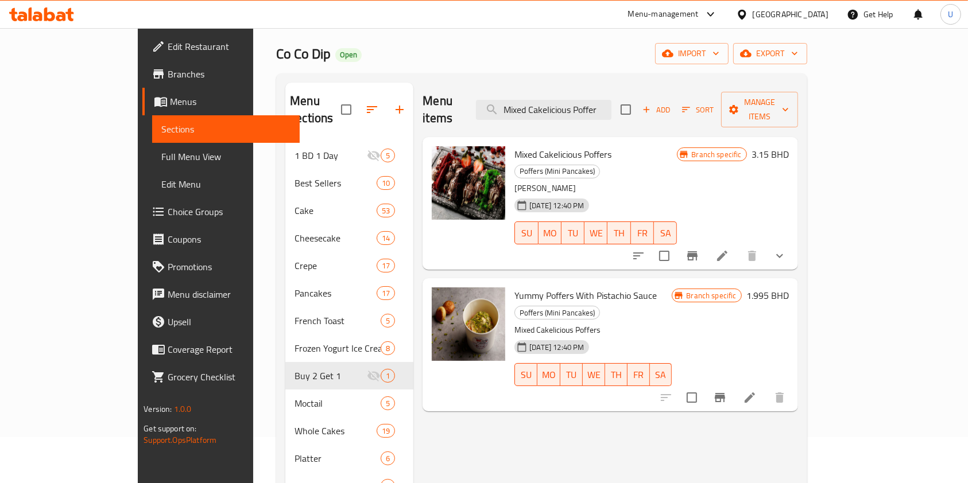
drag, startPoint x: 657, startPoint y: 103, endPoint x: 520, endPoint y: 104, distance: 136.6
click at [520, 104] on div "Menu items Mixed Cakelicious Poffer Add Sort Manage items" at bounding box center [609, 110] width 375 height 55
paste input "Chocolate Poffers"
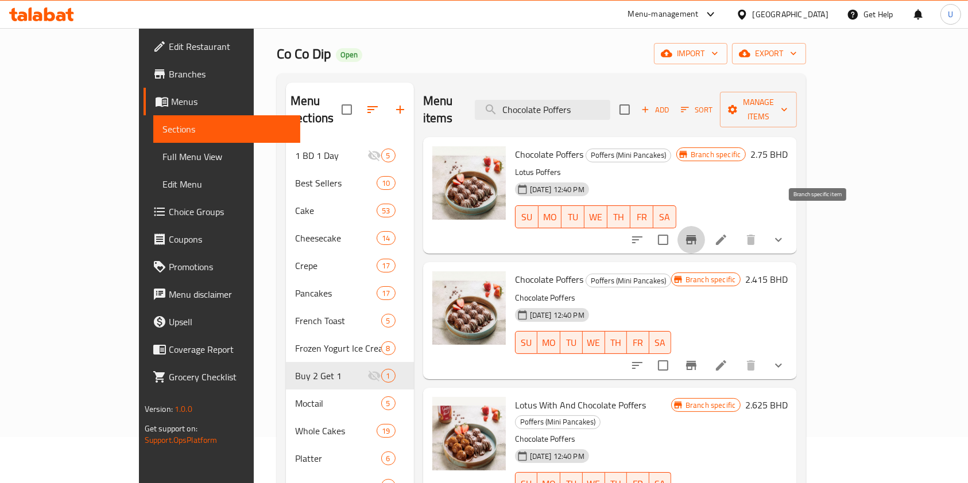
click at [696, 235] on icon "Branch-specific-item" at bounding box center [691, 239] width 10 height 9
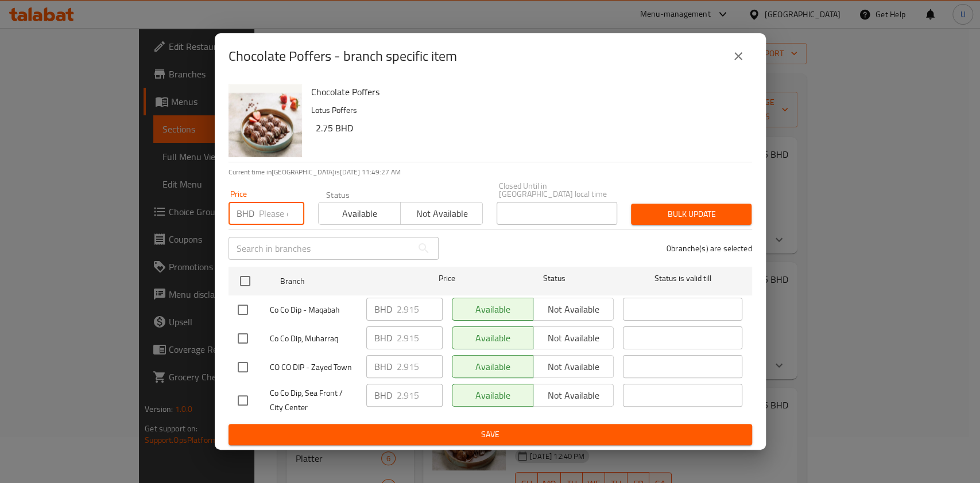
click at [274, 210] on input "number" at bounding box center [281, 213] width 45 height 23
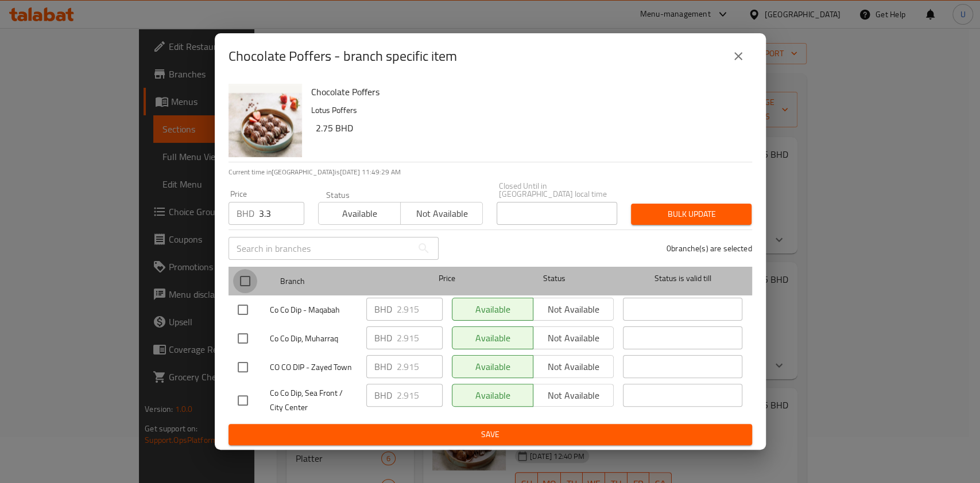
click at [245, 275] on input "checkbox" at bounding box center [245, 281] width 24 height 24
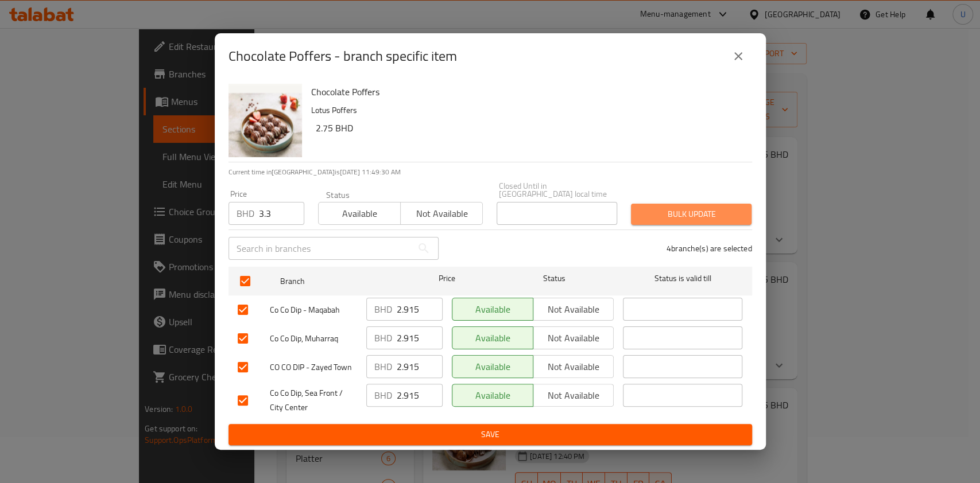
click at [699, 204] on button "Bulk update" at bounding box center [691, 214] width 121 height 21
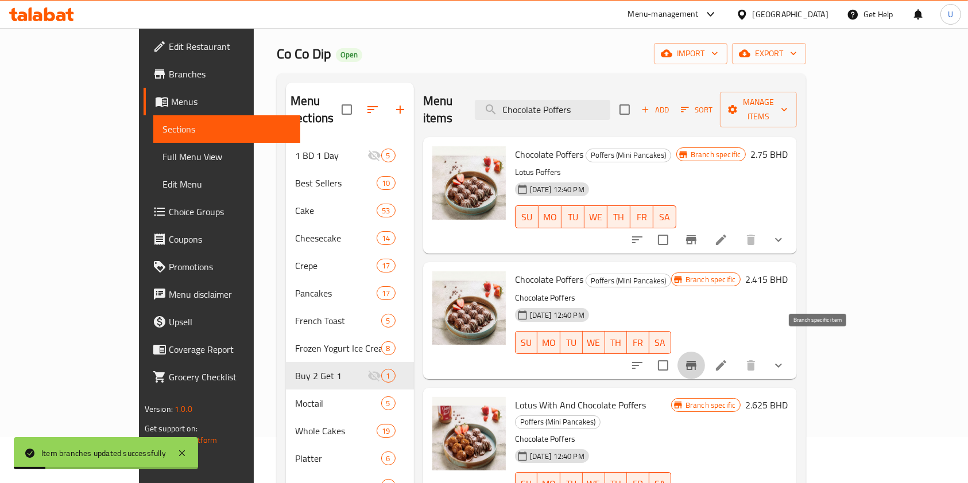
click at [698, 359] on icon "Branch-specific-item" at bounding box center [691, 366] width 14 height 14
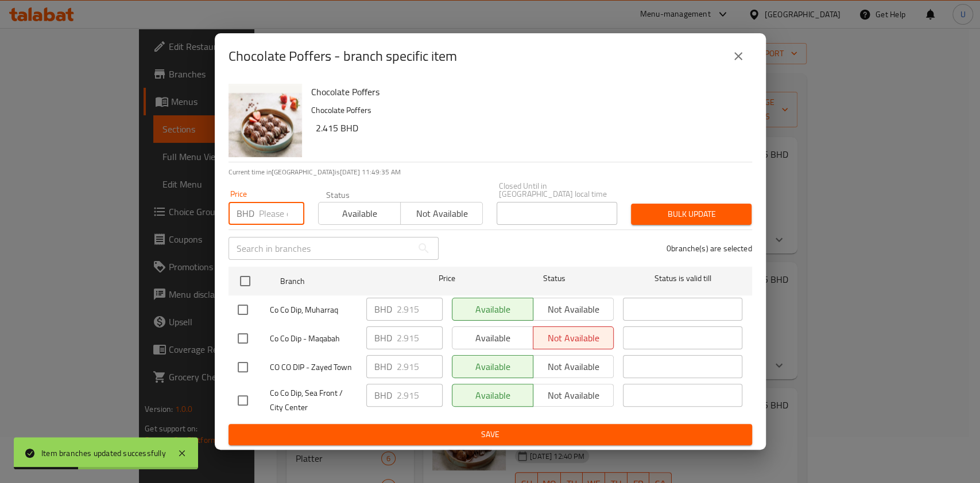
click at [271, 211] on input "number" at bounding box center [281, 213] width 45 height 23
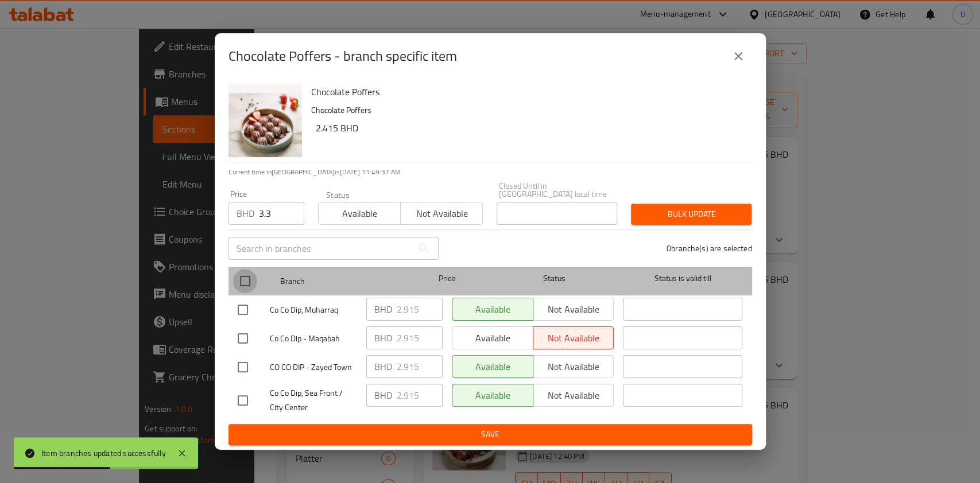
click at [248, 278] on input "checkbox" at bounding box center [245, 281] width 24 height 24
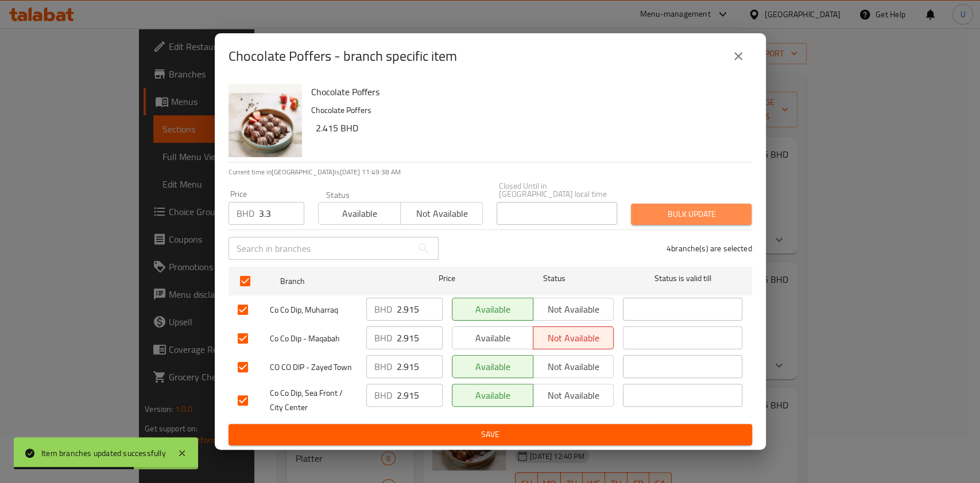
click at [645, 208] on span "Bulk update" at bounding box center [691, 214] width 102 height 14
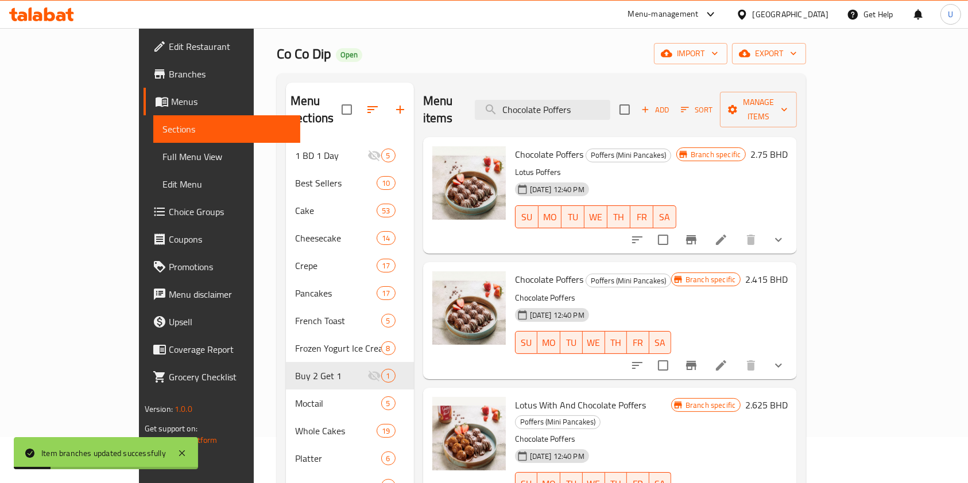
drag, startPoint x: 626, startPoint y: 99, endPoint x: 455, endPoint y: 108, distance: 171.3
click at [455, 108] on div "Menu items Chocolate Poffers Add Sort Manage items" at bounding box center [610, 110] width 374 height 55
paste input "Lotus with"
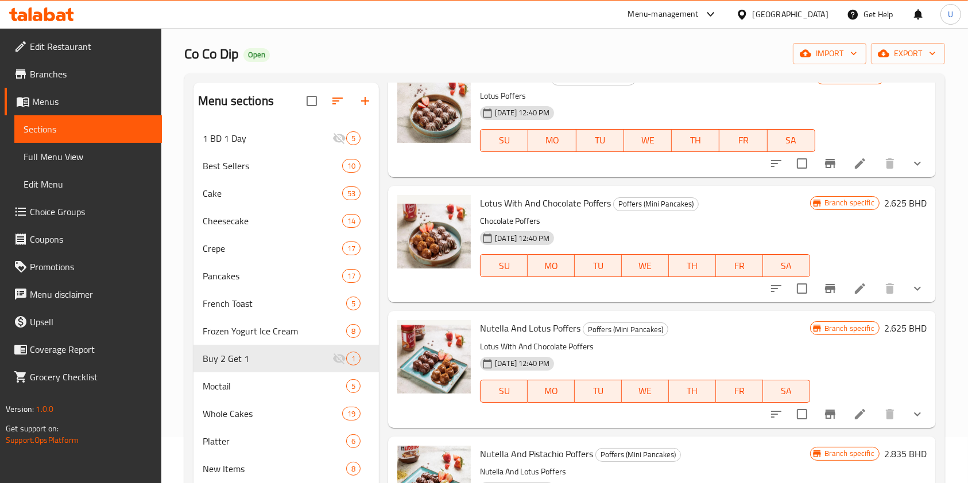
scroll to position [2167, 0]
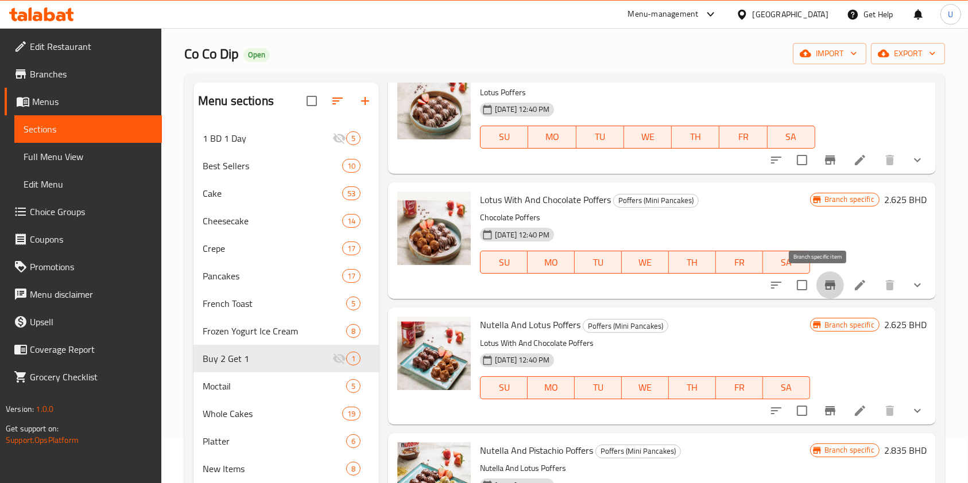
click at [825, 287] on icon "Branch-specific-item" at bounding box center [830, 285] width 10 height 9
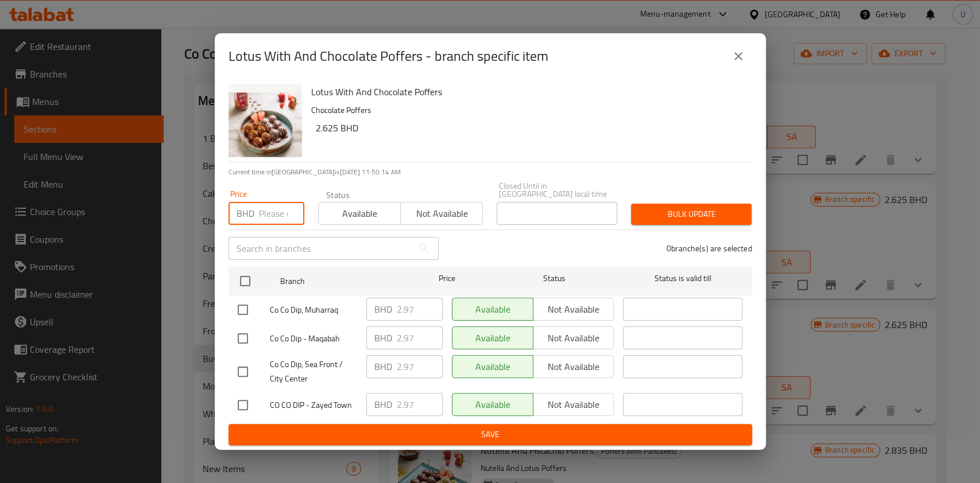
click at [270, 211] on input "number" at bounding box center [281, 213] width 45 height 23
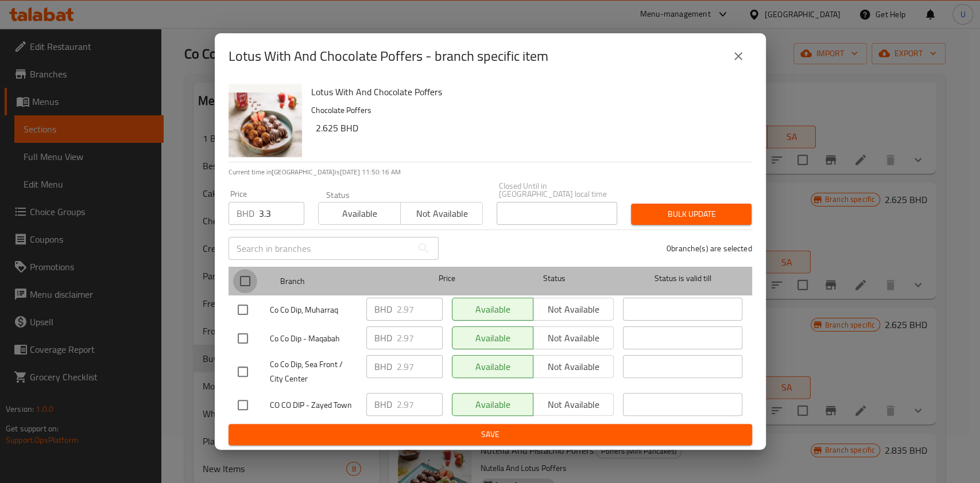
click at [243, 282] on input "checkbox" at bounding box center [245, 281] width 24 height 24
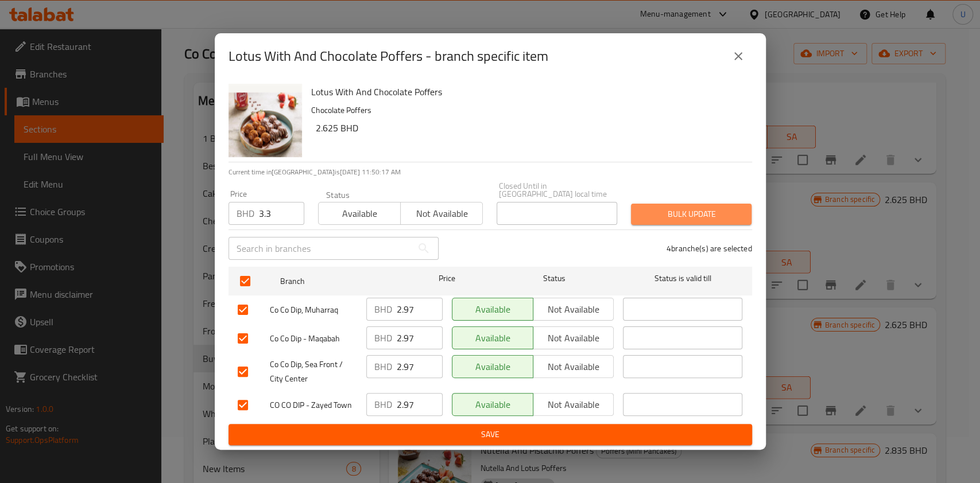
click at [656, 212] on span "Bulk update" at bounding box center [691, 214] width 102 height 14
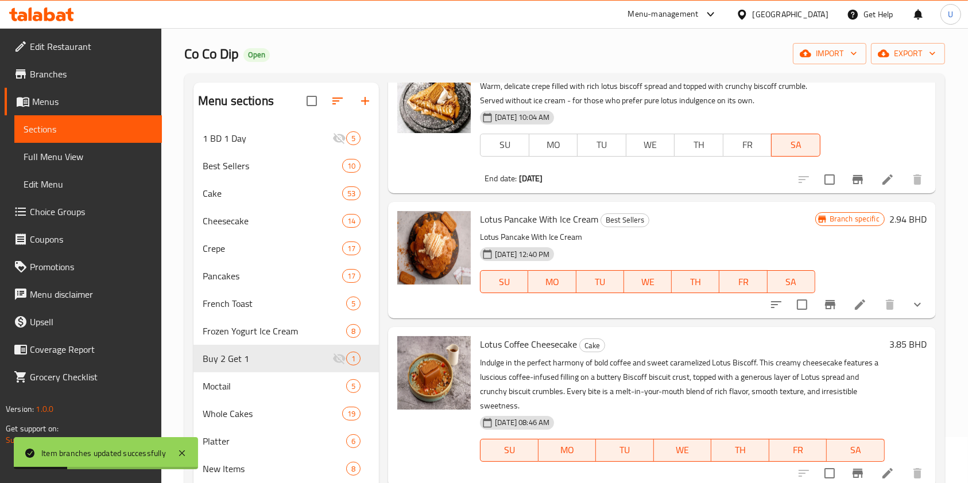
scroll to position [0, 0]
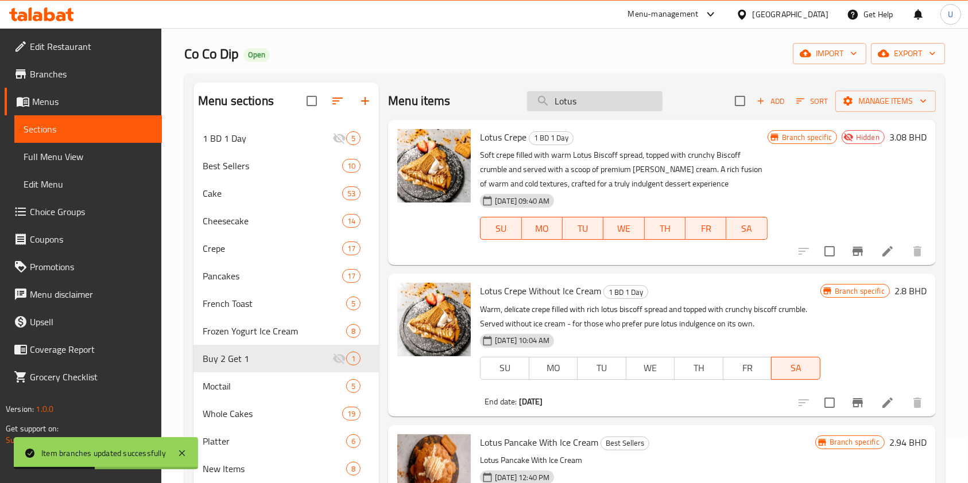
click at [562, 102] on input "Lotus" at bounding box center [594, 101] width 135 height 20
paste input "Nutella and Lotus Poffer"
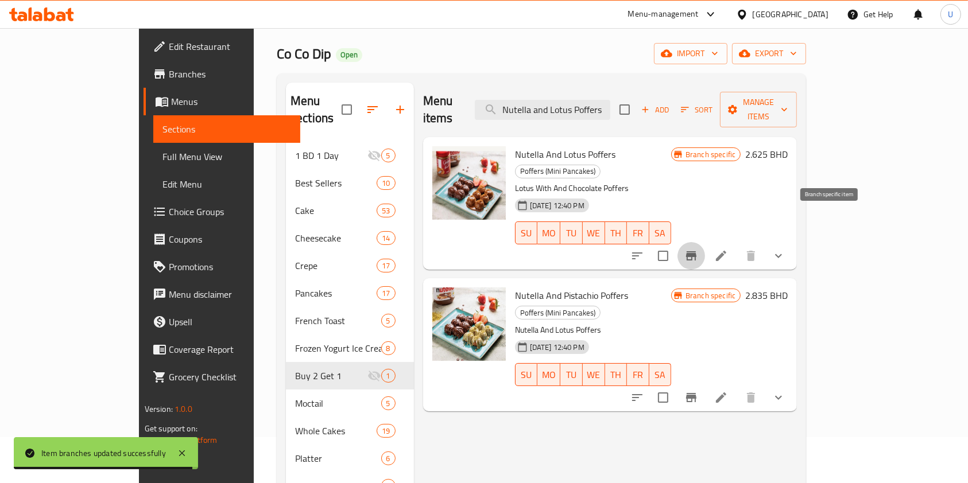
click at [696, 251] on icon "Branch-specific-item" at bounding box center [691, 255] width 10 height 9
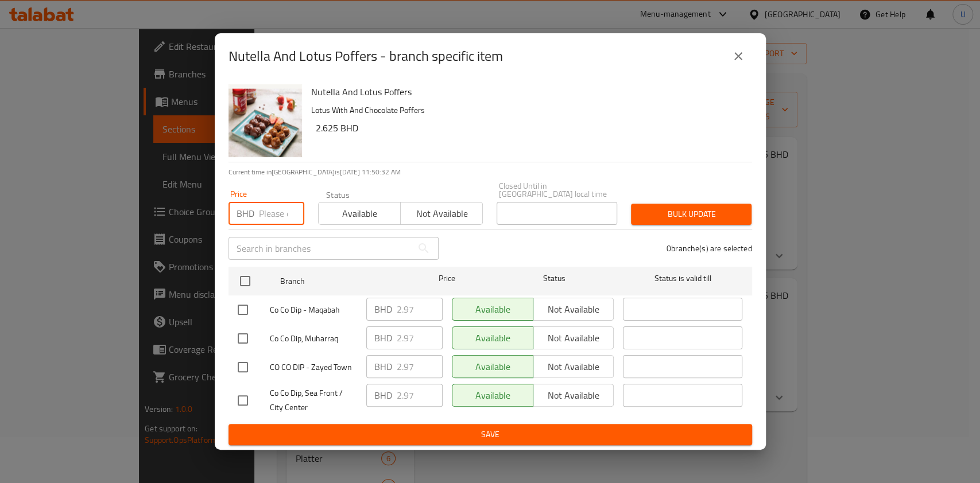
click at [266, 209] on input "number" at bounding box center [281, 213] width 45 height 23
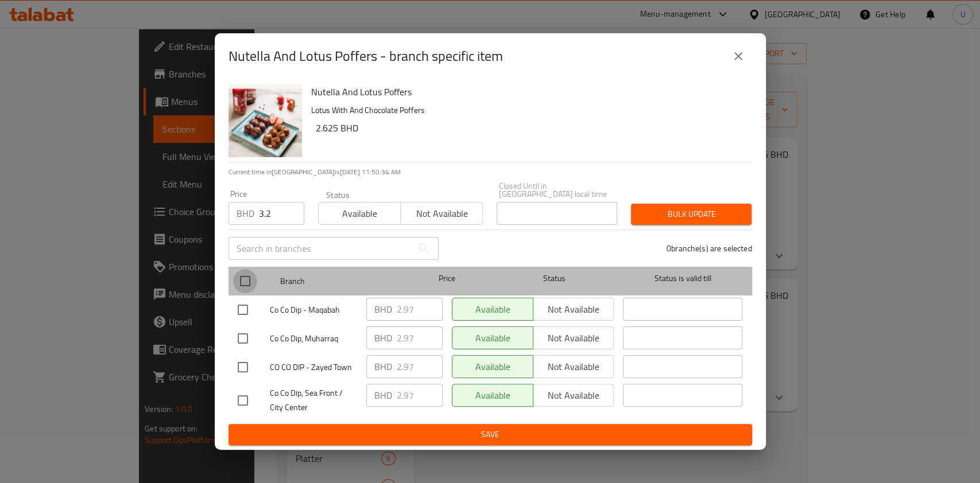
click at [246, 281] on input "checkbox" at bounding box center [245, 281] width 24 height 24
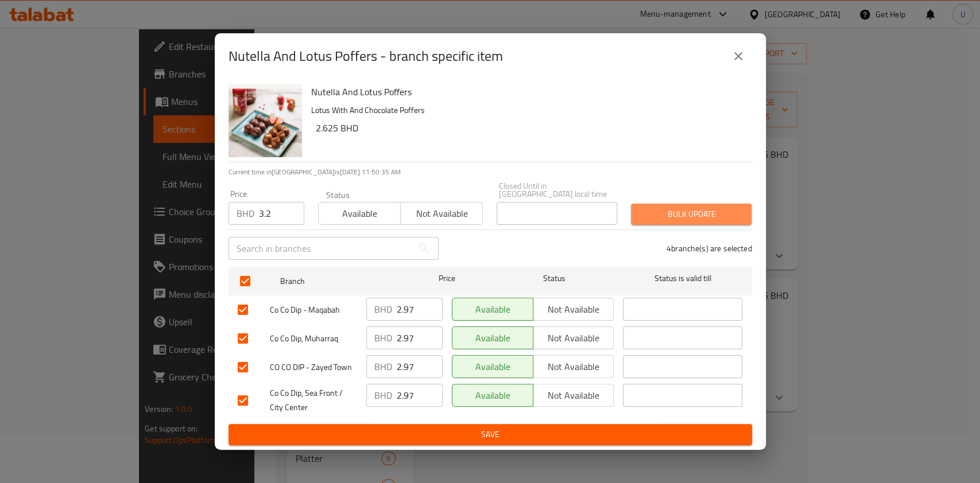
click at [685, 209] on span "Bulk update" at bounding box center [691, 214] width 102 height 14
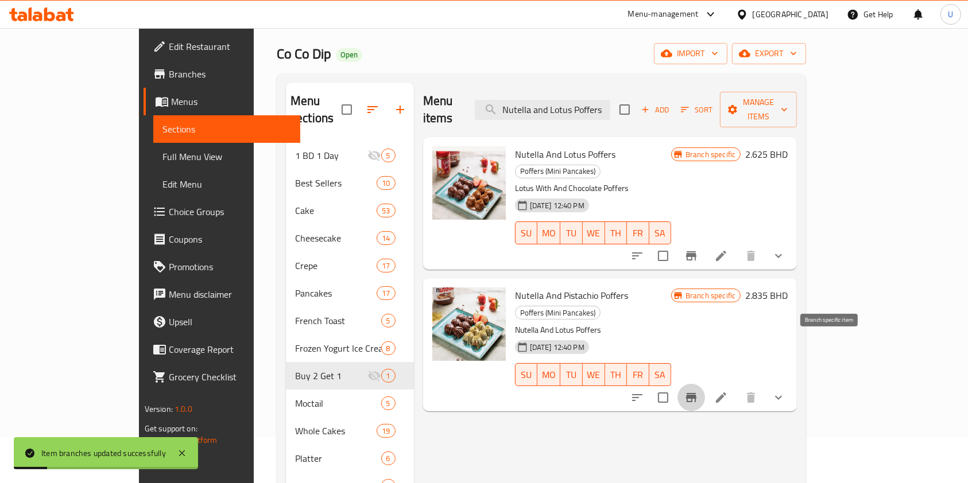
click at [698, 391] on icon "Branch-specific-item" at bounding box center [691, 398] width 14 height 14
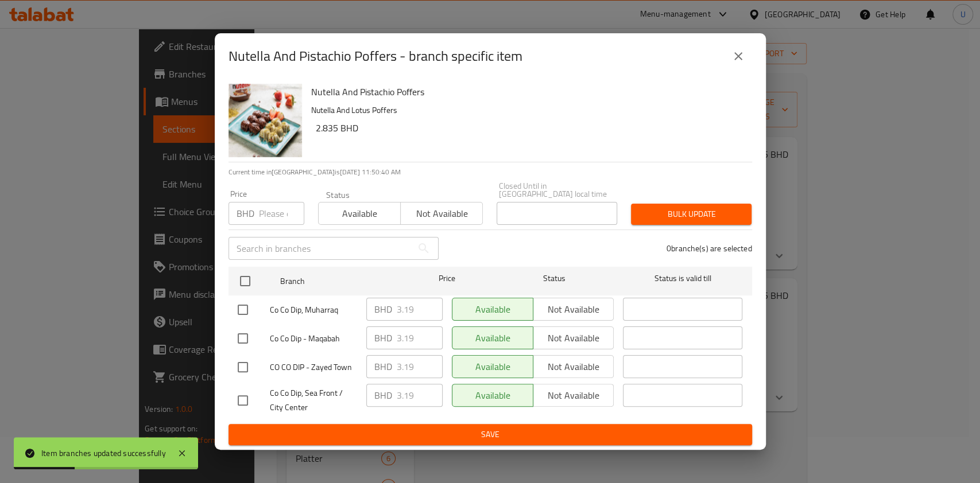
click at [270, 207] on input "number" at bounding box center [281, 213] width 45 height 23
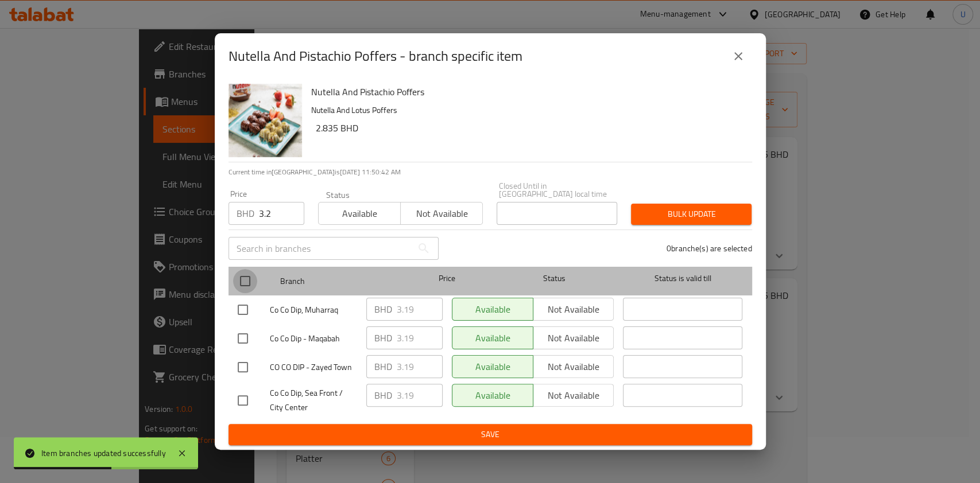
click at [246, 279] on input "checkbox" at bounding box center [245, 281] width 24 height 24
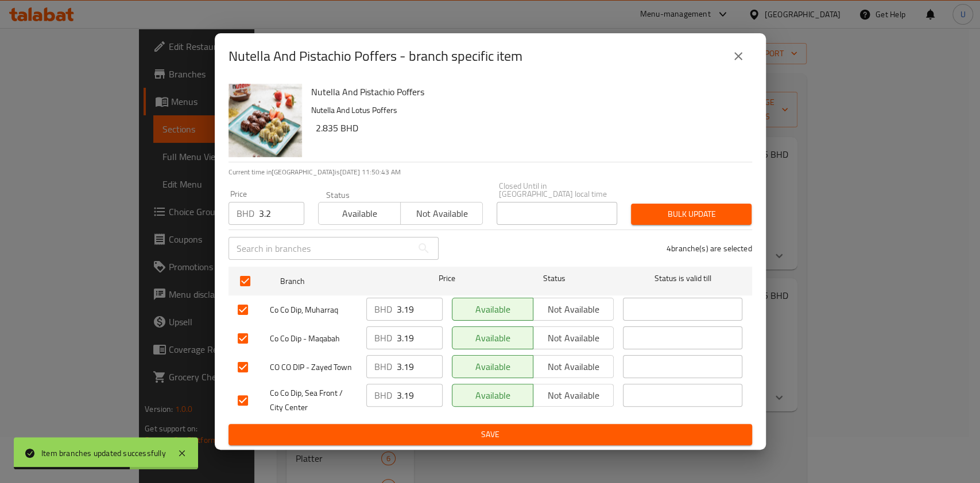
click at [688, 209] on span "Bulk update" at bounding box center [691, 214] width 102 height 14
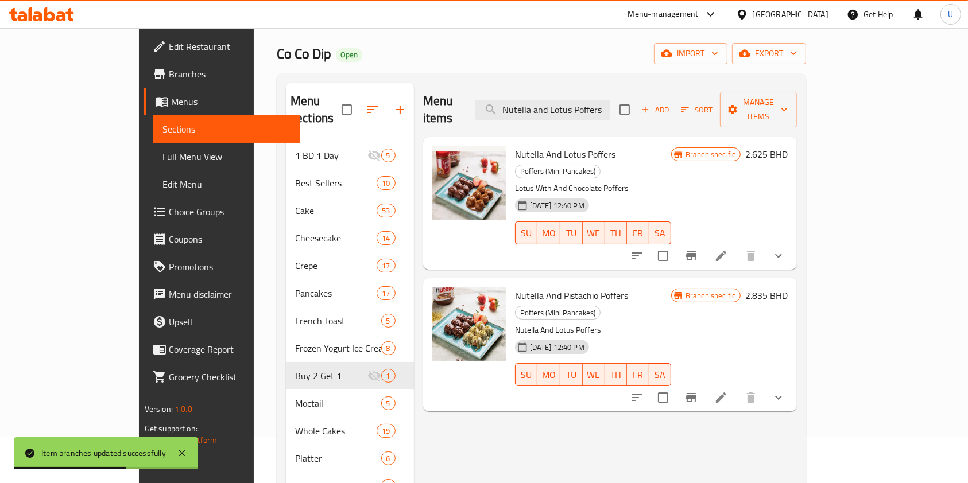
click at [717, 11] on icon at bounding box center [711, 14] width 14 height 14
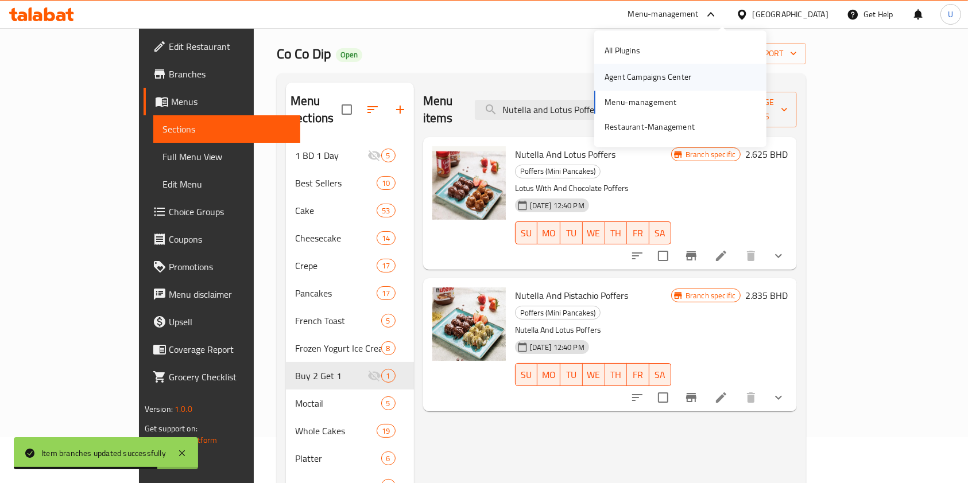
click at [612, 76] on div "Agent Campaigns Center" at bounding box center [647, 77] width 87 height 13
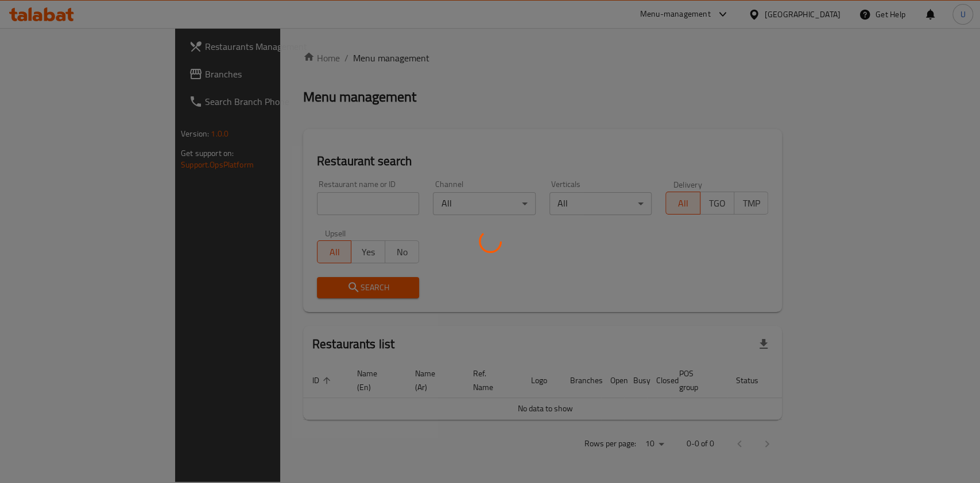
click at [275, 205] on div at bounding box center [490, 241] width 980 height 483
click at [267, 200] on div at bounding box center [490, 241] width 980 height 483
click at [312, 211] on div at bounding box center [490, 241] width 980 height 483
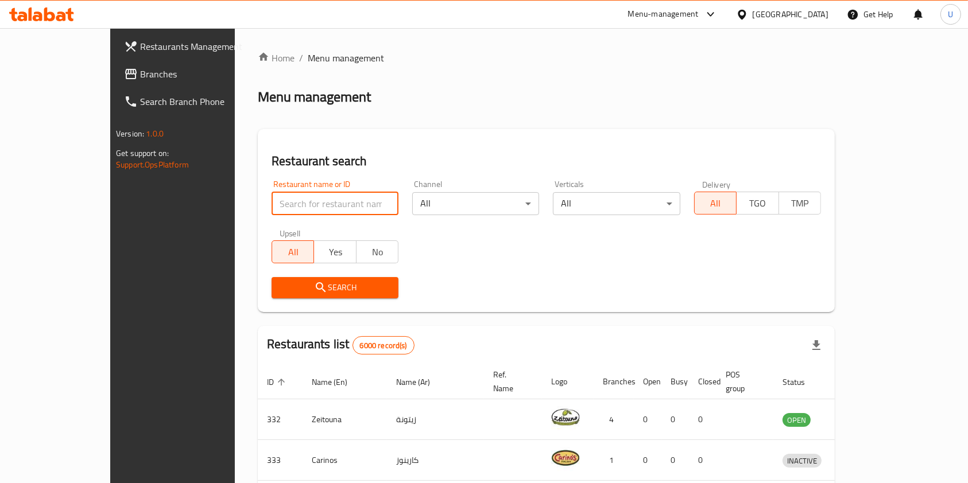
click at [285, 199] on input "search" at bounding box center [334, 203] width 127 height 23
type input "co co dip"
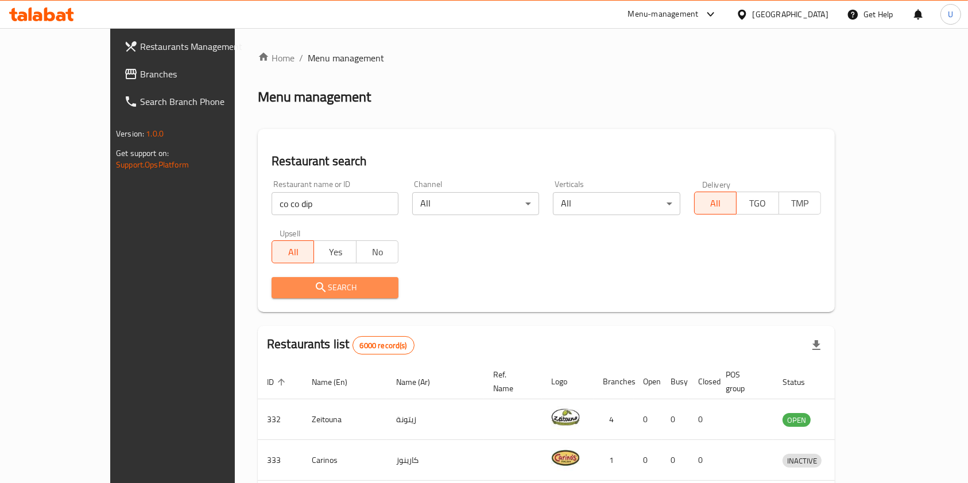
click at [308, 284] on span "Search" at bounding box center [335, 288] width 108 height 14
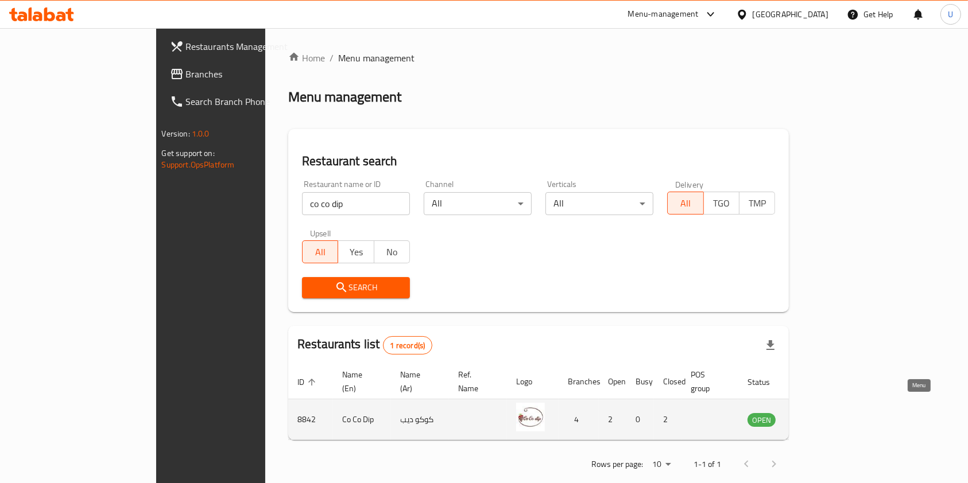
click at [821, 413] on icon "enhanced table" at bounding box center [815, 420] width 14 height 14
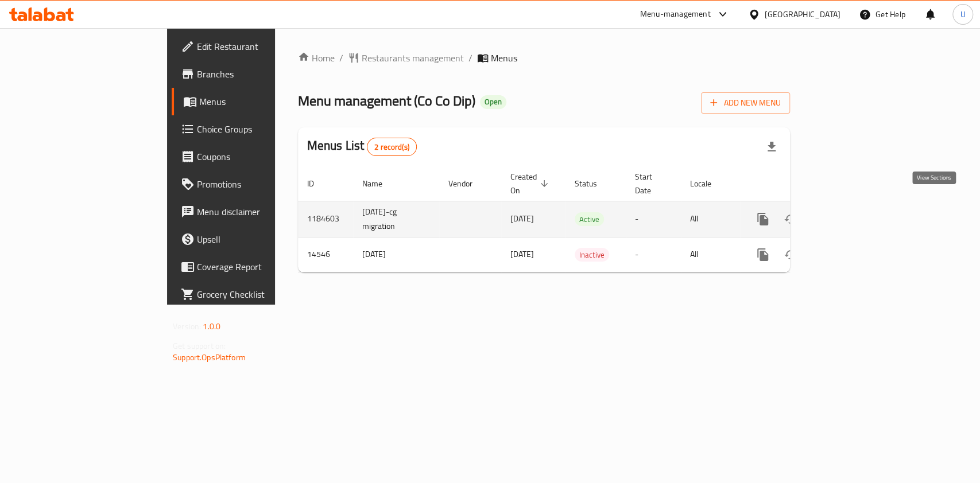
click at [851, 214] on icon "enhanced table" at bounding box center [845, 219] width 10 height 10
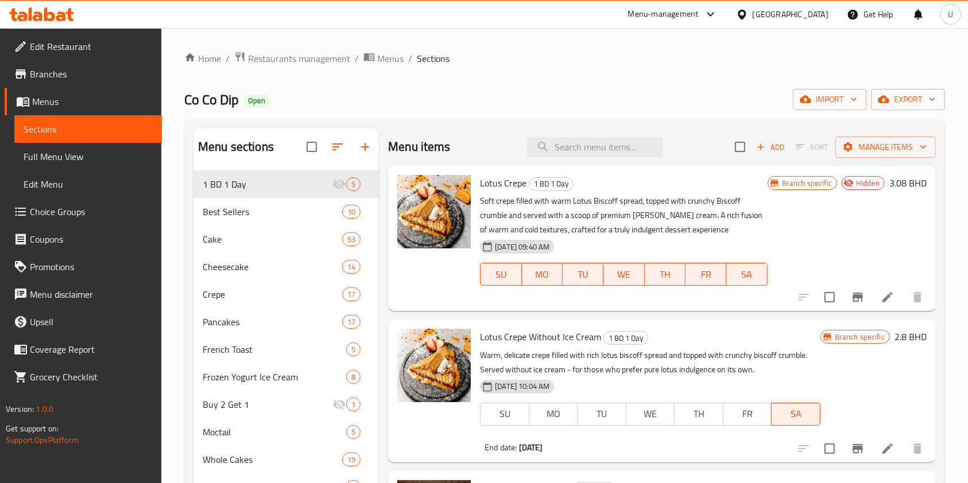
click at [717, 14] on icon at bounding box center [711, 14] width 14 height 14
click at [655, 79] on div "Agent Campaigns Center" at bounding box center [647, 77] width 87 height 13
